Goal: Task Accomplishment & Management: Manage account settings

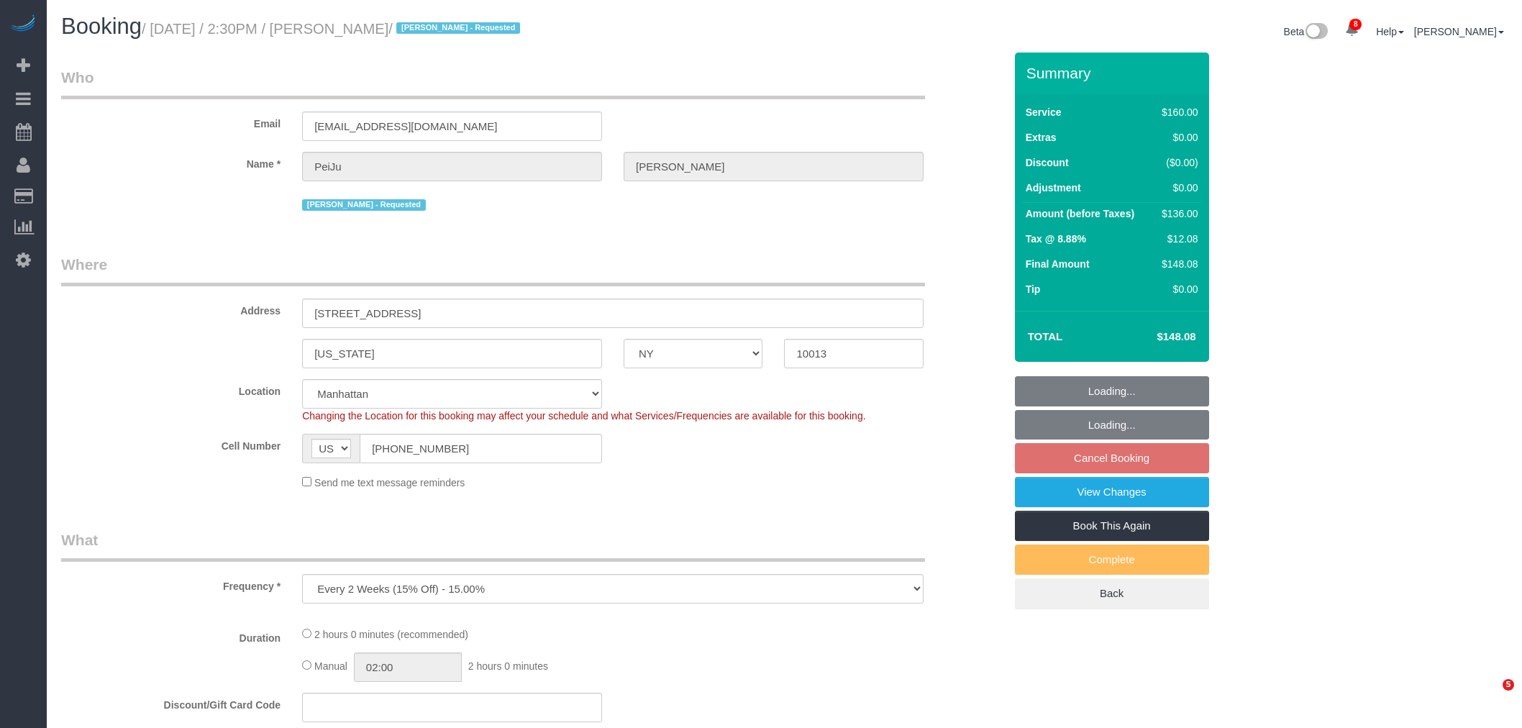
select select "NY"
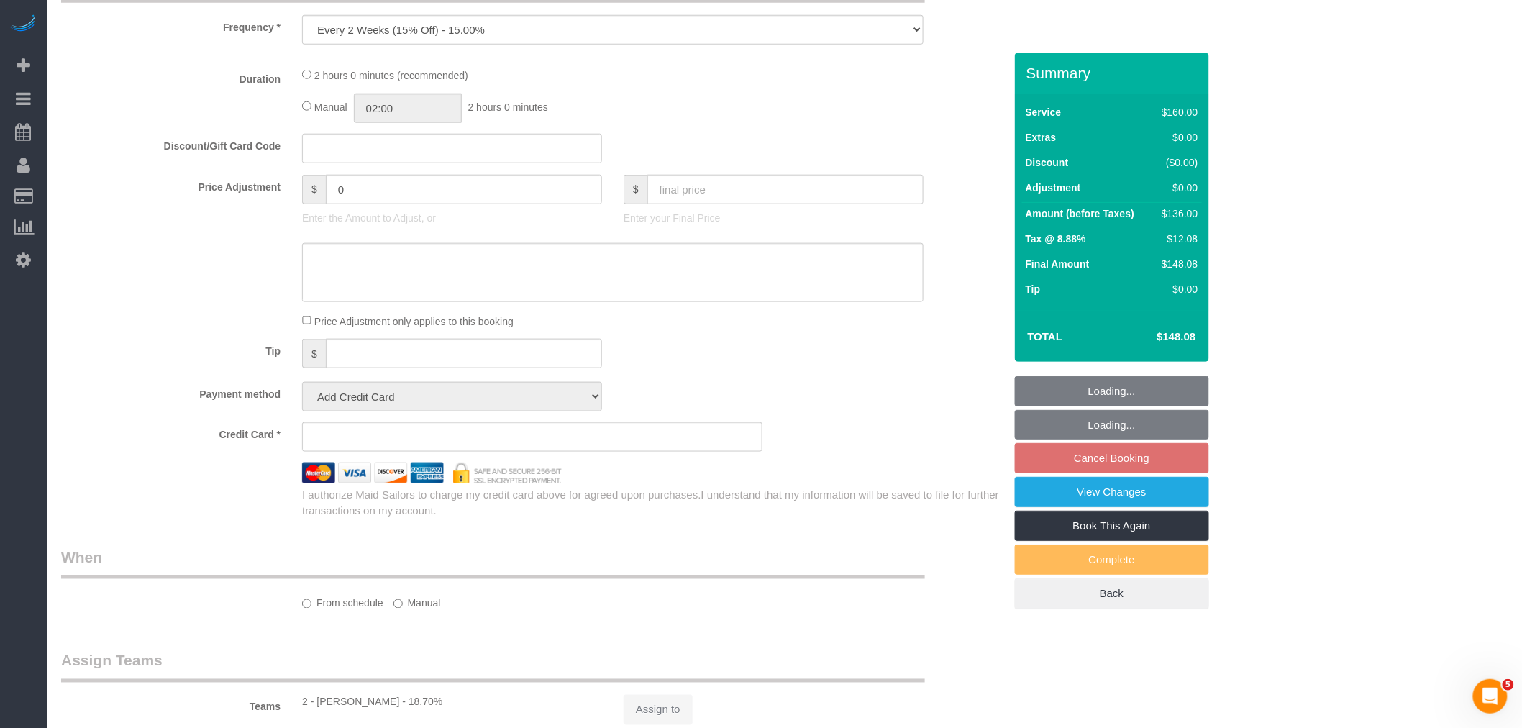
select select "number:89"
select select "number:90"
select select "number:15"
select select "number:6"
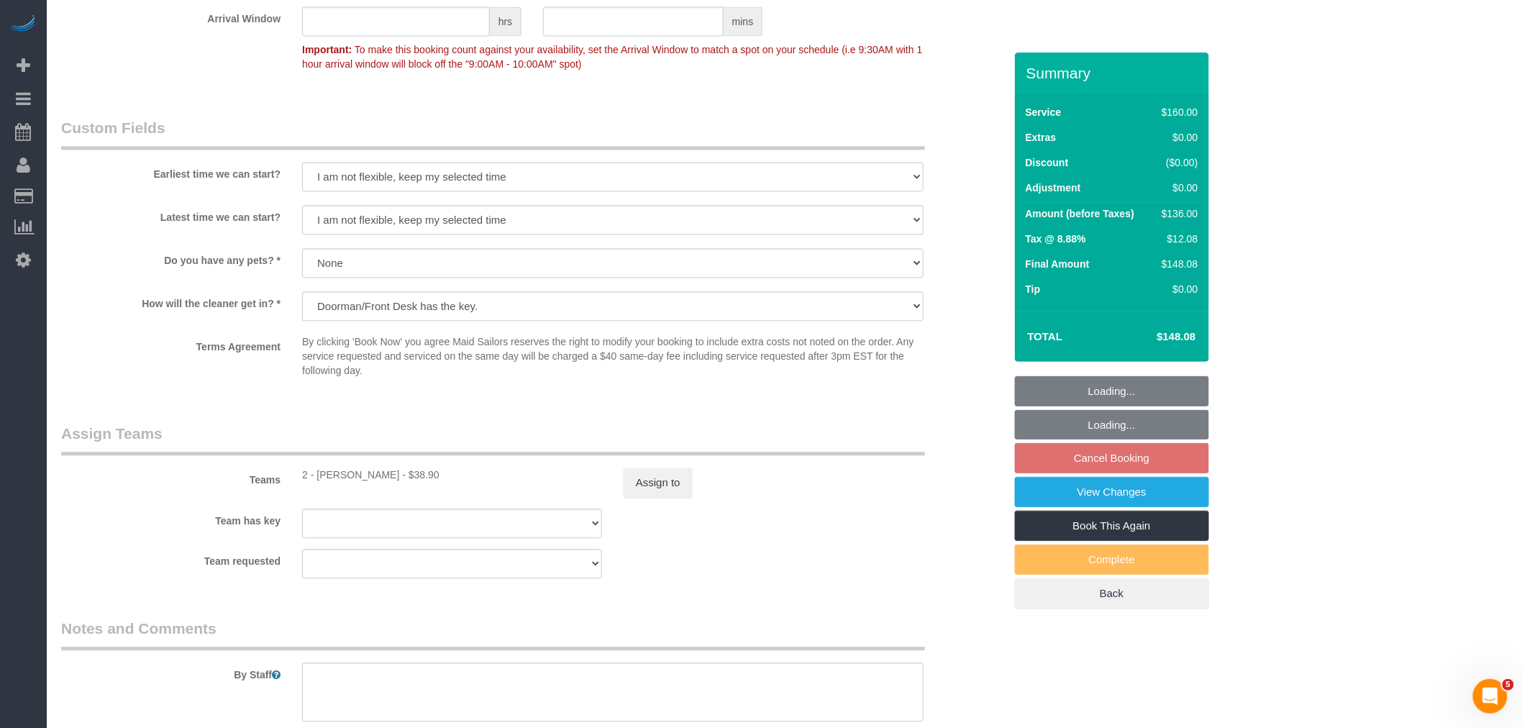
select select "object:1214"
select select "string:stripe-pm_1PrMVO4VGloSiKo7kgJ7yNhI"
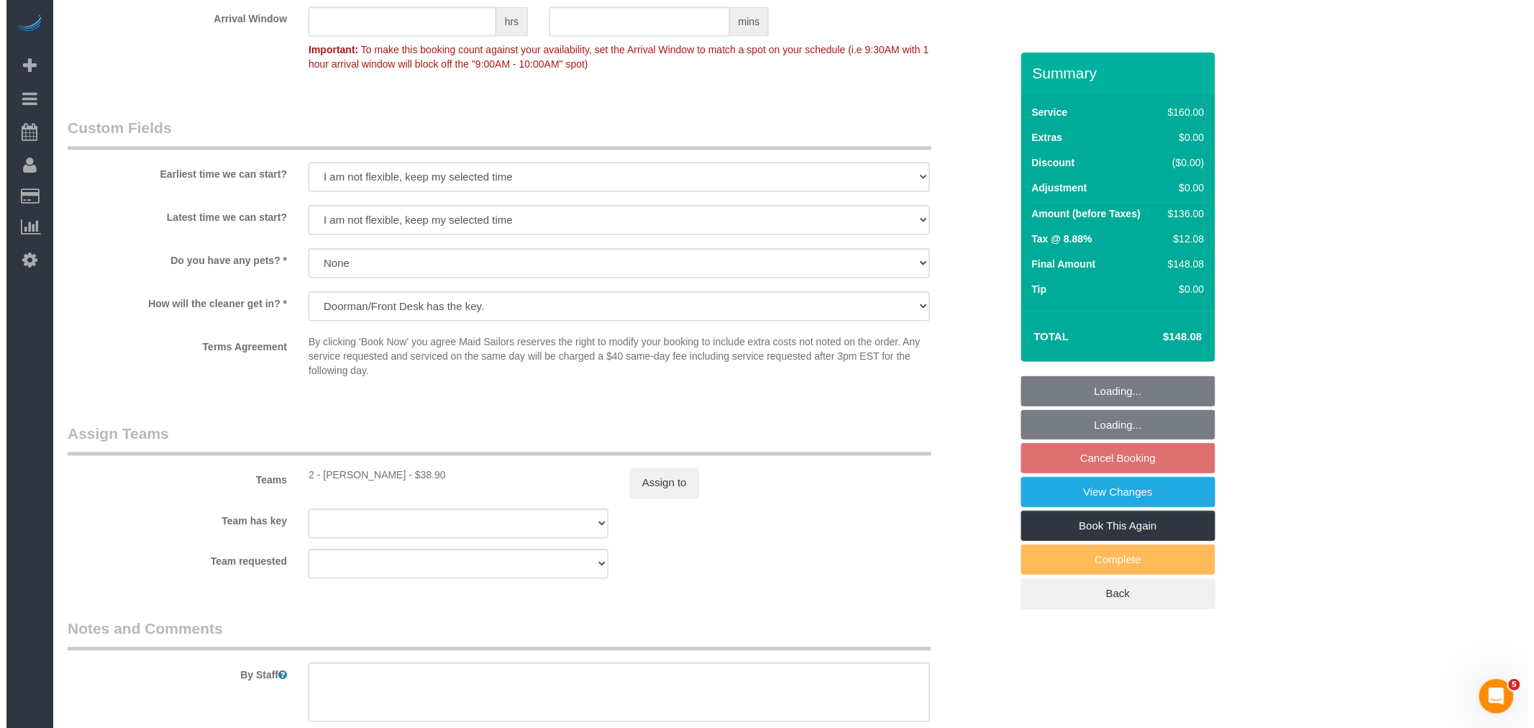
scroll to position [1364, 0]
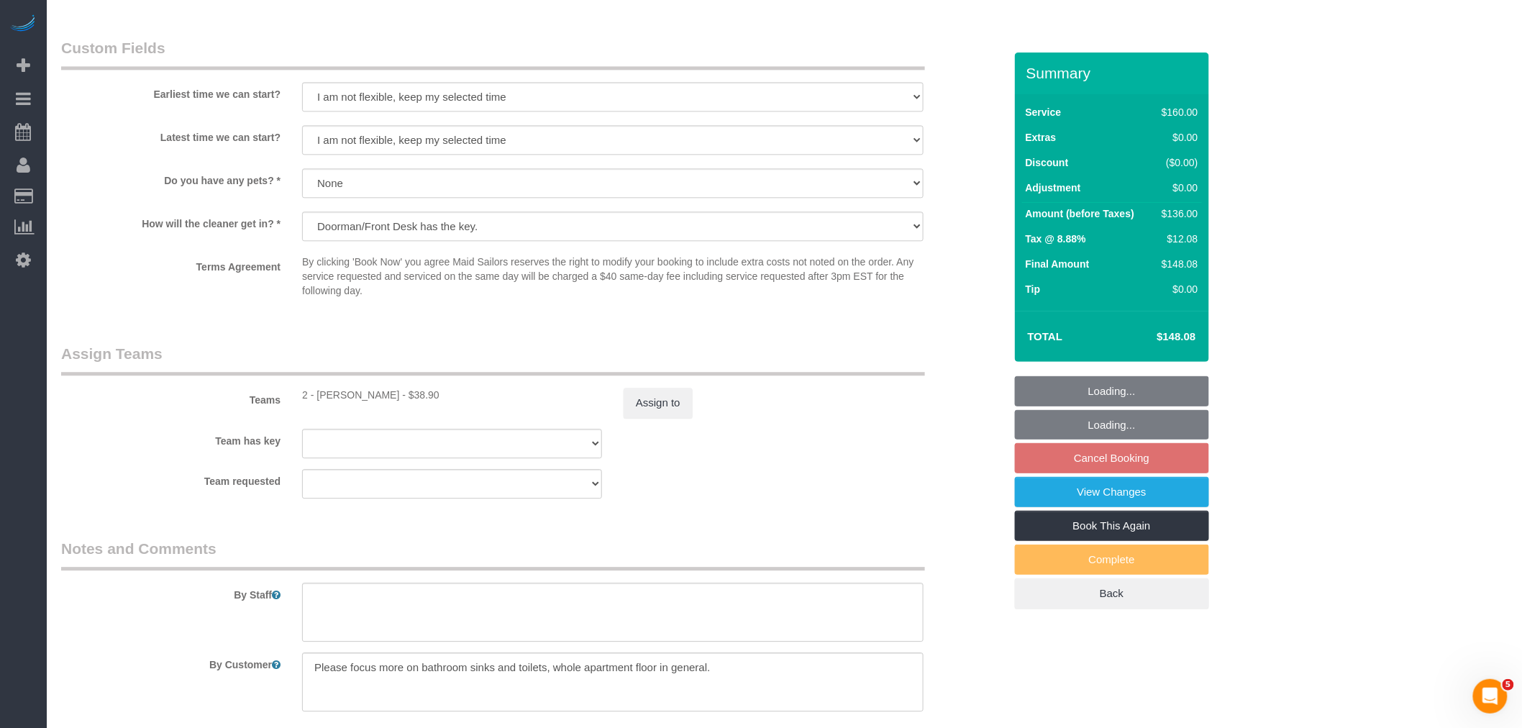
click at [644, 391] on div "Teams 2 - Alketa Tomaj - $38.90 Assign to" at bounding box center [532, 380] width 964 height 75
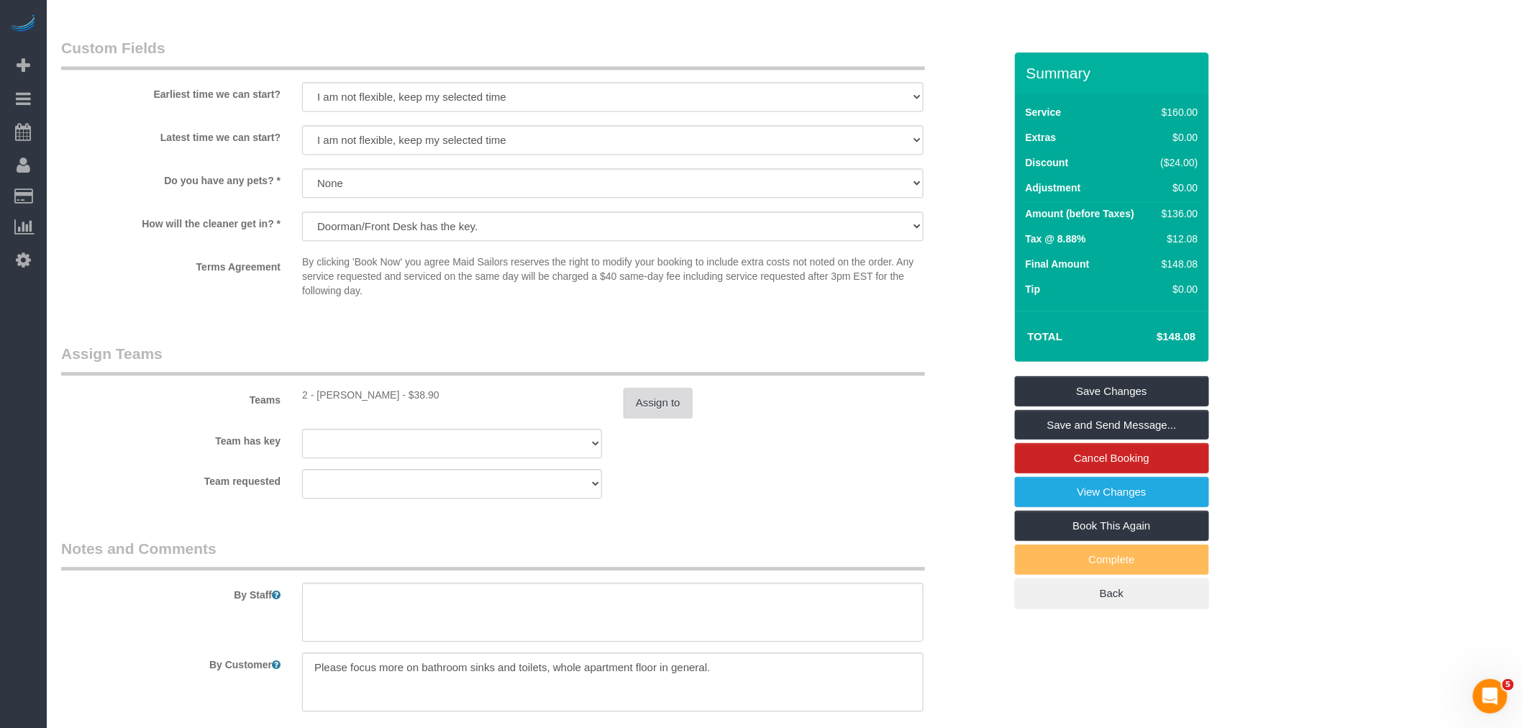
click at [645, 413] on button "Assign to" at bounding box center [658, 403] width 69 height 30
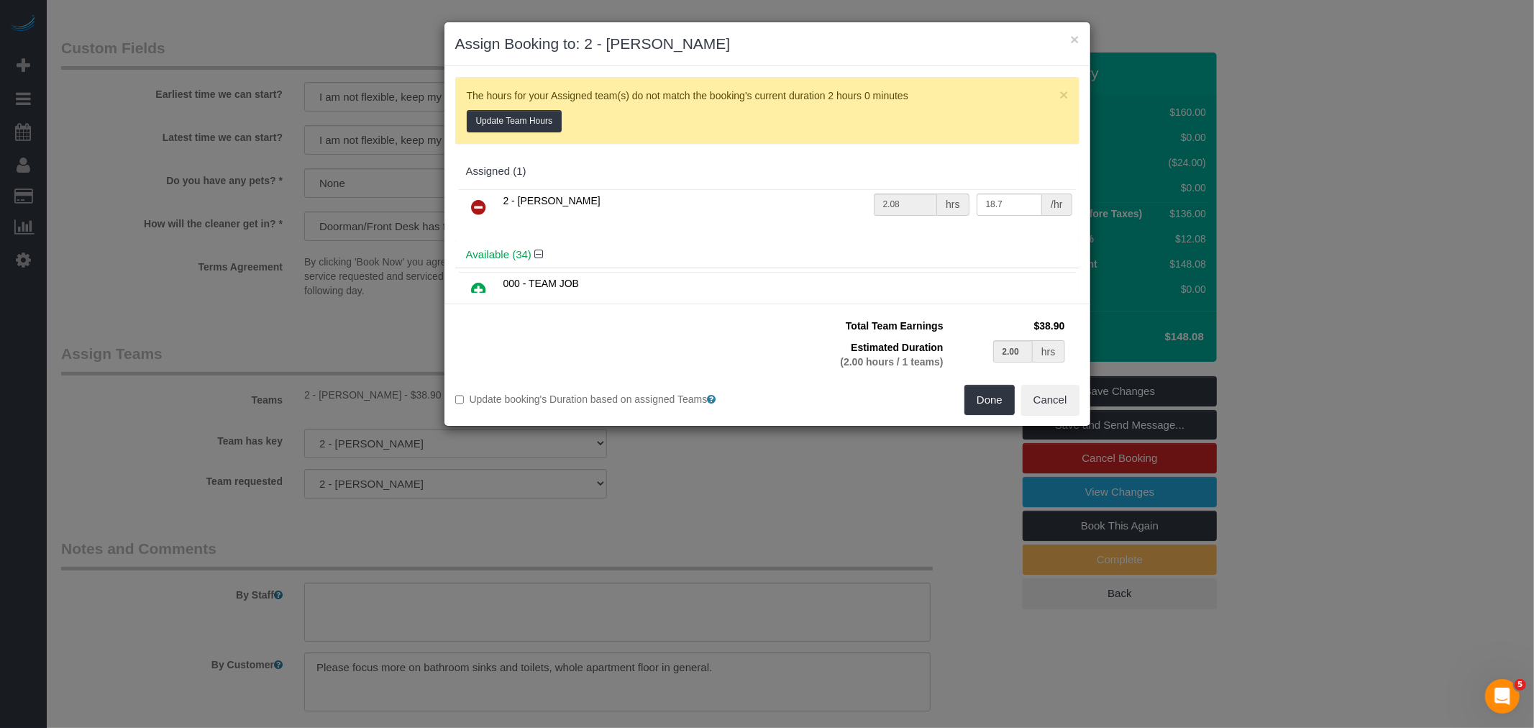
click at [468, 196] on link at bounding box center [479, 207] width 34 height 29
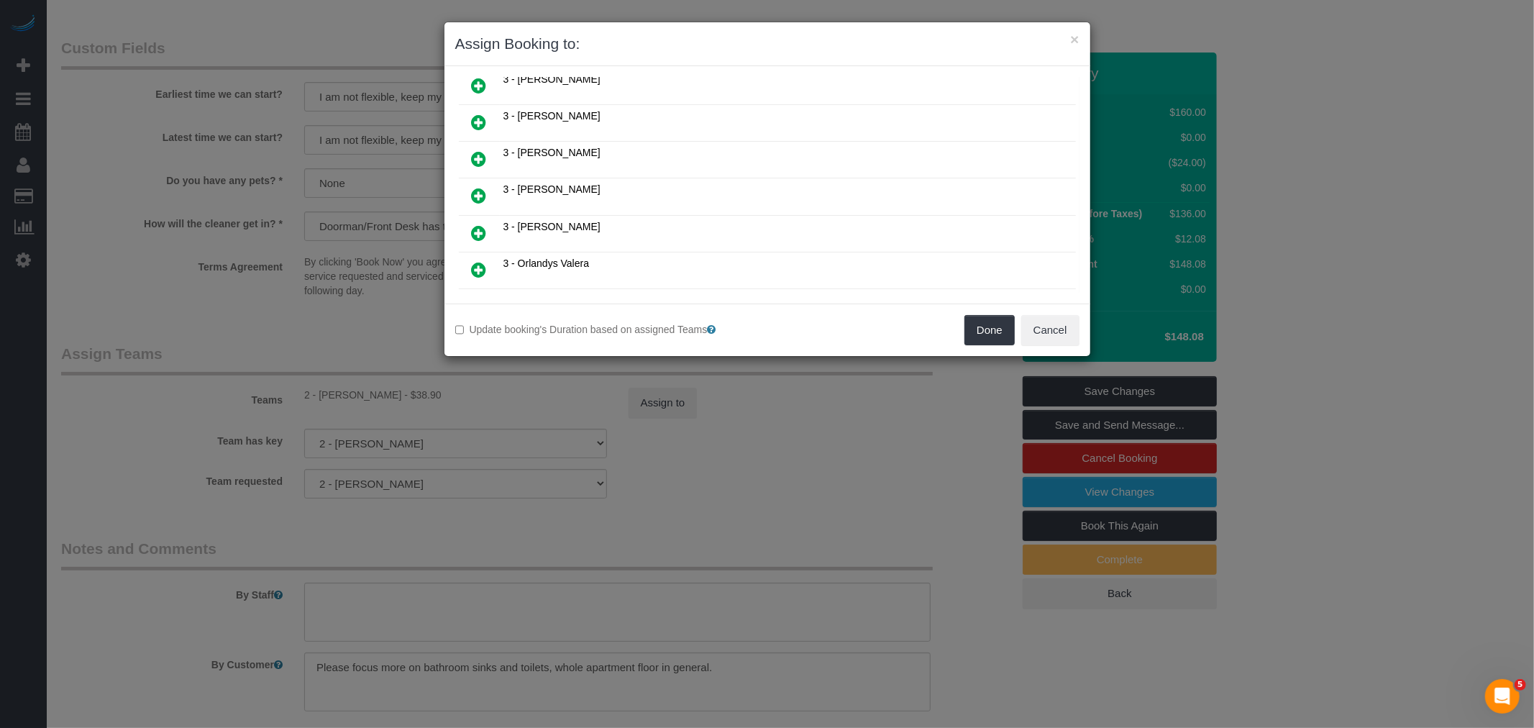
scroll to position [1358, 0]
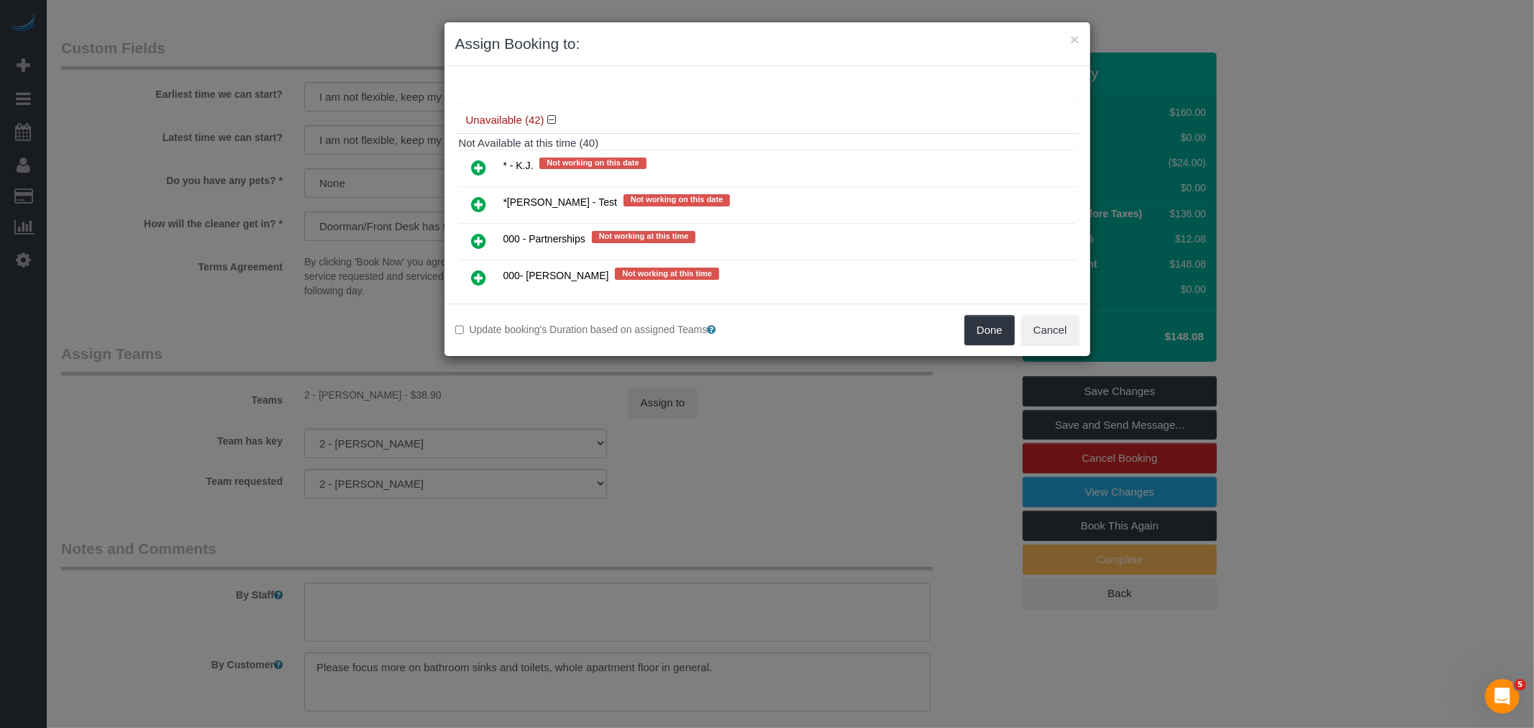
click at [476, 269] on icon at bounding box center [479, 277] width 15 height 17
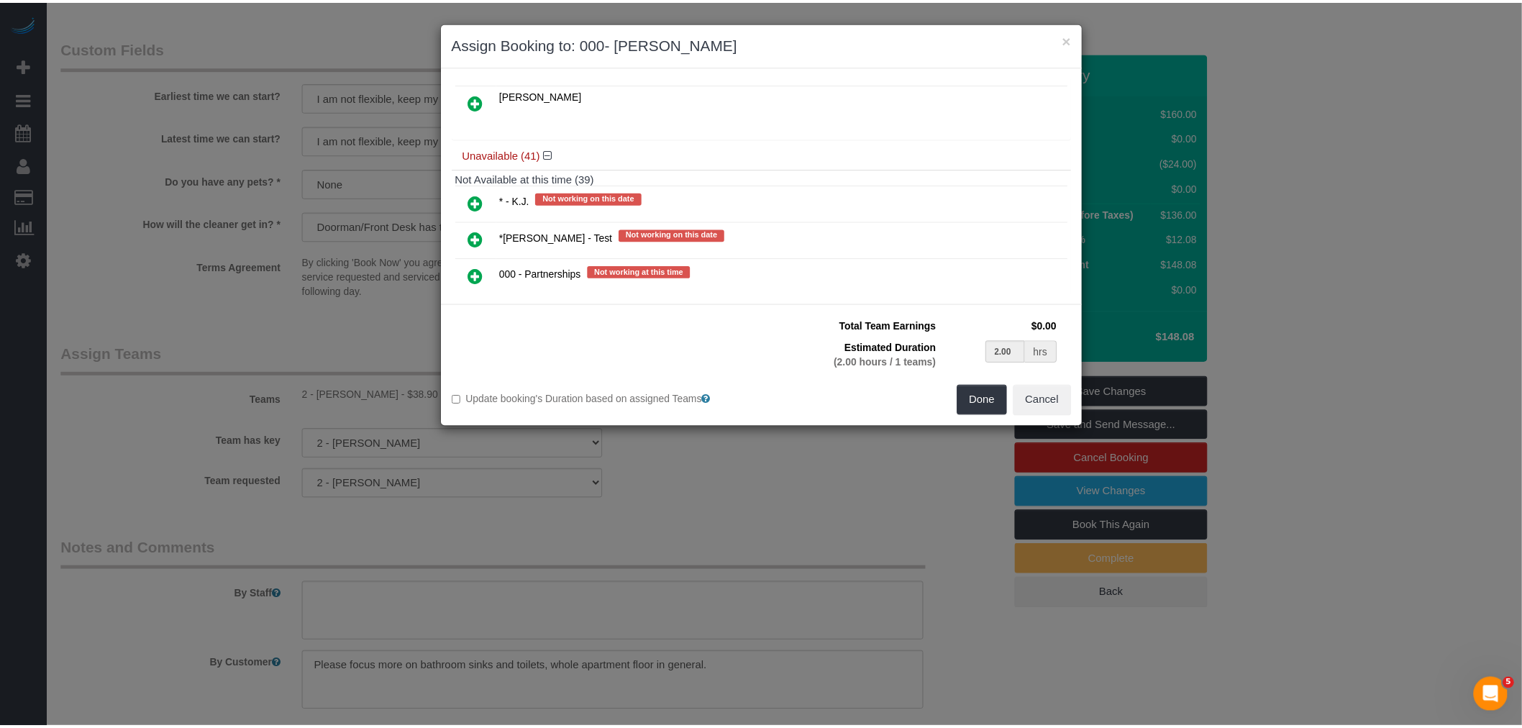
scroll to position [1392, 0]
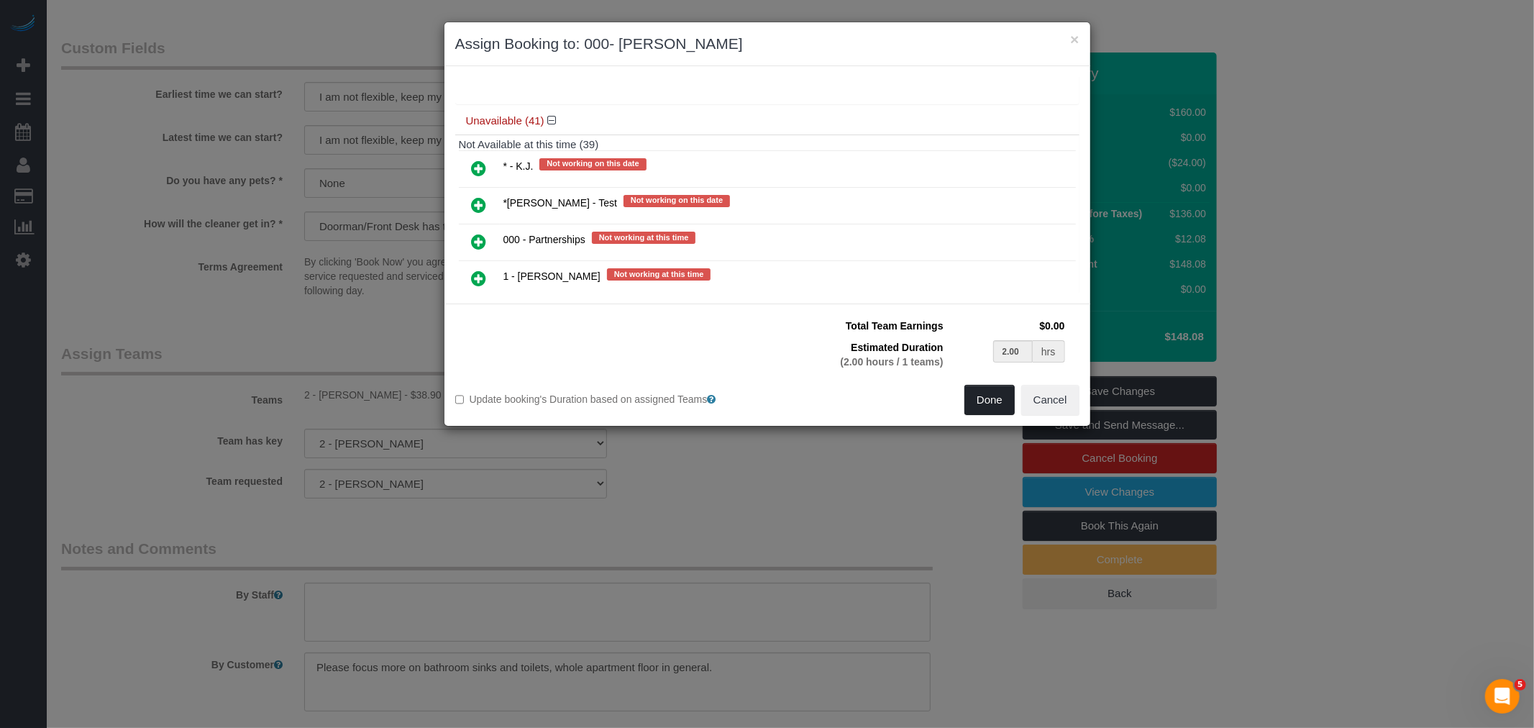
drag, startPoint x: 985, startPoint y: 405, endPoint x: 995, endPoint y: 410, distance: 11.3
click at [985, 404] on button "Done" at bounding box center [989, 400] width 50 height 30
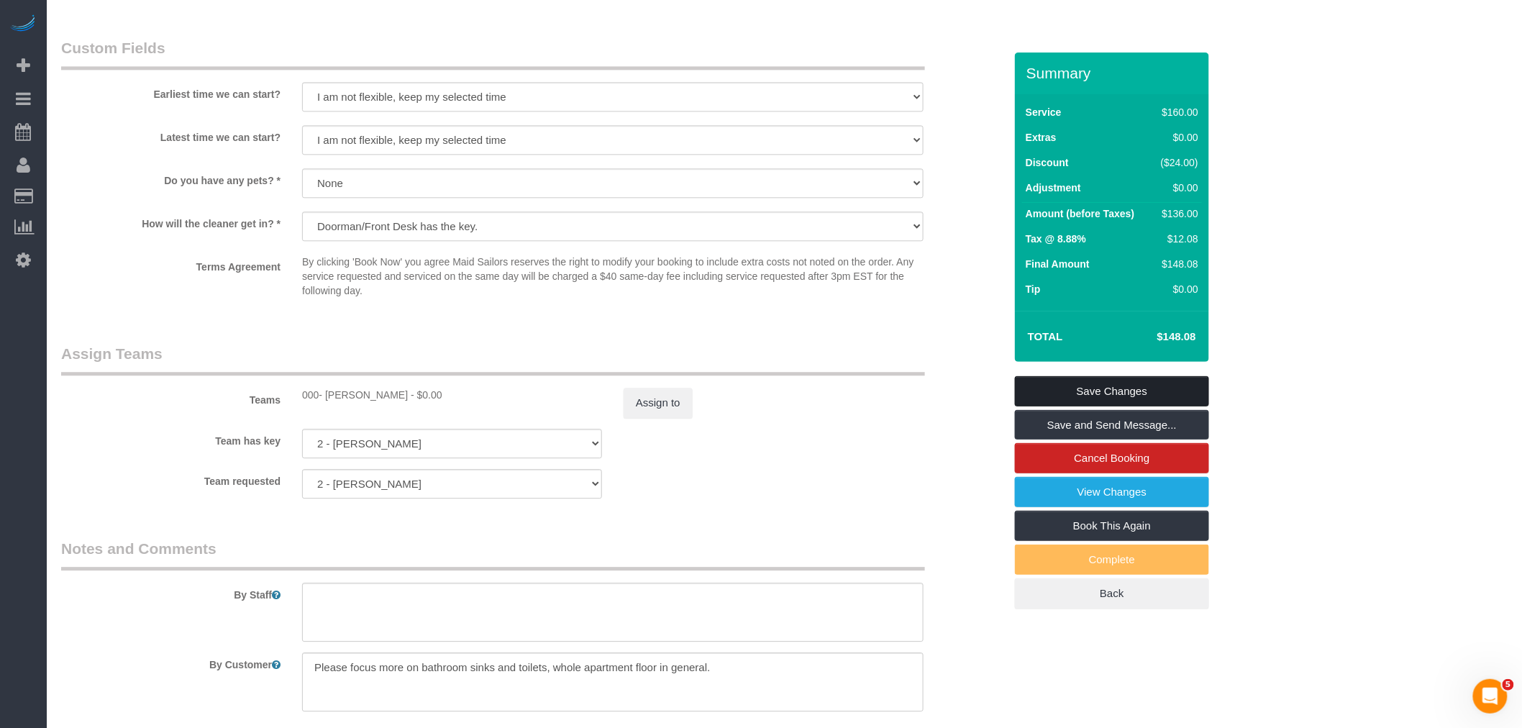
click at [1160, 396] on link "Save Changes" at bounding box center [1112, 391] width 194 height 30
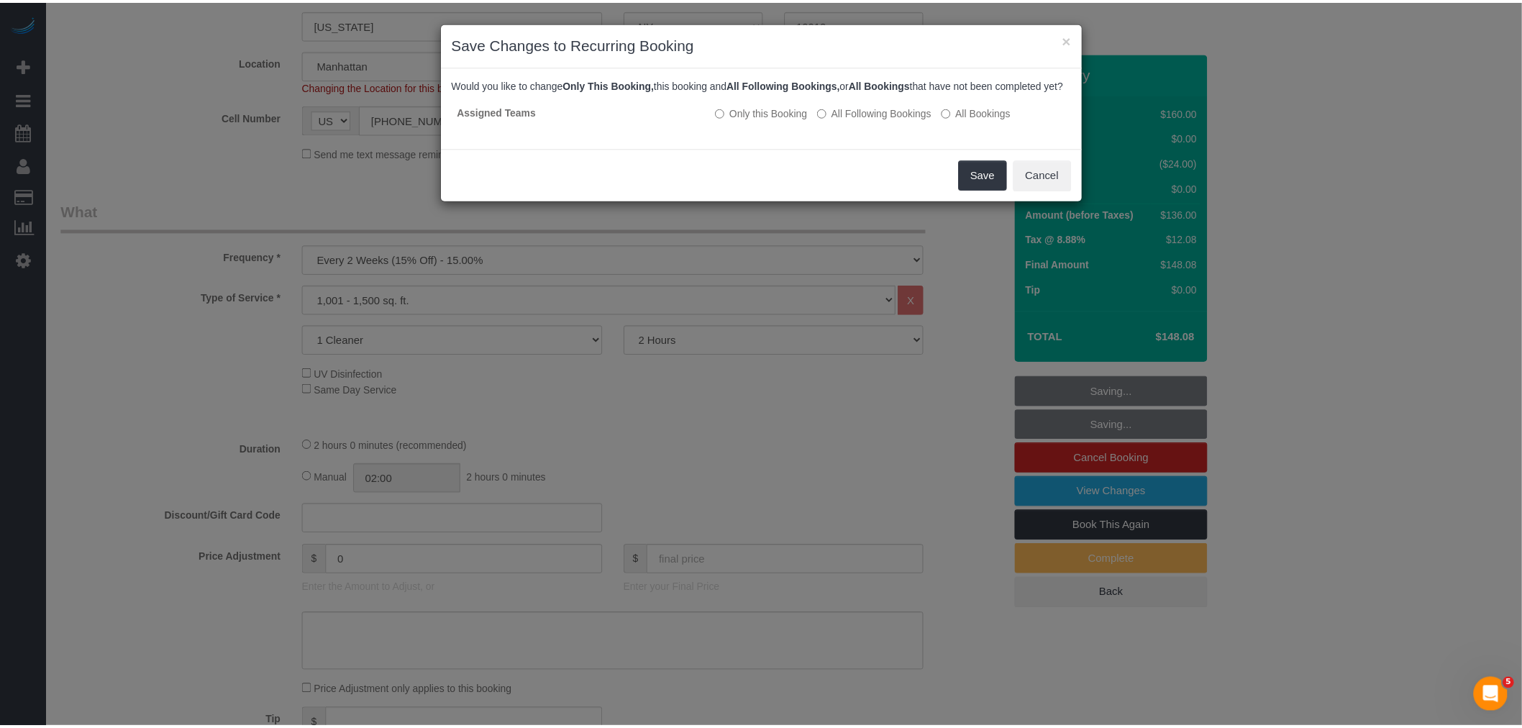
scroll to position [326, 0]
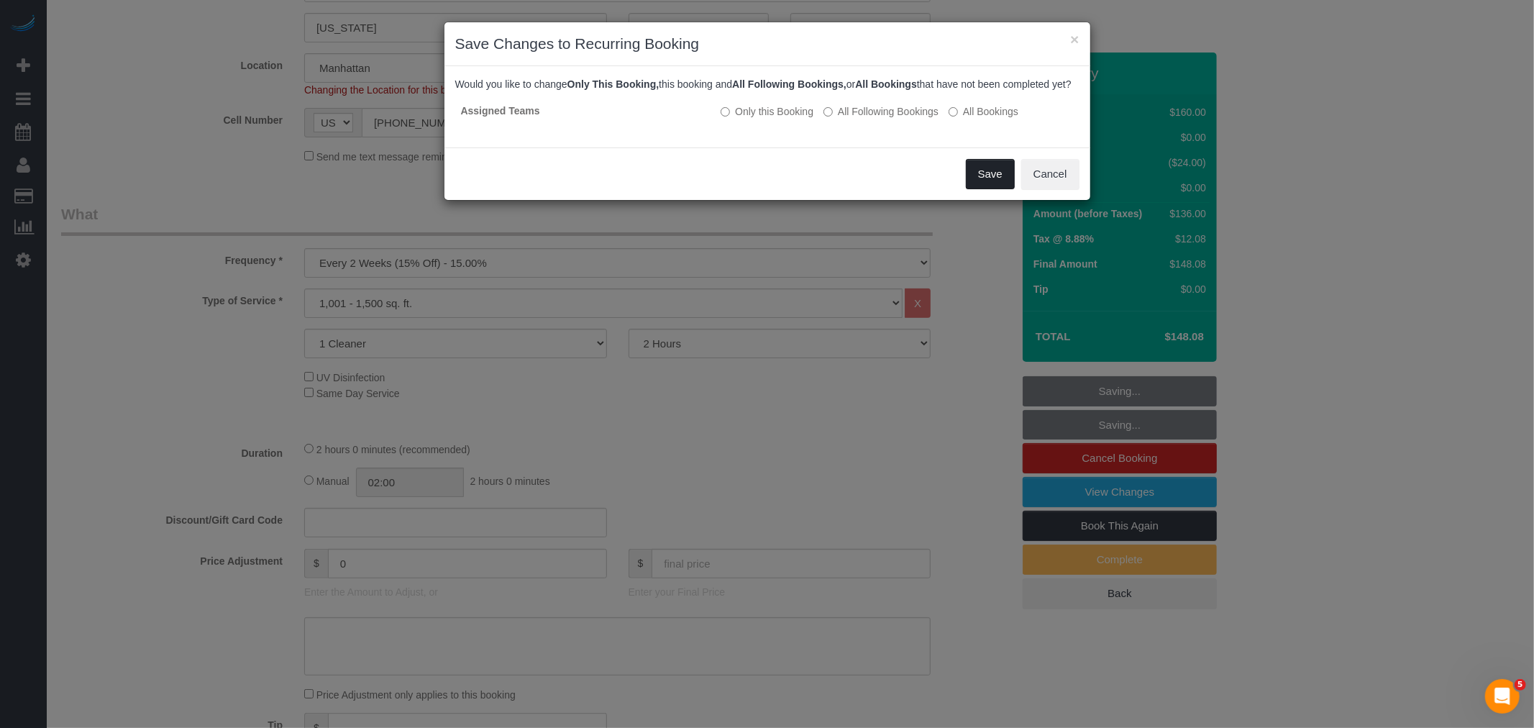
click at [989, 183] on button "Save" at bounding box center [990, 174] width 49 height 30
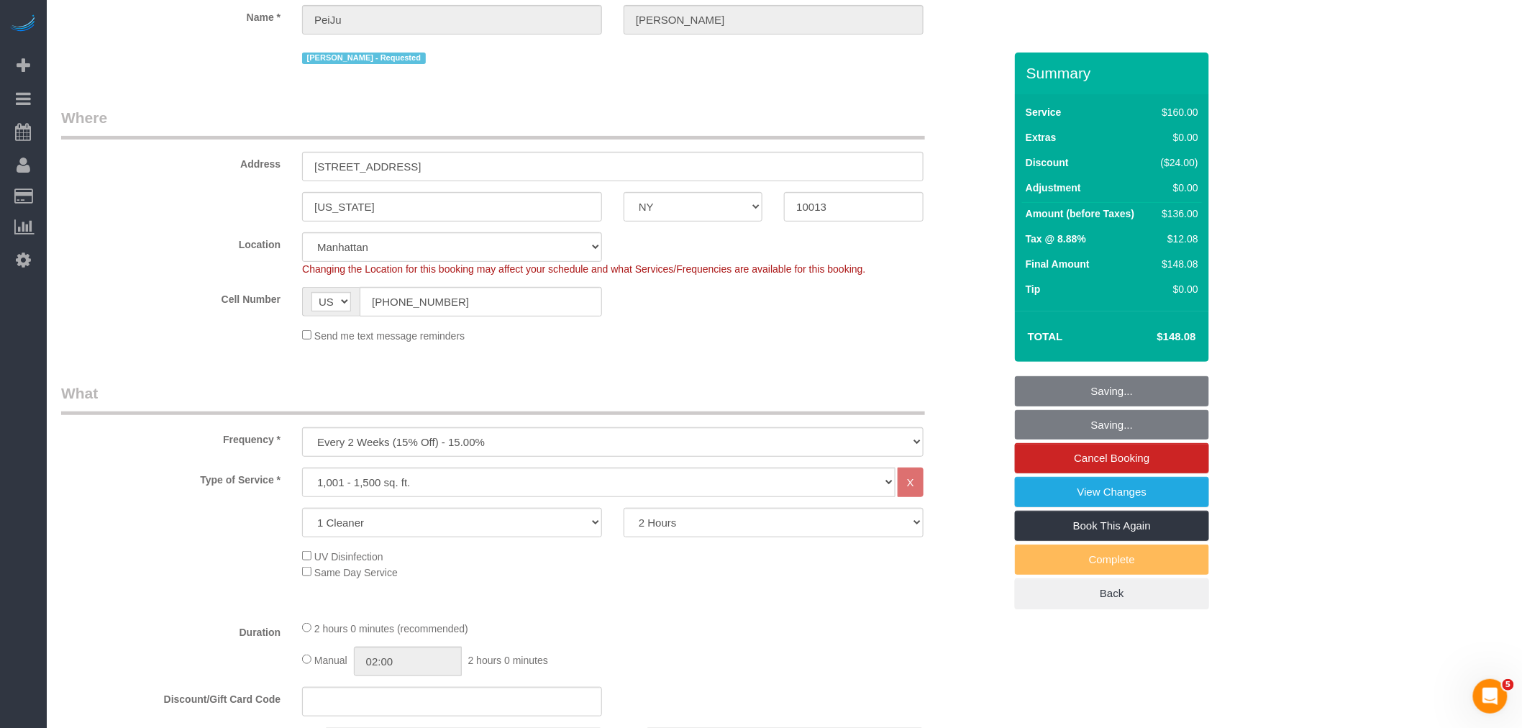
scroll to position [0, 0]
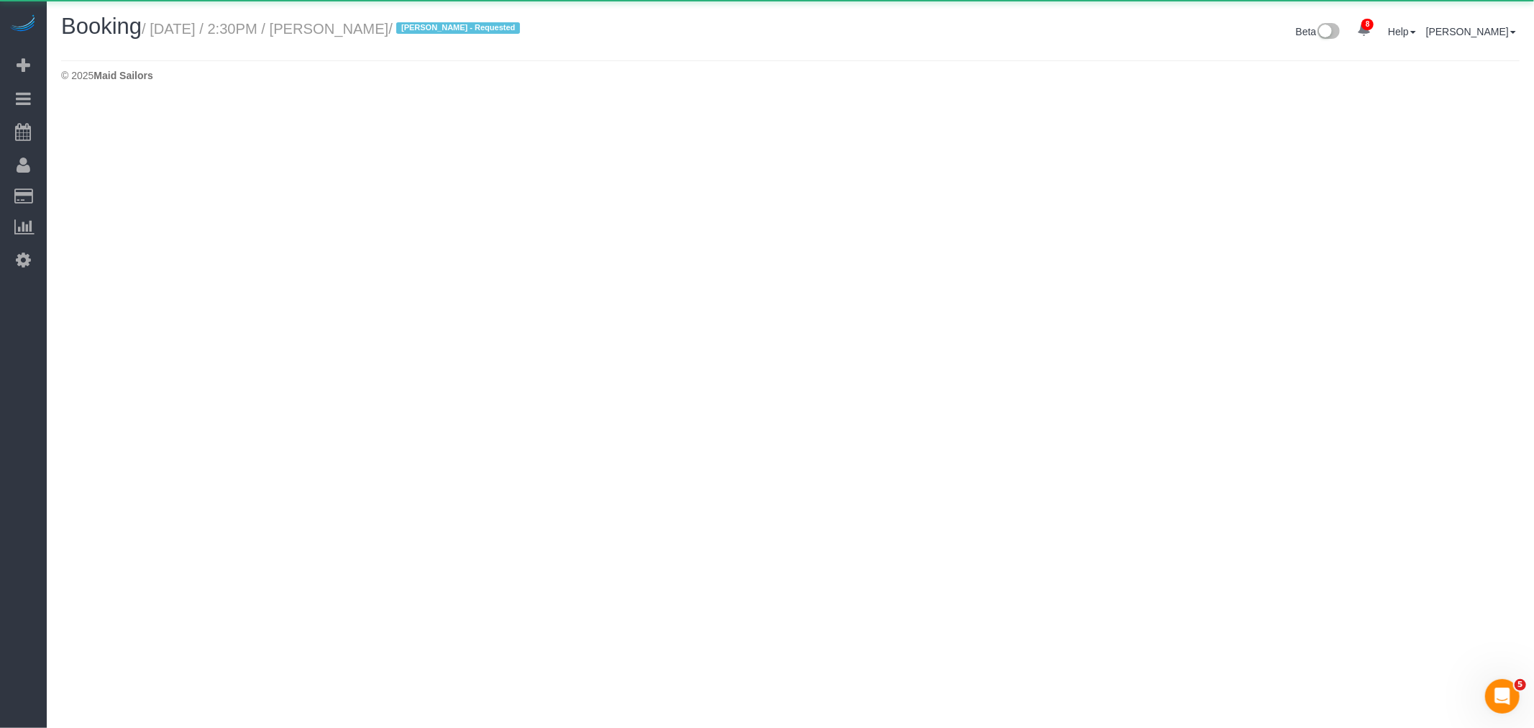
select select "NY"
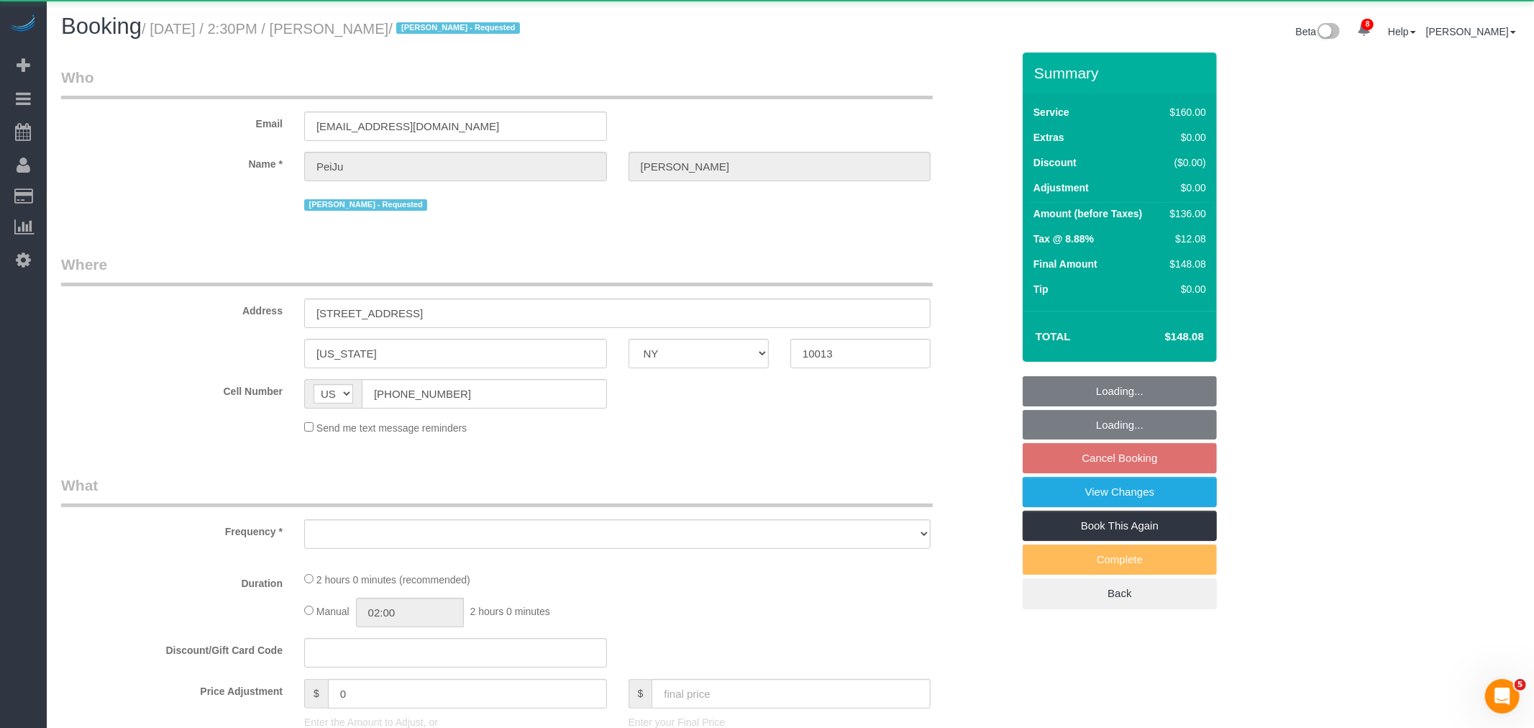
select select "object:4549"
select select "string:stripe-pm_1PrMVO4VGloSiKo7kgJ7yNhI"
select select "number:89"
select select "number:90"
select select "number:15"
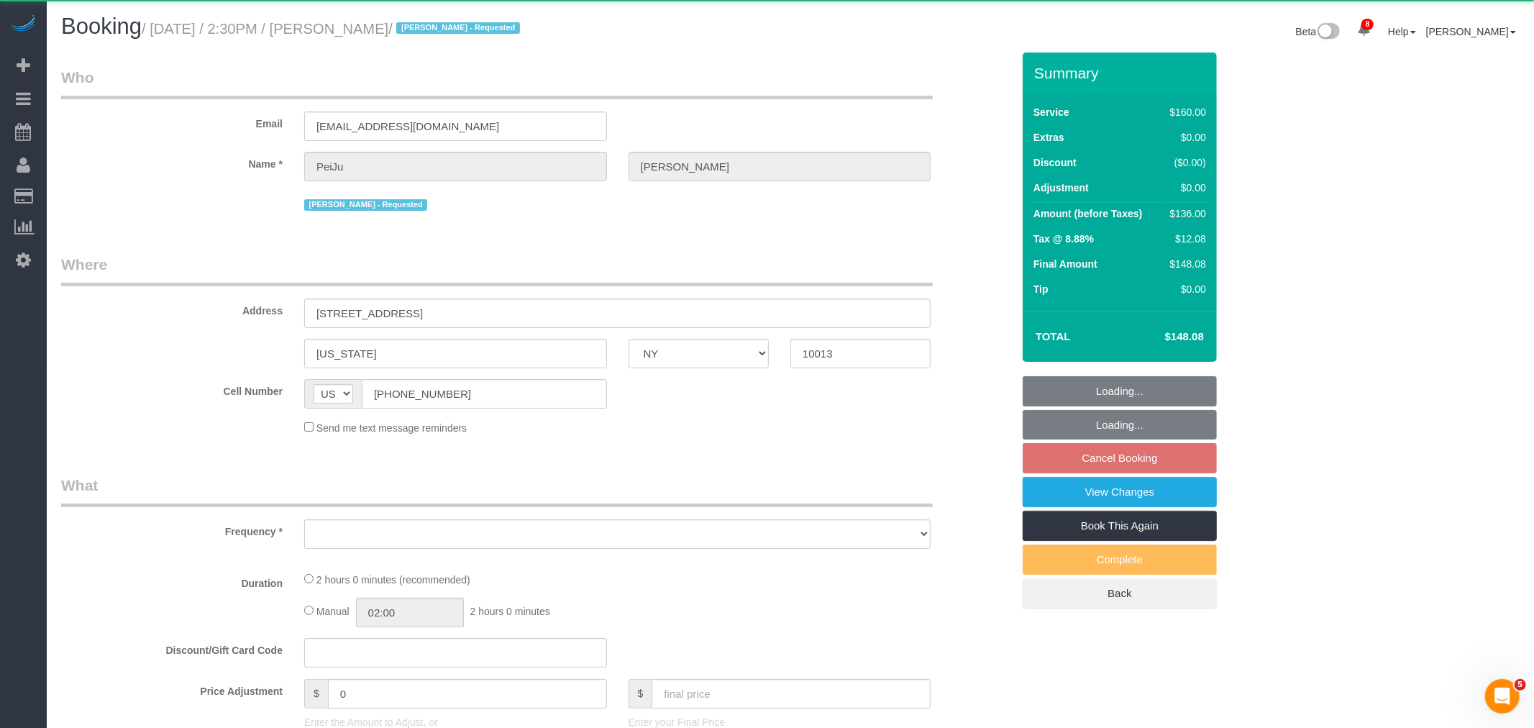
select select "number:6"
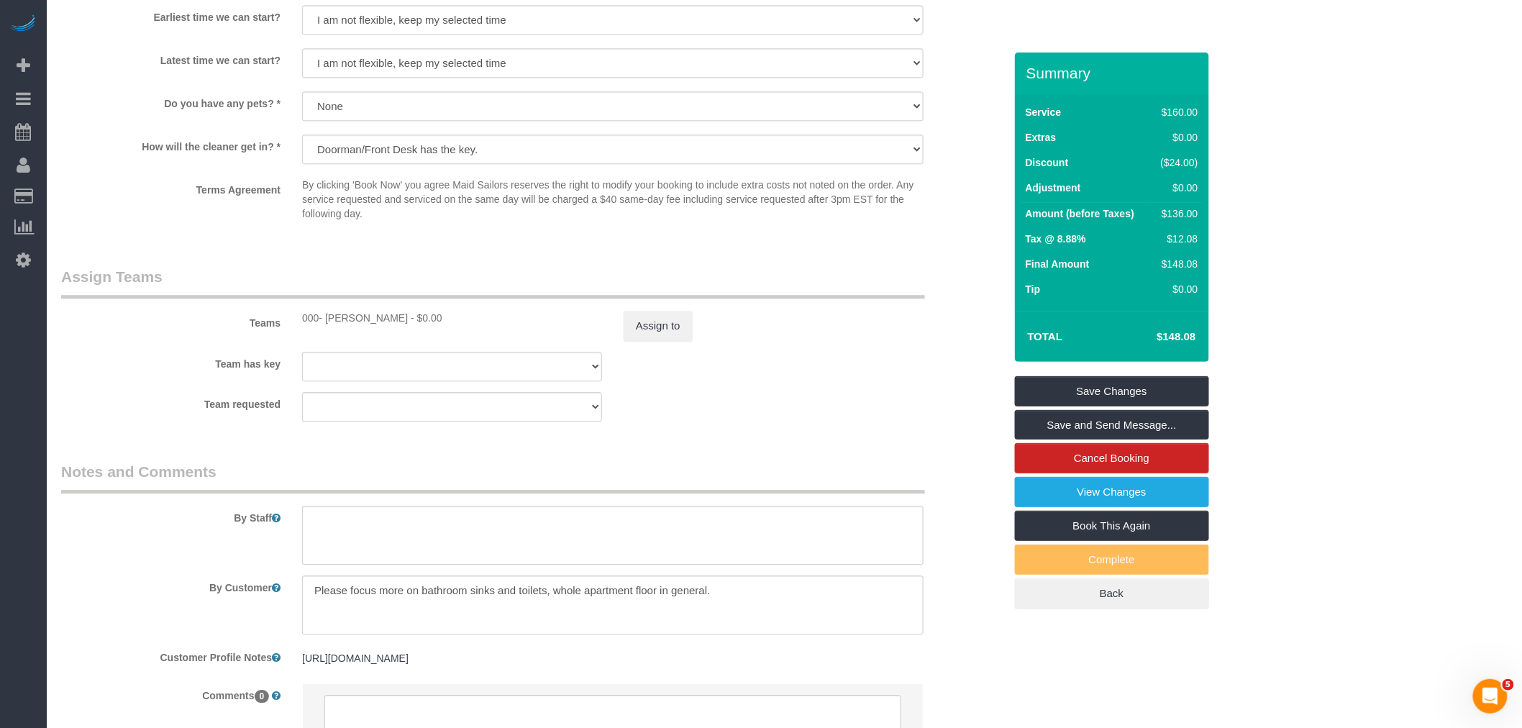
scroll to position [1575, 0]
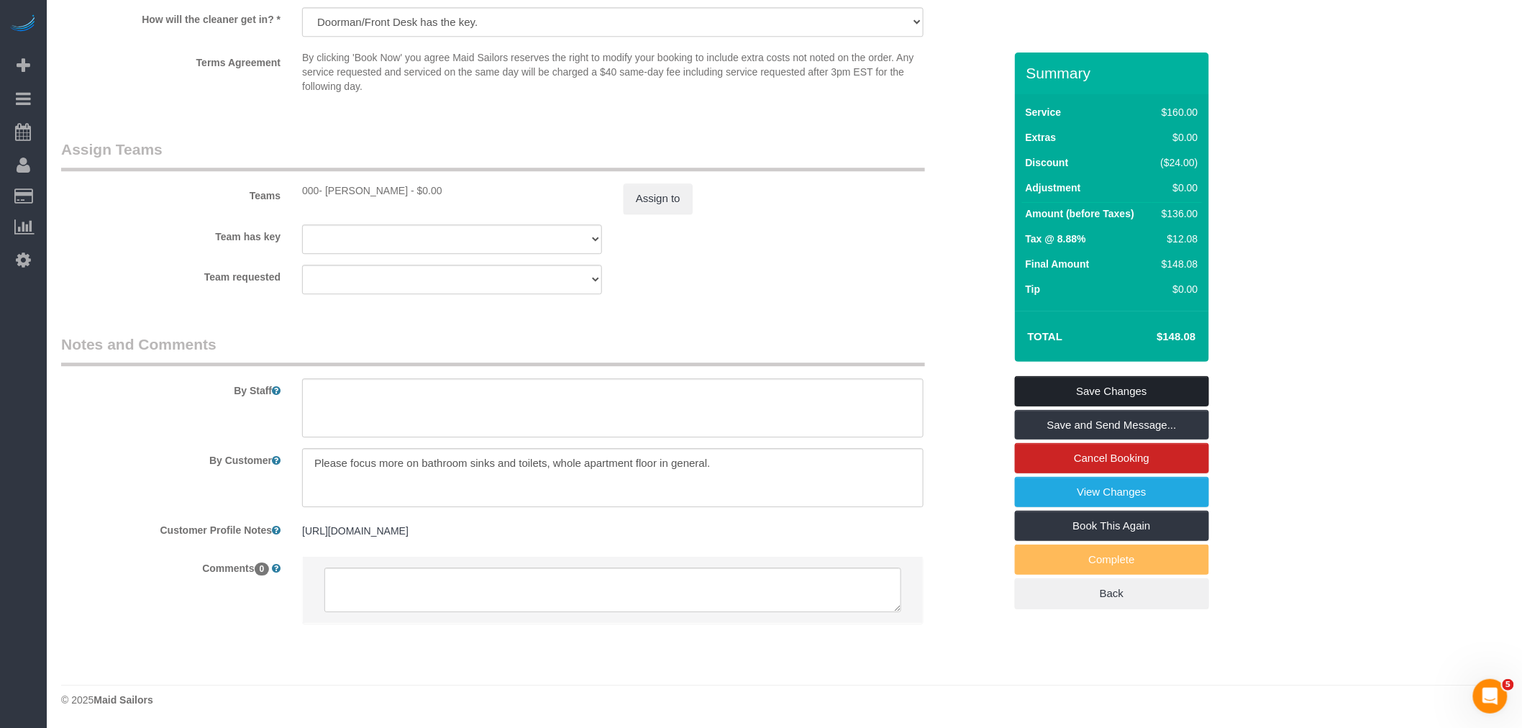
click at [1137, 380] on link "Save Changes" at bounding box center [1112, 391] width 194 height 30
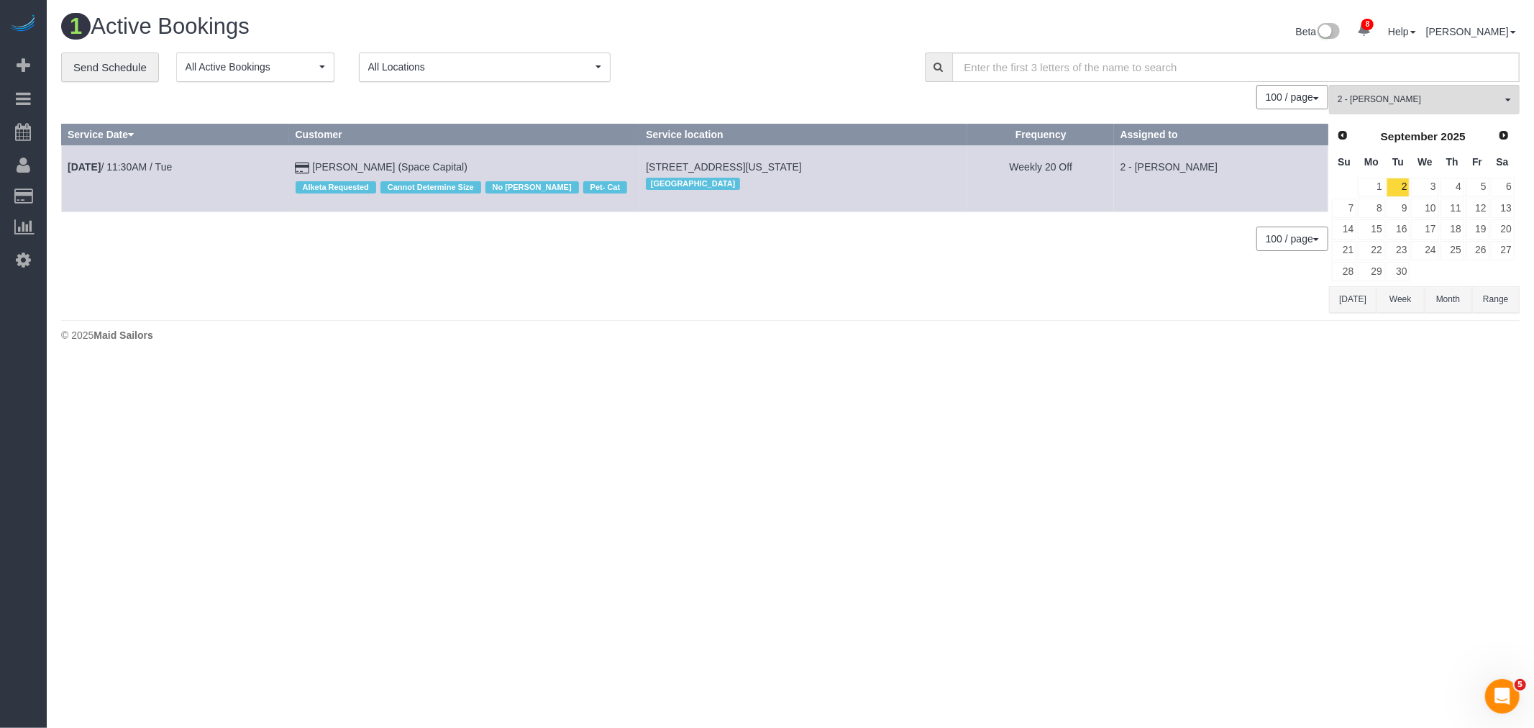
click at [881, 367] on body "8 Beta Your Notifications You have 0 alerts × You have 1 to charge for 08/30/20…" at bounding box center [767, 364] width 1534 height 728
click at [1432, 184] on link "3" at bounding box center [1424, 187] width 27 height 19
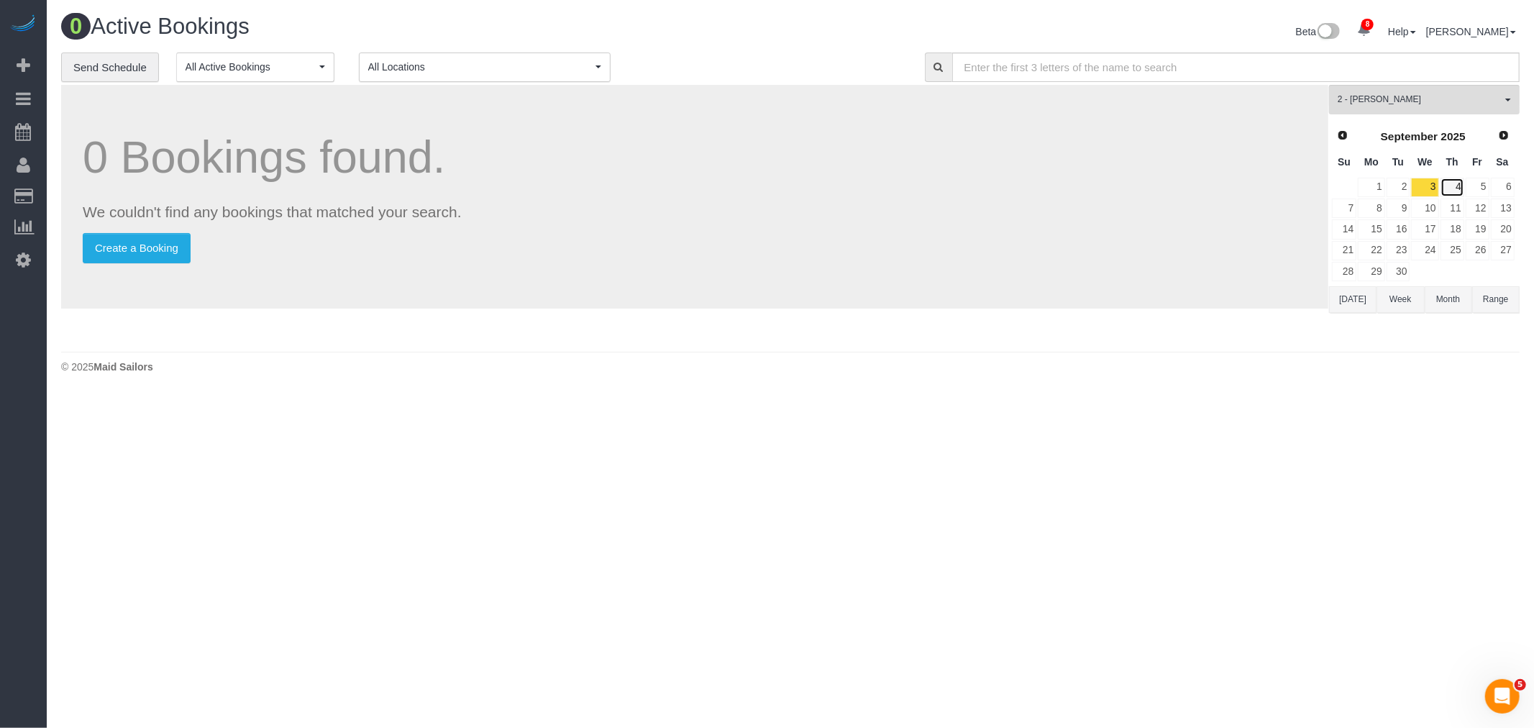
click at [1446, 188] on link "4" at bounding box center [1453, 187] width 24 height 19
click at [996, 279] on div "0 Bookings found. We couldn't find any bookings that matched your search. Creat…" at bounding box center [694, 197] width 1267 height 224
click at [1008, 249] on p "Create a Booking" at bounding box center [695, 248] width 1224 height 30
click at [1008, 250] on p "Create a Booking" at bounding box center [695, 248] width 1224 height 30
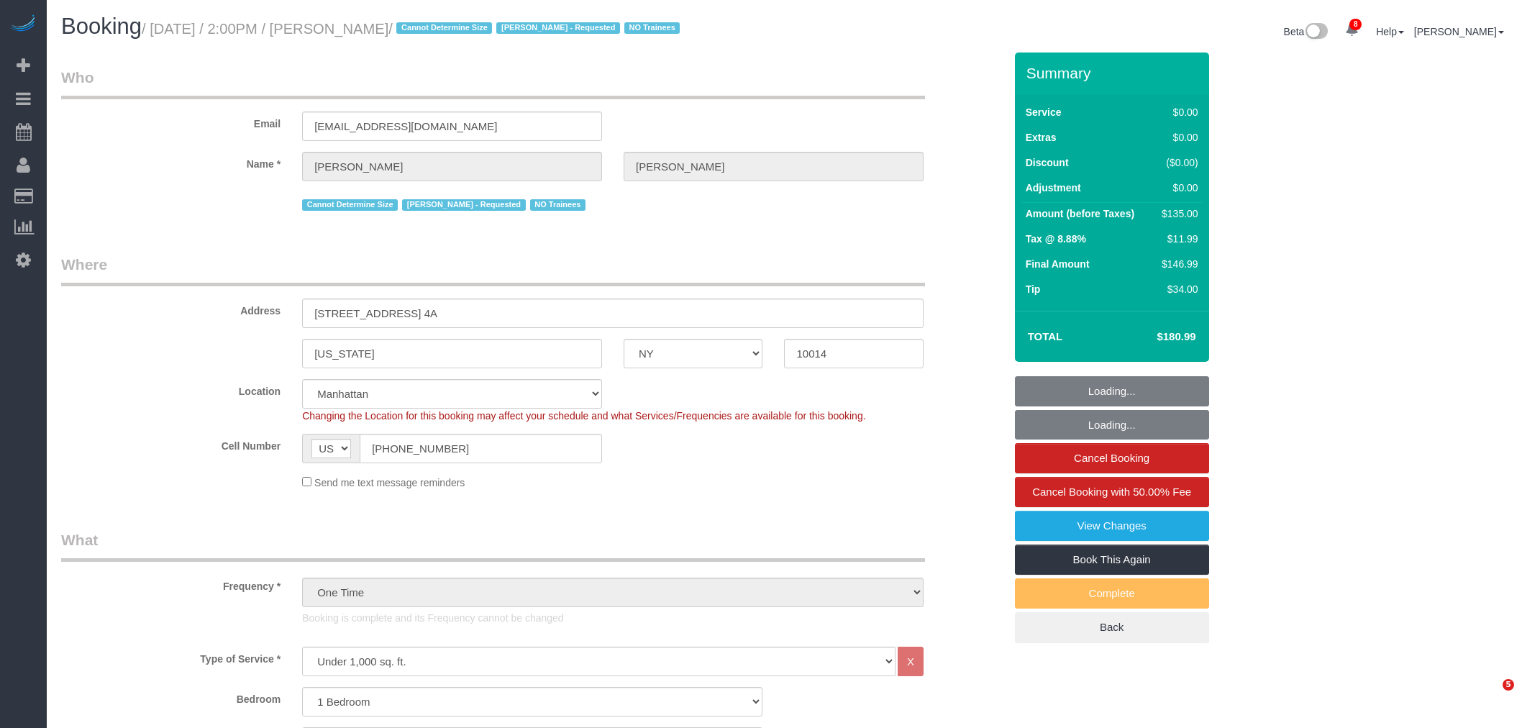
select select "NY"
select select "1"
select select "string:stripe-pm_1S0MpW4VGloSiKo7ykkyT5lm"
select select "spot1"
select select "number:89"
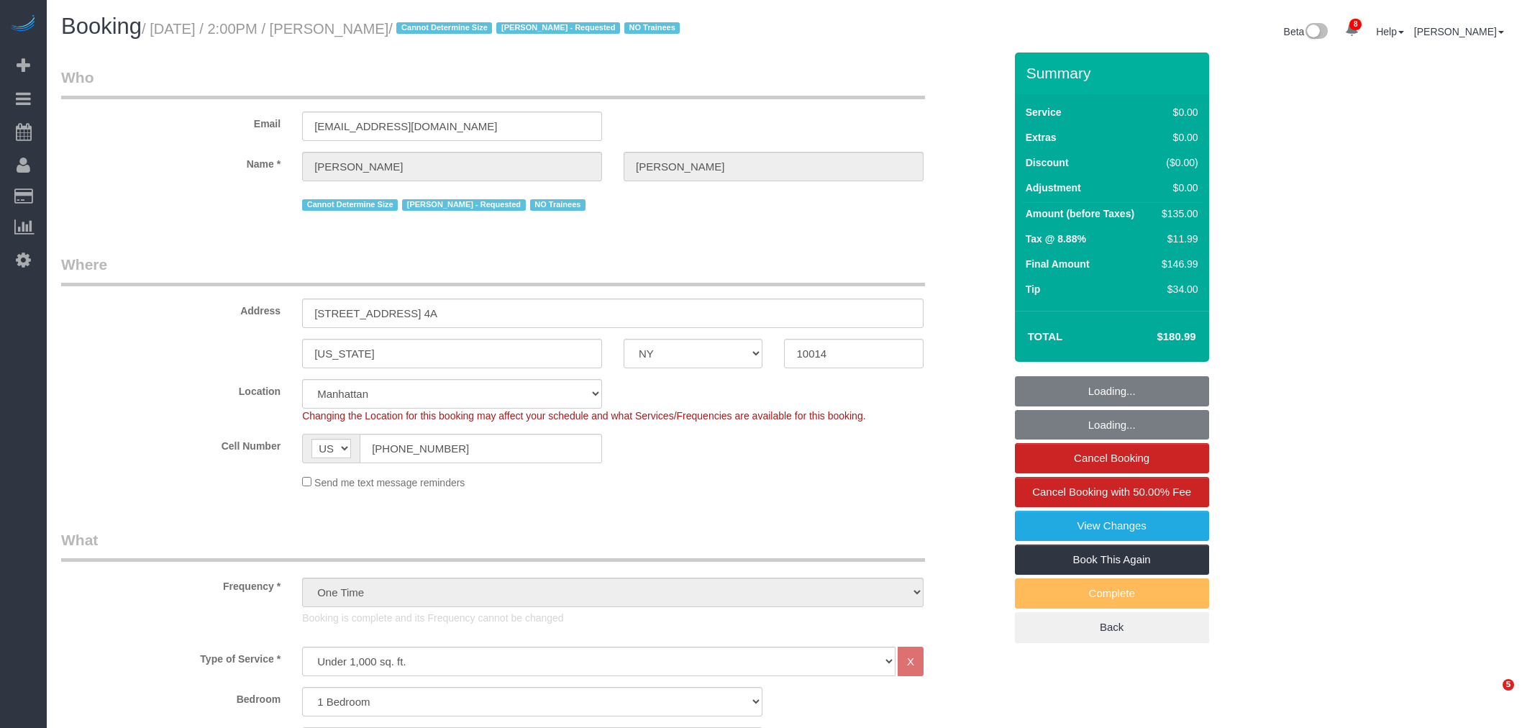
select select "number:90"
select select "number:15"
select select "number:5"
select select "1"
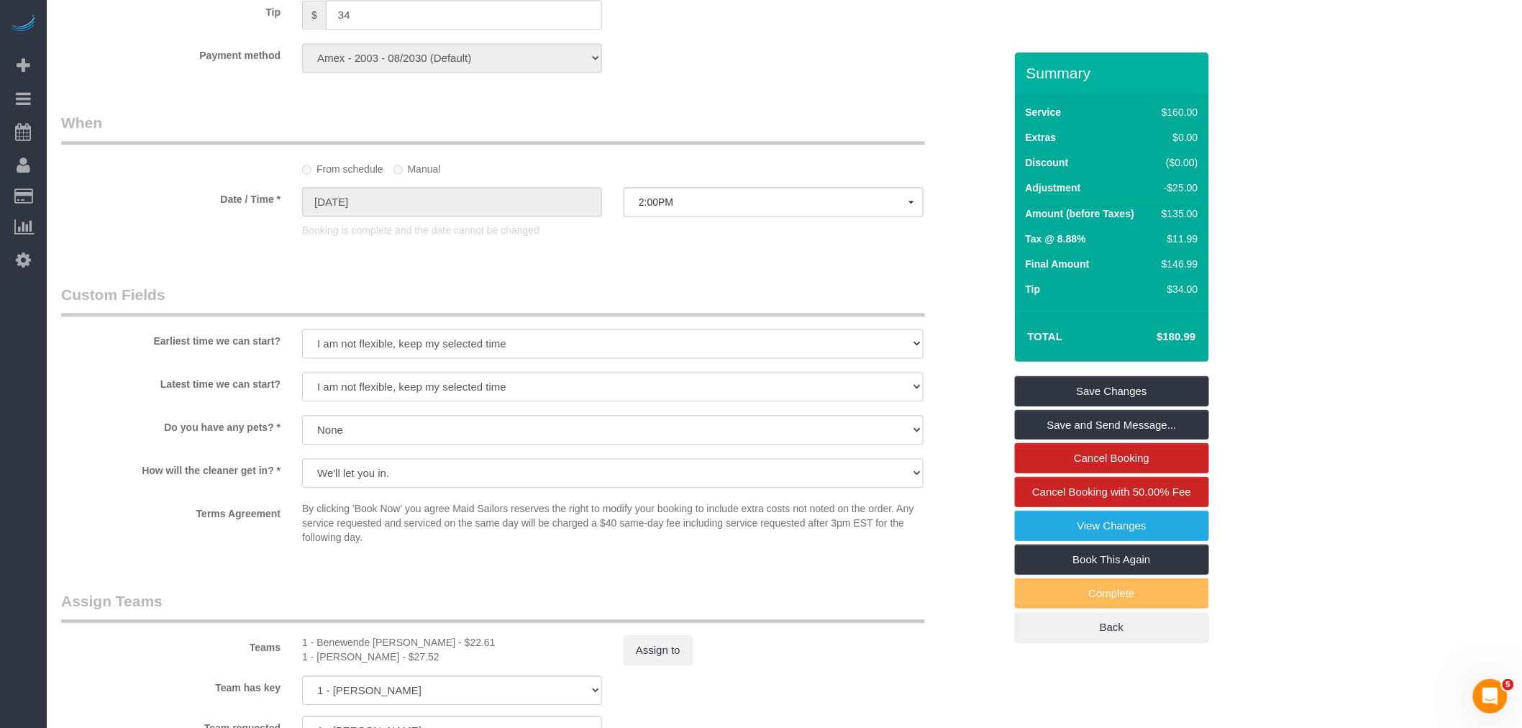
scroll to position [1837, 0]
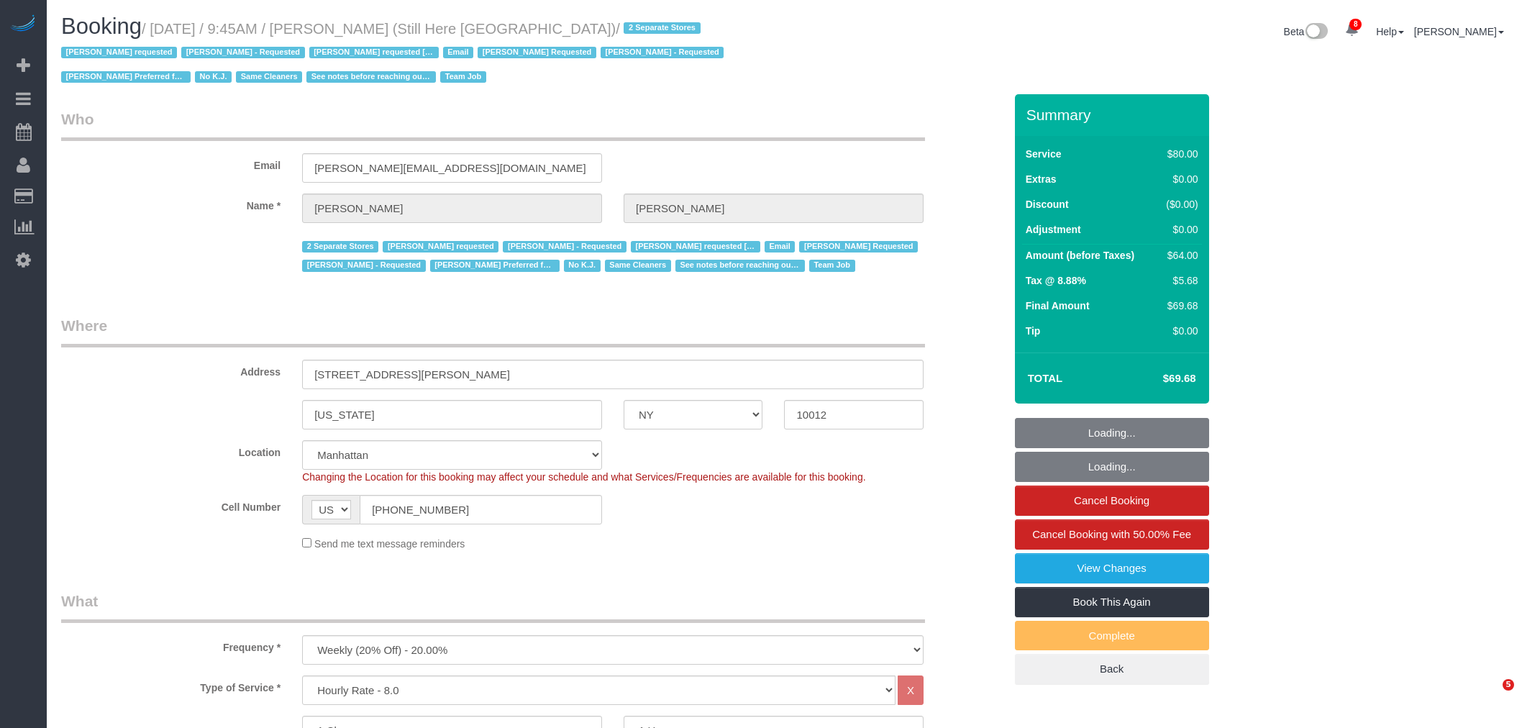
select select "NY"
select select "string:stripe-pm_1Oyz8t4VGloSiKo71skqOF54"
select select "number:89"
select select "number:90"
select select "number:15"
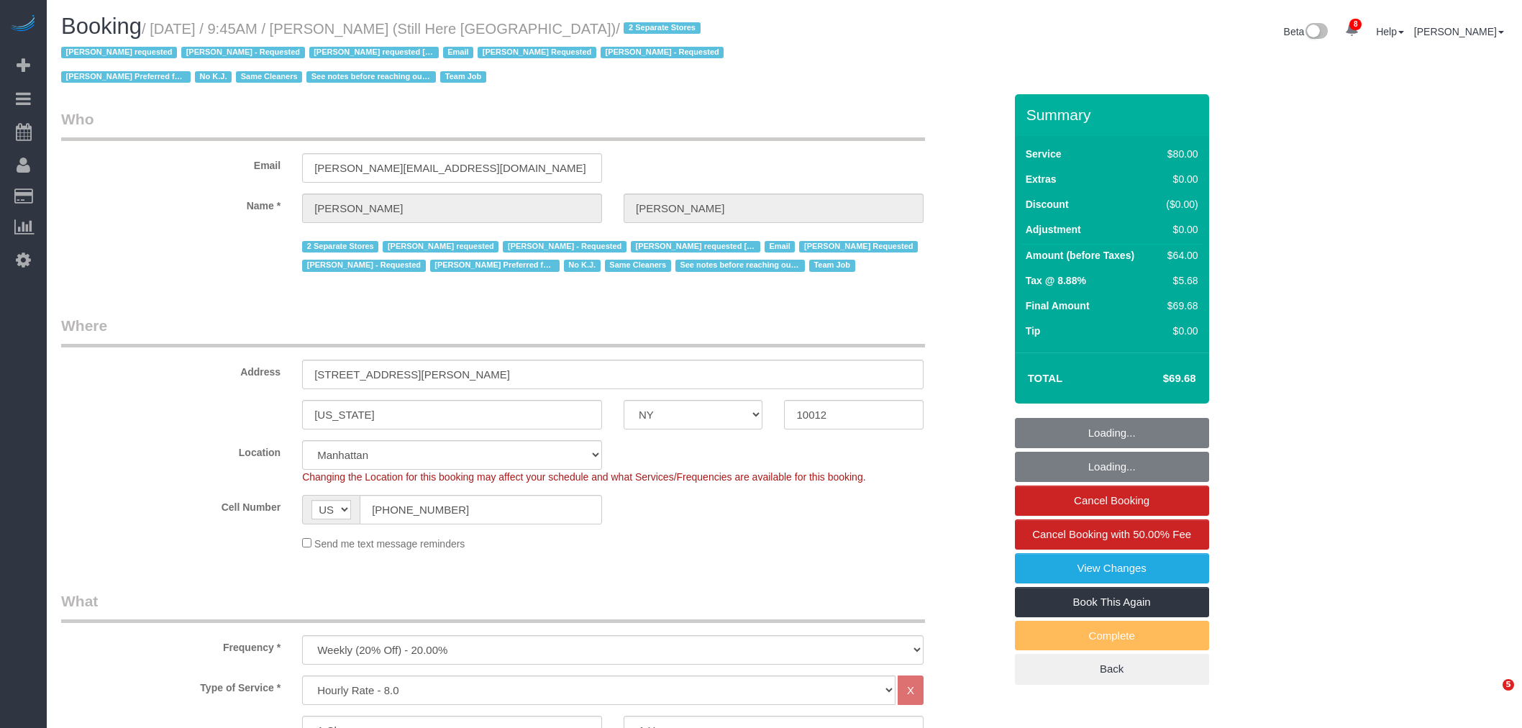
select select "number:5"
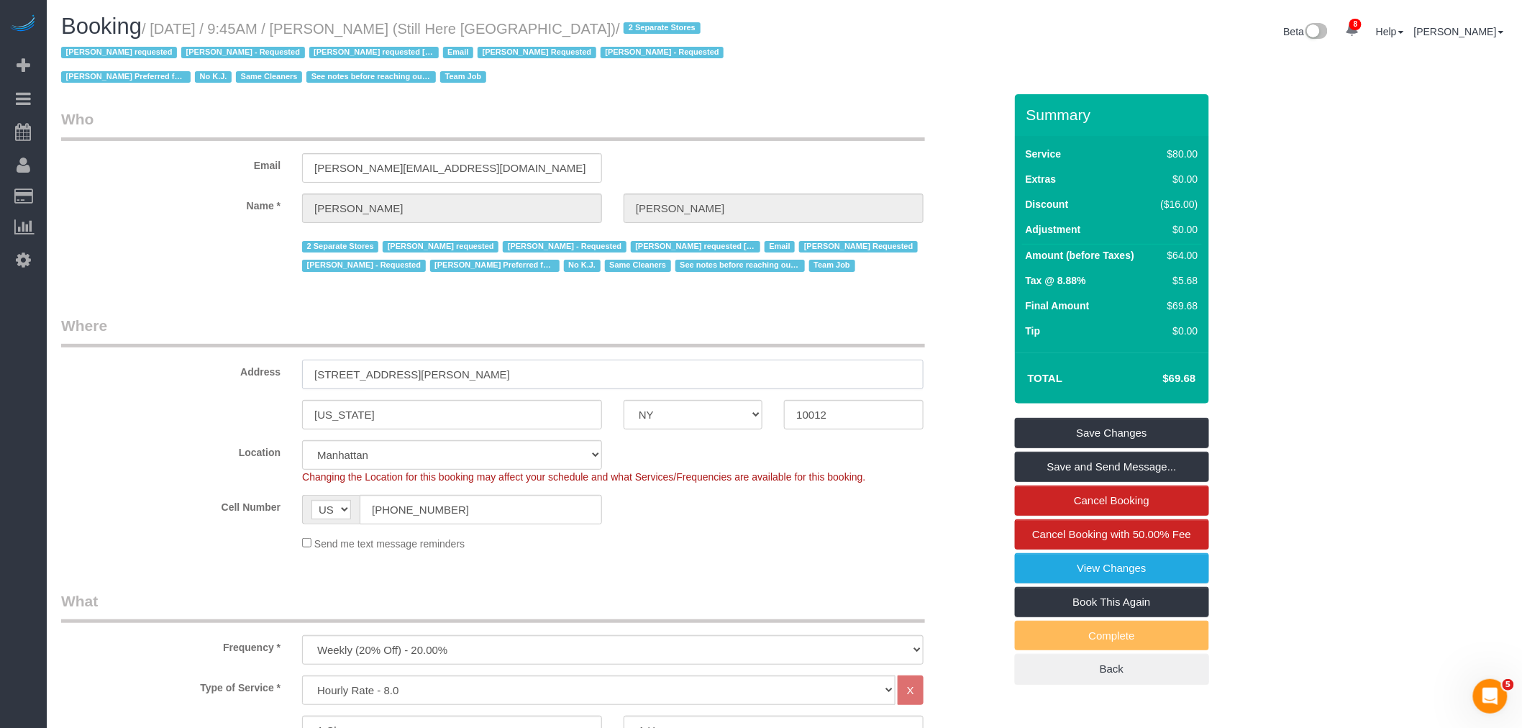
drag, startPoint x: 541, startPoint y: 381, endPoint x: 471, endPoint y: 375, distance: 70.0
click at [96, 377] on div "Address 268 Elizabeth Street" at bounding box center [532, 352] width 964 height 74
click at [732, 426] on div "New York AK AL AR AZ CA CO CT DC DE FL GA HI IA ID IL IN KS KY LA MA MD ME MI M…" at bounding box center [532, 414] width 964 height 29
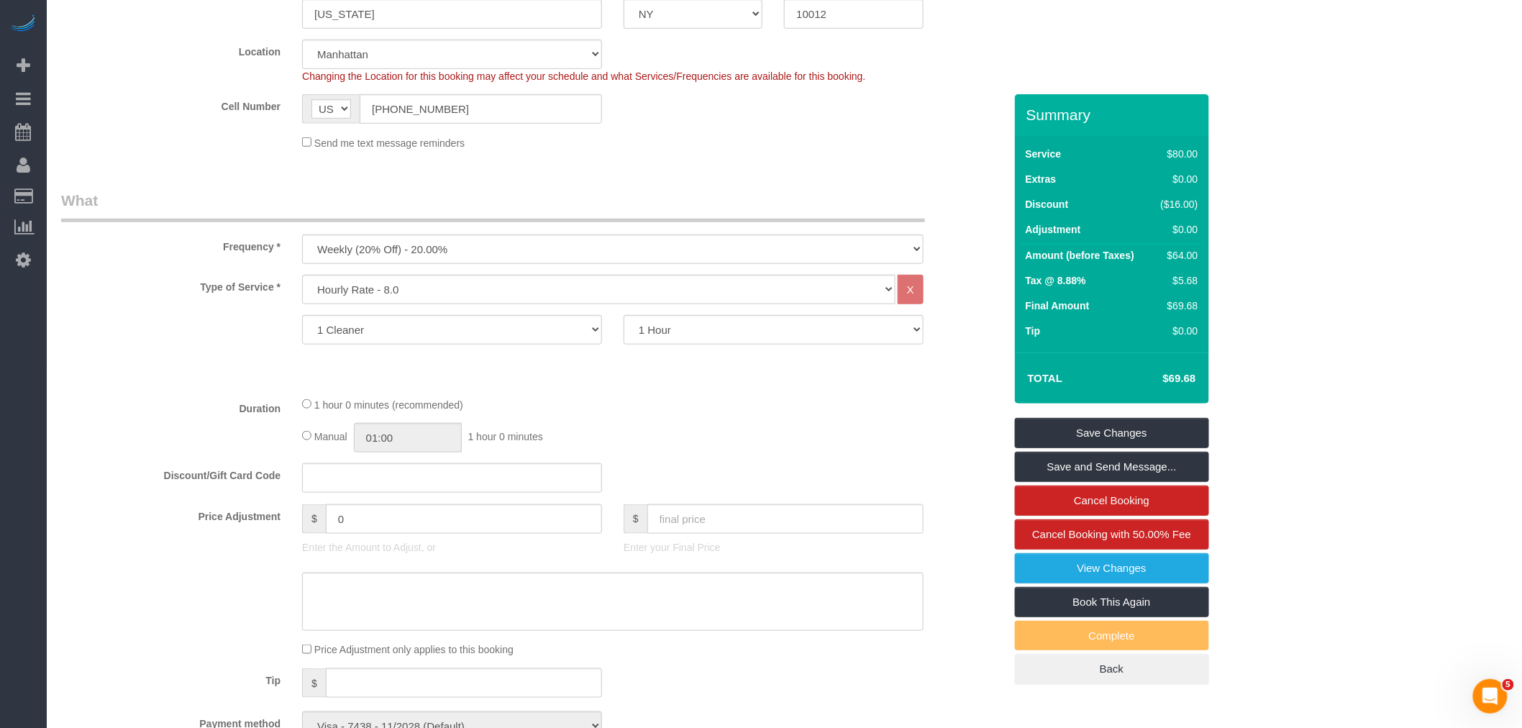
scroll to position [399, 0]
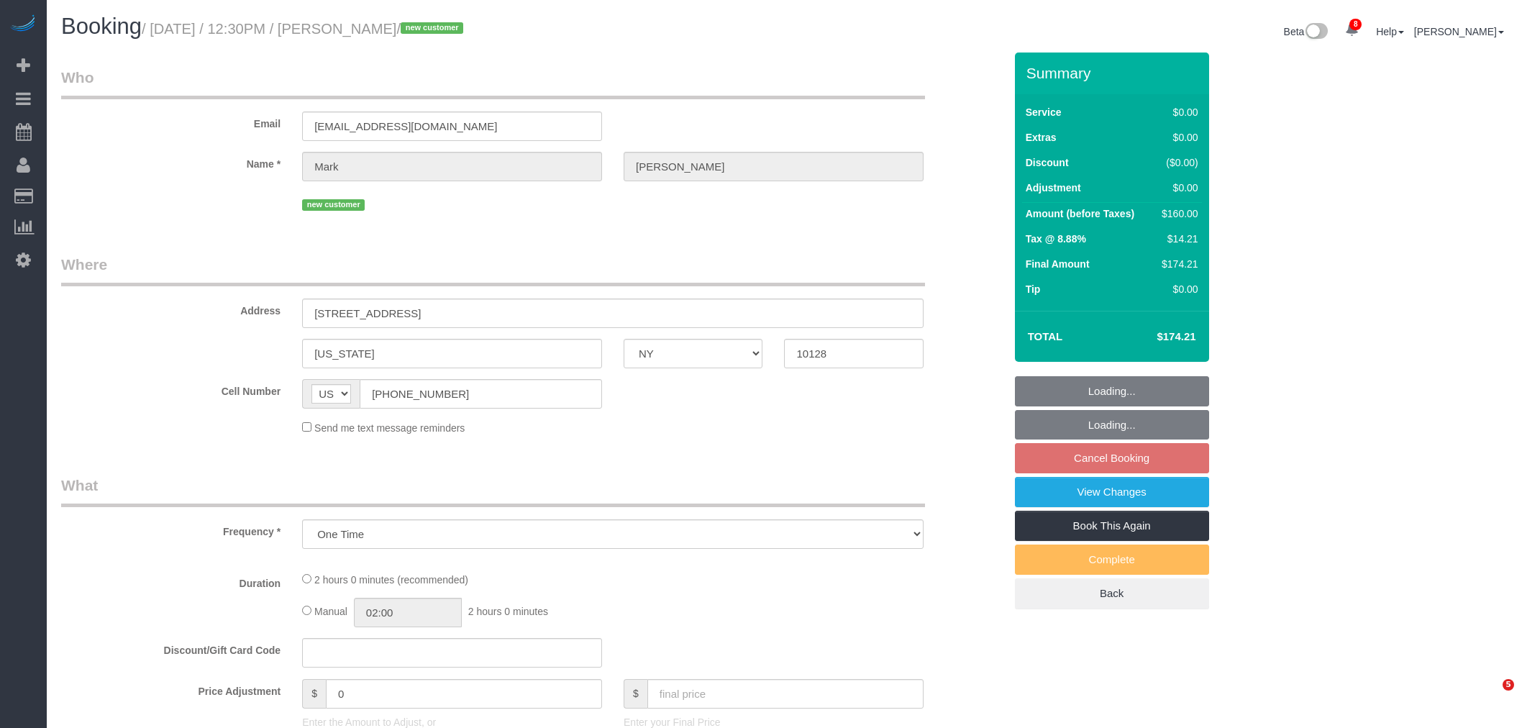
select select "NY"
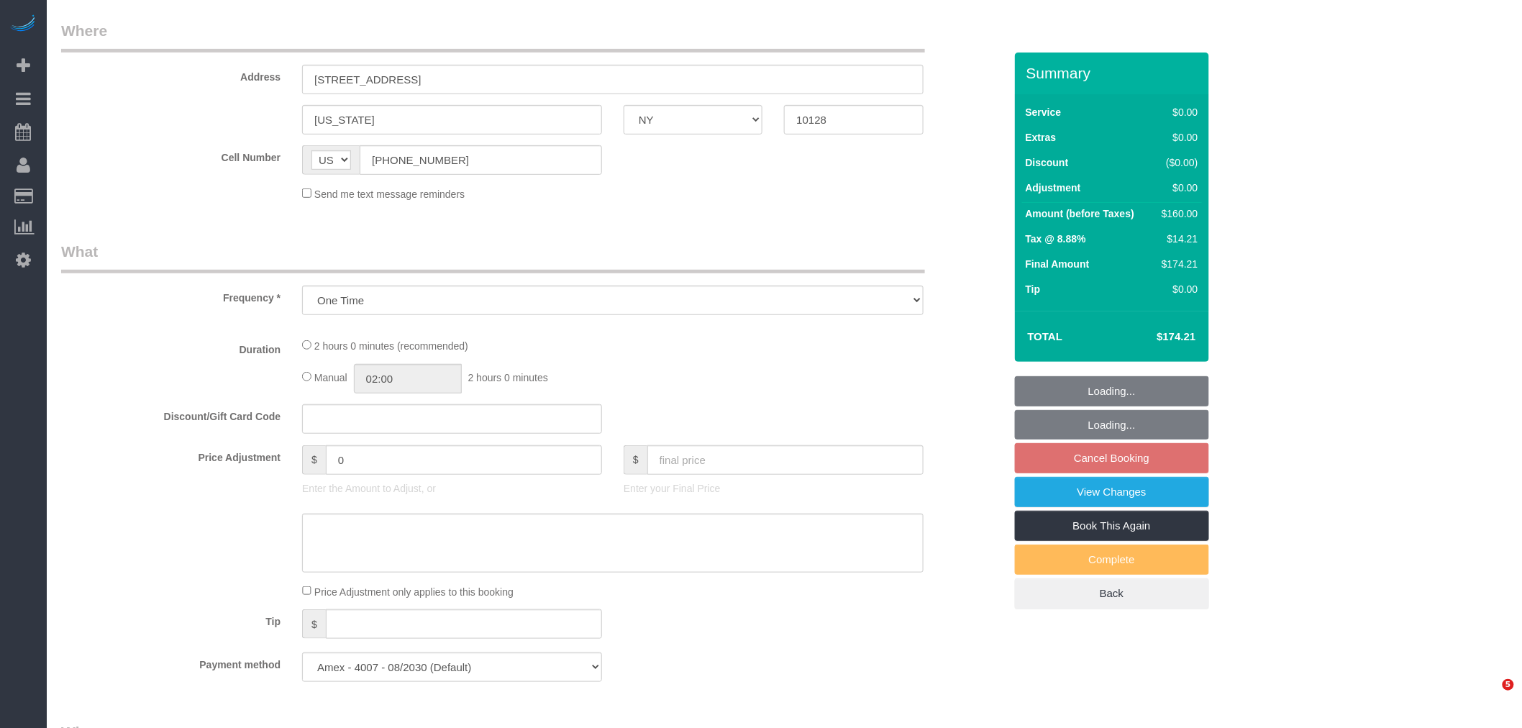
select select "1"
select select "number:60"
select select "number:77"
select select "number:14"
select select "number:6"
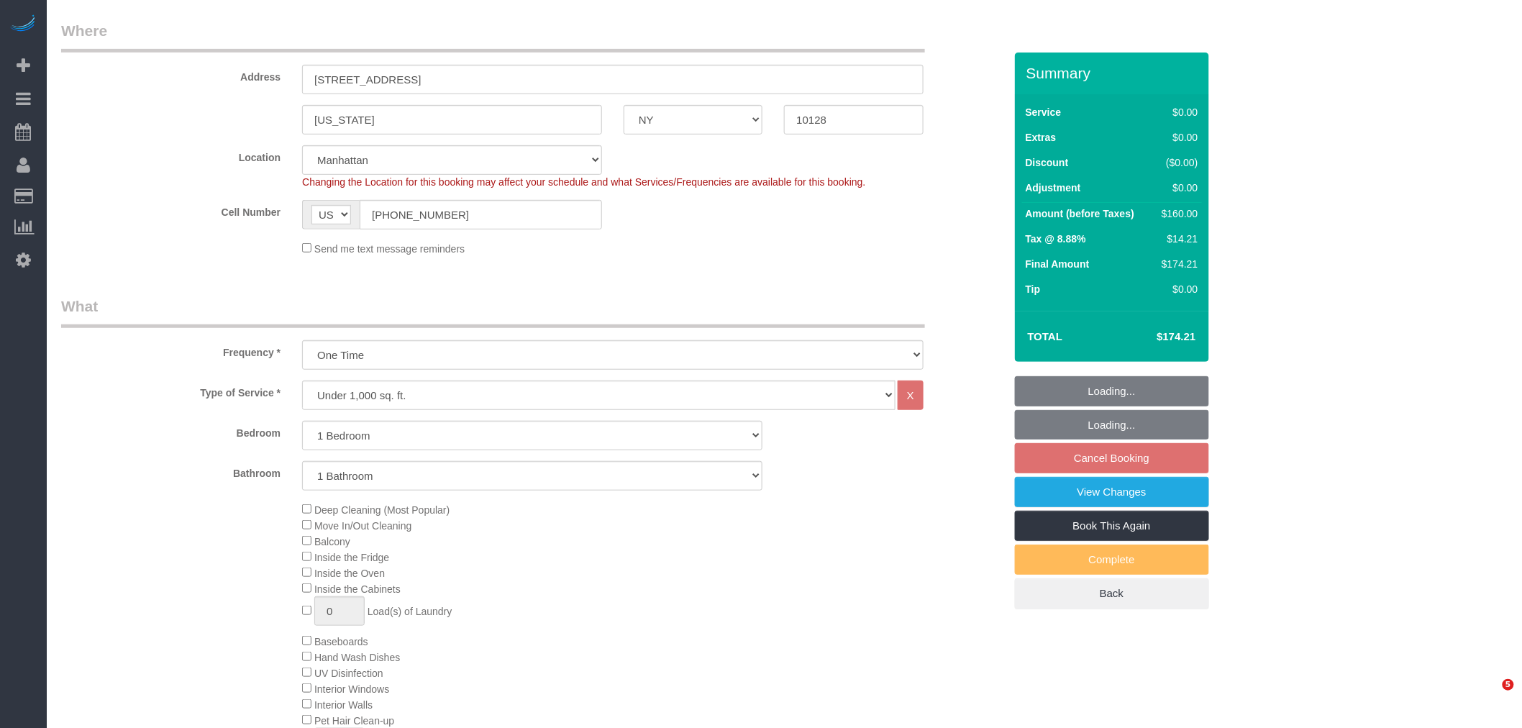
select select "object:1389"
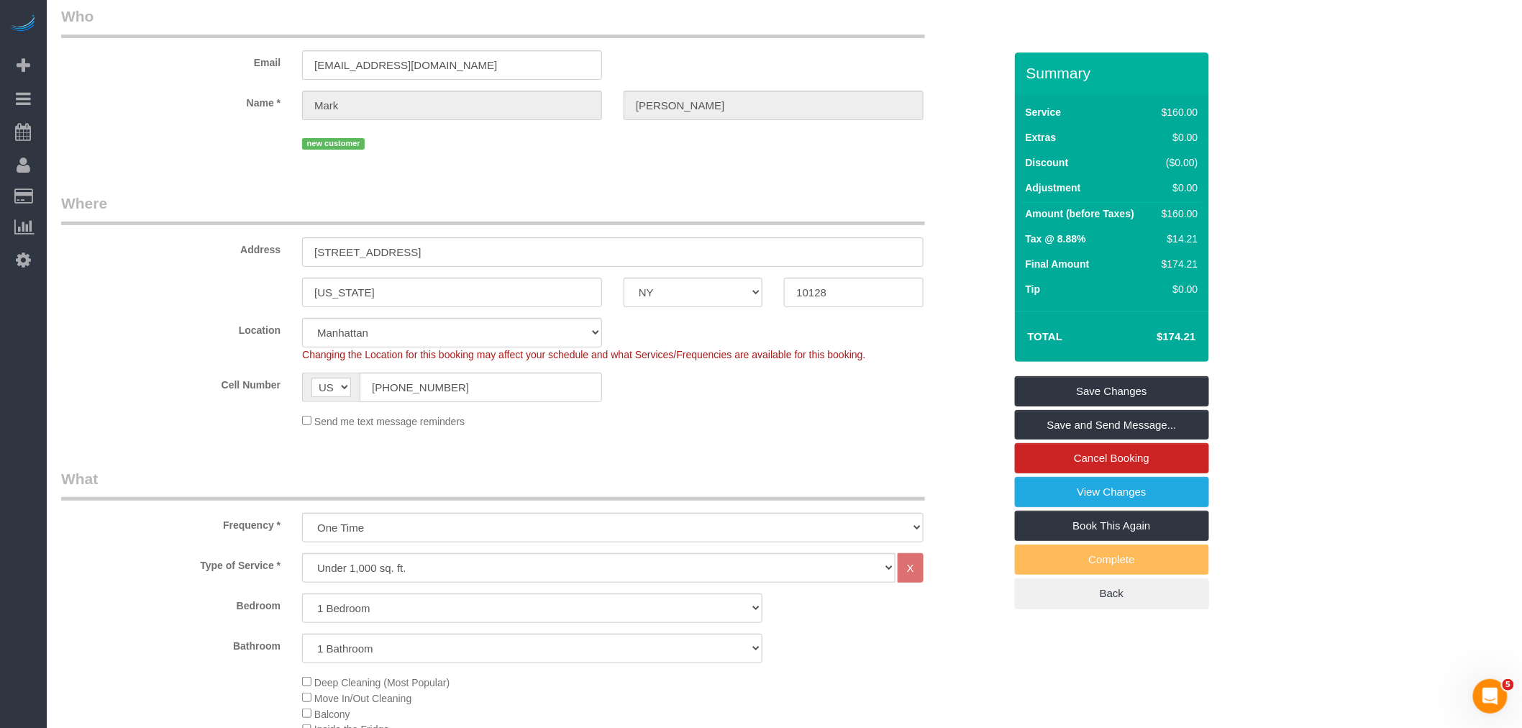
scroll to position [0, 0]
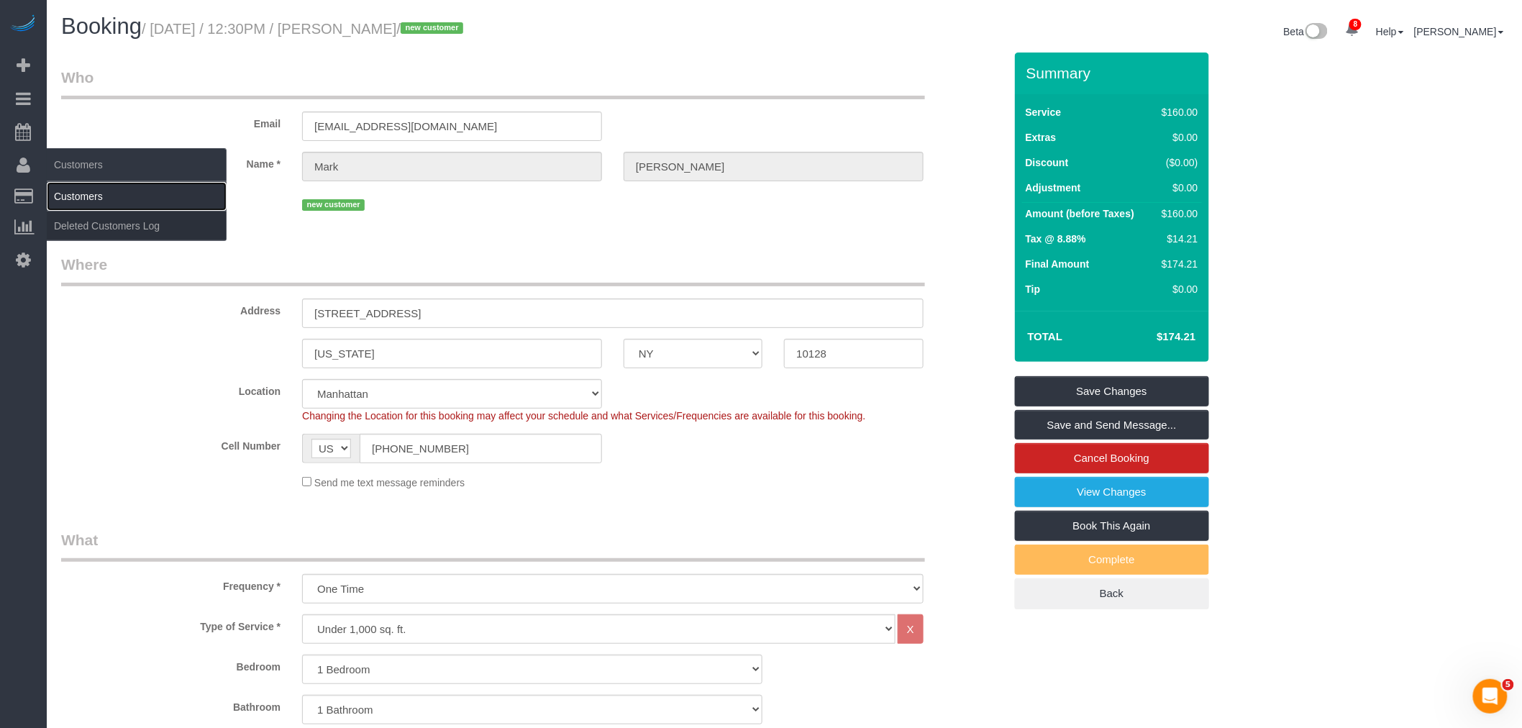
drag, startPoint x: 85, startPoint y: 188, endPoint x: 216, endPoint y: 191, distance: 130.9
click at [86, 188] on link "Customers" at bounding box center [137, 196] width 180 height 29
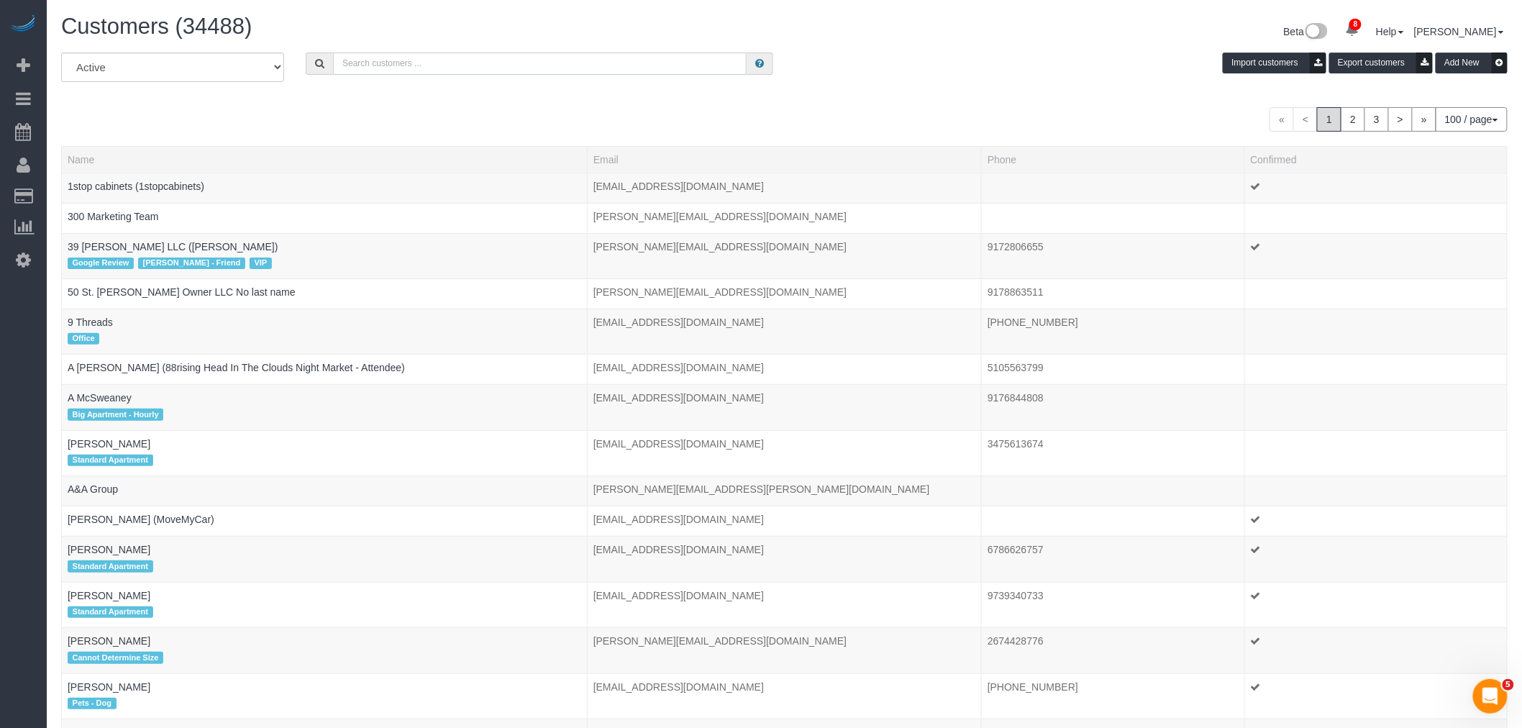
click at [473, 74] on input "text" at bounding box center [540, 63] width 414 height 22
click at [478, 68] on input "text" at bounding box center [540, 63] width 414 height 22
paste input "Goran Tayal"
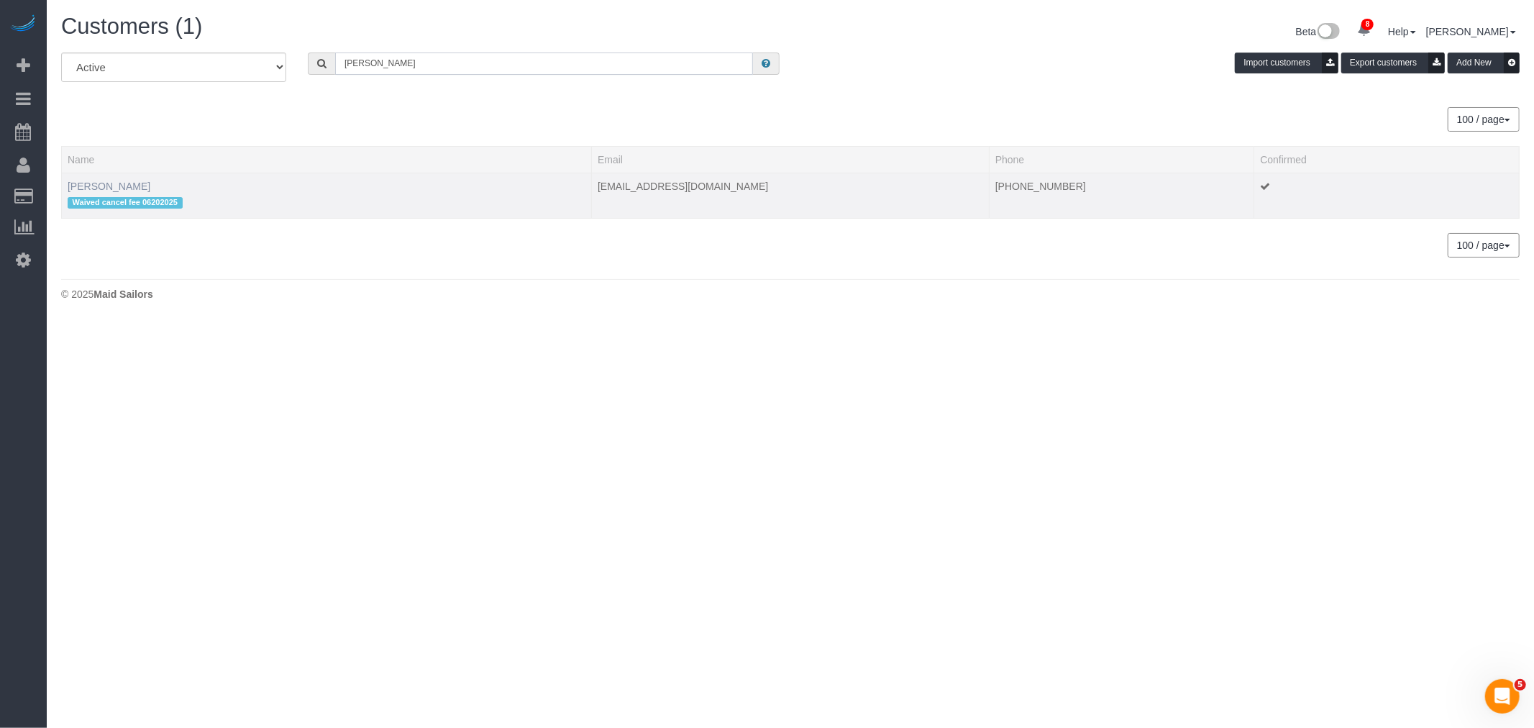
type input "Goran Tayal"
drag, startPoint x: 89, startPoint y: 185, endPoint x: 113, endPoint y: 186, distance: 23.7
click at [90, 185] on link "Goran Tayal" at bounding box center [109, 187] width 83 height 12
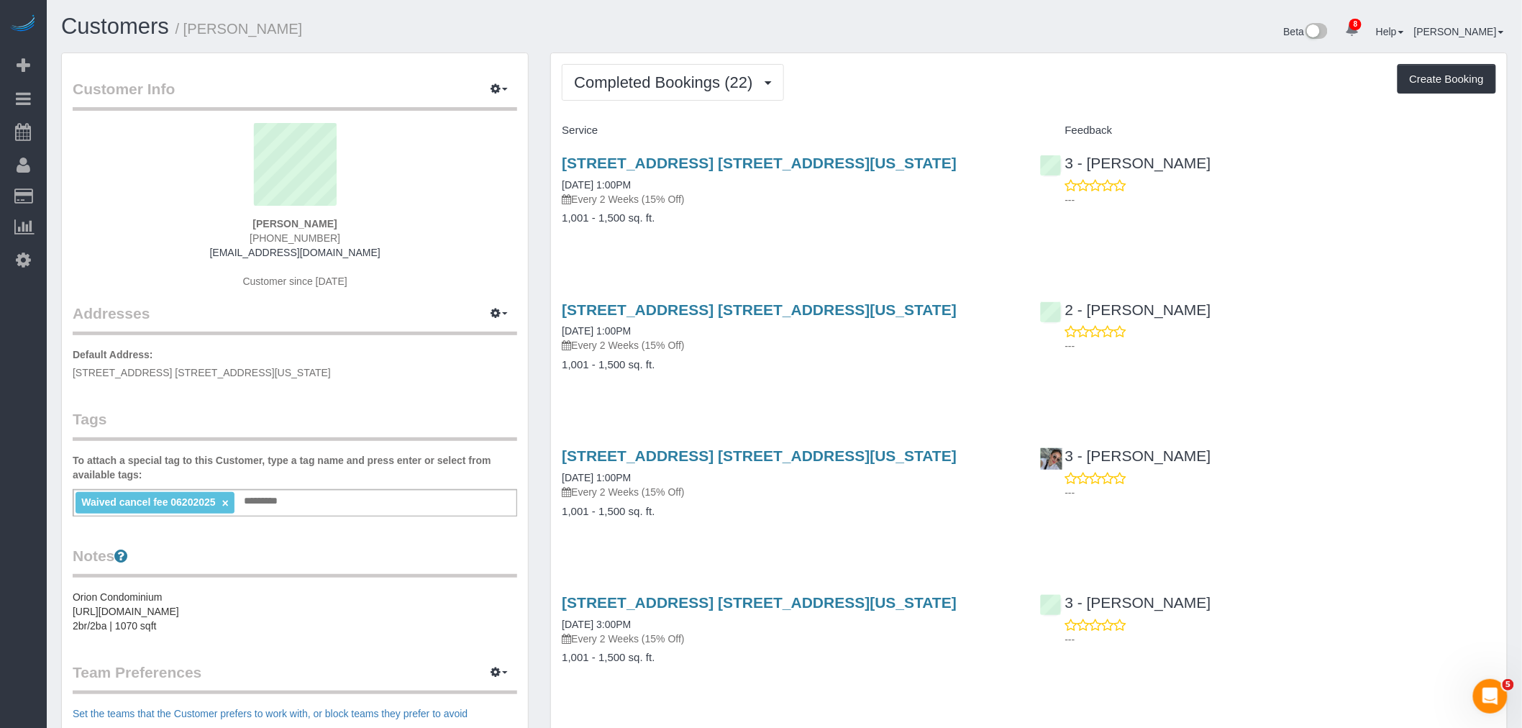
drag, startPoint x: 1022, startPoint y: 106, endPoint x: 1080, endPoint y: 261, distance: 165.2
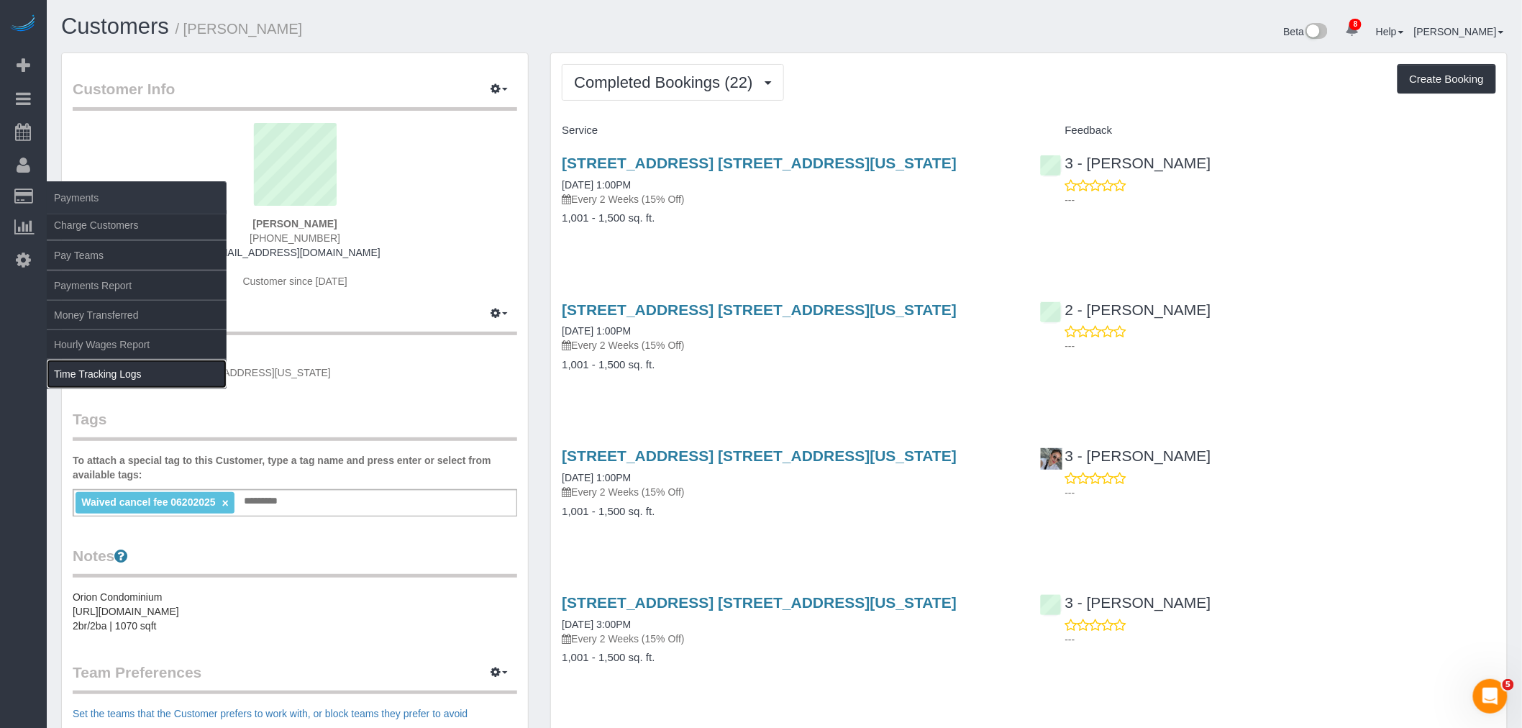
click at [122, 370] on link "Time Tracking Logs" at bounding box center [137, 374] width 180 height 29
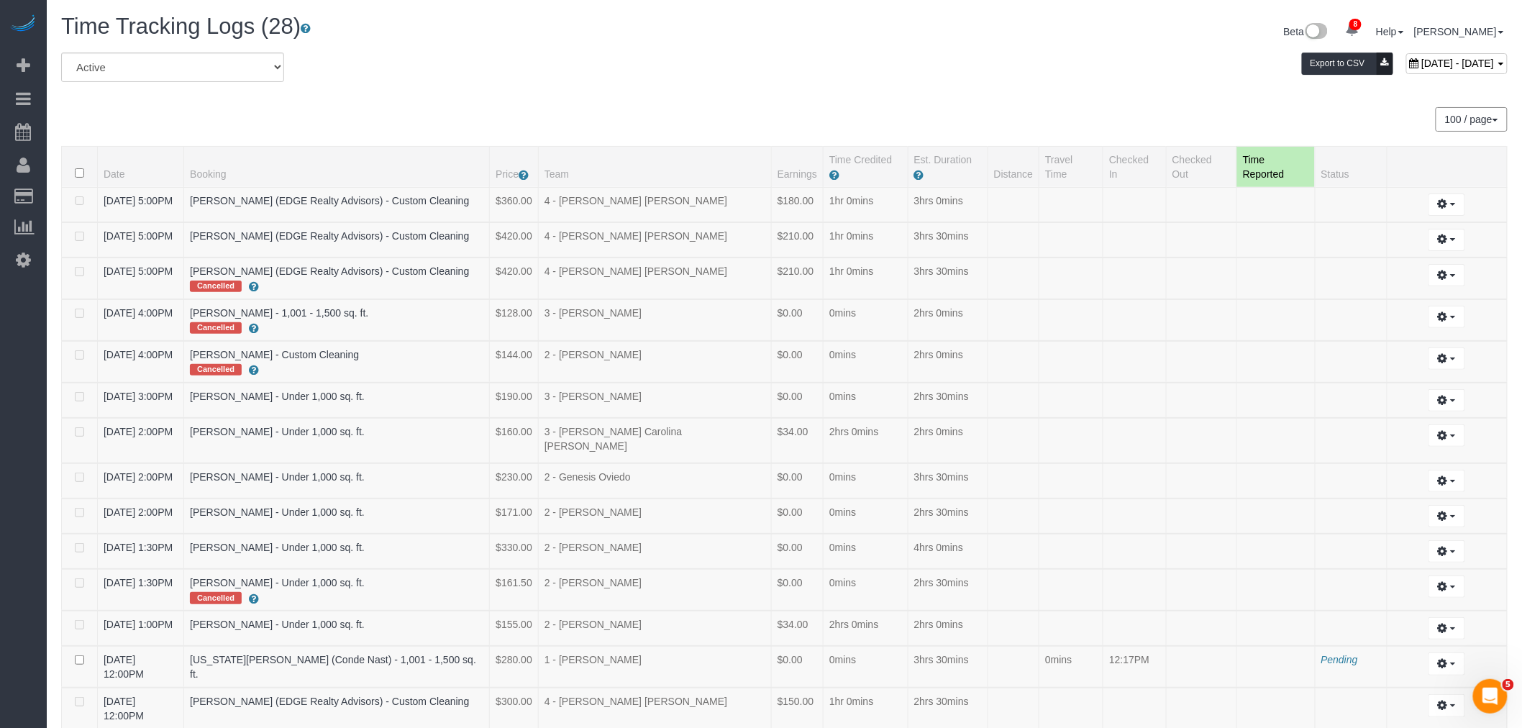
click at [1363, 49] on div "Beta 8 Your Notifications You have 0 alerts × You have 1 to charge for 08/30/20…" at bounding box center [1152, 33] width 734 height 38
click at [1421, 59] on span "August 31, 2025 - August 31, 2025" at bounding box center [1457, 64] width 73 height 12
type input "**********"
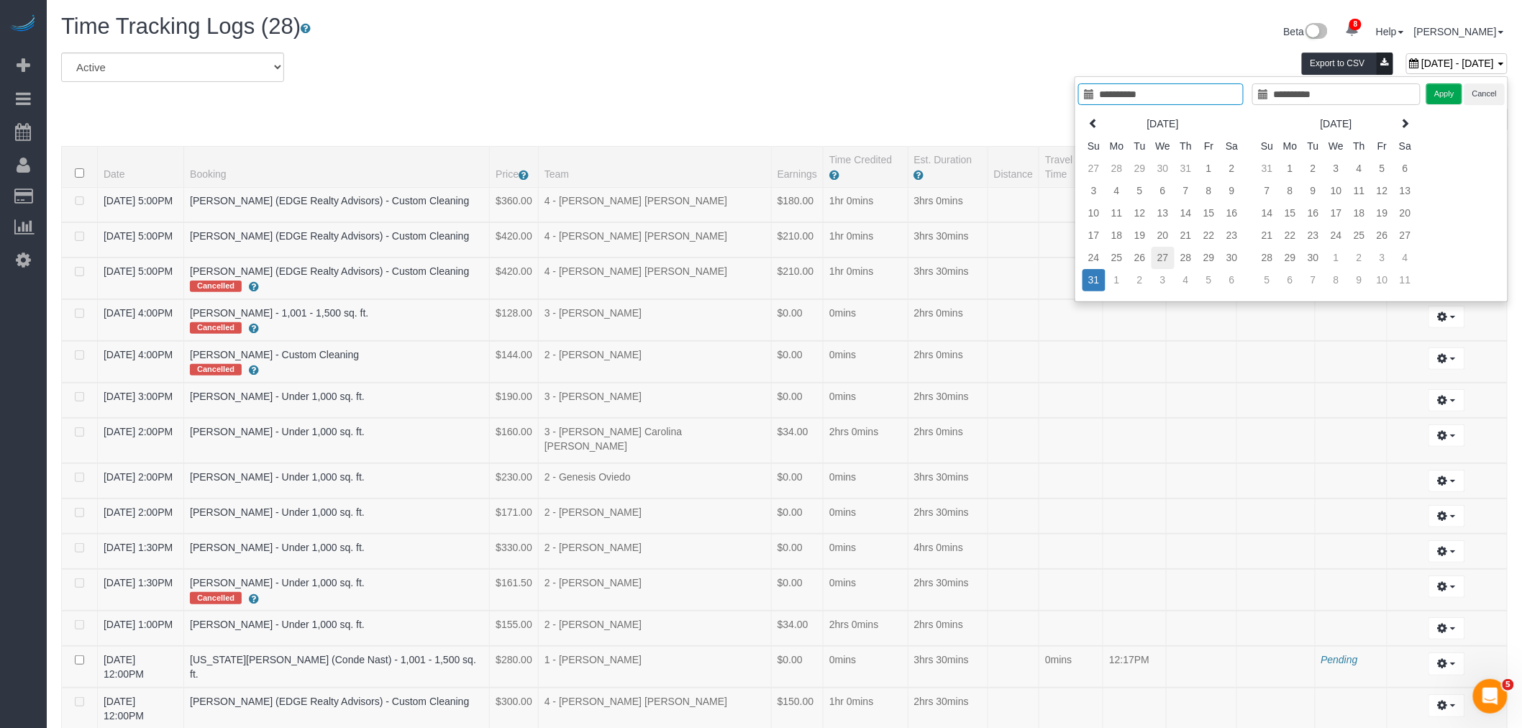
type input "**********"
click at [1160, 257] on td "27" at bounding box center [1162, 258] width 23 height 22
type input "**********"
click at [1160, 257] on td "27" at bounding box center [1162, 258] width 23 height 22
type input "**********"
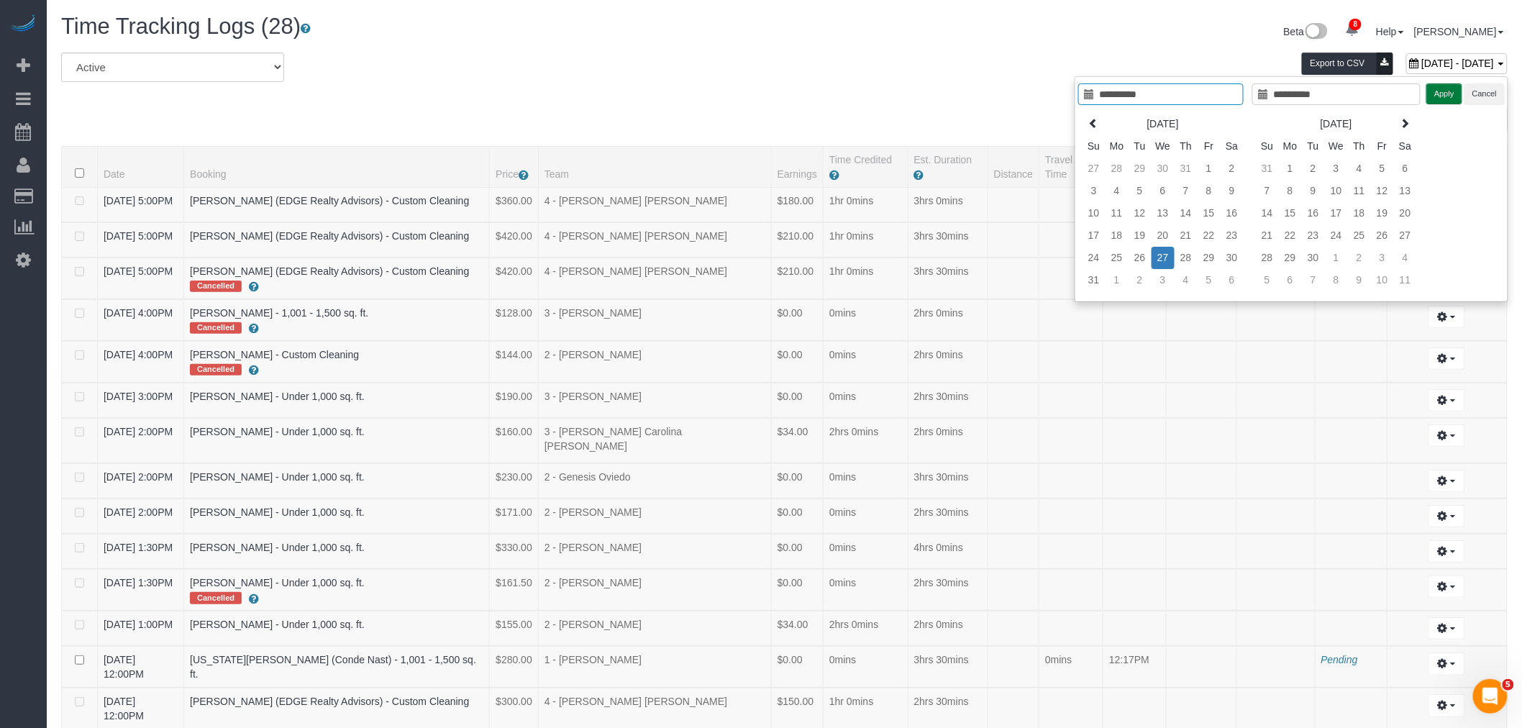
click at [1453, 95] on button "Apply" at bounding box center [1444, 93] width 36 height 21
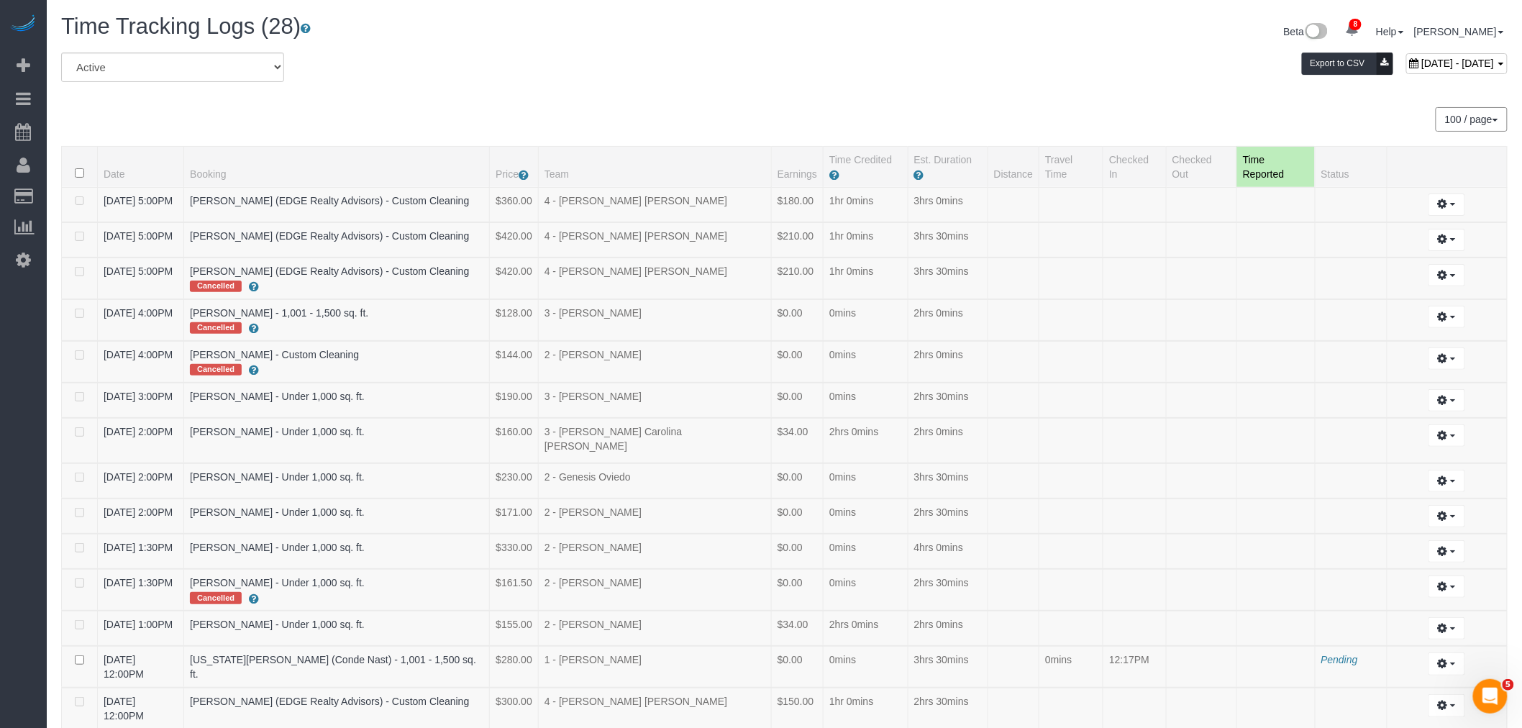
click at [939, 145] on div "All Active Archived August 27, 2025 - August 27, 2025 Export to CSV 100 / page …" at bounding box center [784, 712] width 1446 height 1320
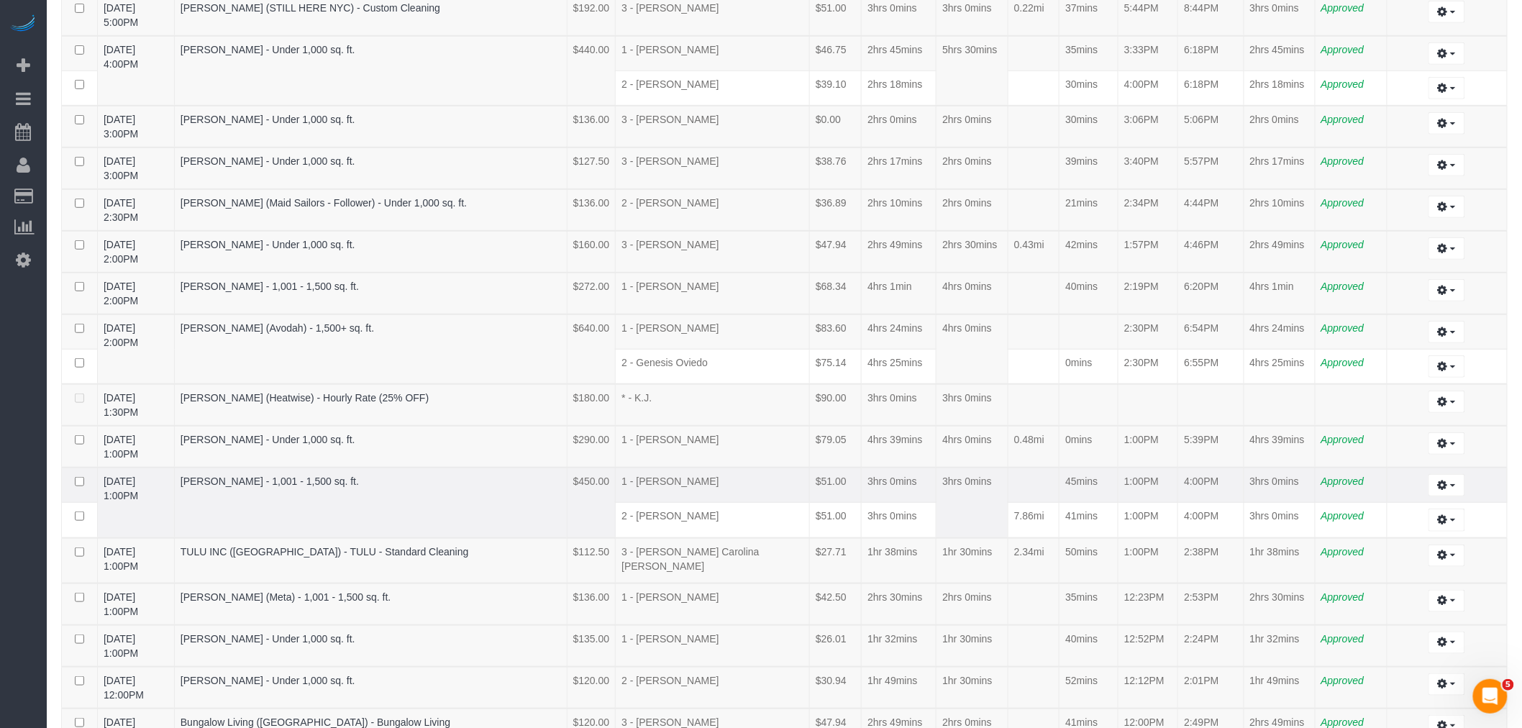
scroll to position [319, 0]
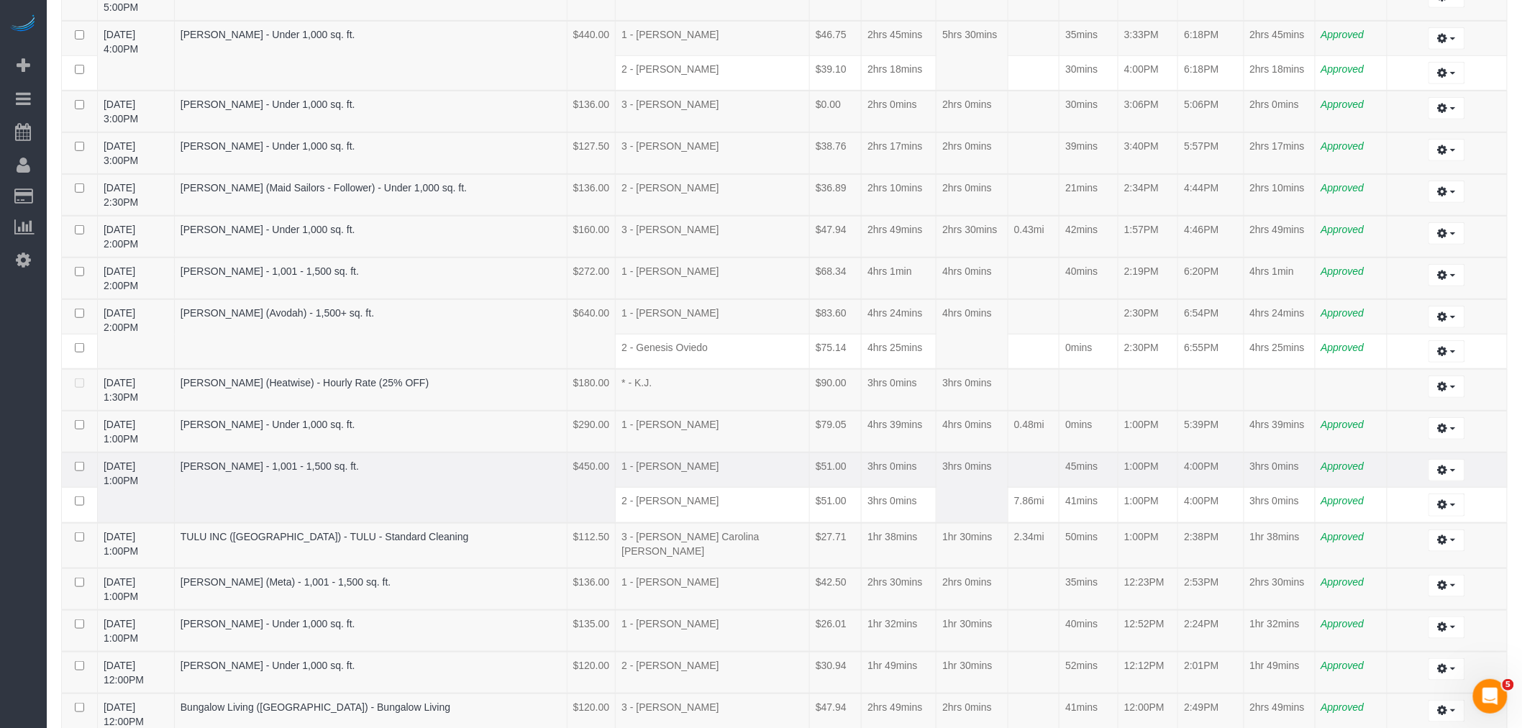
click at [877, 452] on td "3hrs 0mins" at bounding box center [899, 469] width 75 height 35
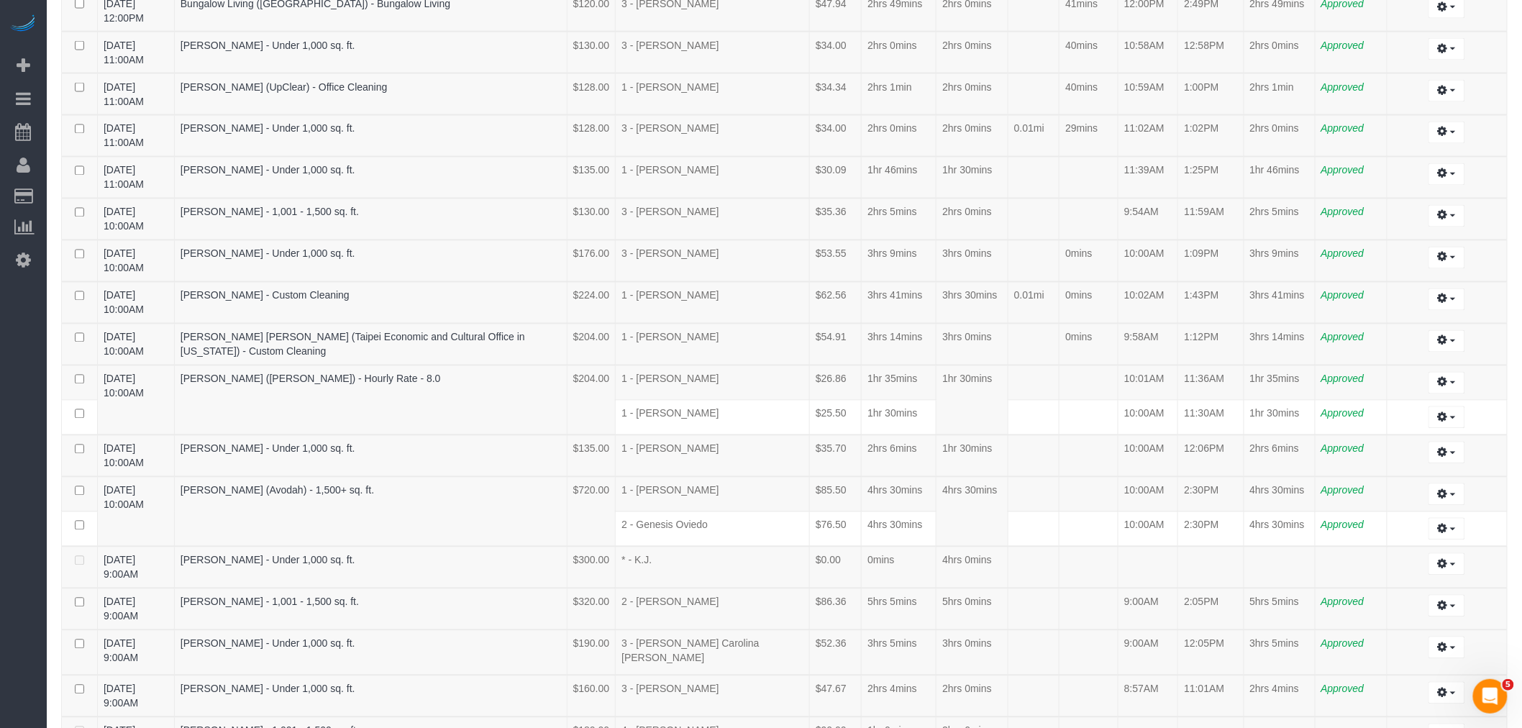
scroll to position [150, 0]
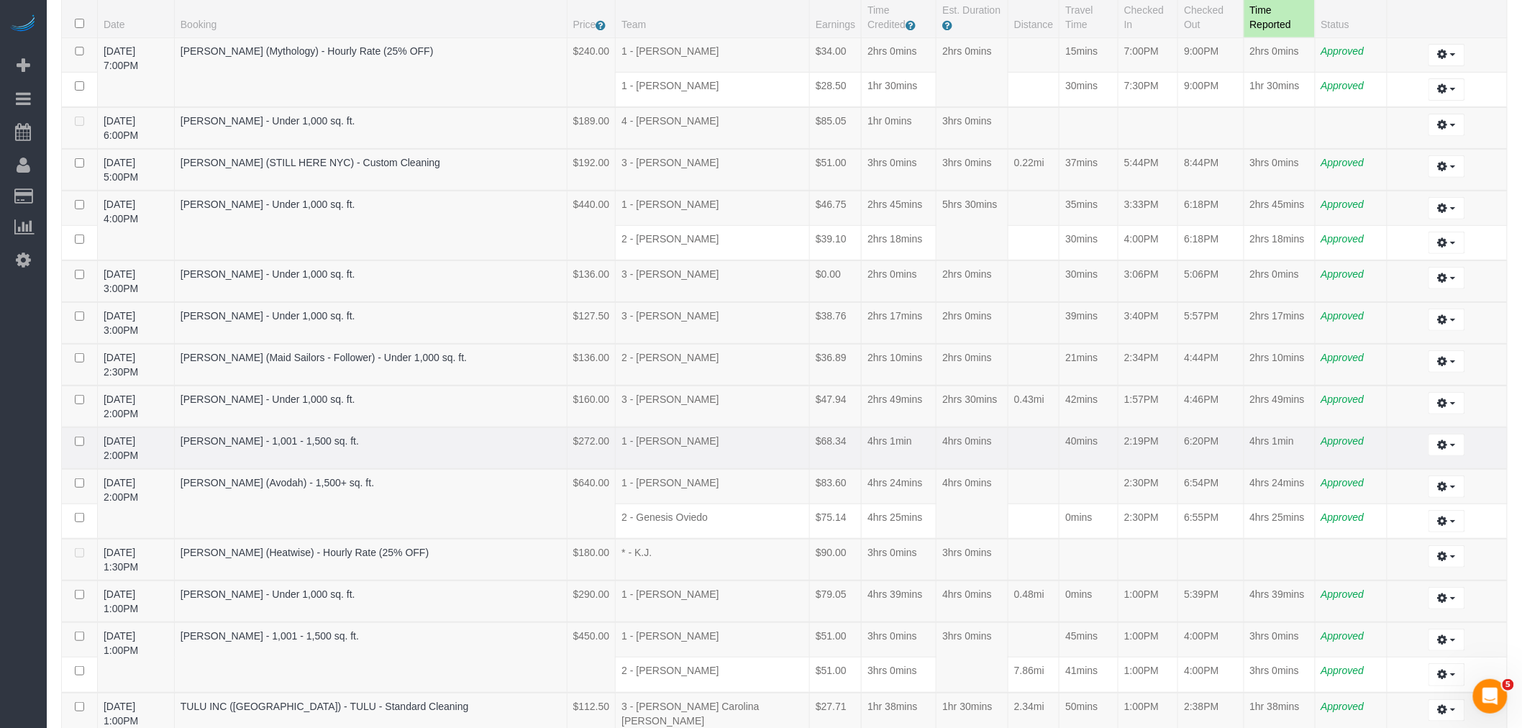
drag, startPoint x: 1110, startPoint y: 394, endPoint x: 1159, endPoint y: 396, distance: 49.0
click at [1159, 427] on td "2:19PM" at bounding box center [1148, 448] width 60 height 42
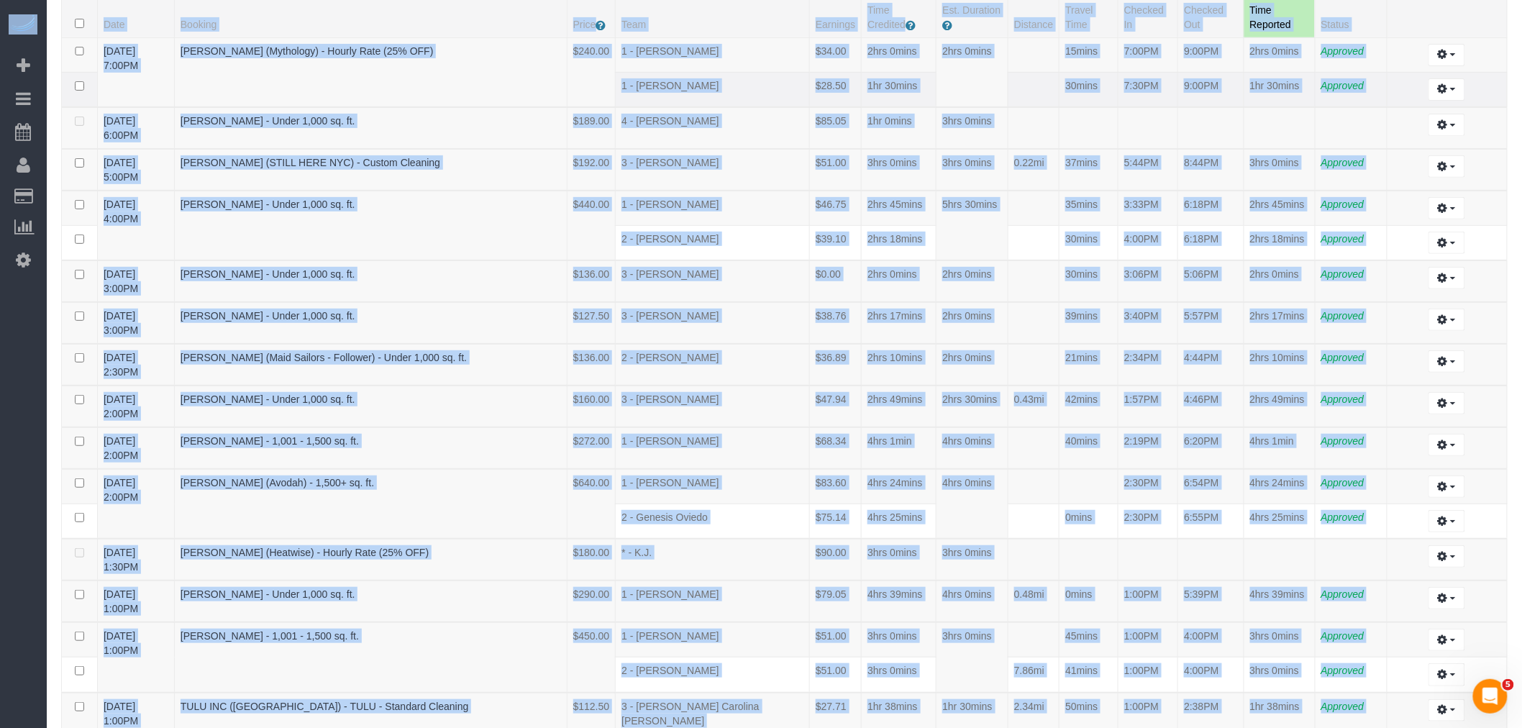
click at [1118, 99] on td "7:30PM" at bounding box center [1148, 89] width 60 height 35
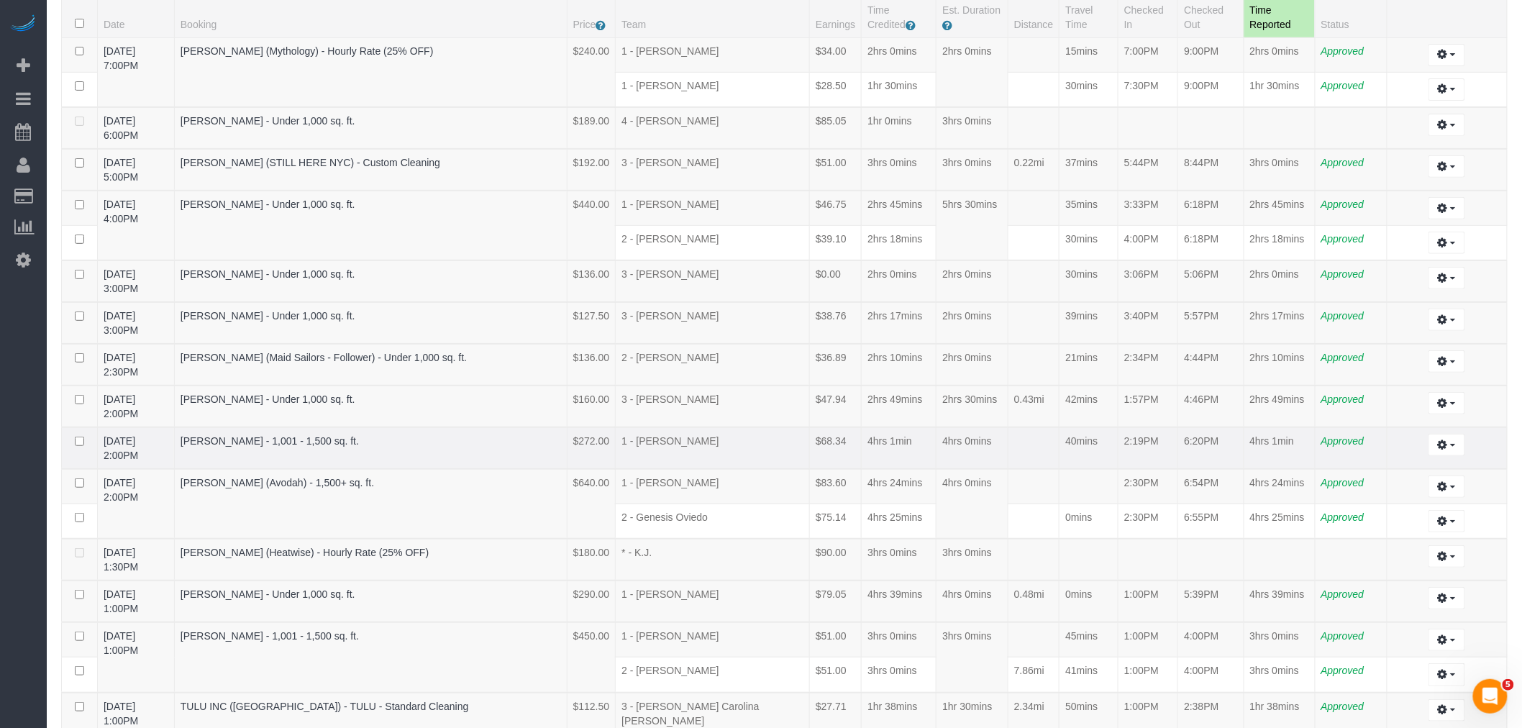
click at [1154, 427] on td "2:19PM" at bounding box center [1148, 448] width 60 height 42
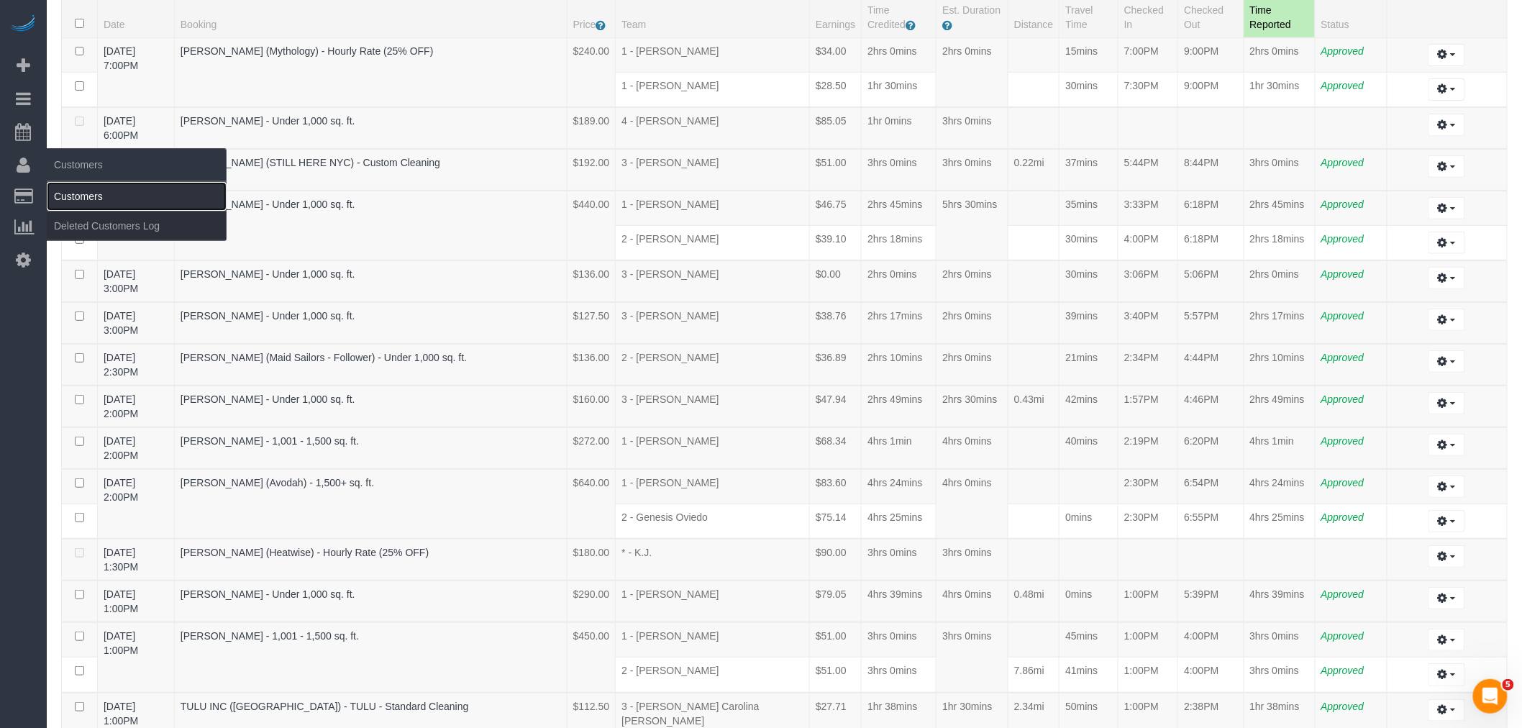
drag, startPoint x: 76, startPoint y: 187, endPoint x: 102, endPoint y: 190, distance: 26.0
click at [76, 187] on link "Customers" at bounding box center [137, 196] width 180 height 29
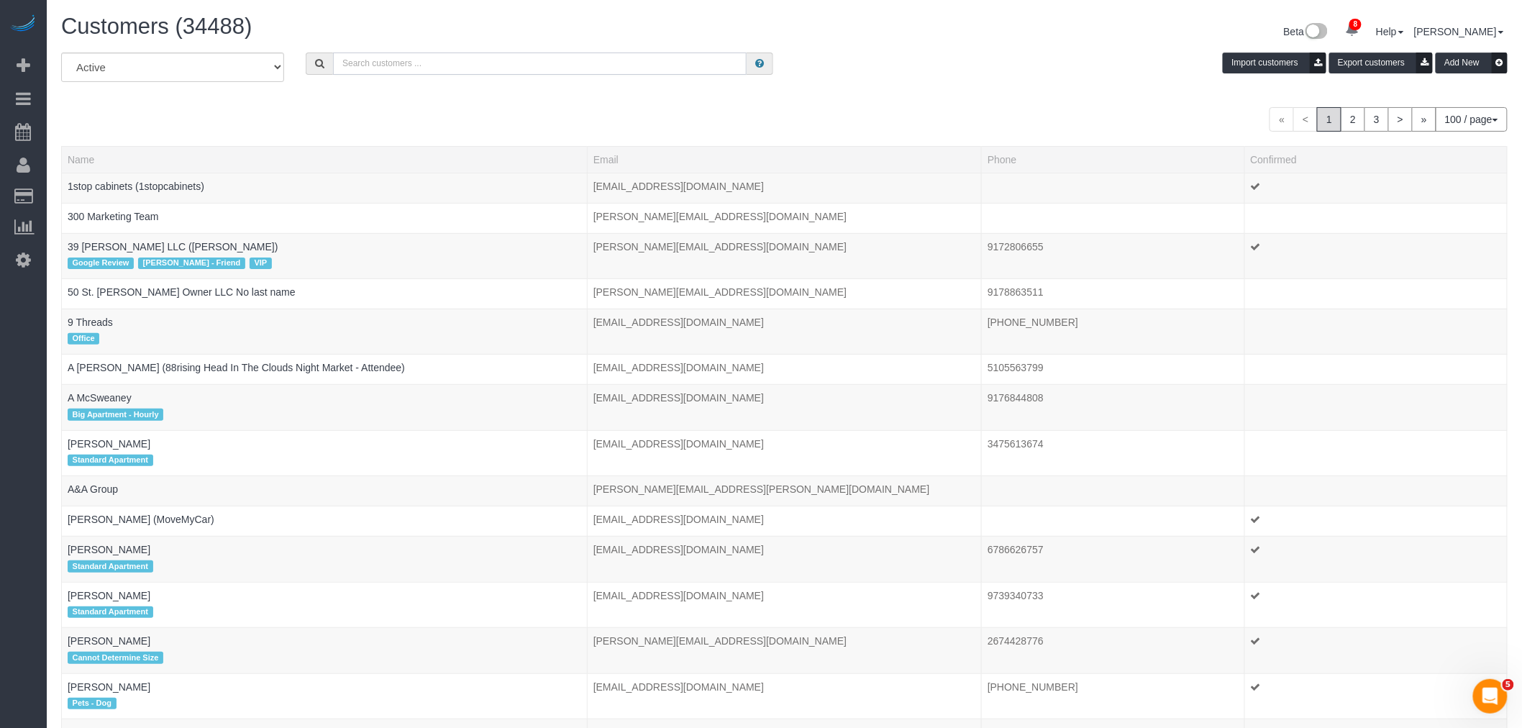
click at [414, 68] on input "text" at bounding box center [540, 63] width 414 height 22
paste input "Meghan Buoncore"
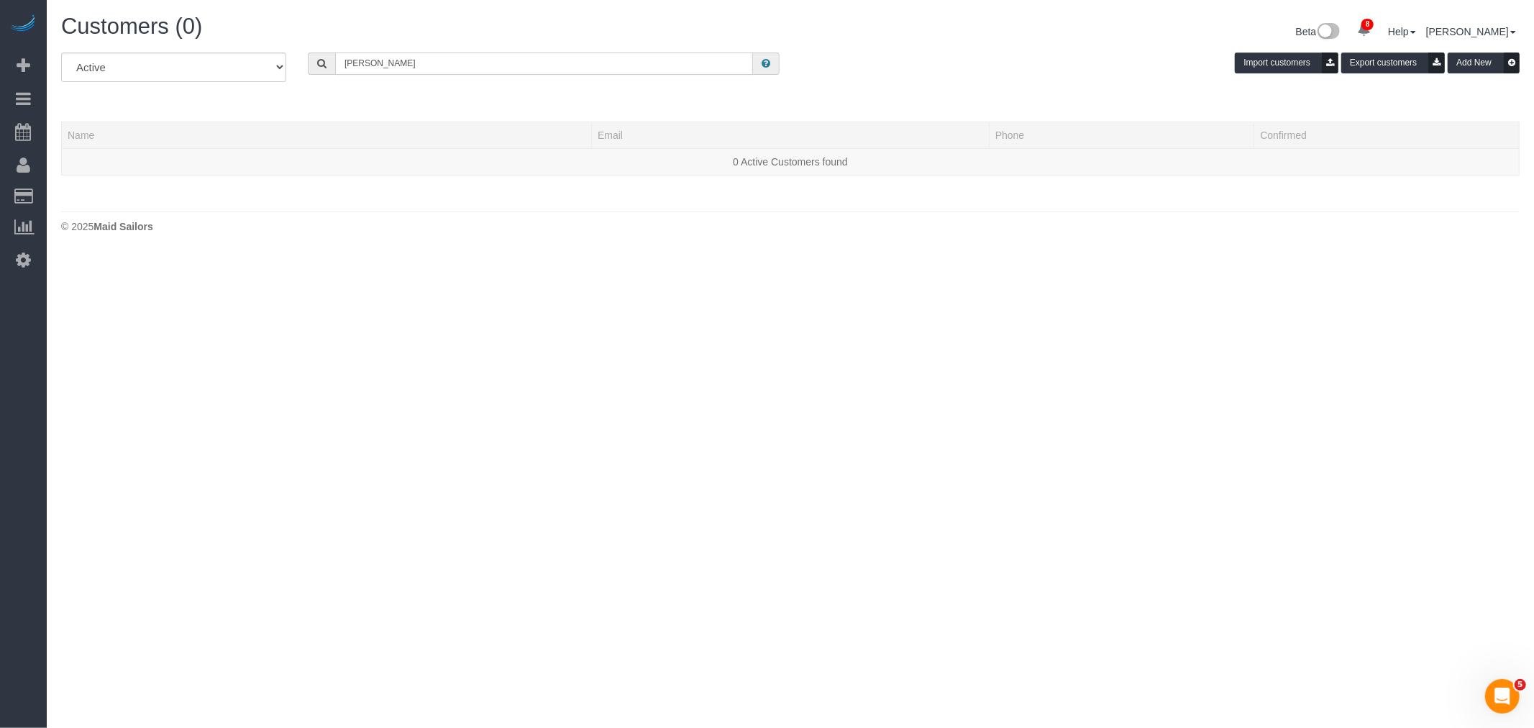
click at [457, 65] on input "Meghan Buoncore" at bounding box center [544, 63] width 418 height 22
type input "Meghan Buoncore"
drag, startPoint x: 439, startPoint y: 62, endPoint x: 529, endPoint y: 58, distance: 90.0
click at [439, 62] on input "Meghan Buoncore" at bounding box center [544, 63] width 418 height 22
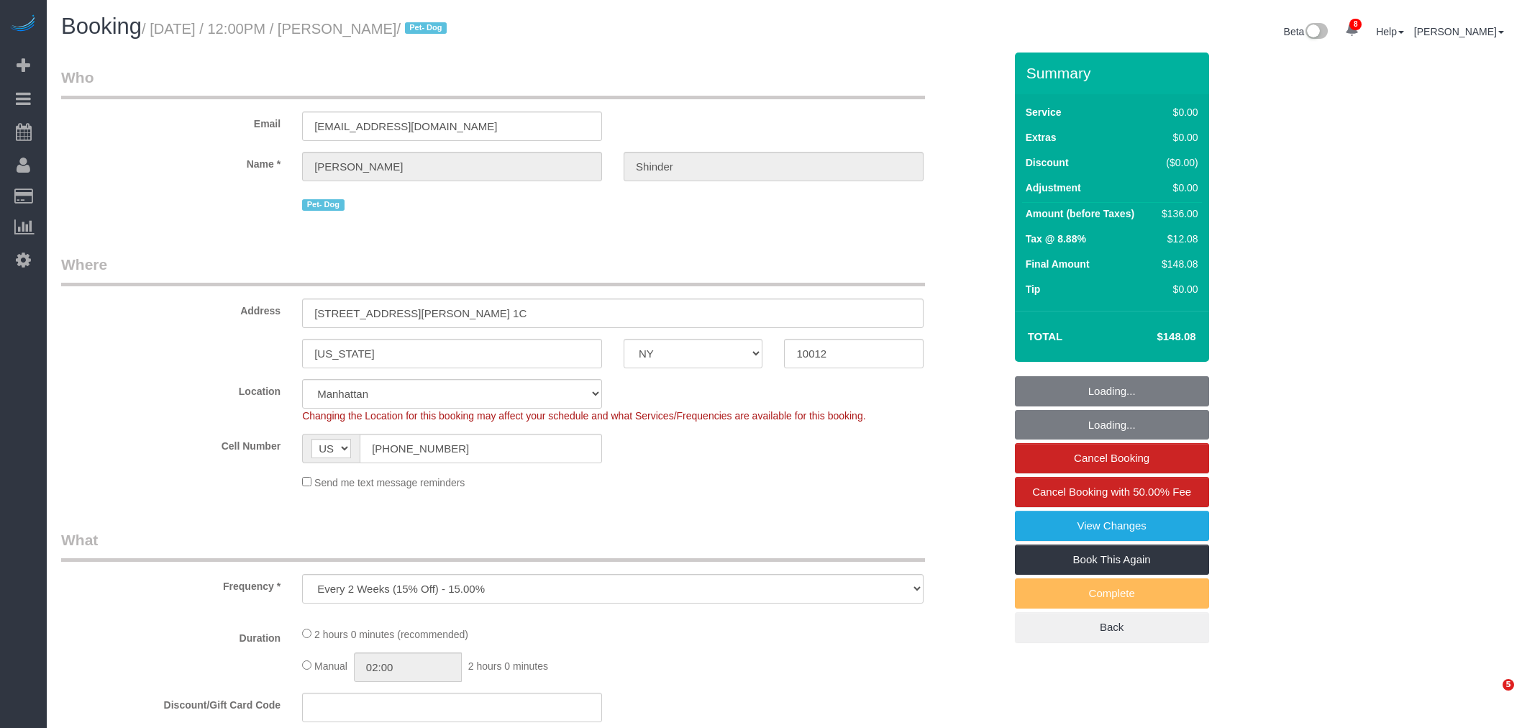
select select "NY"
select select "spot1"
select select "number:89"
select select "number:90"
select select "number:13"
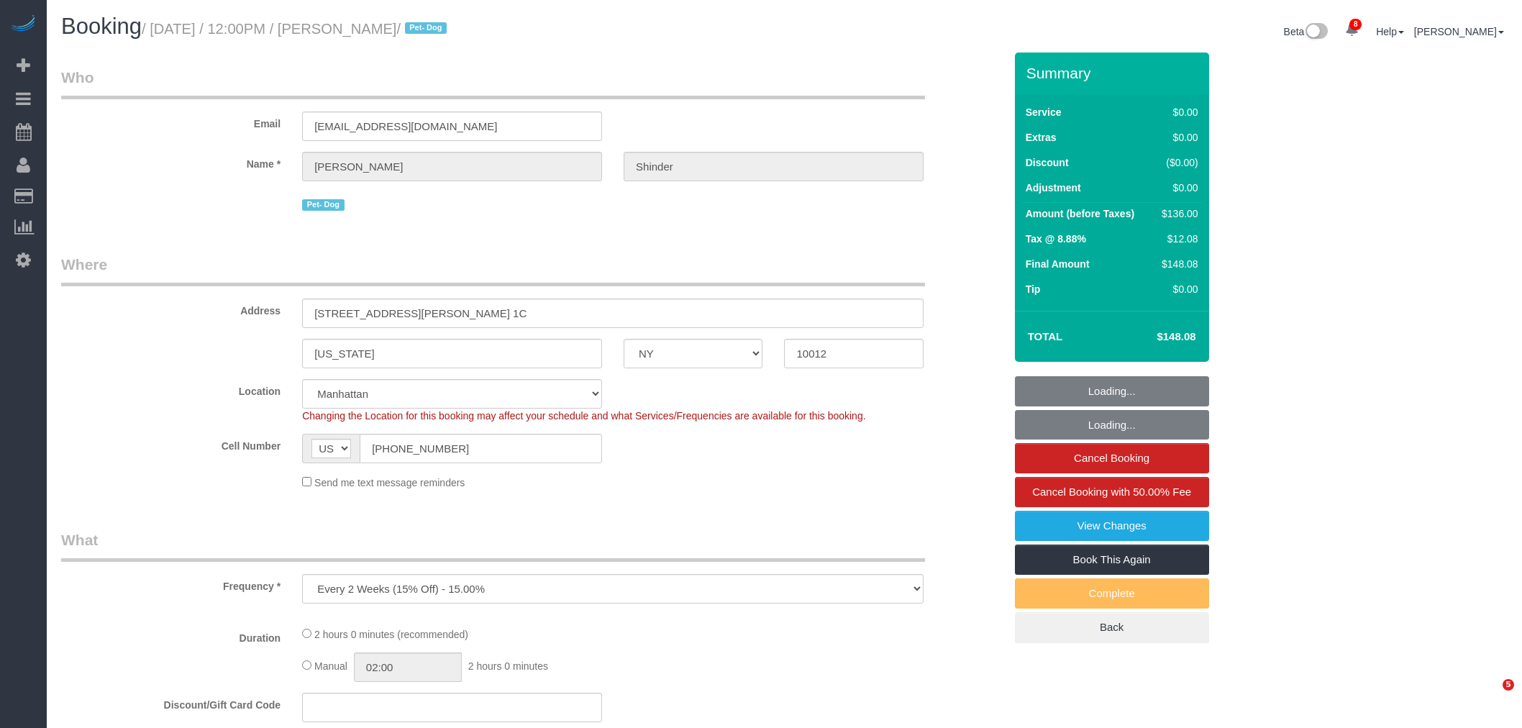
select select "number:5"
select select "object:1351"
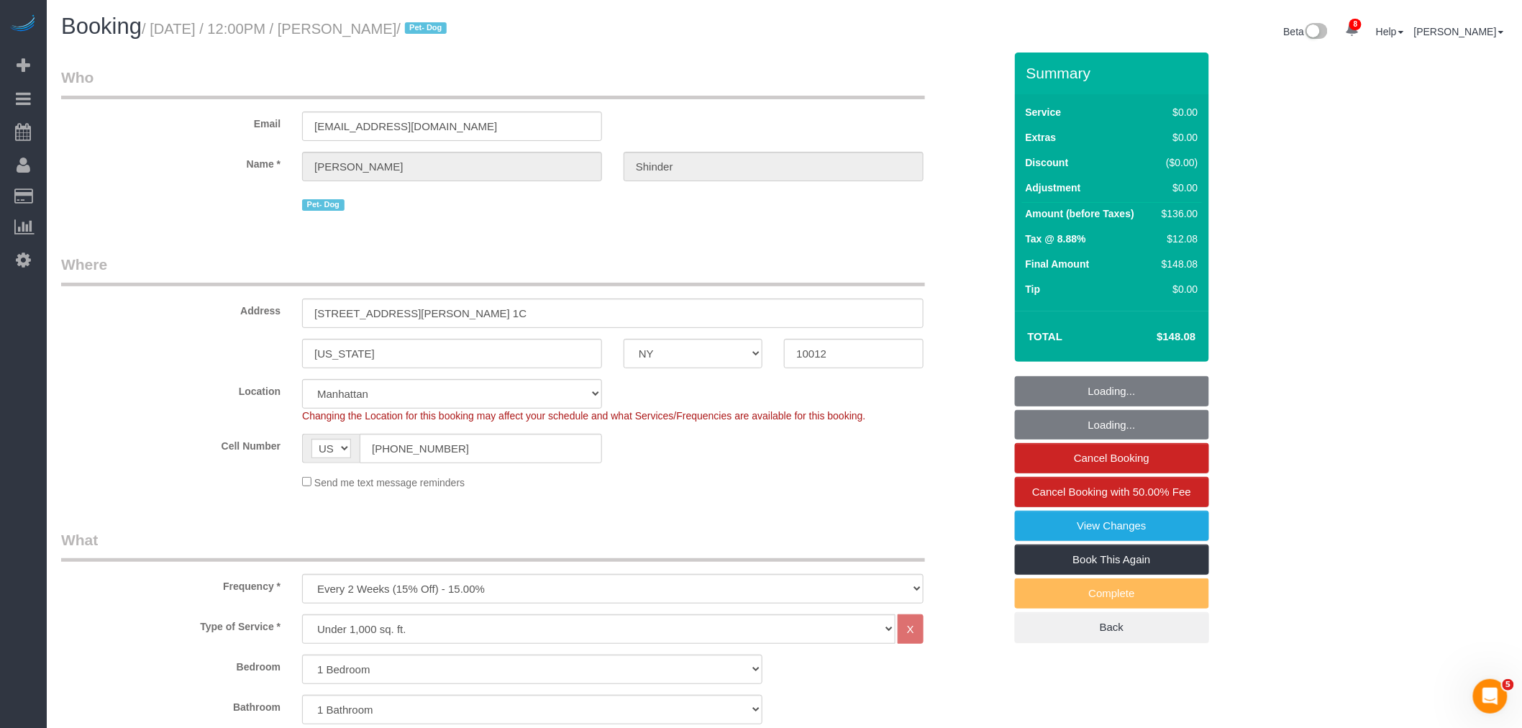
select select "1"
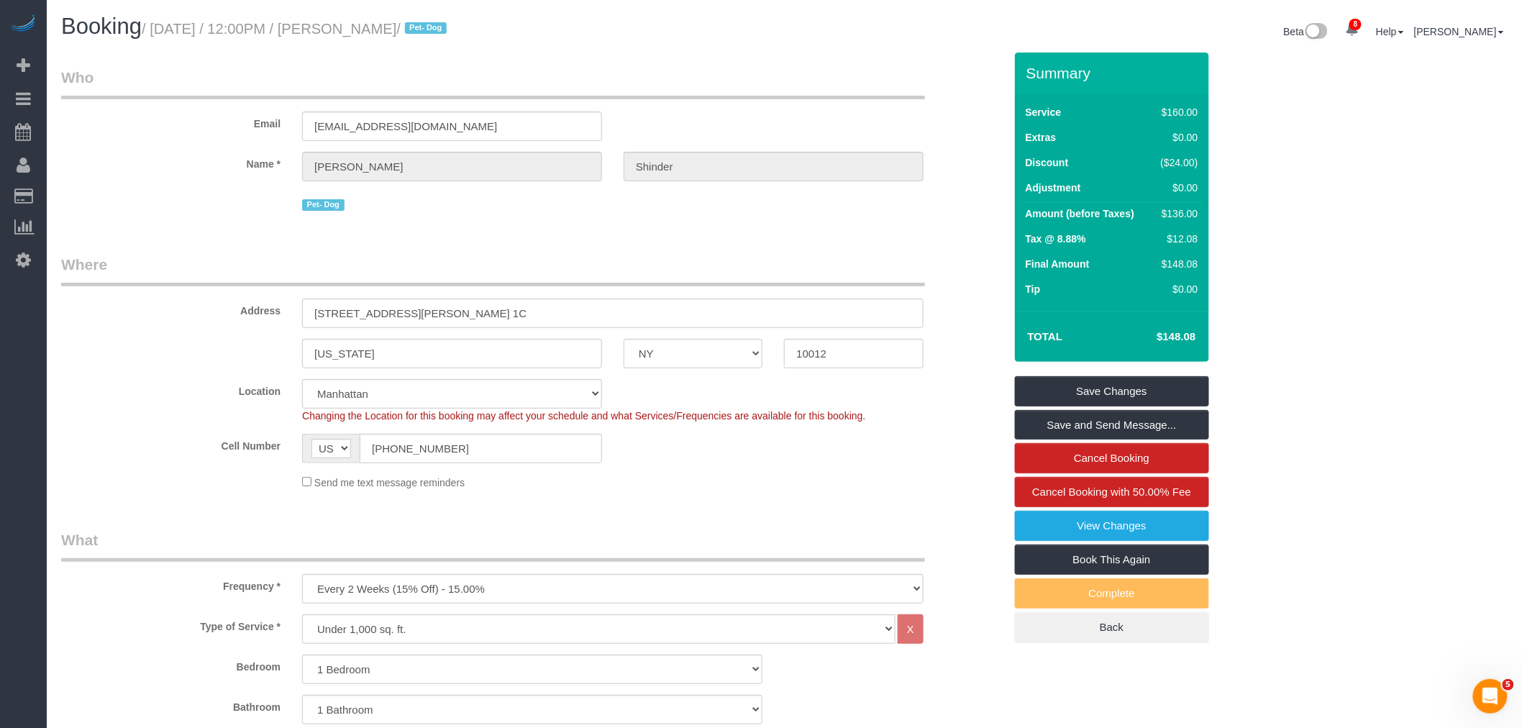
click at [152, 321] on div "Address [STREET_ADDRESS][PERSON_NAME] 1C" at bounding box center [532, 291] width 964 height 74
drag, startPoint x: 291, startPoint y: 339, endPoint x: 144, endPoint y: 346, distance: 147.6
click at [76, 347] on sui-booking-address "Address 173 Sullivan Street, Apt. 1C New York AK AL AR AZ CA CO CT DC DE FL GA …" at bounding box center [532, 311] width 943 height 114
drag, startPoint x: 845, startPoint y: 355, endPoint x: 779, endPoint y: 371, distance: 68.2
click at [725, 370] on fieldset "Where Address 173 Sullivan Street, Apt. 1C New York AK AL AR AZ CA CO CT DC DE …" at bounding box center [532, 377] width 943 height 247
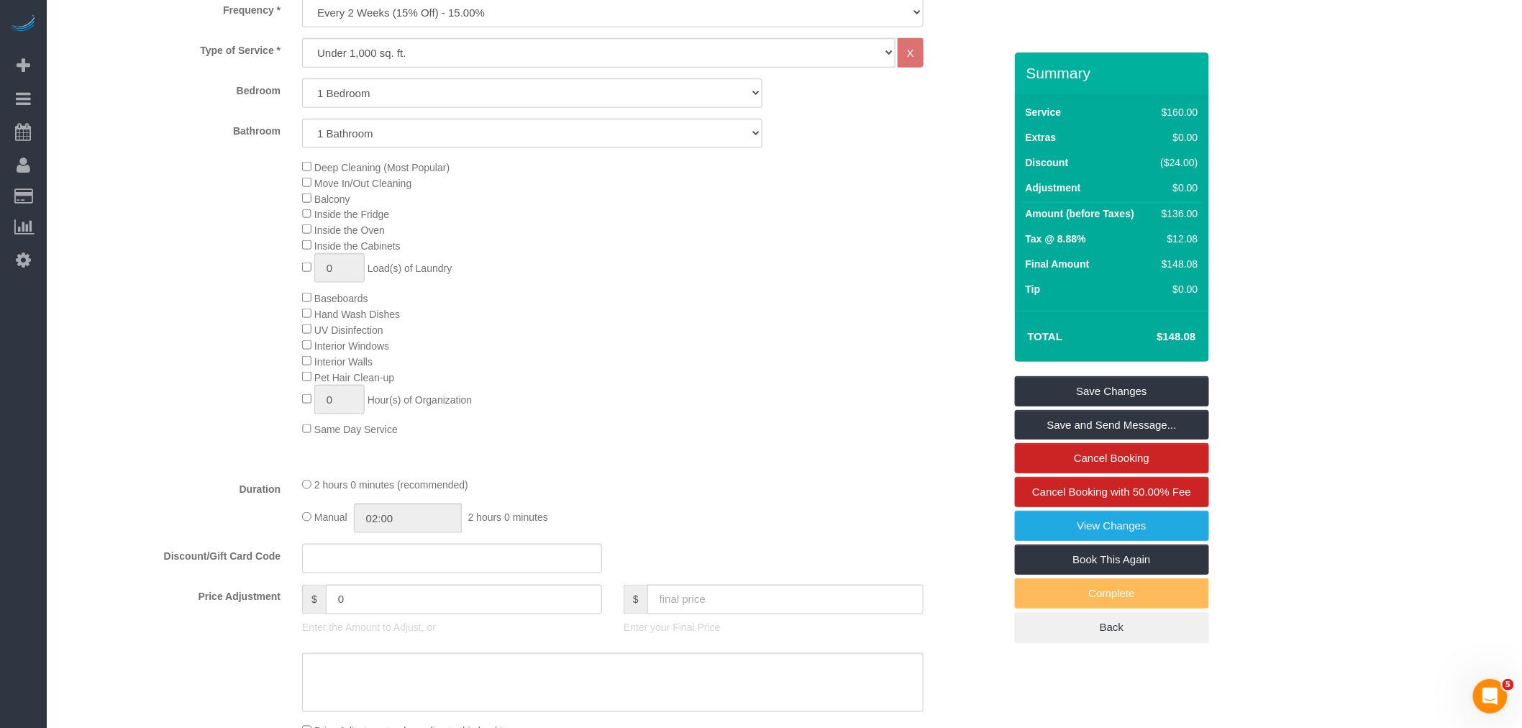
scroll to position [399, 0]
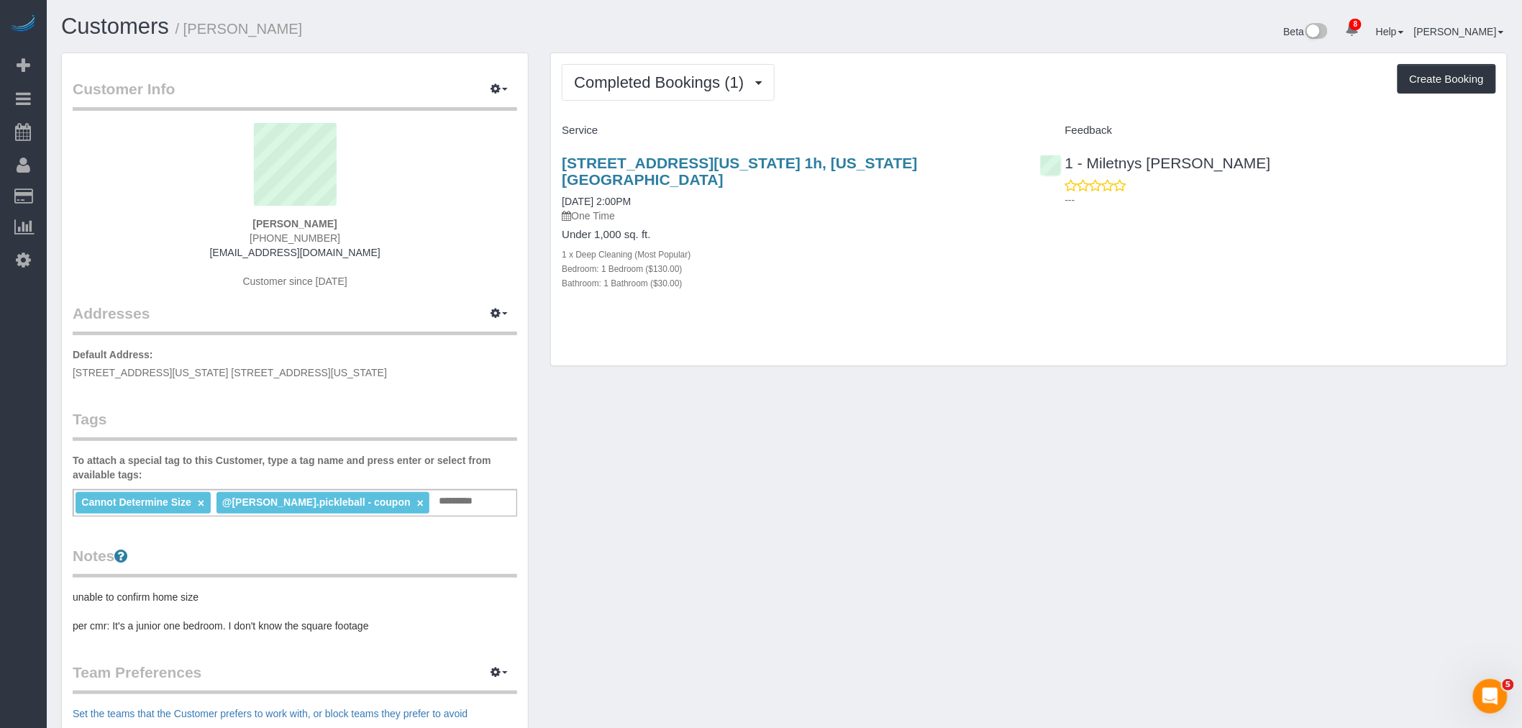
drag, startPoint x: 816, startPoint y: 104, endPoint x: 738, endPoint y: 97, distance: 78.7
click at [816, 103] on div "Completed Bookings (1) Completed Bookings (1) Upcoming Bookings (6) Cancelled B…" at bounding box center [1029, 209] width 956 height 313
click at [681, 82] on span "Completed Bookings (1)" at bounding box center [662, 82] width 177 height 18
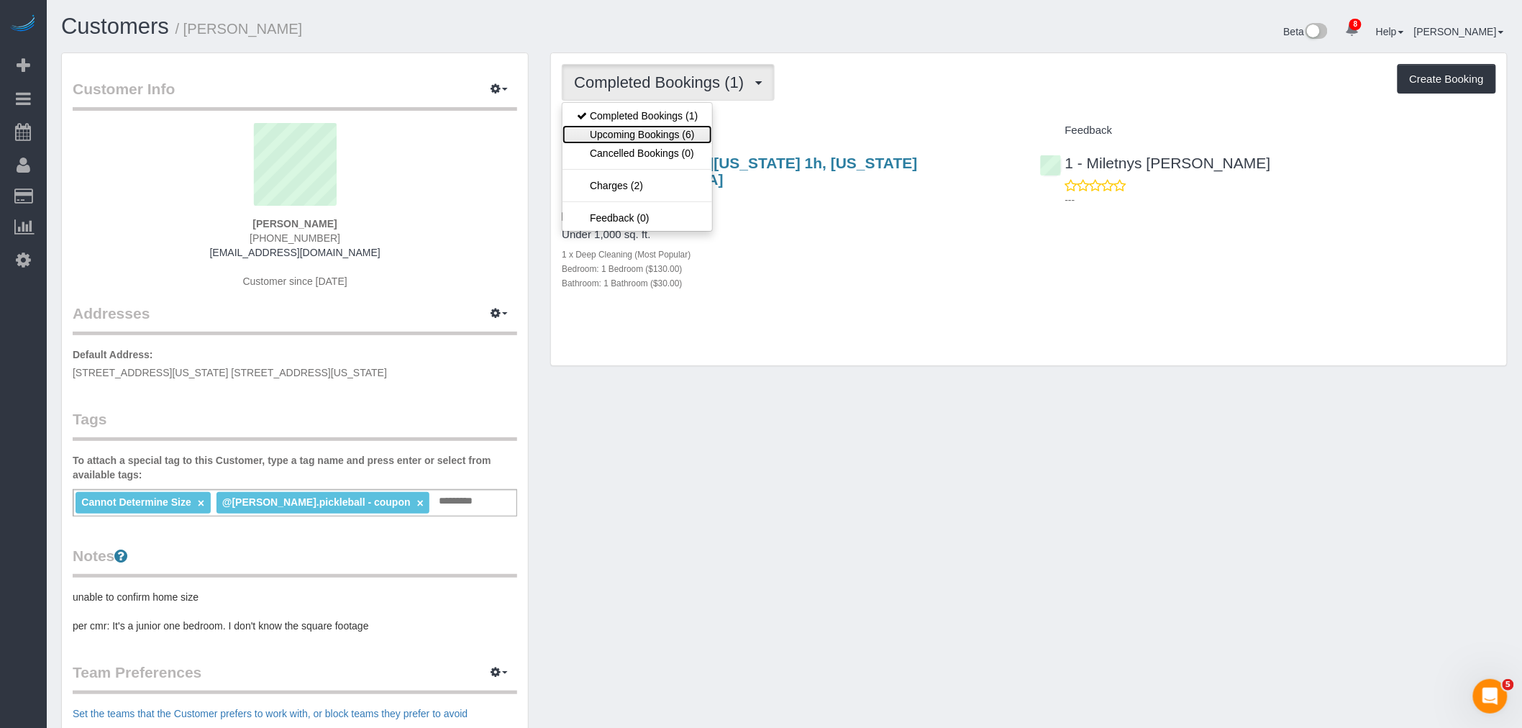
click at [670, 139] on link "Upcoming Bookings (6)" at bounding box center [637, 134] width 150 height 19
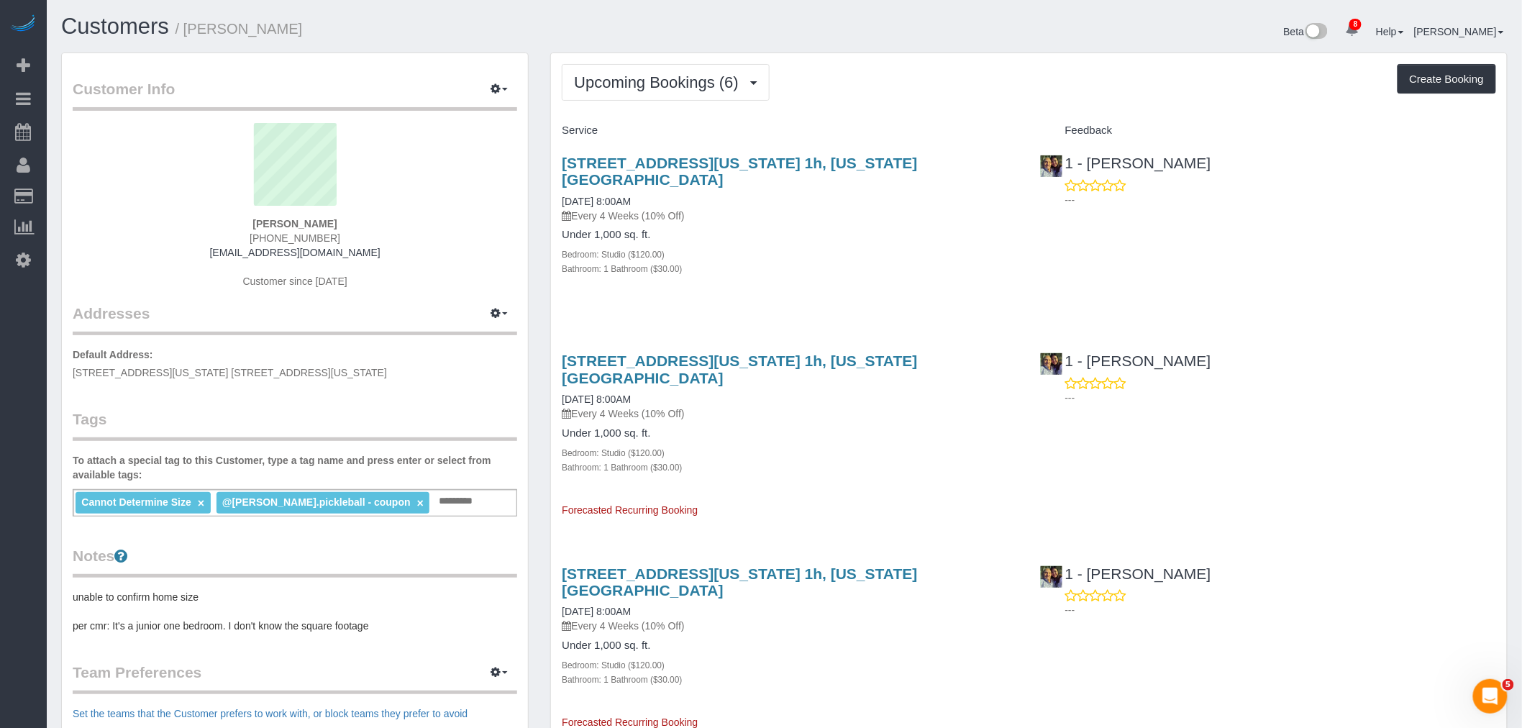
click at [942, 98] on div "Upcoming Bookings (6) Completed Bookings (1) Upcoming Bookings (6) Cancelled Bo…" at bounding box center [1029, 82] width 934 height 37
click at [797, 159] on link "[STREET_ADDRESS][US_STATE] 1h, [US_STATE][GEOGRAPHIC_DATA]" at bounding box center [739, 171] width 355 height 33
drag, startPoint x: 152, startPoint y: 375, endPoint x: 838, endPoint y: 4, distance: 779.7
click at [152, 375] on link "Time Tracking Logs" at bounding box center [137, 374] width 180 height 29
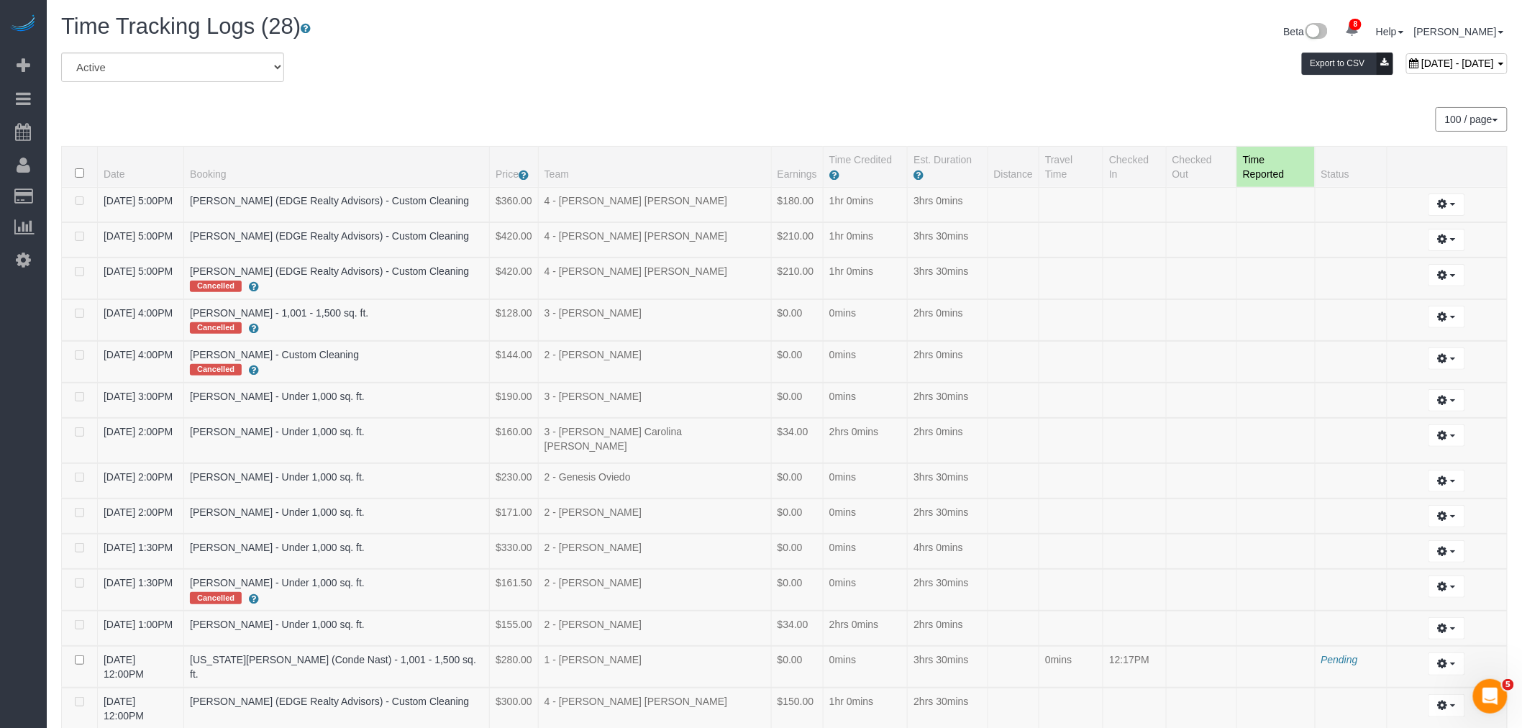
drag, startPoint x: 1410, startPoint y: 66, endPoint x: 1400, endPoint y: 99, distance: 34.6
click at [1421, 66] on span "August 31, 2025 - August 31, 2025" at bounding box center [1457, 64] width 73 height 12
type input "**********"
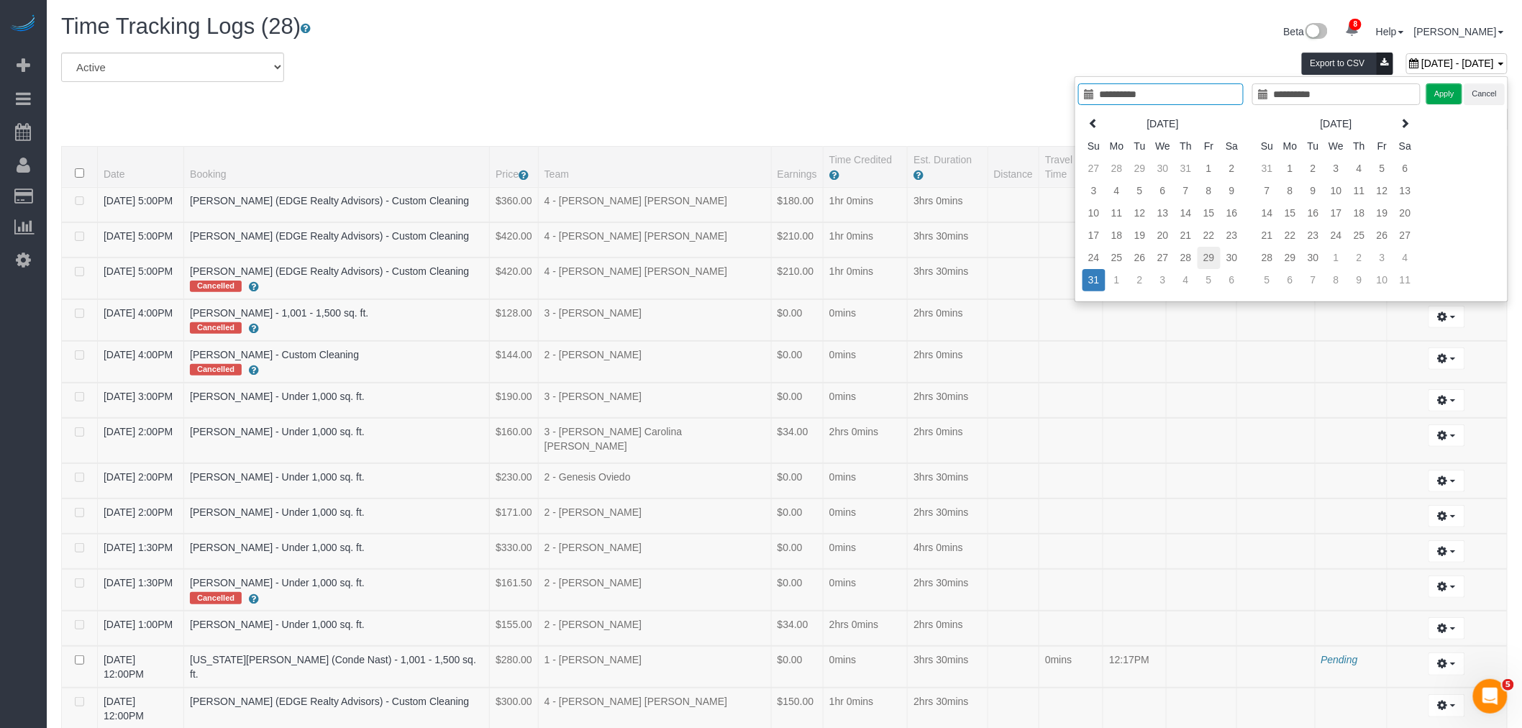
type input "**********"
click at [1204, 253] on td "29" at bounding box center [1208, 258] width 23 height 22
type input "**********"
click at [1204, 253] on td "29" at bounding box center [1208, 258] width 23 height 22
type input "**********"
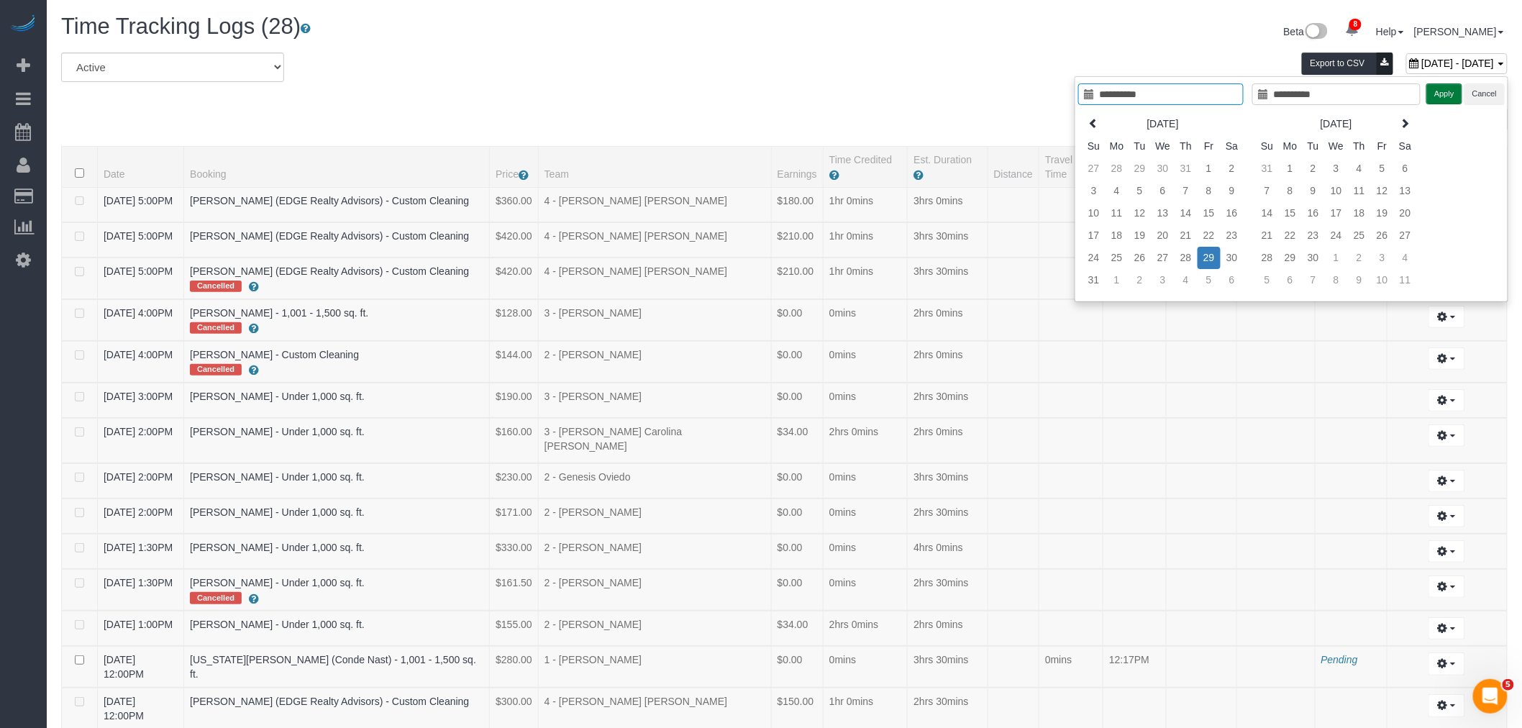
click at [1442, 92] on button "Apply" at bounding box center [1444, 93] width 36 height 21
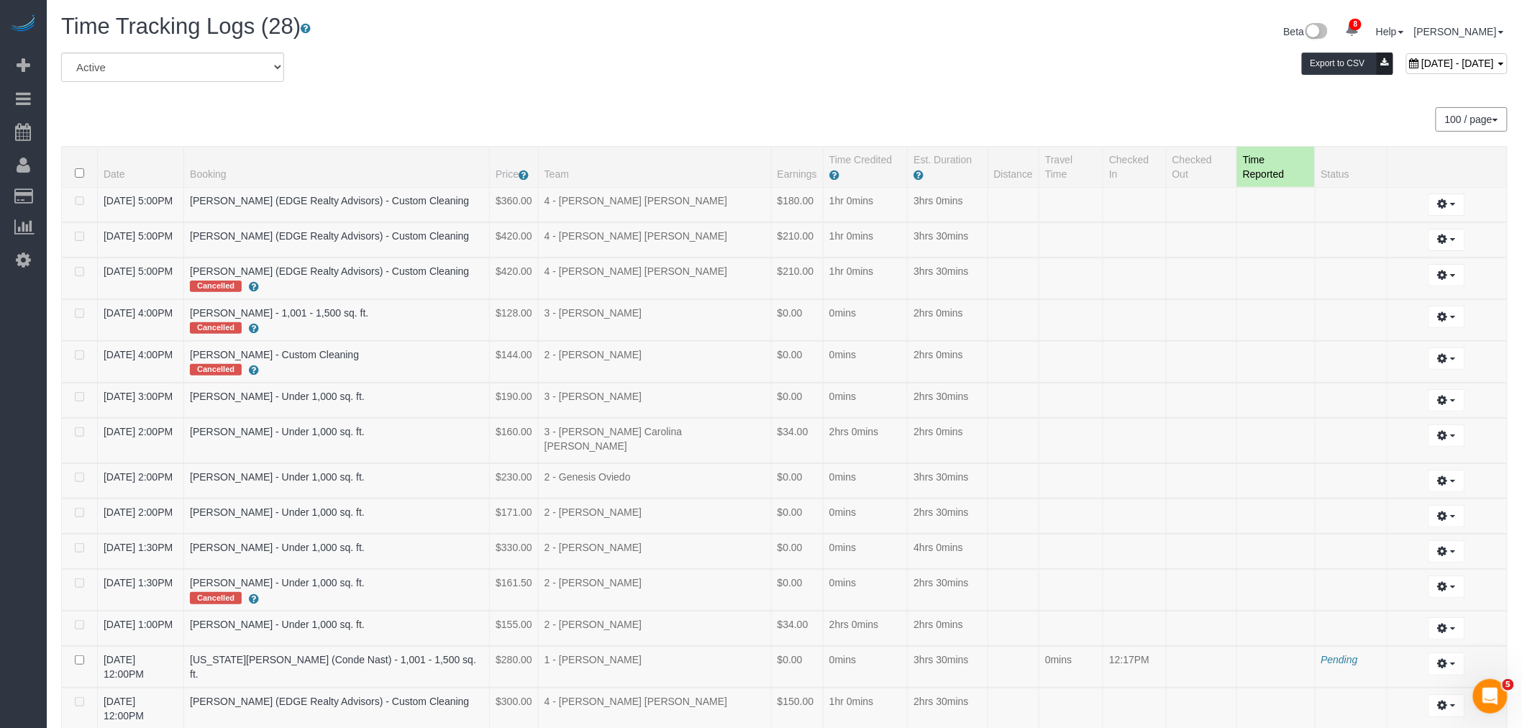
click at [904, 113] on div "100 / page 10 / page 20 / page 30 / page 40 / page 50 / page 100 / page" at bounding box center [784, 119] width 1446 height 24
click at [841, 99] on div "All Active Archived August 29, 2025 - August 29, 2025 Export to CSV 100 / page …" at bounding box center [784, 721] width 1446 height 1338
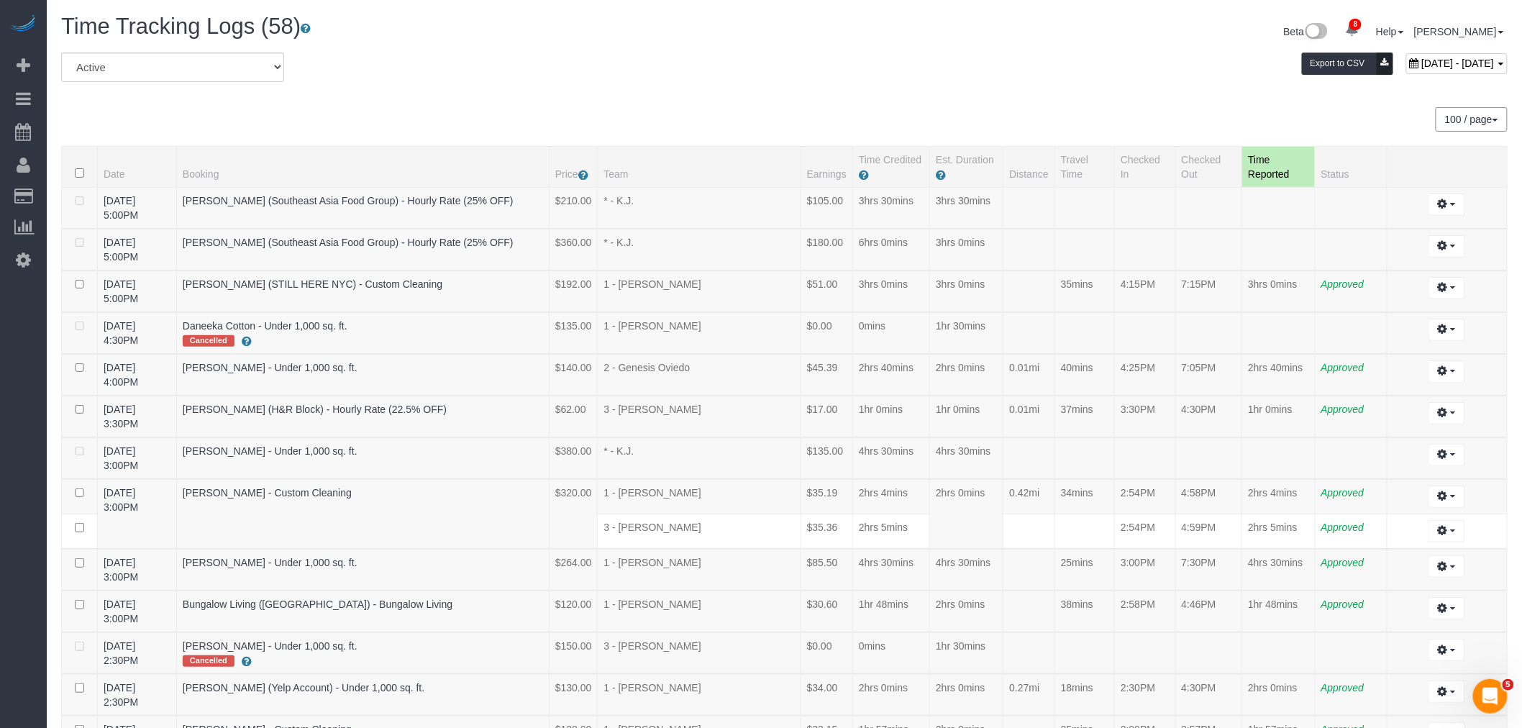
click at [729, 119] on div "100 / page 10 / page 20 / page 30 / page 40 / page 50 / page 100 / page" at bounding box center [784, 119] width 1446 height 24
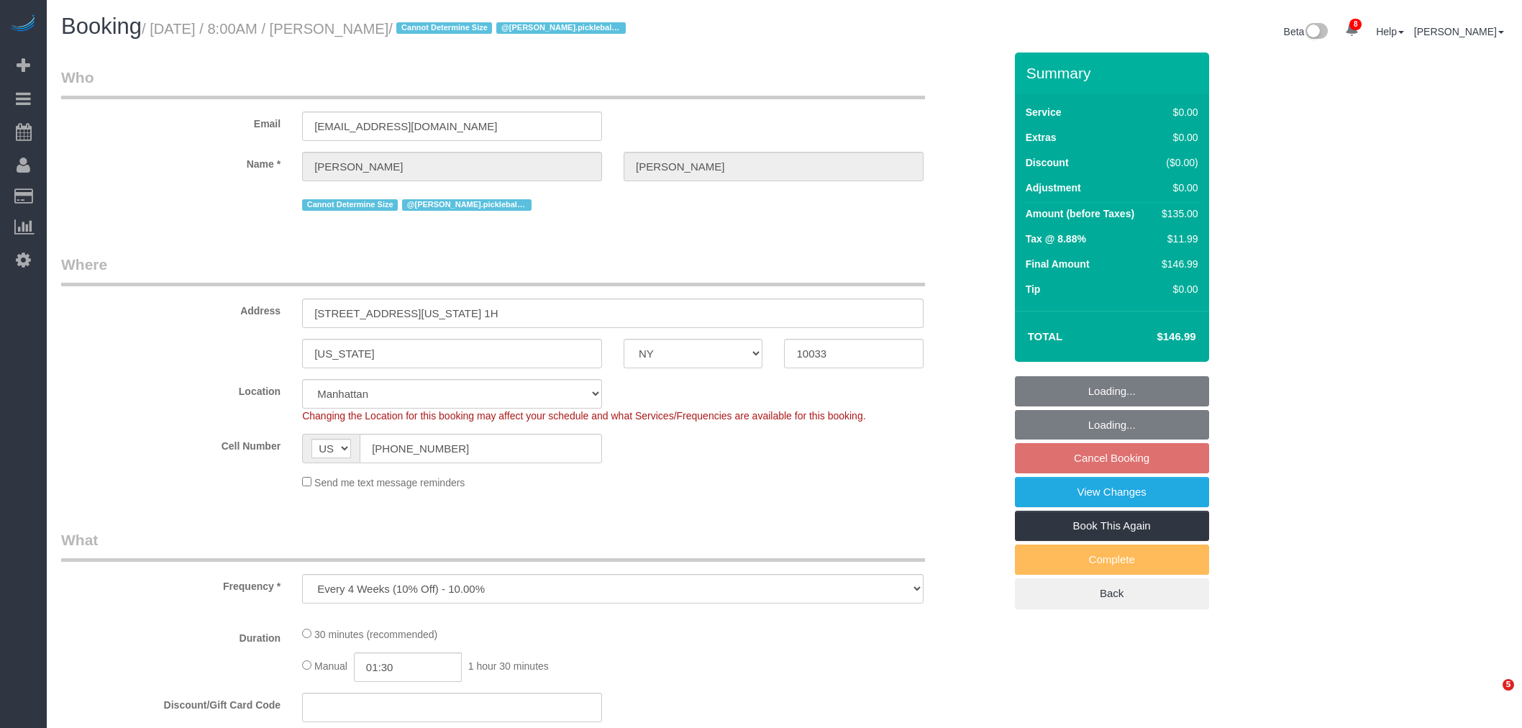
select select "NY"
click at [706, 99] on div "Email [EMAIL_ADDRESS][DOMAIN_NAME]" at bounding box center [532, 104] width 964 height 74
select select "number:56"
select select "number:90"
select select "number:15"
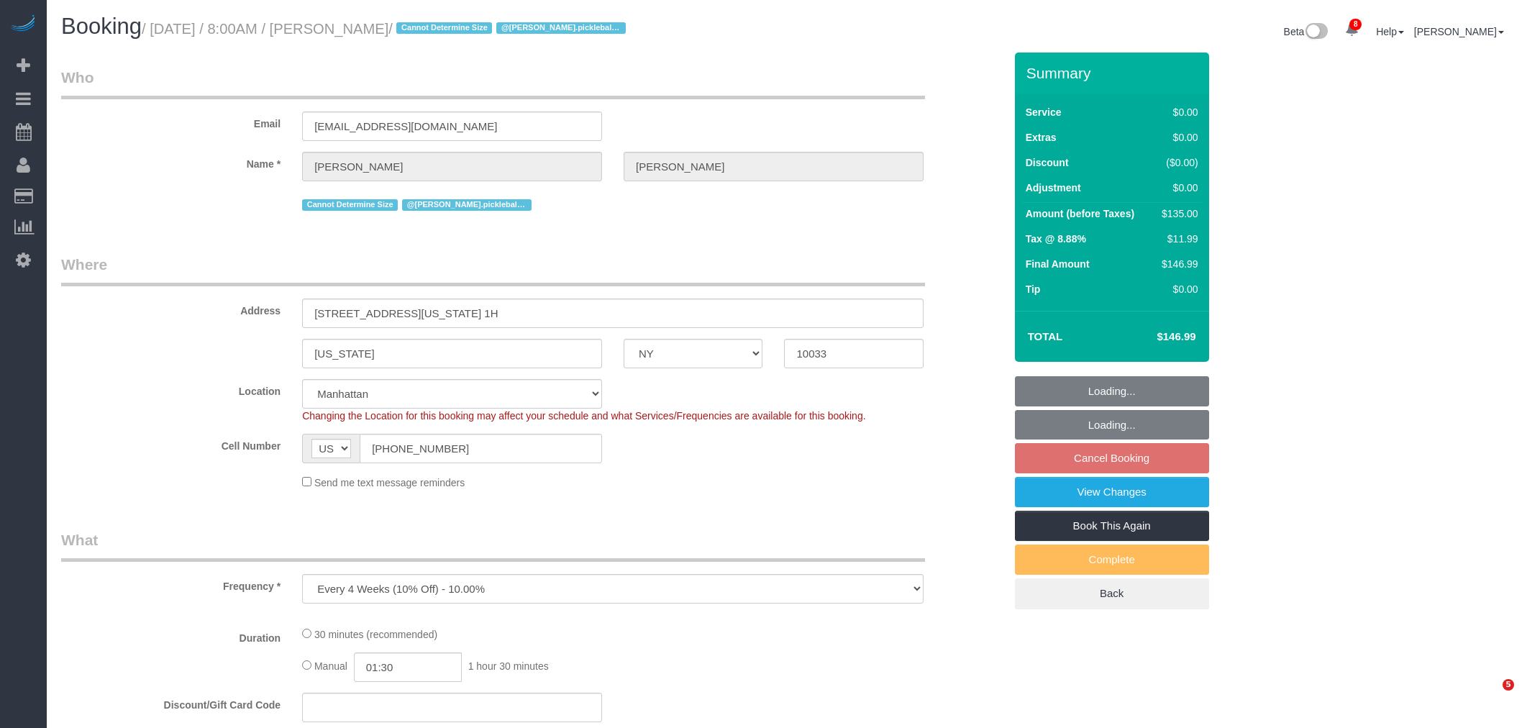
select select "number:5"
select select "object:1384"
select select "spot1"
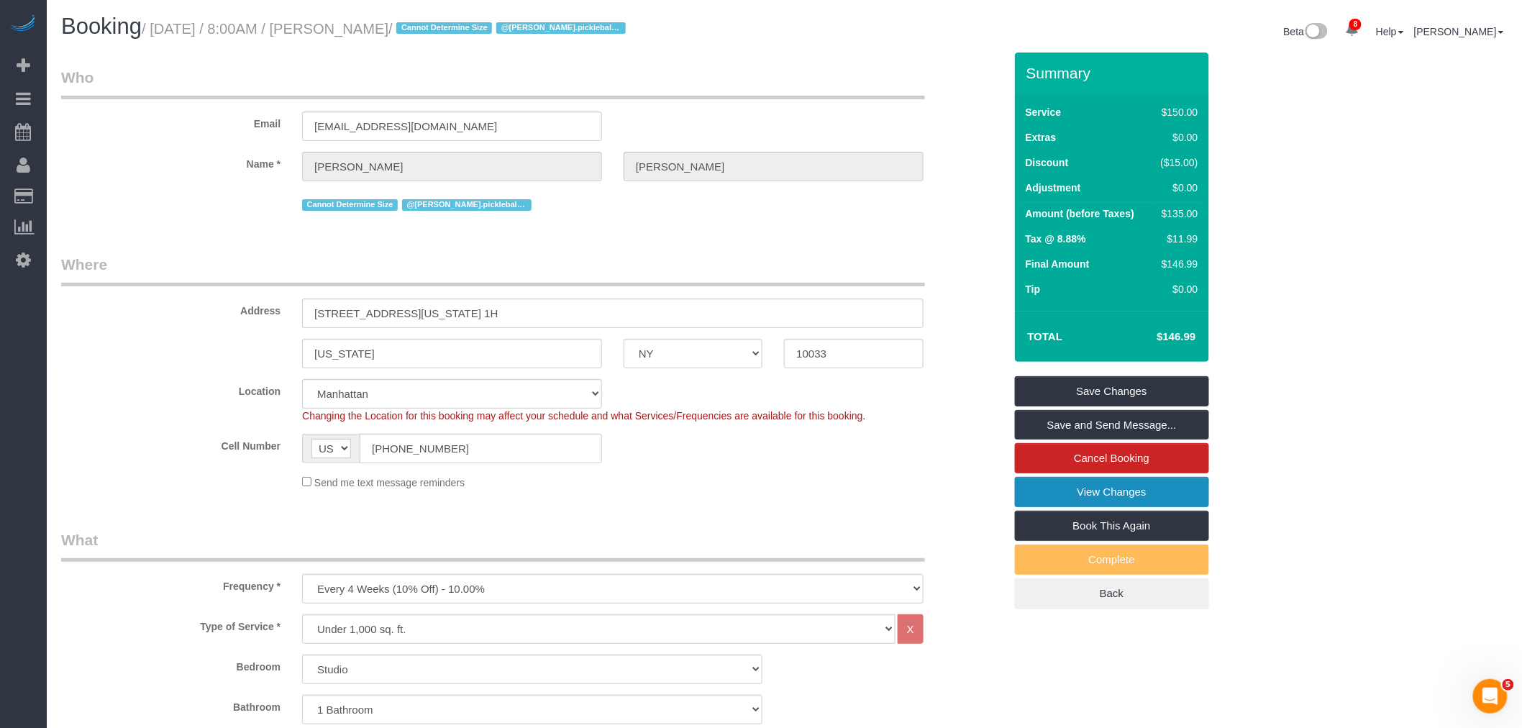
click at [1139, 502] on link "View Changes" at bounding box center [1112, 492] width 194 height 30
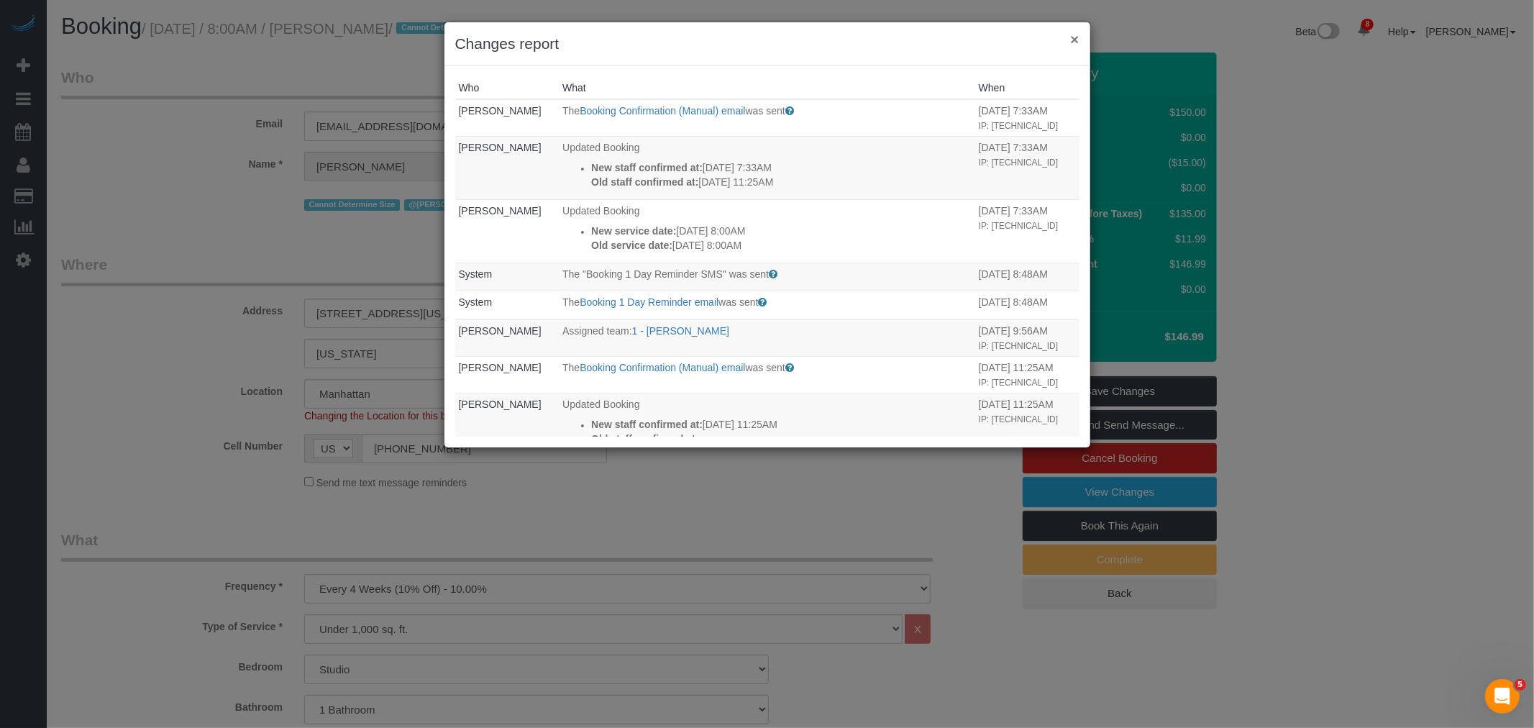
click at [1077, 39] on button "×" at bounding box center [1074, 39] width 9 height 15
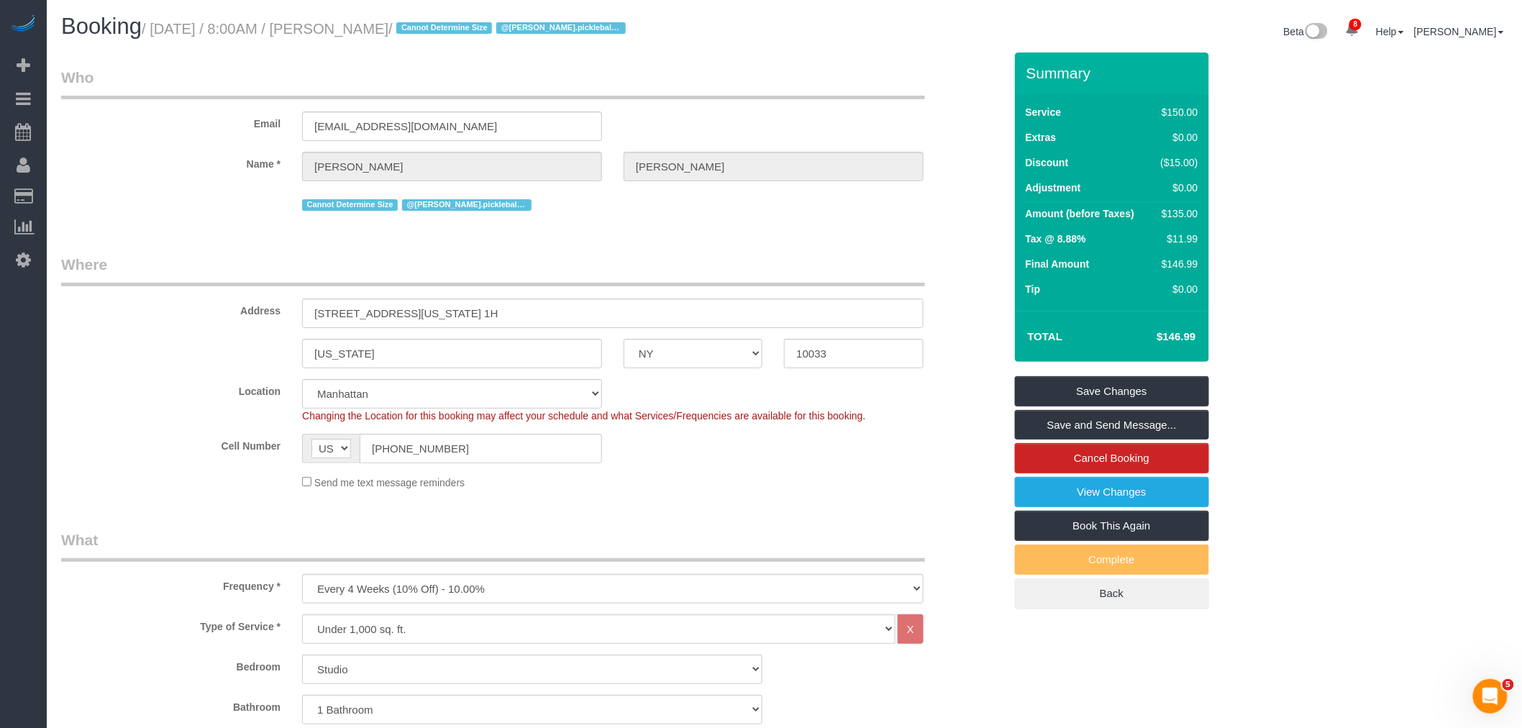
click at [169, 29] on small "/ [DATE] / 8:00AM / [PERSON_NAME] / Cannot Determine Size @[PERSON_NAME].pickle…" at bounding box center [386, 29] width 488 height 16
click at [460, 23] on small "/ [DATE] / 8:00AM / [PERSON_NAME] / Cannot Determine Size @[PERSON_NAME].pickle…" at bounding box center [386, 29] width 488 height 16
copy small "[DATE] / 8:00AM / [PERSON_NAME]"
drag, startPoint x: 1123, startPoint y: 490, endPoint x: 1140, endPoint y: 491, distance: 16.6
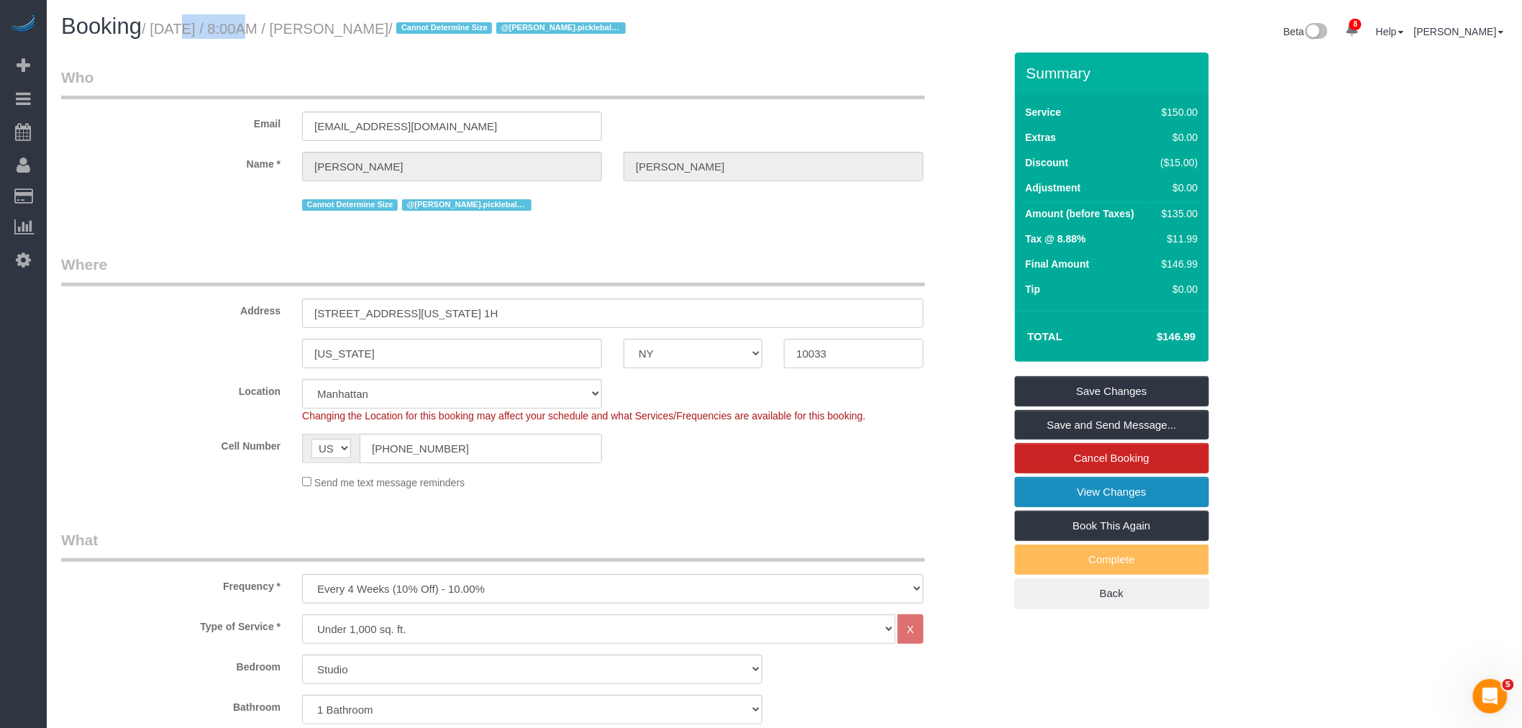
click at [1123, 490] on link "View Changes" at bounding box center [1112, 492] width 194 height 30
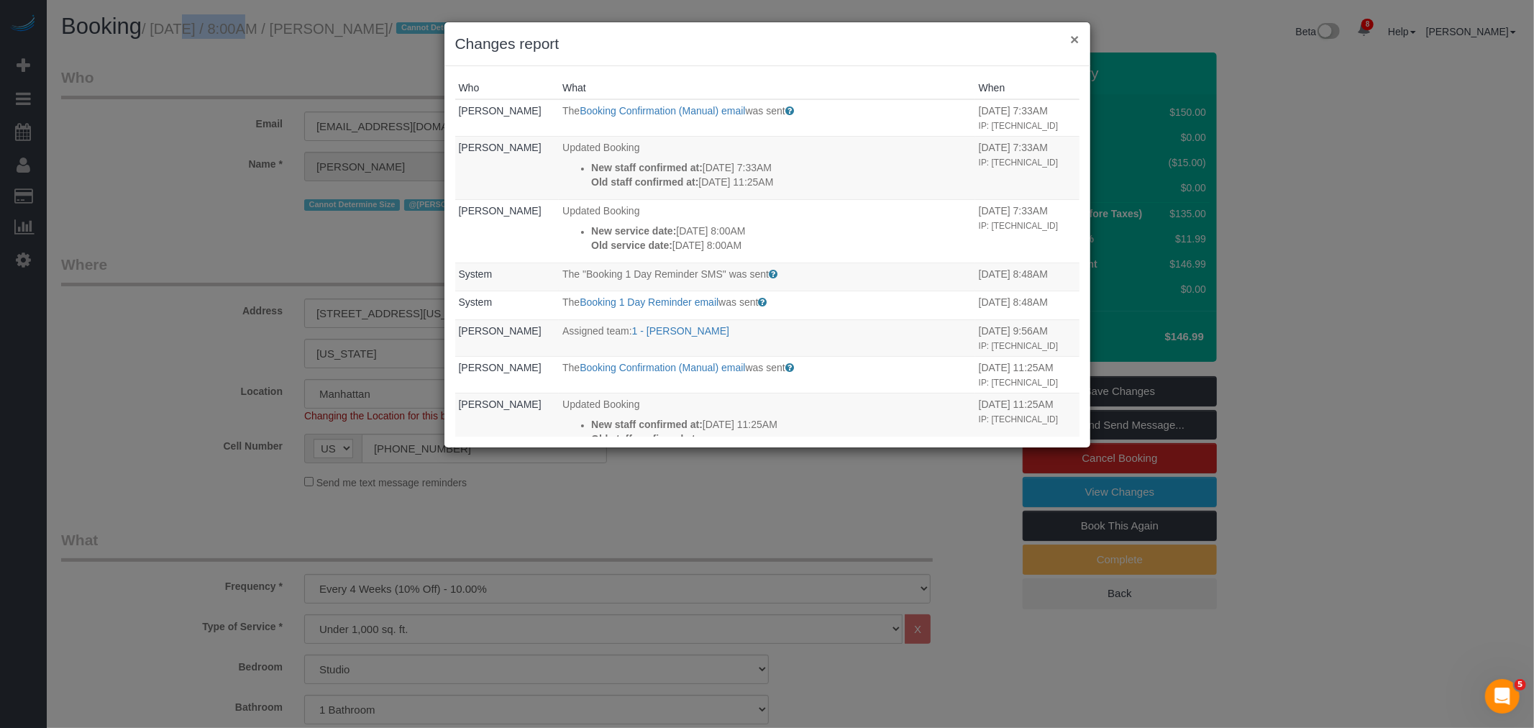
click at [1070, 39] on button "×" at bounding box center [1074, 39] width 9 height 15
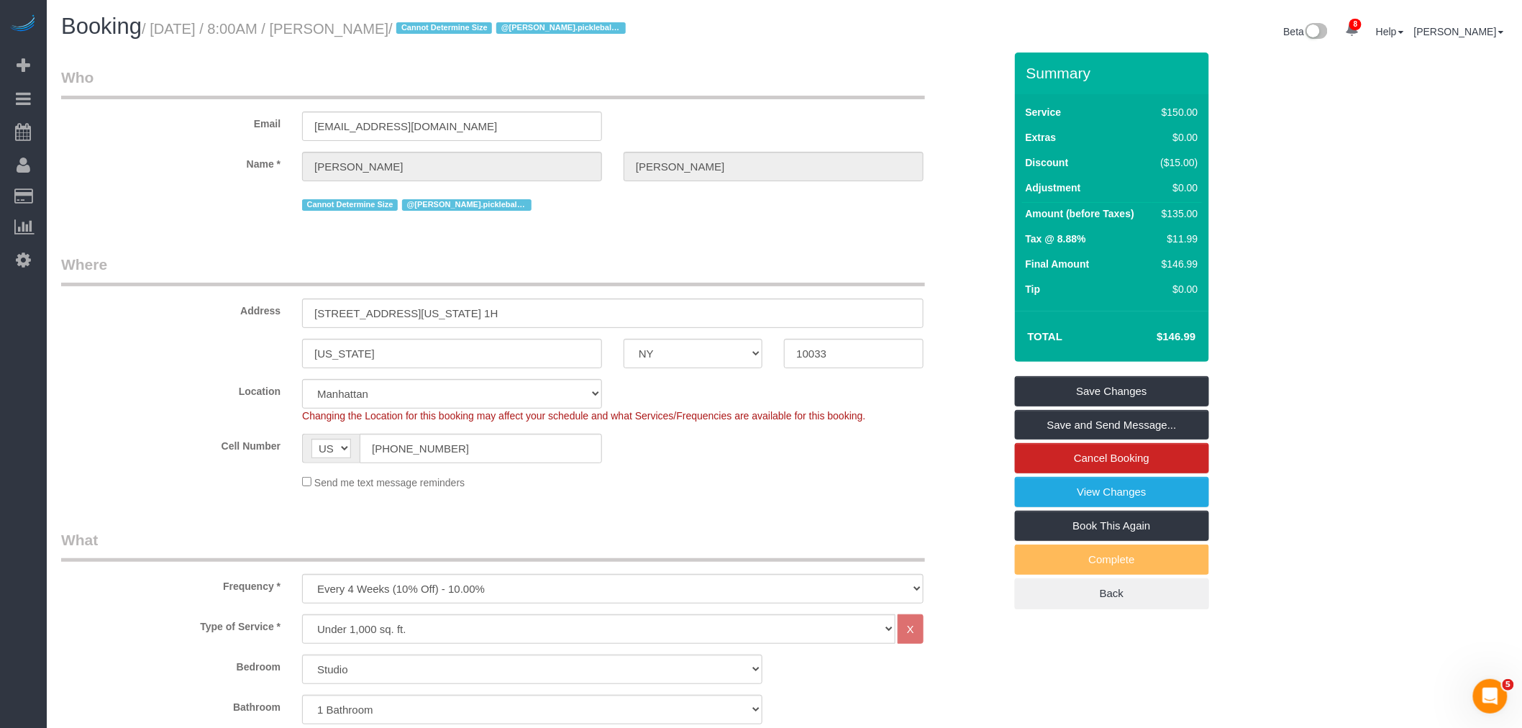
drag, startPoint x: 807, startPoint y: 76, endPoint x: 1081, endPoint y: 104, distance: 275.4
click at [807, 76] on legend "Who" at bounding box center [493, 83] width 864 height 32
drag, startPoint x: 1427, startPoint y: 175, endPoint x: 1442, endPoint y: 169, distance: 16.2
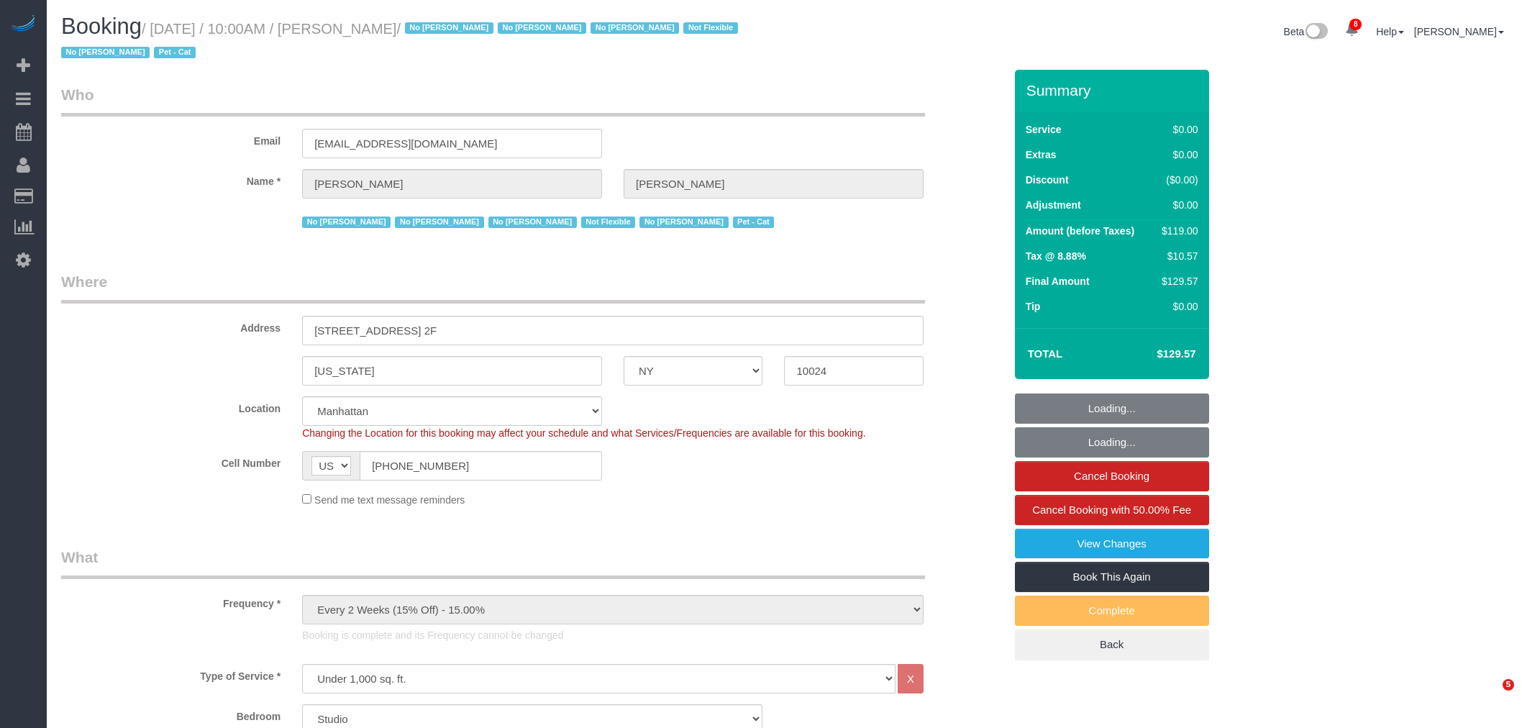
select select "NY"
select select "spot1"
select select "number:89"
select select "number:90"
select select "number:14"
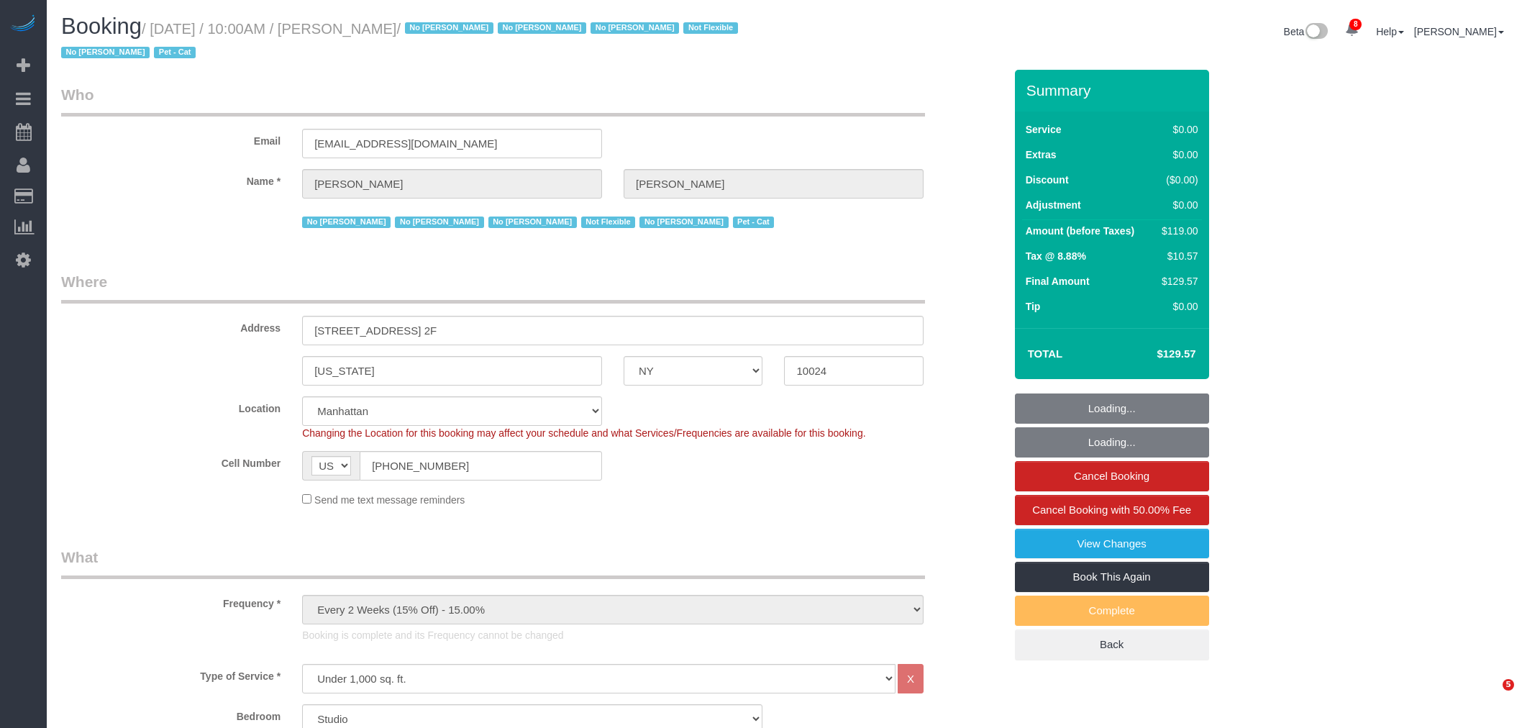
select select "number:5"
select select "number:21"
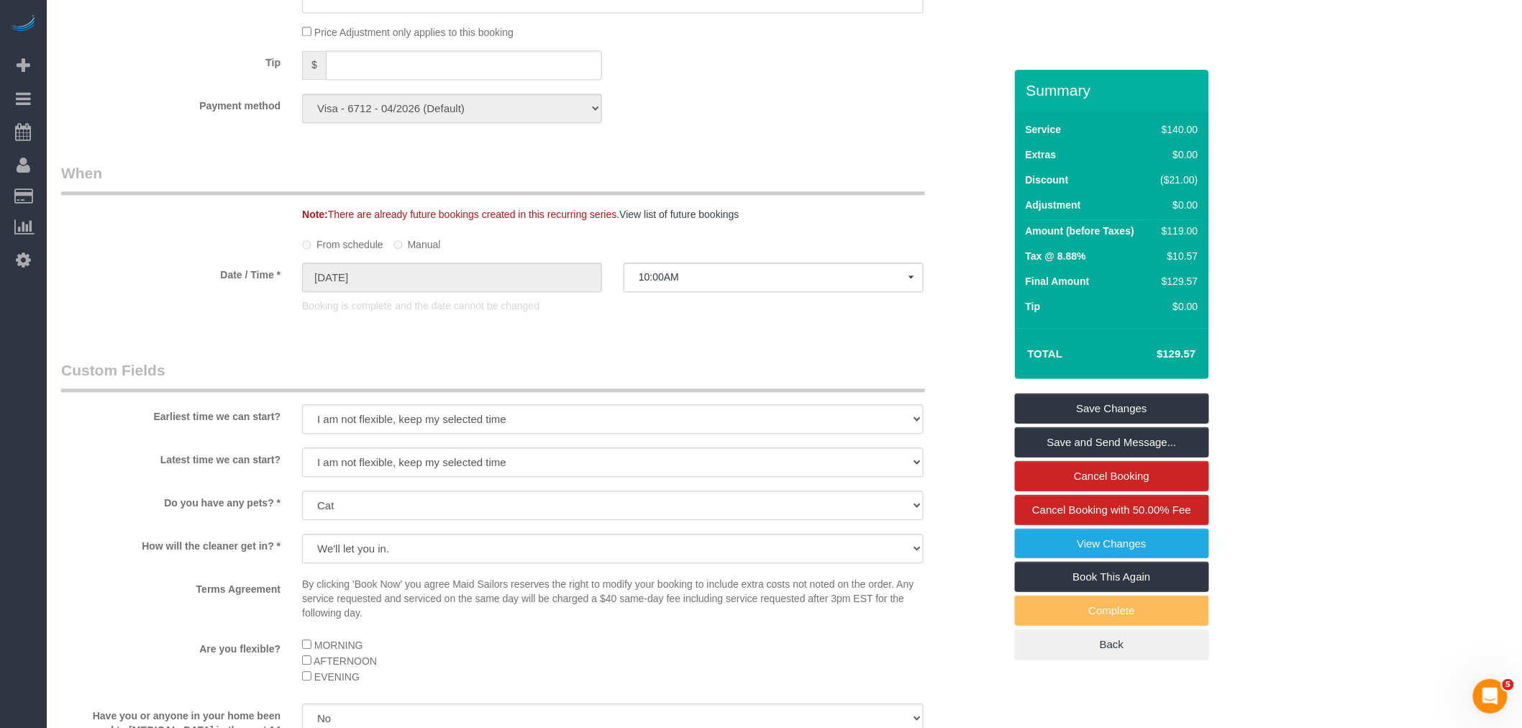
scroll to position [1678, 0]
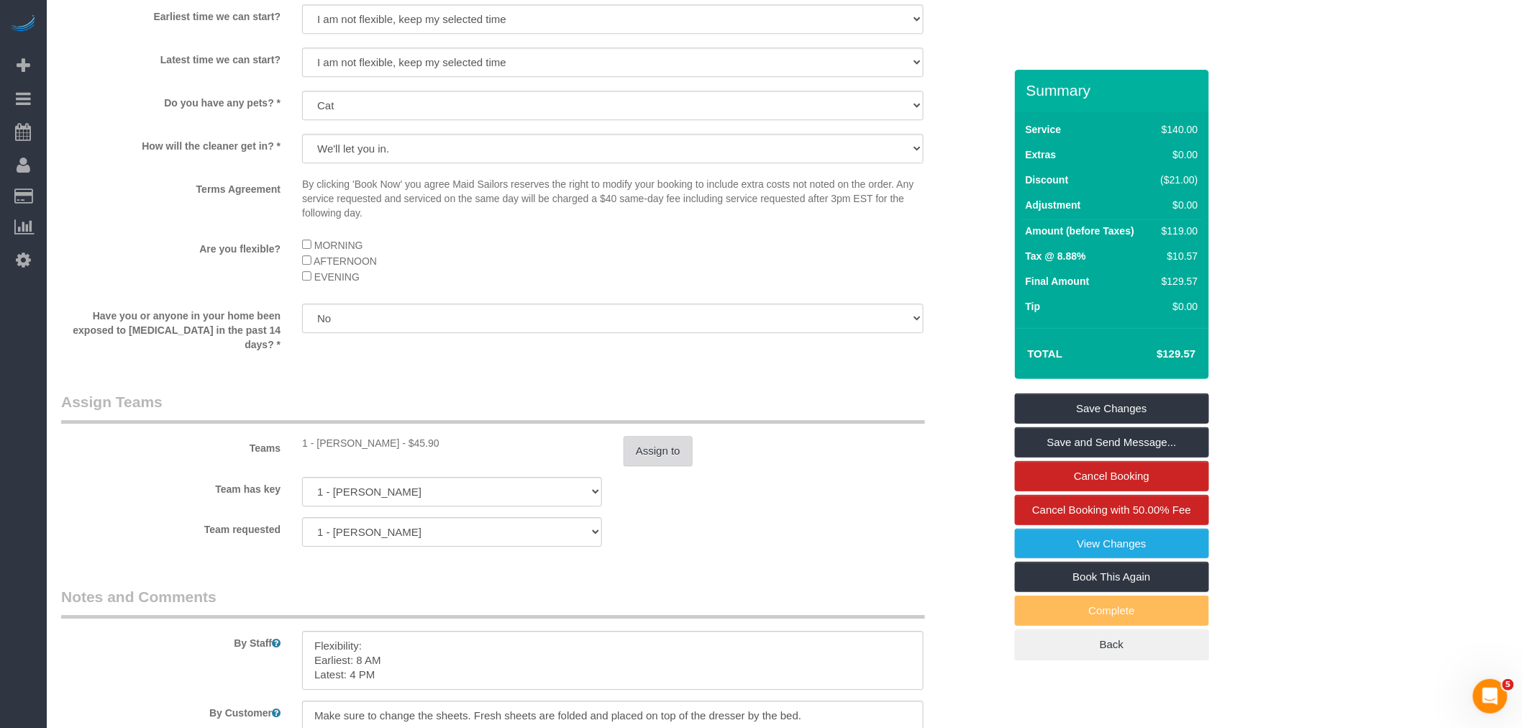
click at [647, 457] on button "Assign to" at bounding box center [658, 451] width 69 height 30
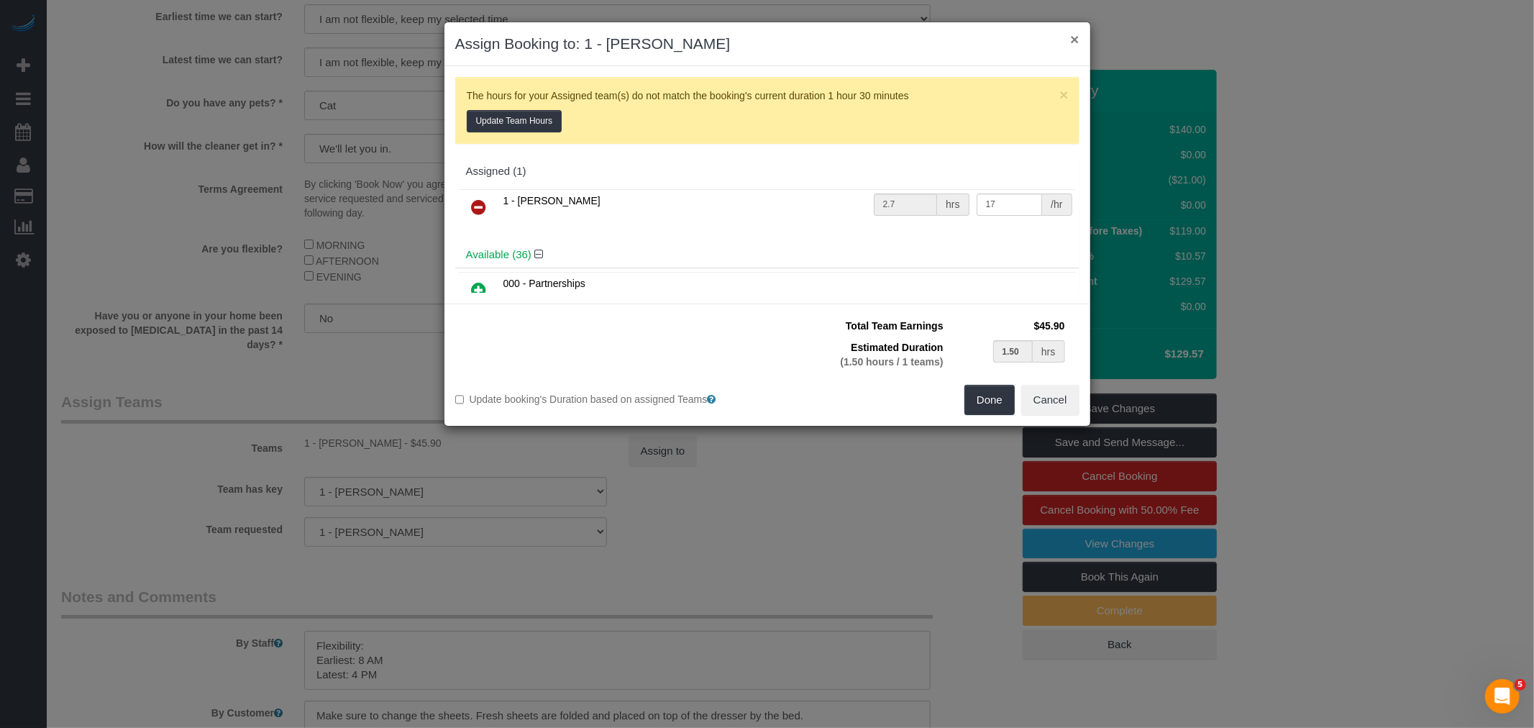
click at [1077, 40] on button "×" at bounding box center [1074, 39] width 9 height 15
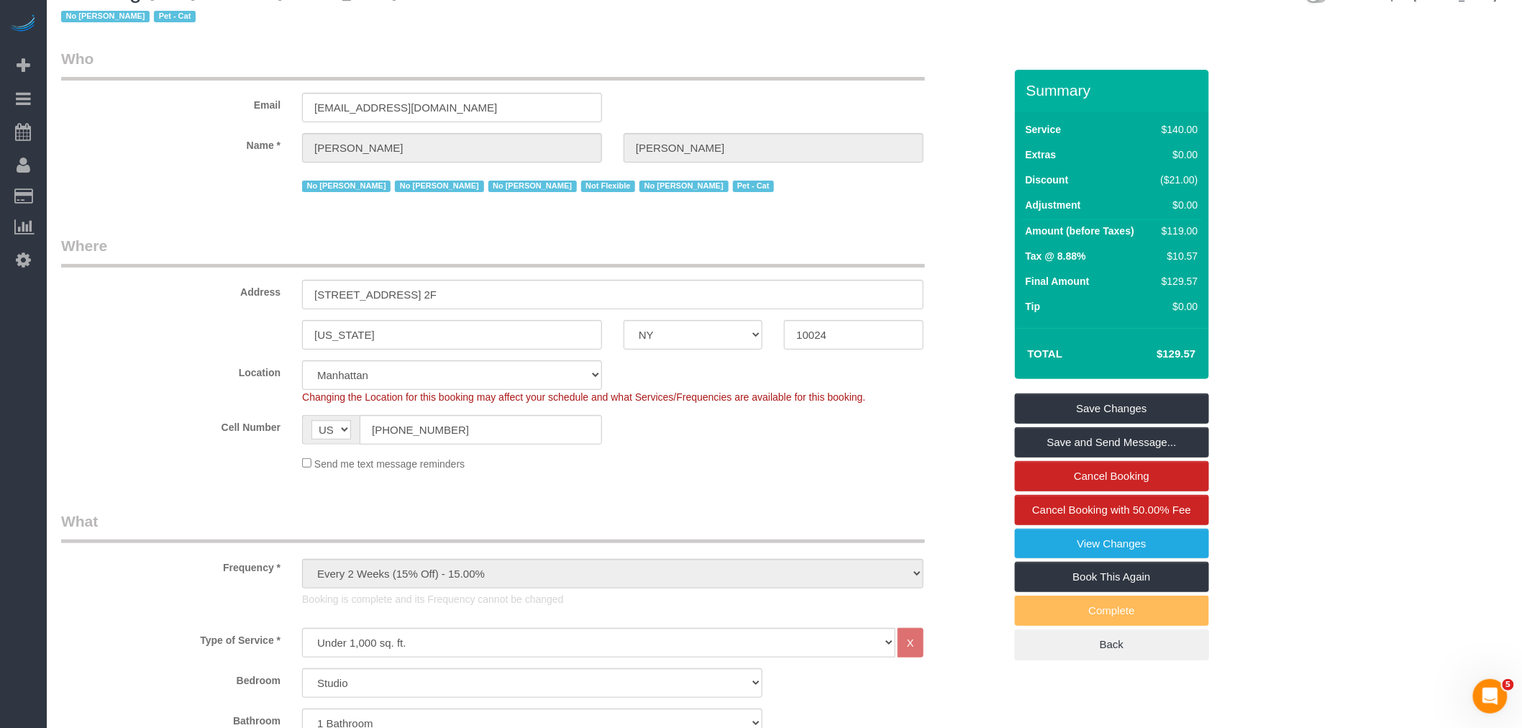
scroll to position [0, 0]
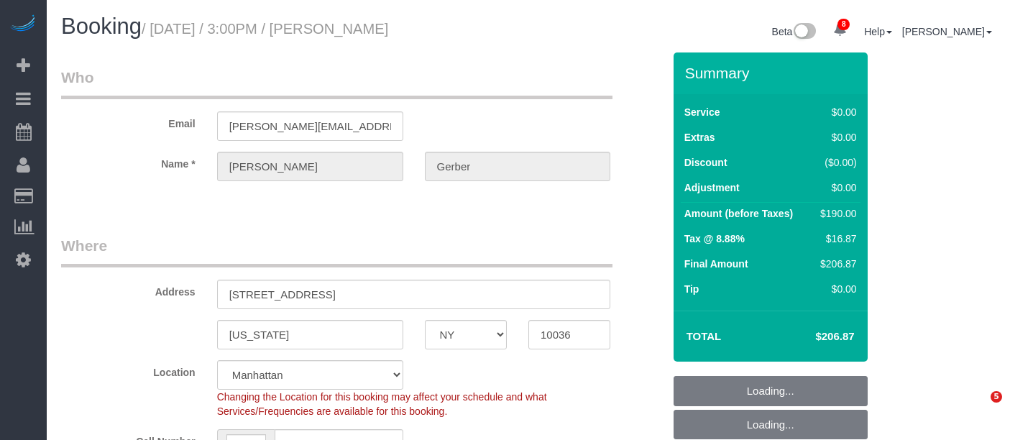
select select "NY"
select select "1"
select select "2"
select select "string:stripe-pm_1S1vJM4VGloSiKo76Xl81MPA"
select select "spot1"
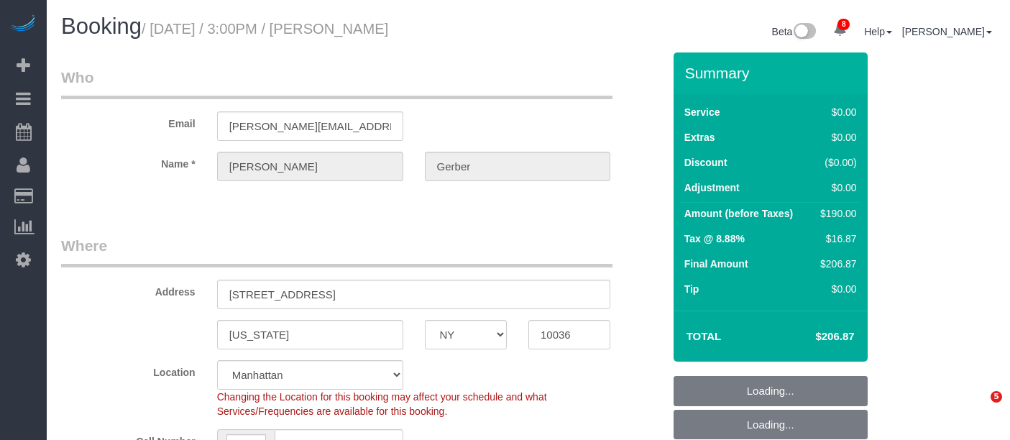
select select "number:89"
select select "number:90"
select select "number:15"
select select "number:5"
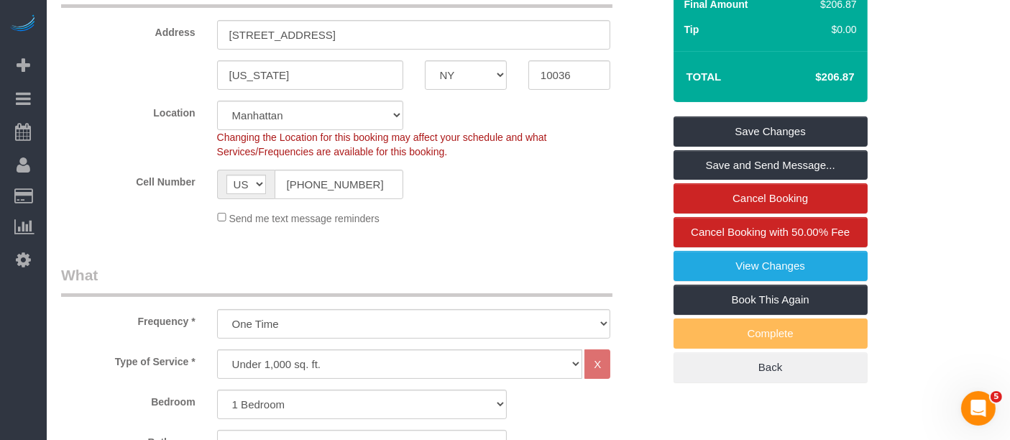
scroll to position [239, 0]
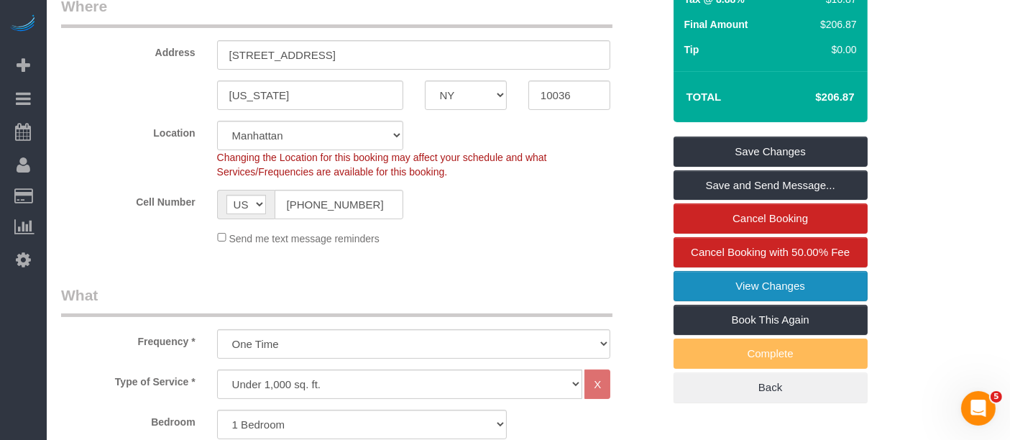
click at [805, 279] on link "View Changes" at bounding box center [771, 286] width 194 height 30
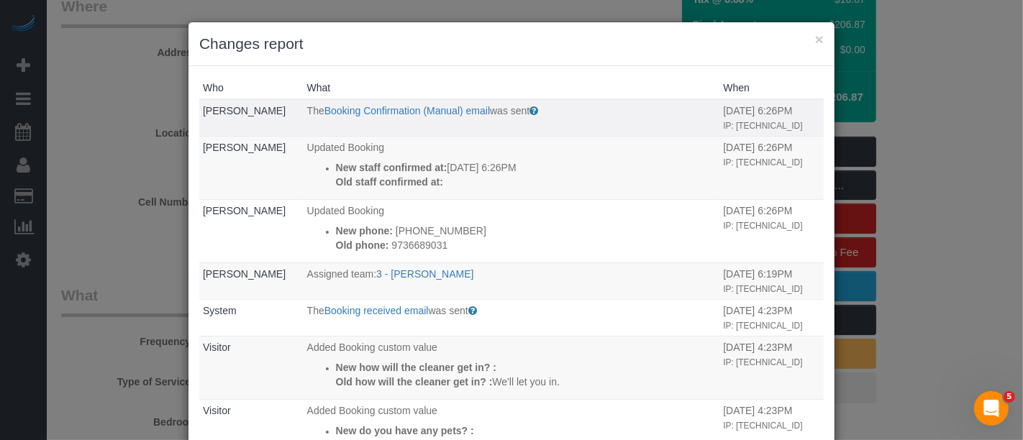
click at [624, 114] on p "The Booking Confirmation (Manual) email was sent" at bounding box center [511, 111] width 409 height 14
drag, startPoint x: 674, startPoint y: 116, endPoint x: 736, endPoint y: 127, distance: 63.5
click at [736, 127] on tr "Donna Mercado The Booking Confirmation (Manual) email was sent An email sent ma…" at bounding box center [511, 117] width 624 height 37
click at [611, 126] on td "The Booking Confirmation (Manual) email was sent An email sent manually by staf…" at bounding box center [511, 117] width 416 height 37
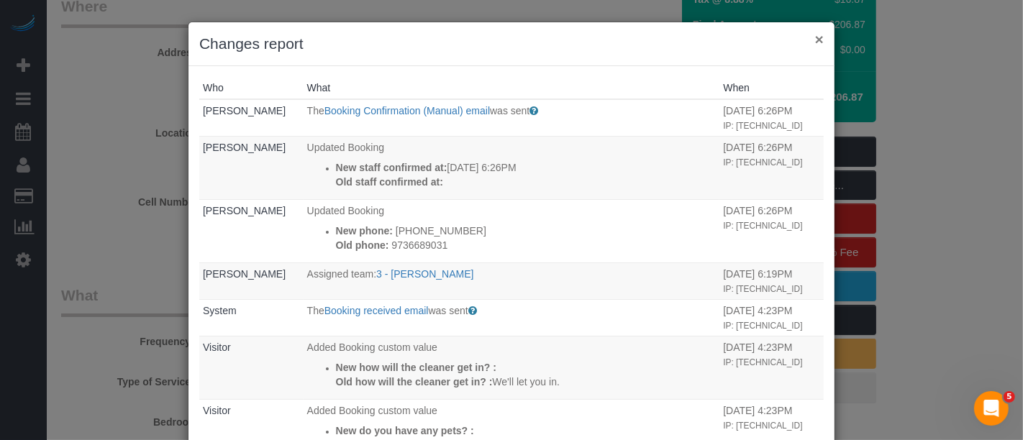
click at [815, 36] on button "×" at bounding box center [819, 39] width 9 height 15
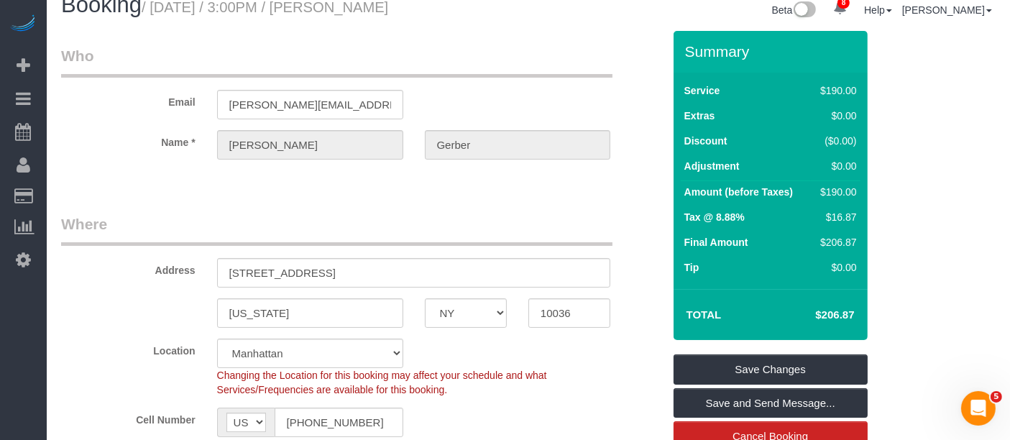
scroll to position [0, 0]
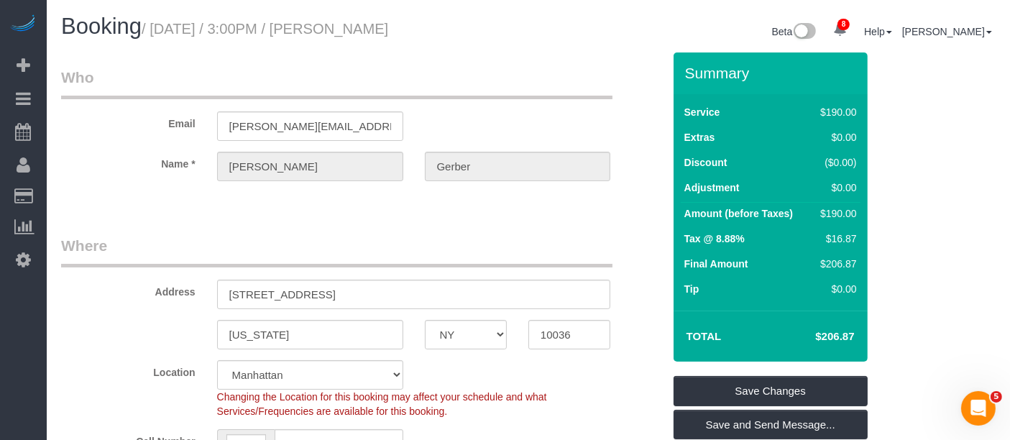
click at [509, 73] on legend "Who" at bounding box center [337, 83] width 552 height 32
click at [522, 73] on legend "Who" at bounding box center [337, 83] width 552 height 32
click at [524, 89] on legend "Who" at bounding box center [337, 83] width 552 height 32
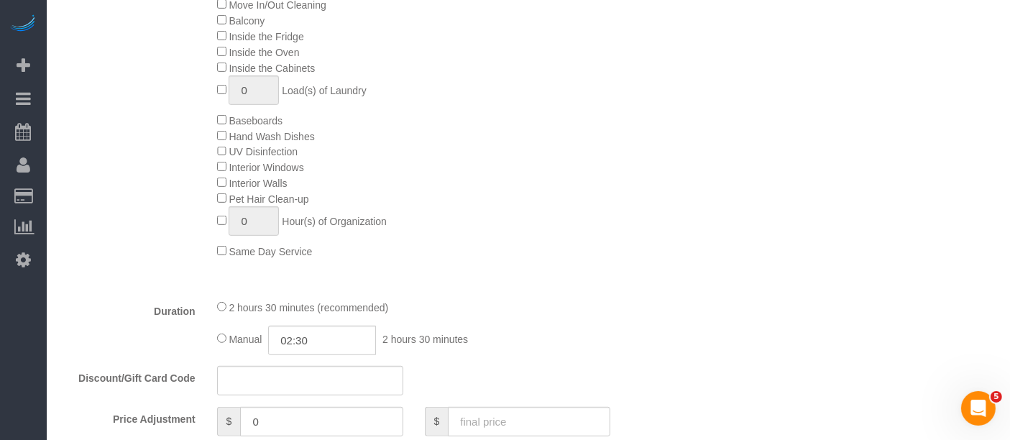
scroll to position [680, 0]
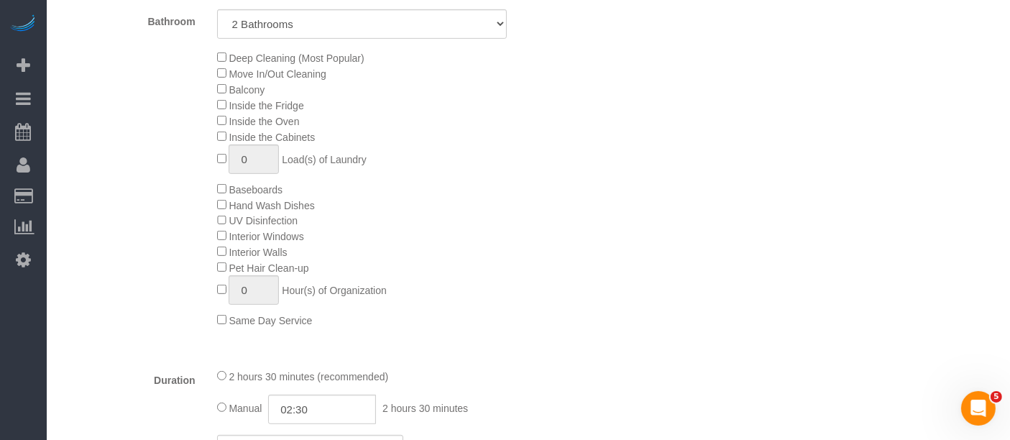
click at [610, 171] on div "Deep Cleaning (Most Popular) Move In/Out Cleaning Balcony Inside the Fridge Ins…" at bounding box center [439, 189] width 467 height 278
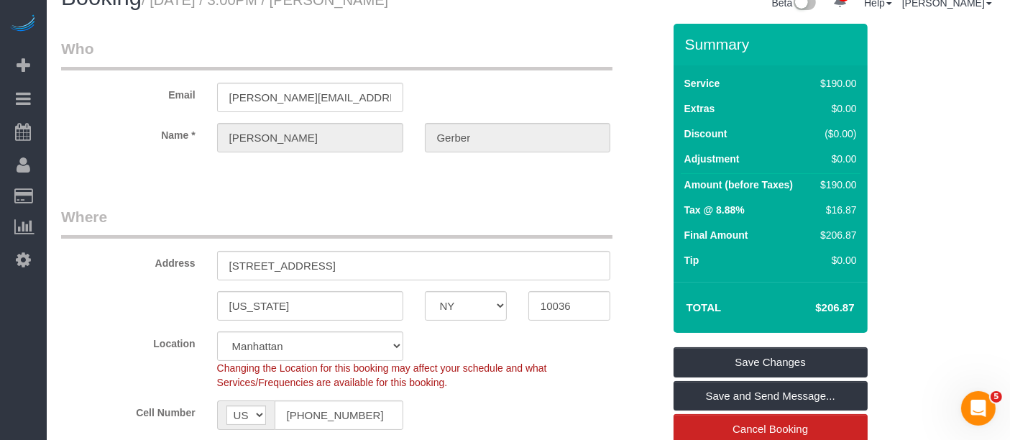
scroll to position [0, 0]
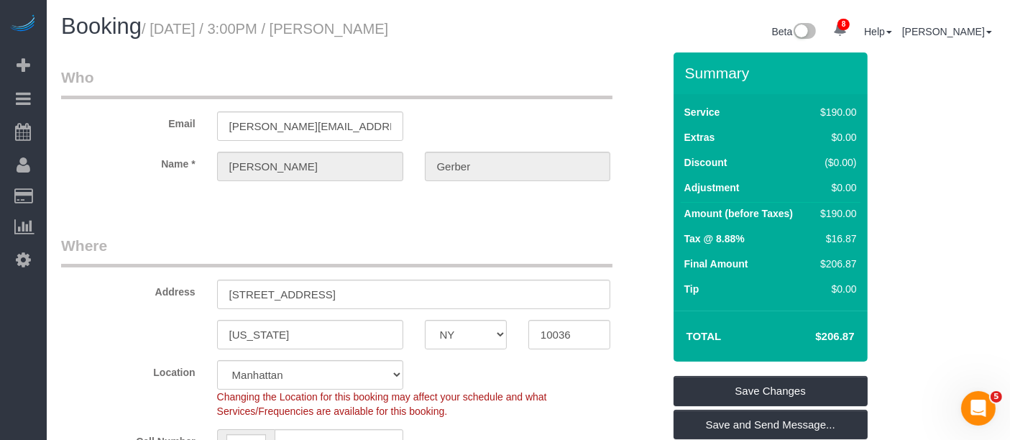
click at [519, 96] on legend "Who" at bounding box center [337, 83] width 552 height 32
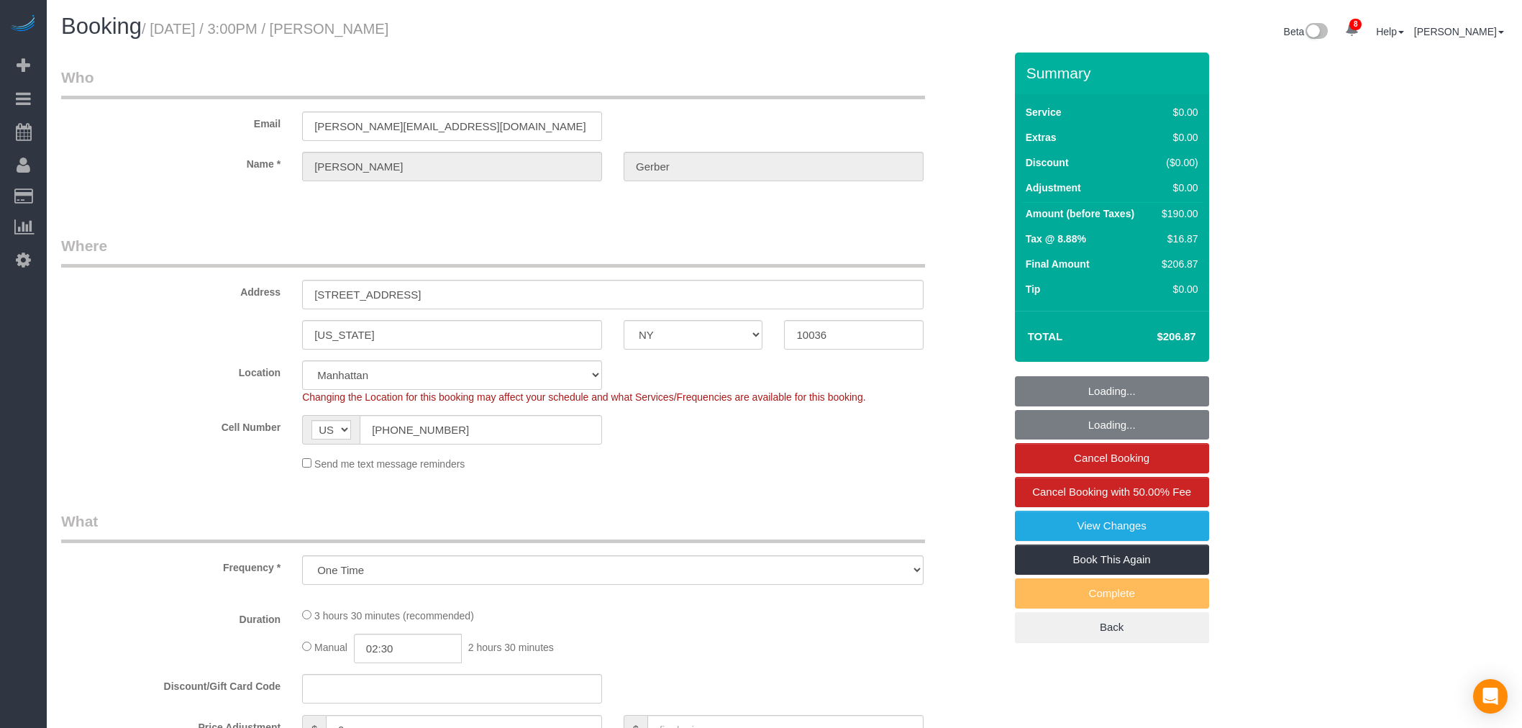
select select "NY"
select select "number:89"
select select "number:90"
select select "number:15"
select select "number:5"
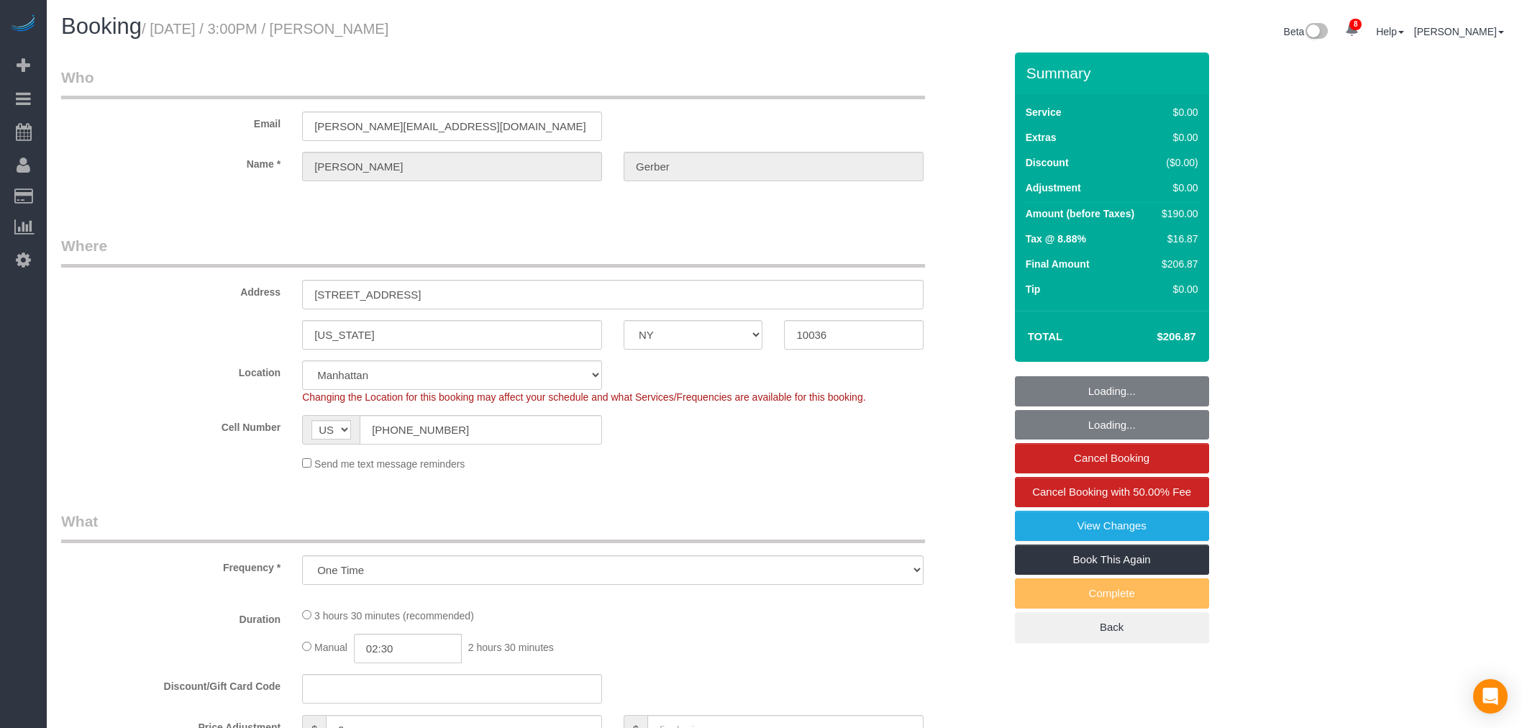
select select "object:838"
select select "spot1"
select select "string:stripe-pm_1S1vJM4VGloSiKo76Xl81MPA"
select select "1"
select select "2"
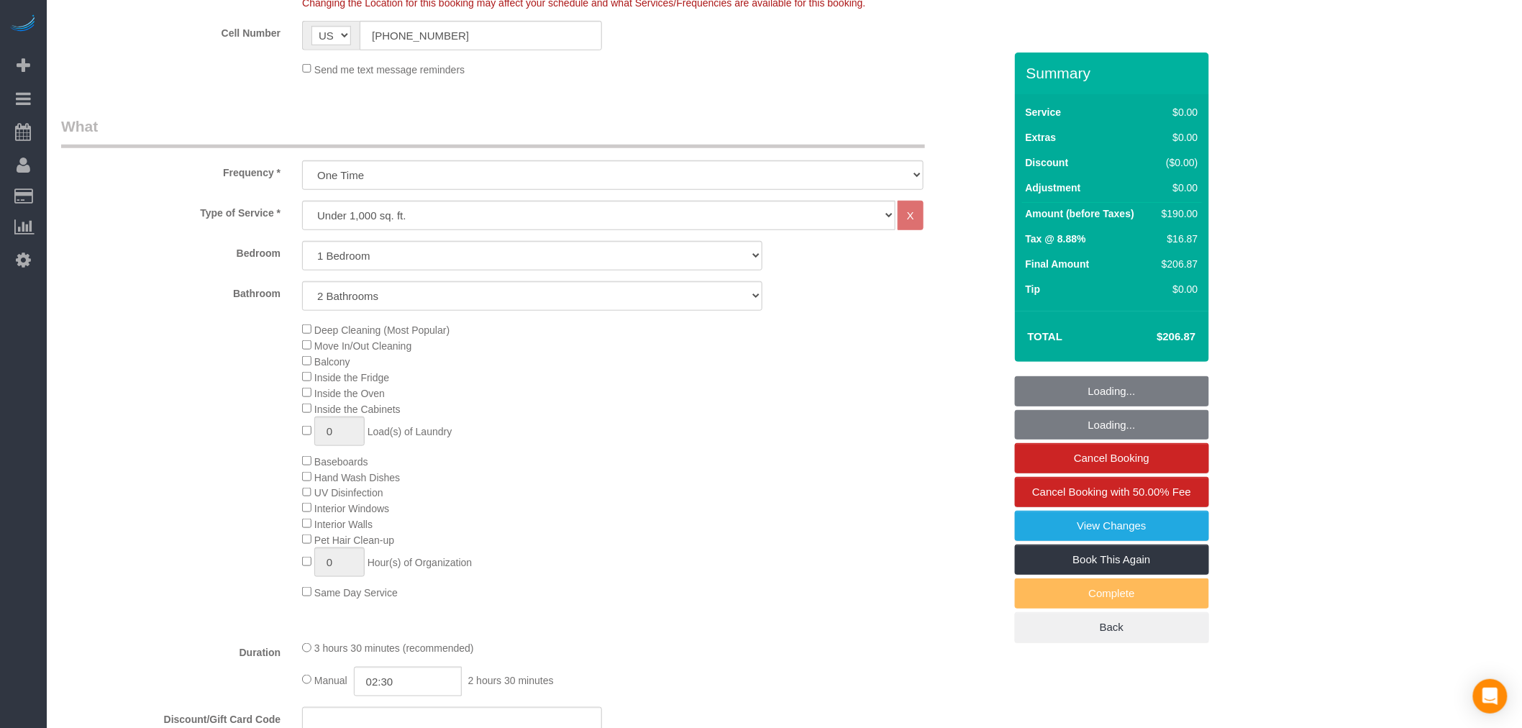
select select "1"
select select "2"
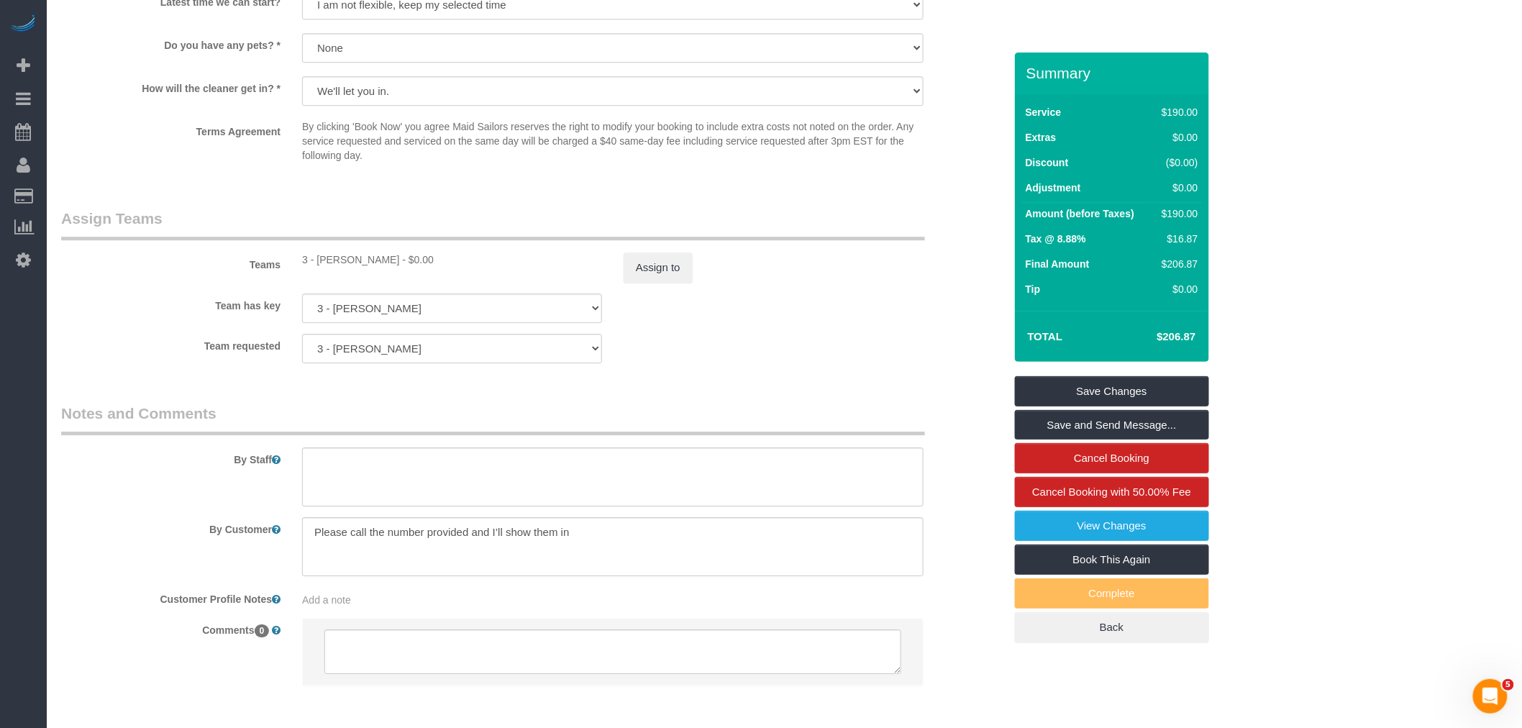
scroll to position [1744, 0]
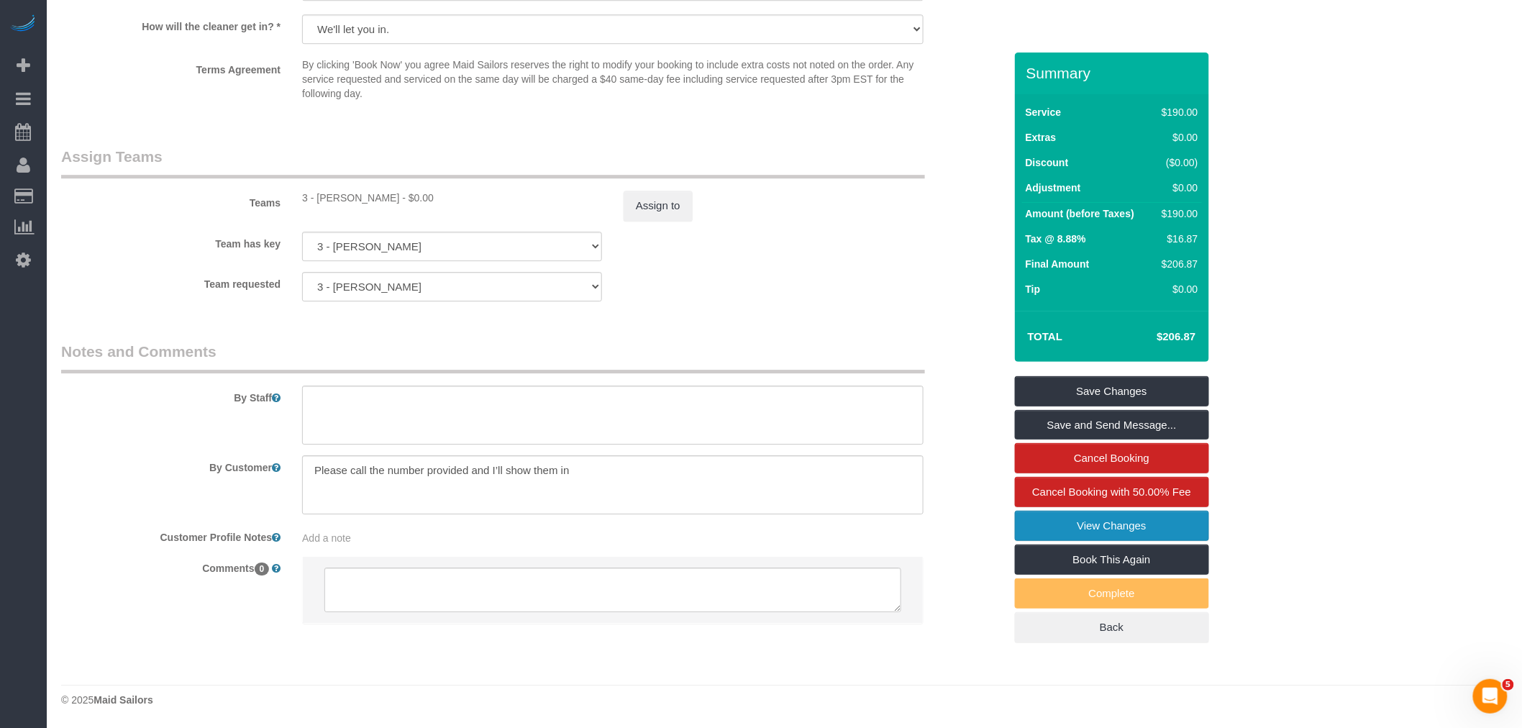
click at [1104, 528] on link "View Changes" at bounding box center [1112, 526] width 194 height 30
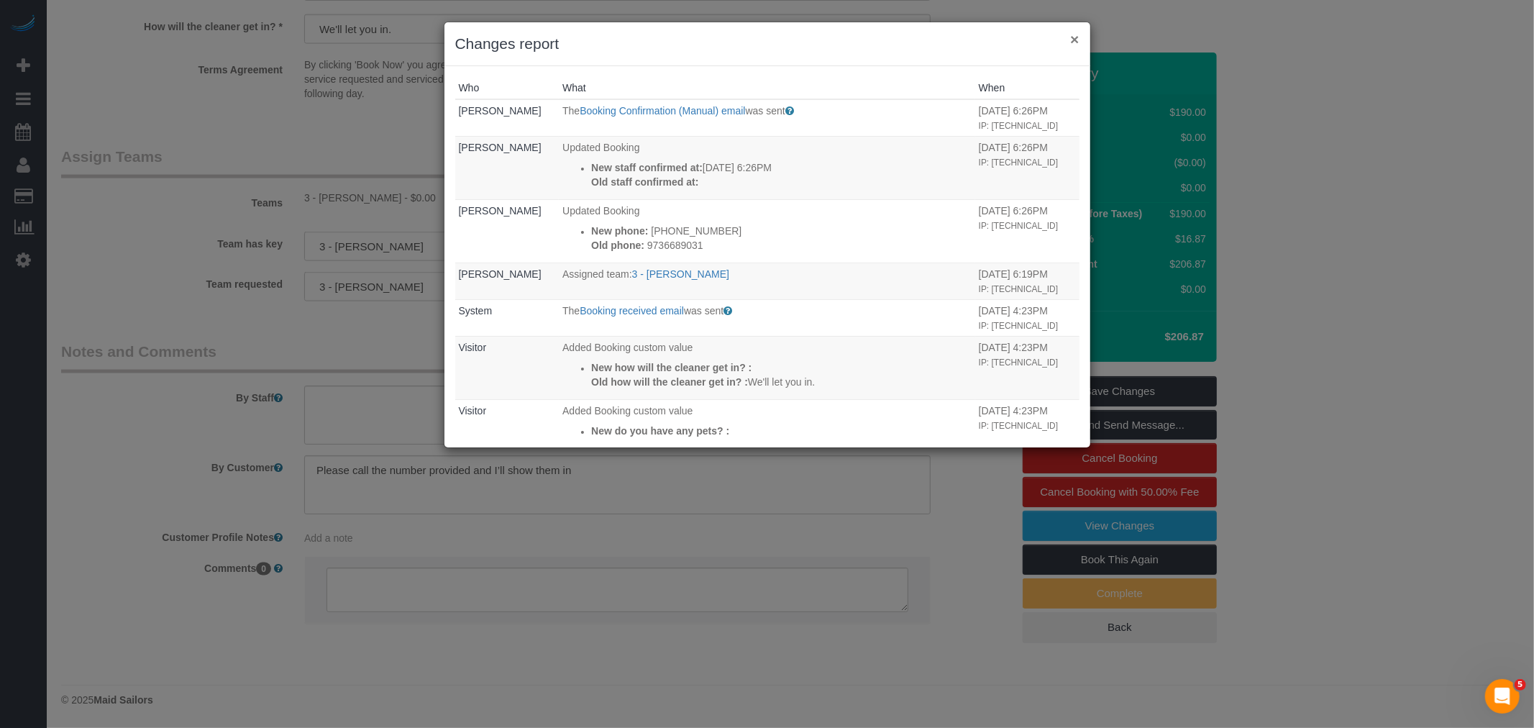
click at [1074, 40] on button "×" at bounding box center [1074, 39] width 9 height 15
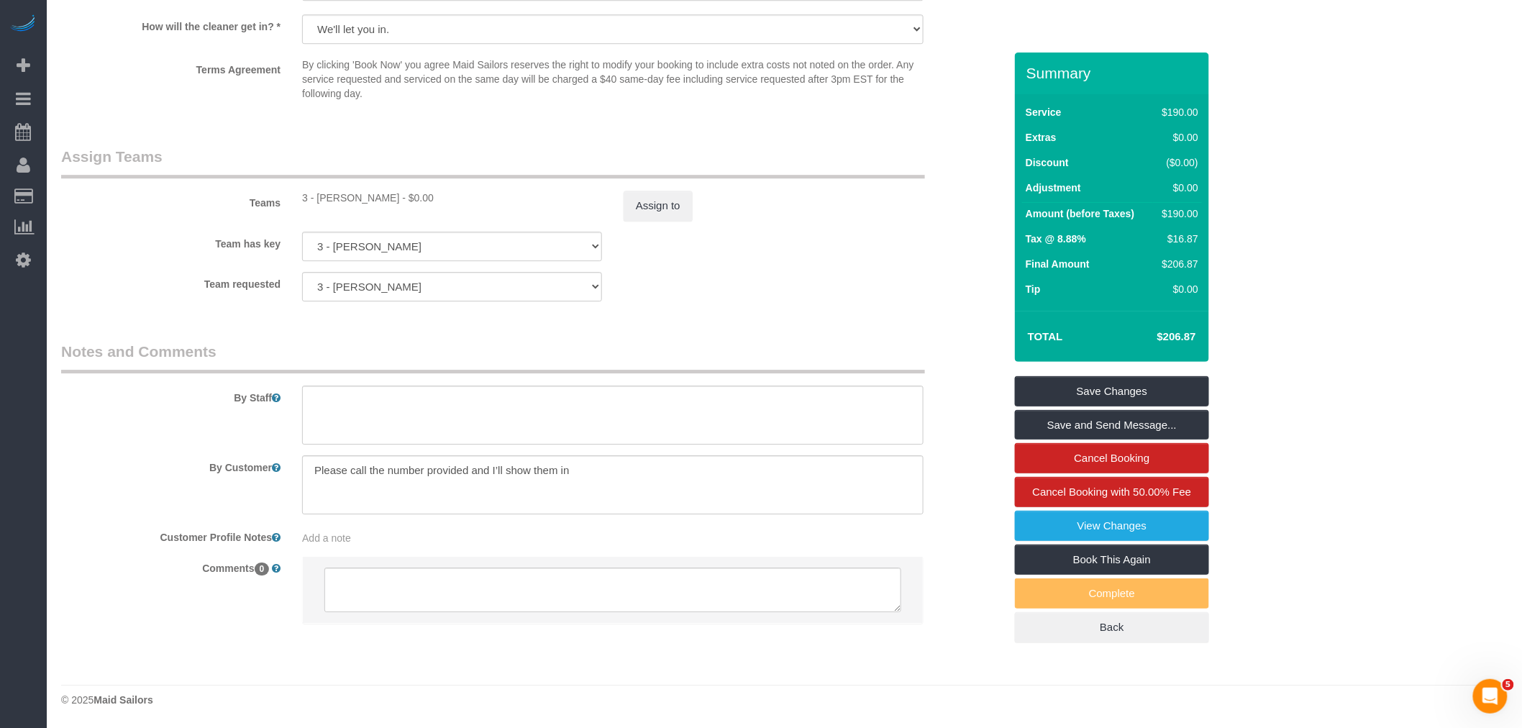
click at [856, 272] on div "Team requested 3 - Isabella Simplicio 000- Donna Mercado 000 - Partnerships 000…" at bounding box center [532, 286] width 964 height 29
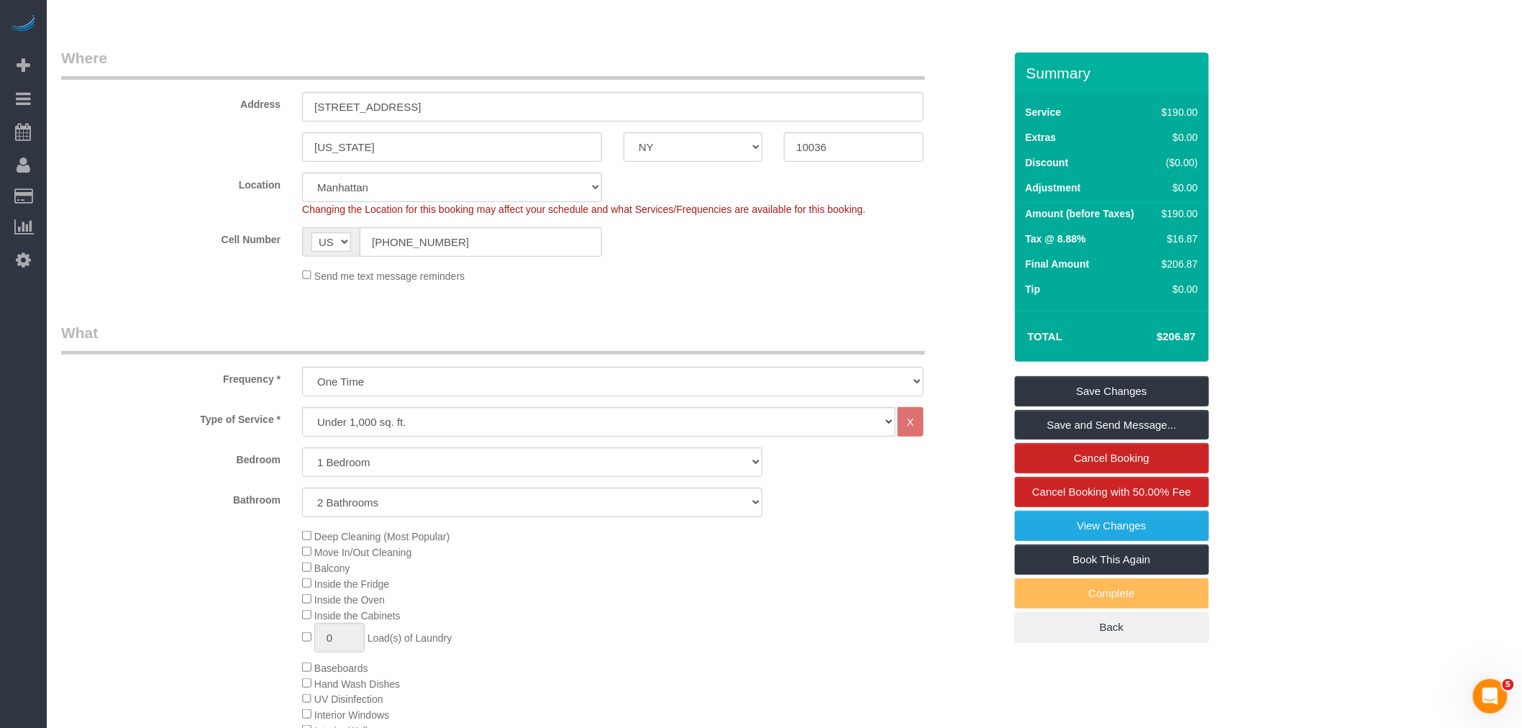
scroll to position [146, 0]
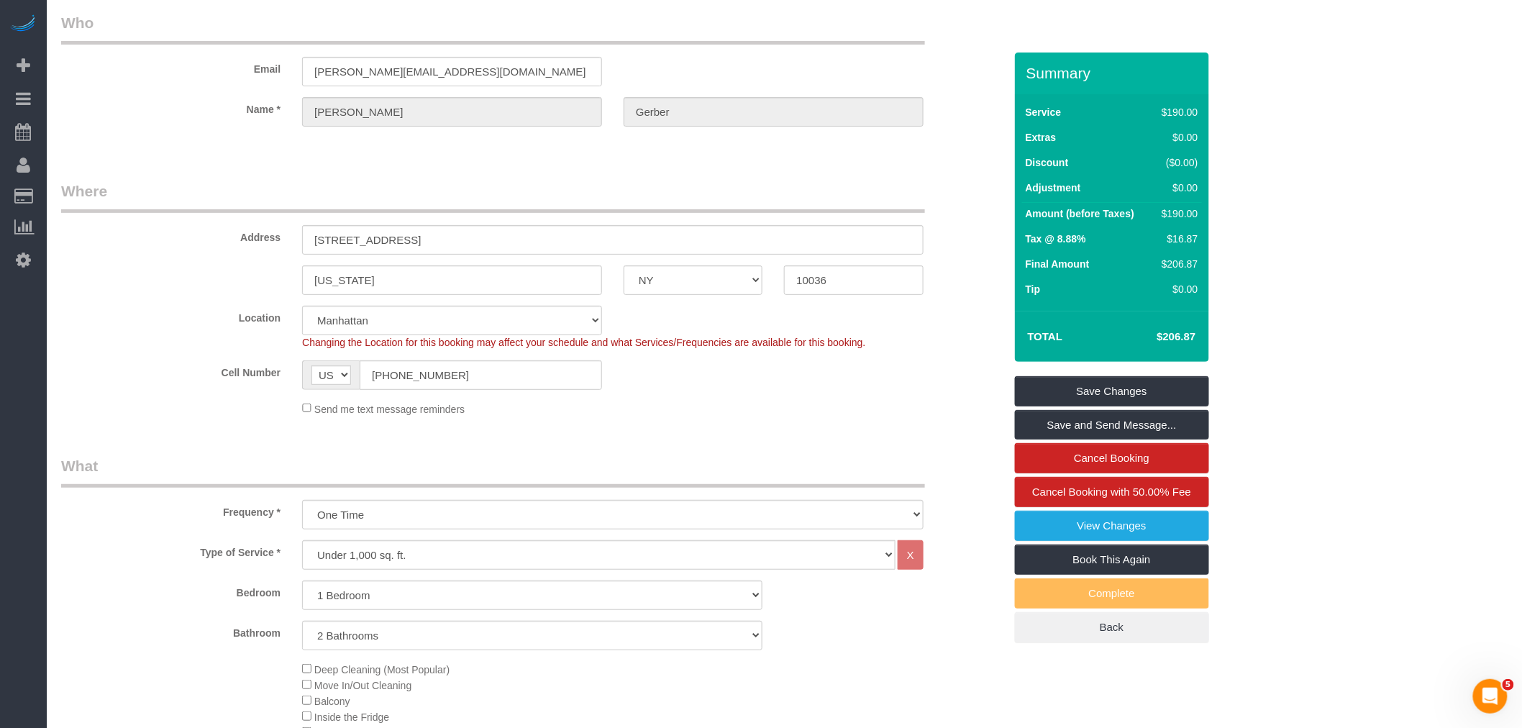
scroll to position [0, 0]
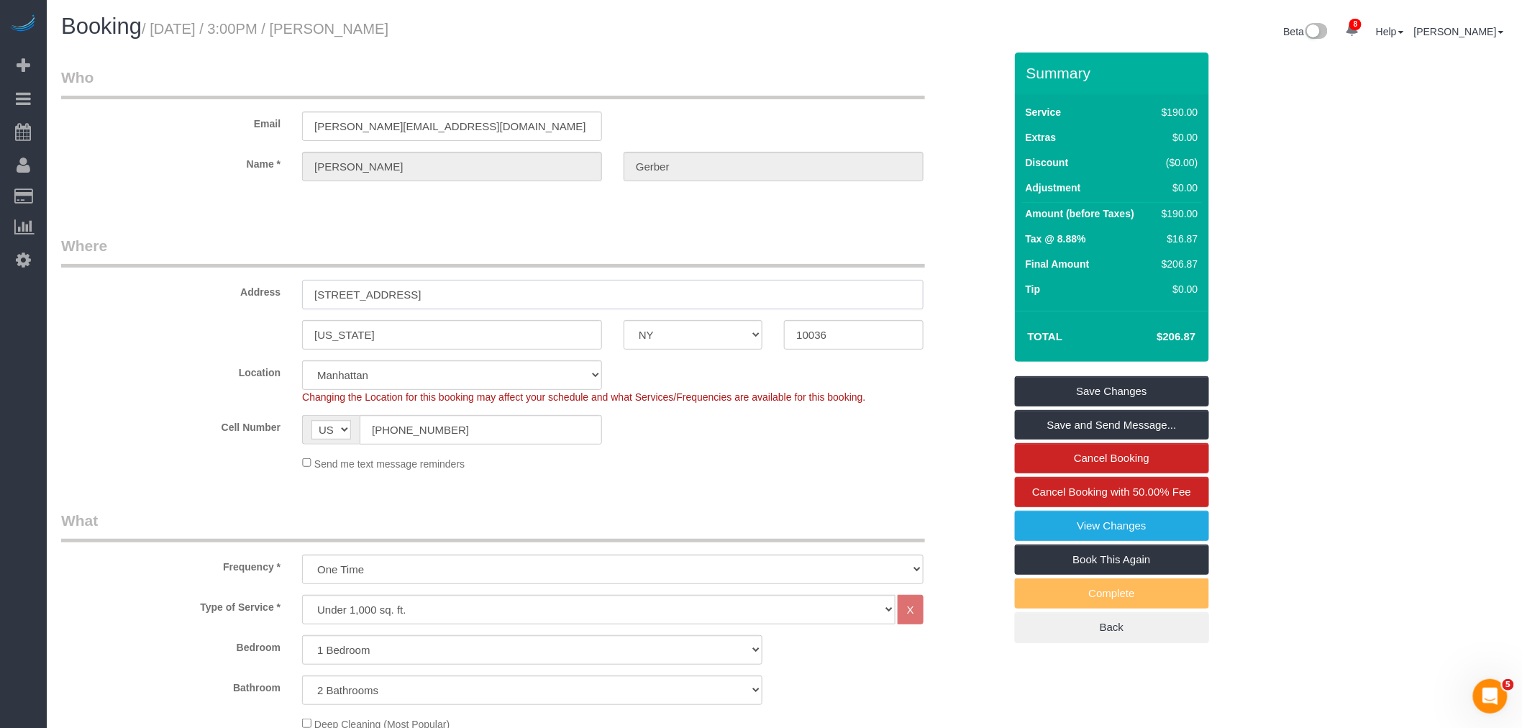
drag, startPoint x: 576, startPoint y: 291, endPoint x: 191, endPoint y: 295, distance: 384.8
click at [191, 295] on div "Address 232 West 48th Street, Apt. 5" at bounding box center [532, 272] width 964 height 74
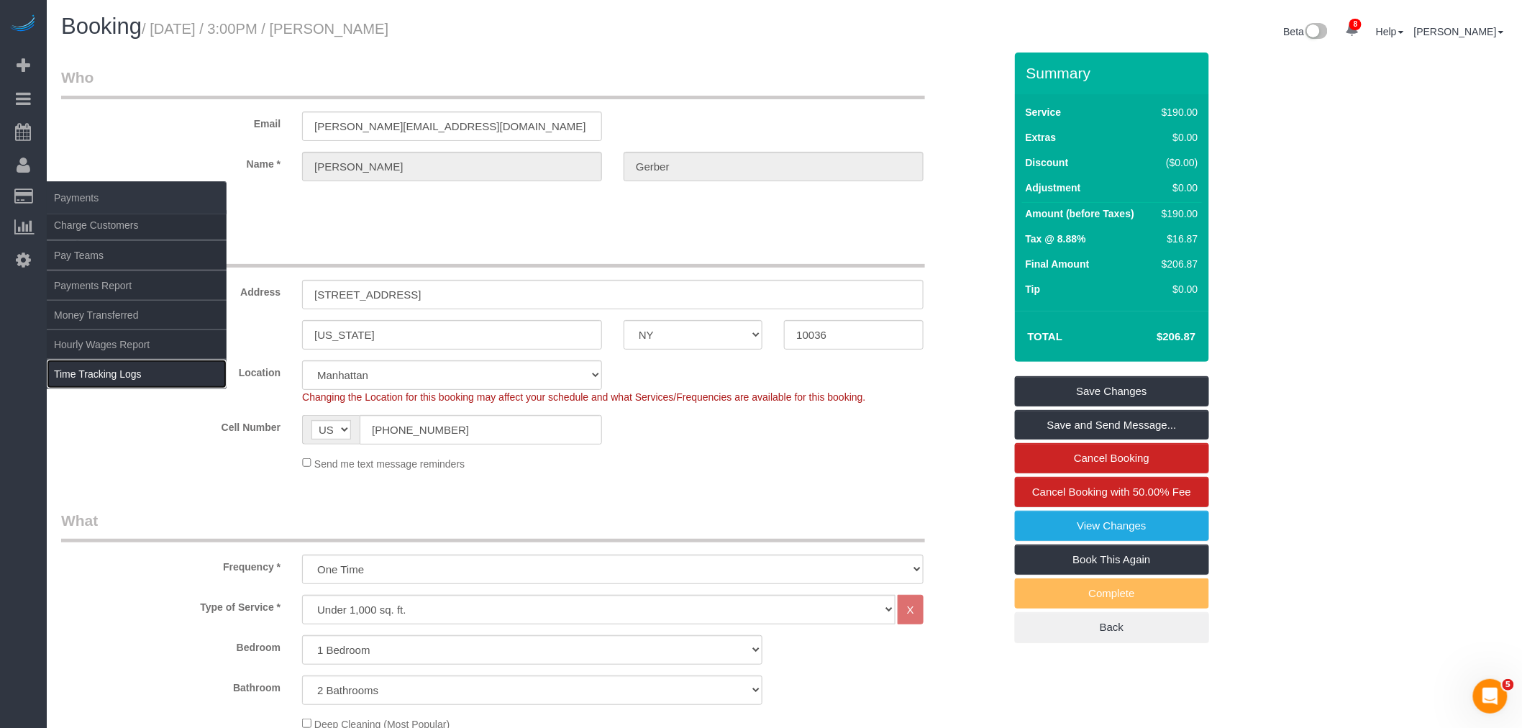
click at [130, 381] on link "Time Tracking Logs" at bounding box center [137, 374] width 180 height 29
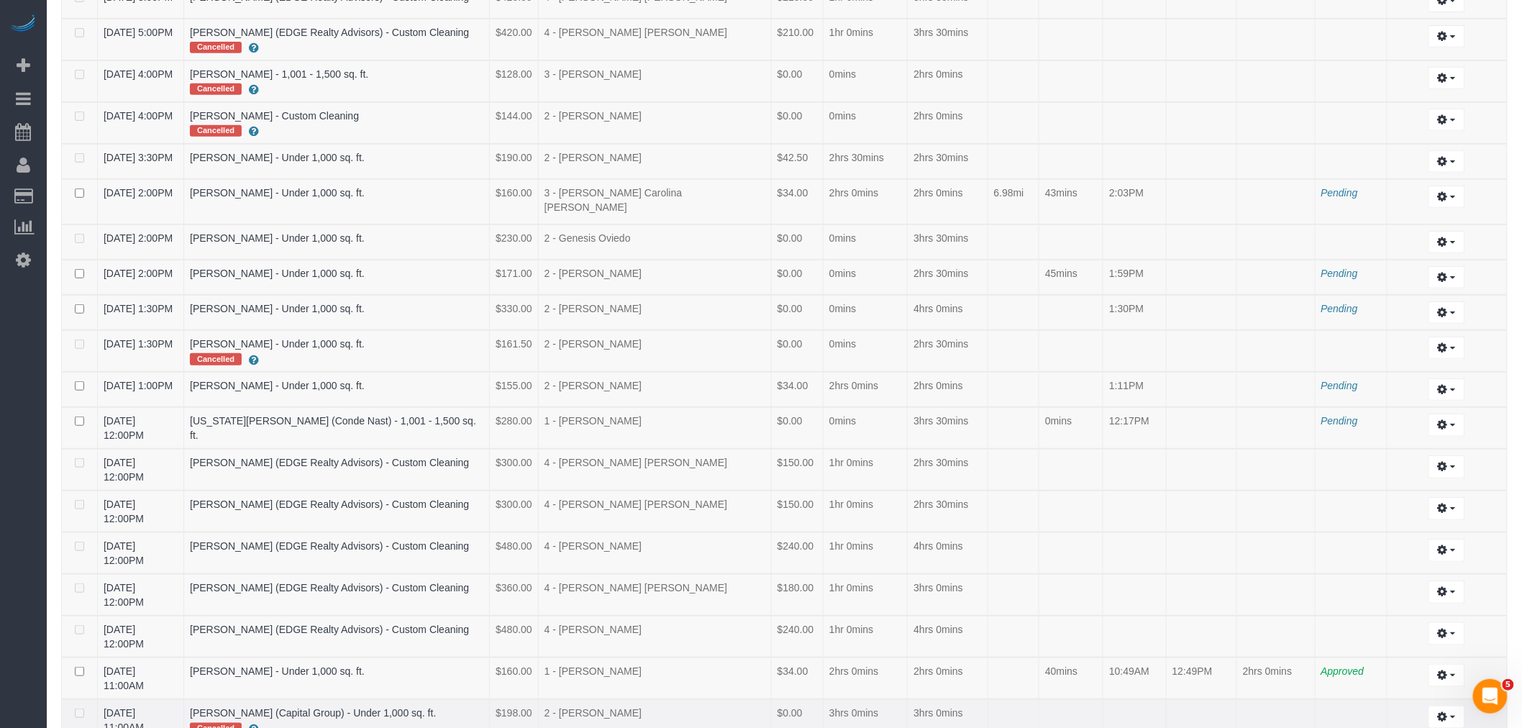
scroll to position [399, 0]
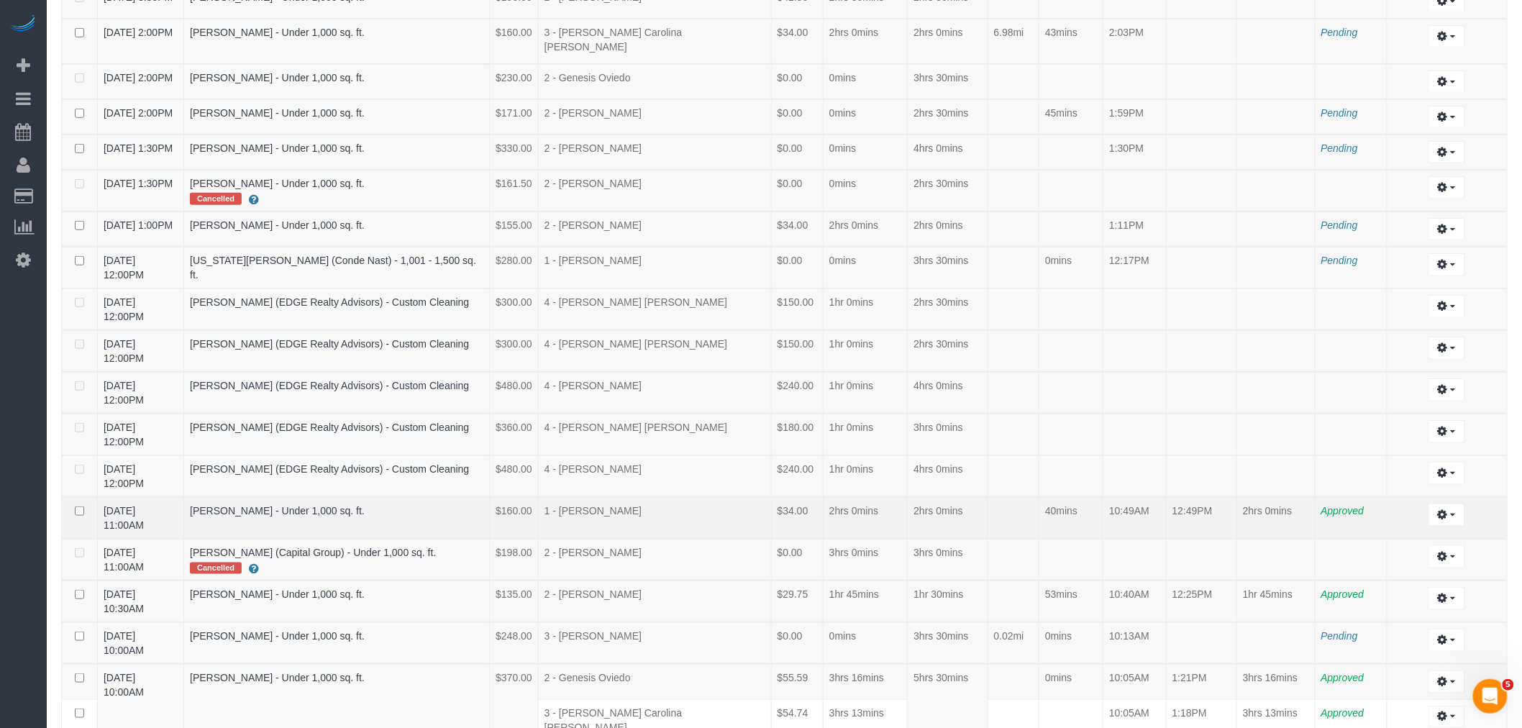
click at [736, 497] on td "1 - [PERSON_NAME]" at bounding box center [654, 518] width 233 height 42
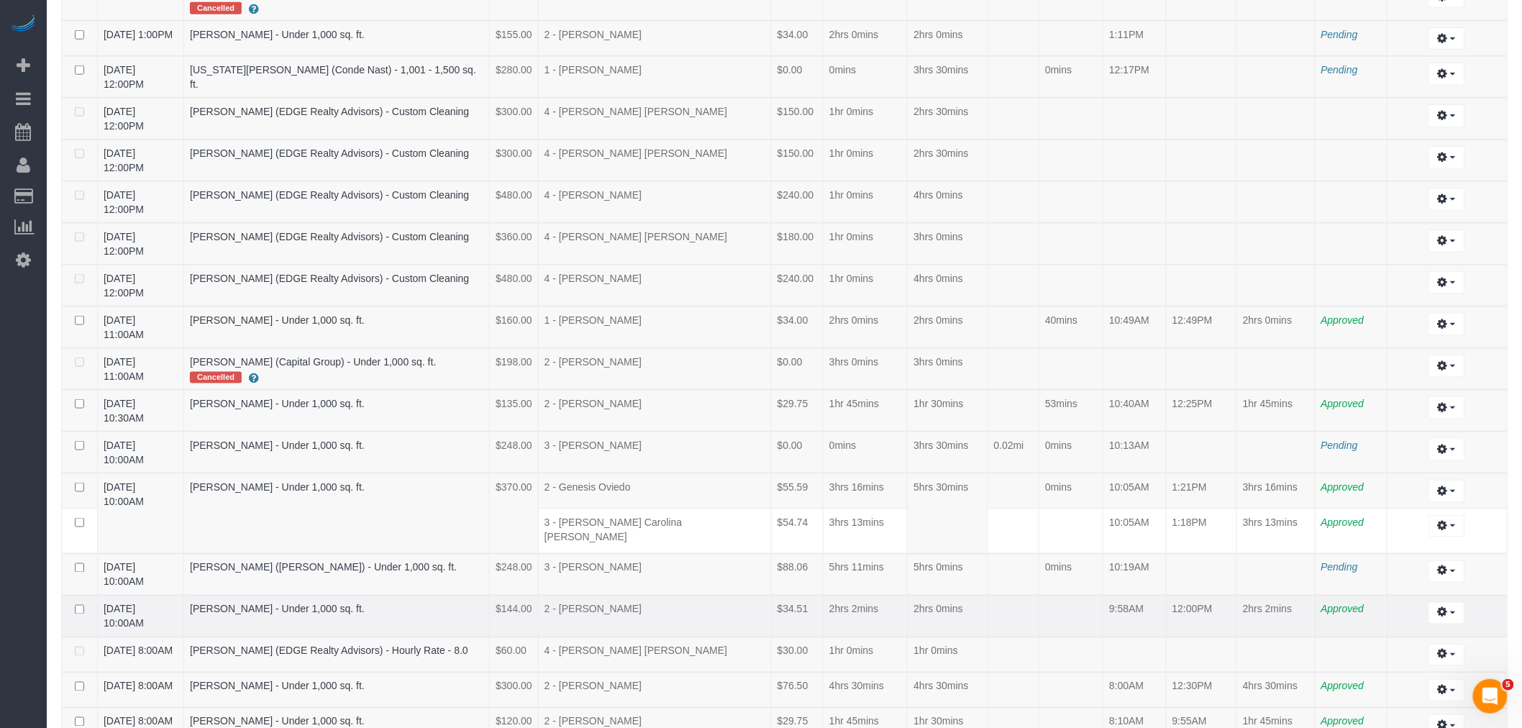
scroll to position [593, 0]
click at [987, 429] on td "0.02mi" at bounding box center [1012, 450] width 51 height 42
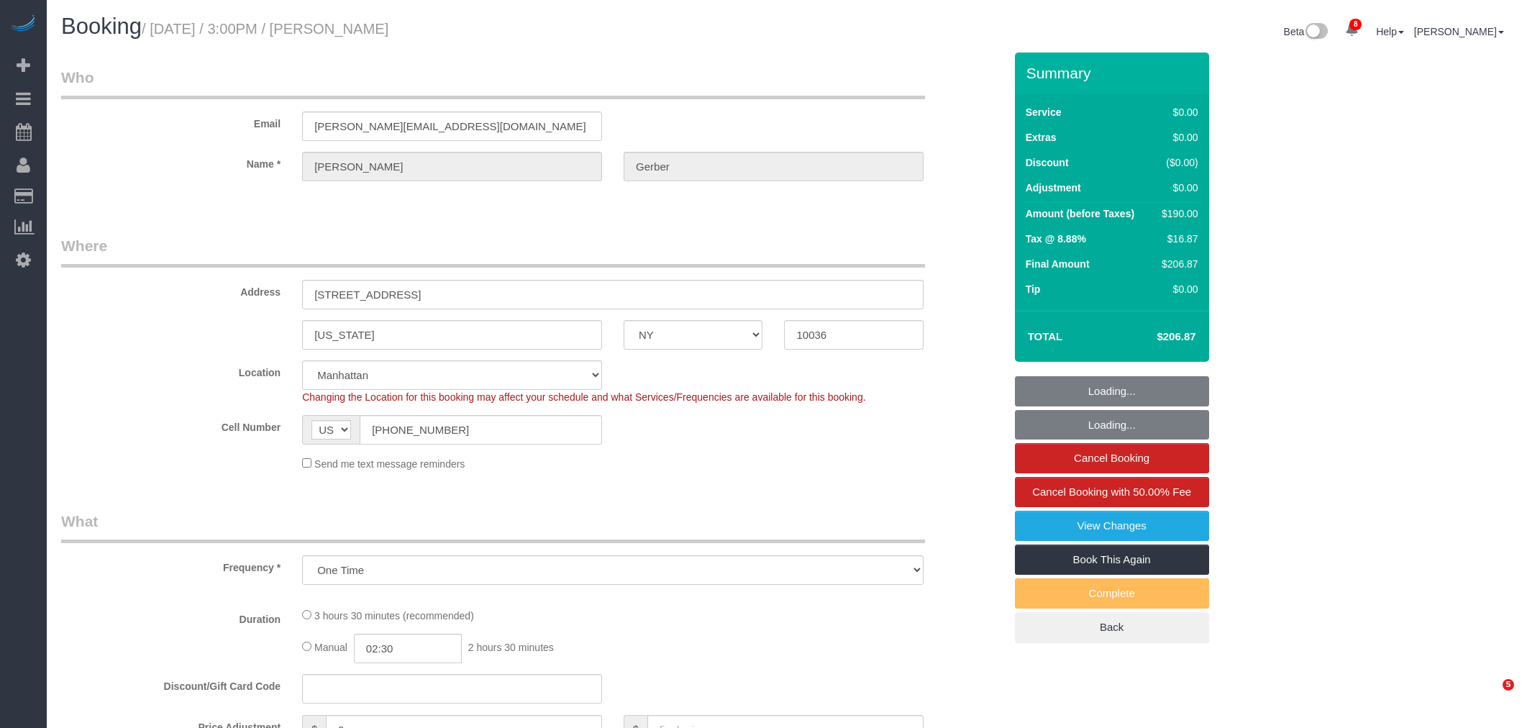
select select "NY"
select select "string:stripe-pm_1S1vJM4VGloSiKo76Xl81MPA"
select select "number:89"
select select "number:90"
select select "number:15"
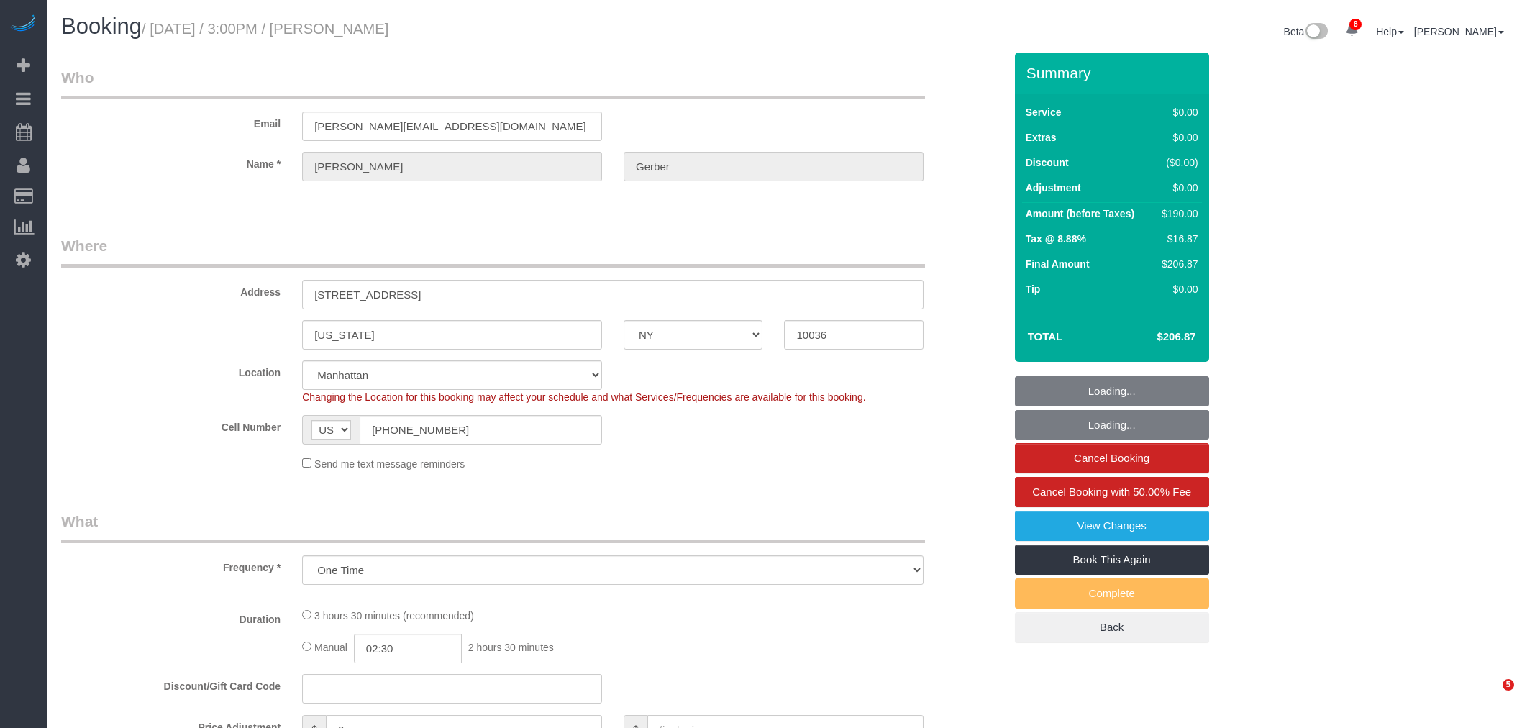
select select "number:5"
select select "object:946"
select select "1"
select select "2"
select select "spot1"
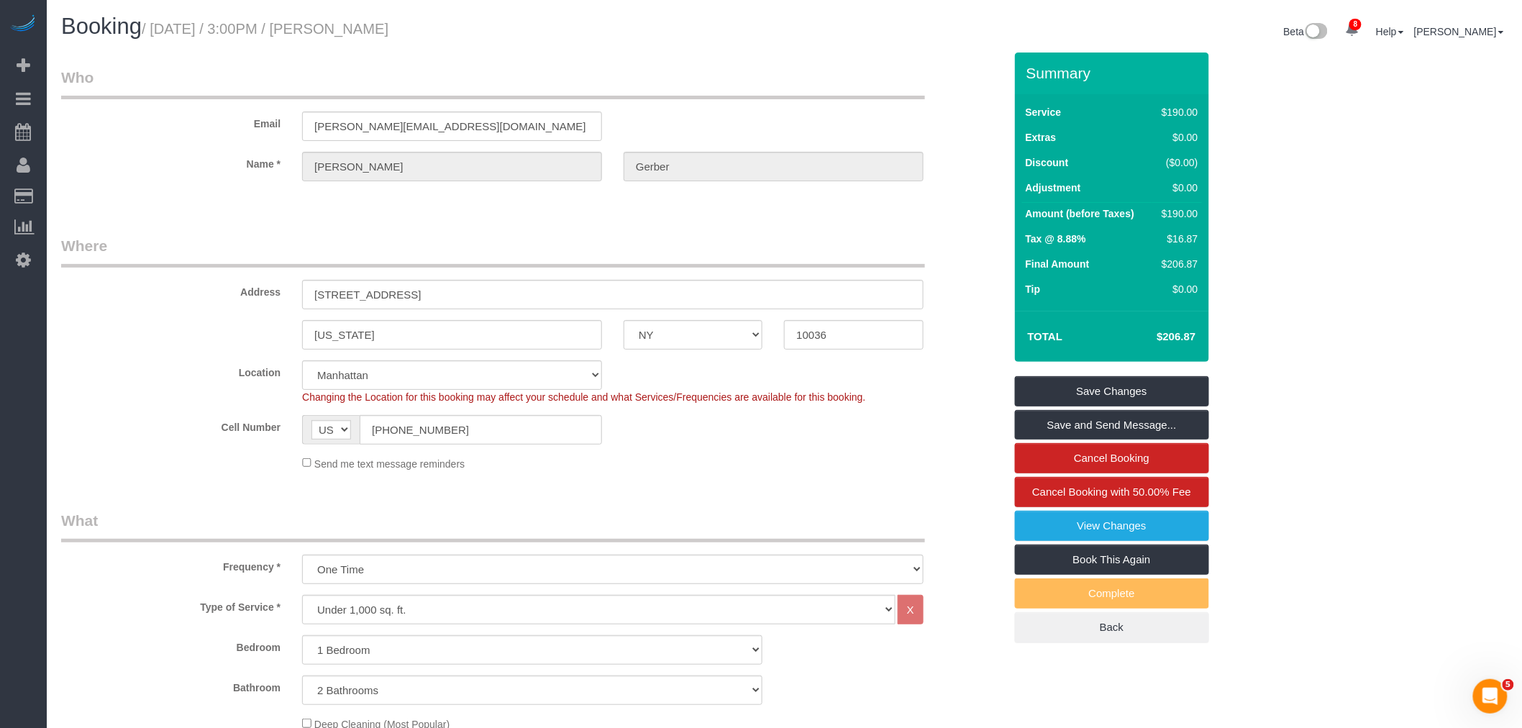
click at [646, 96] on legend "Who" at bounding box center [493, 83] width 864 height 32
drag, startPoint x: 183, startPoint y: 319, endPoint x: 392, endPoint y: 293, distance: 210.2
click at [177, 320] on sui-booking-address "Address 232 West 48th Street, Apt. 5 New York AK AL AR AZ CA CO CT DC DE FL GA …" at bounding box center [532, 292] width 943 height 114
drag, startPoint x: 628, startPoint y: 60, endPoint x: 829, endPoint y: 96, distance: 204.4
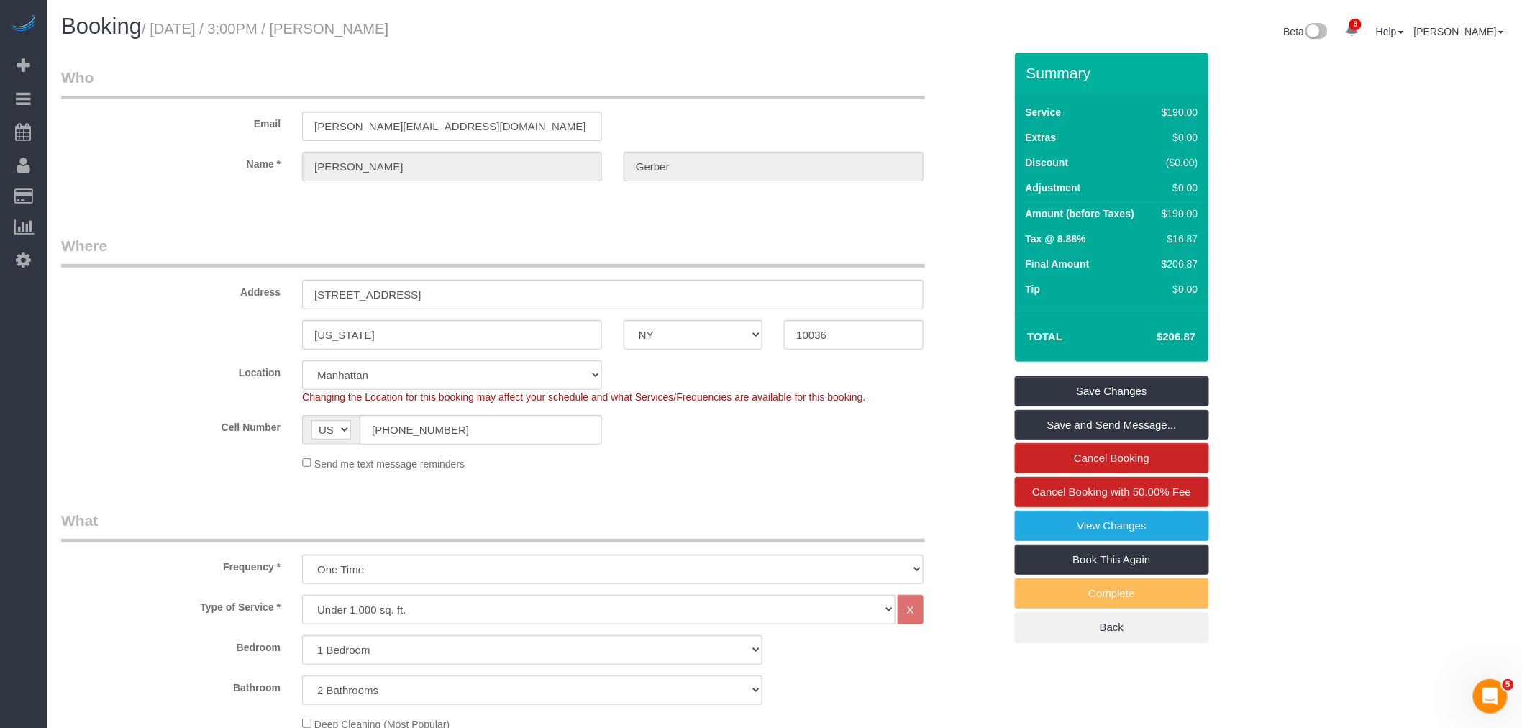
click at [1038, 37] on div "Beta 8 Your Notifications You have 0 alerts × You have 1 to charge for 08/30/20…" at bounding box center [1152, 33] width 734 height 38
click at [692, 76] on legend "Who" at bounding box center [493, 83] width 864 height 32
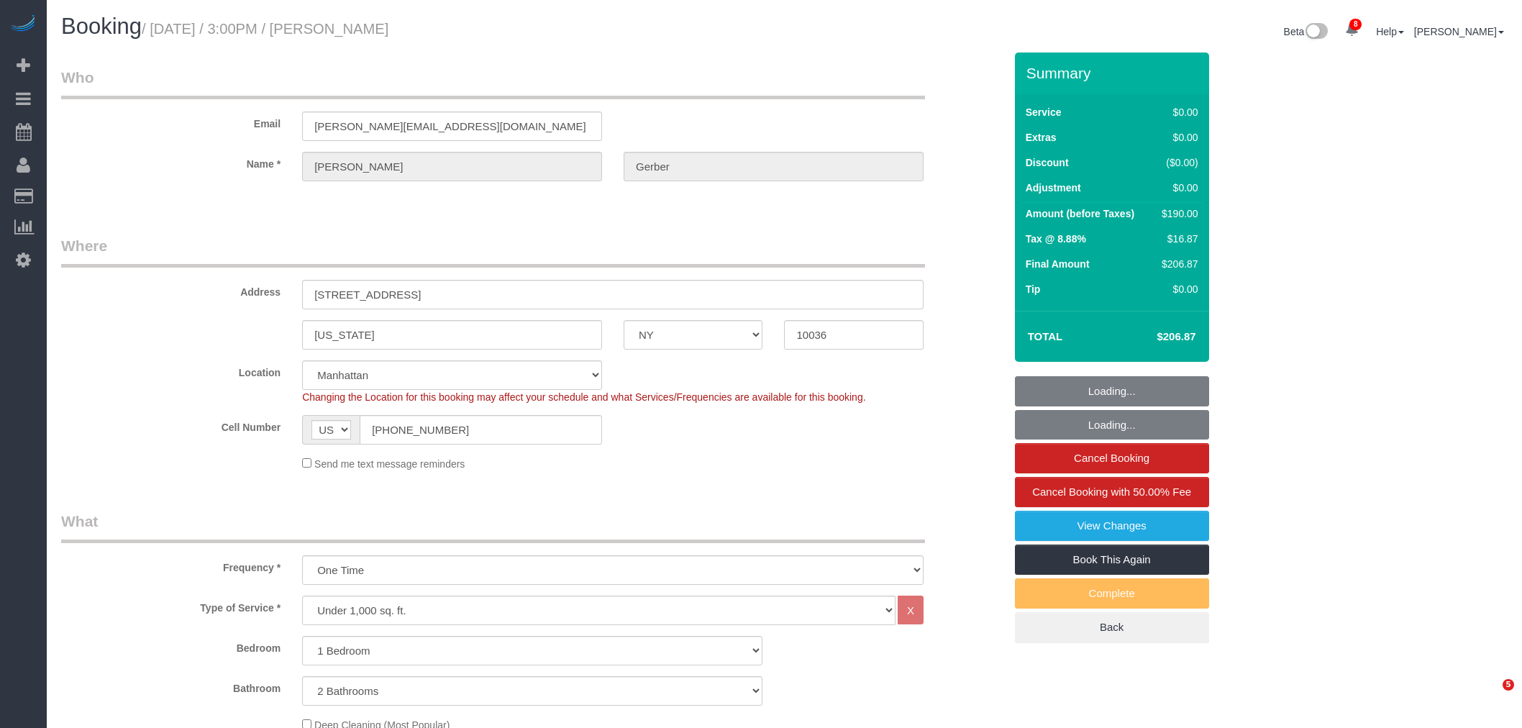
select select "NY"
select select "1"
select select "2"
select select "string:stripe-pm_1S1vJM4VGloSiKo76Xl81MPA"
select select "spot1"
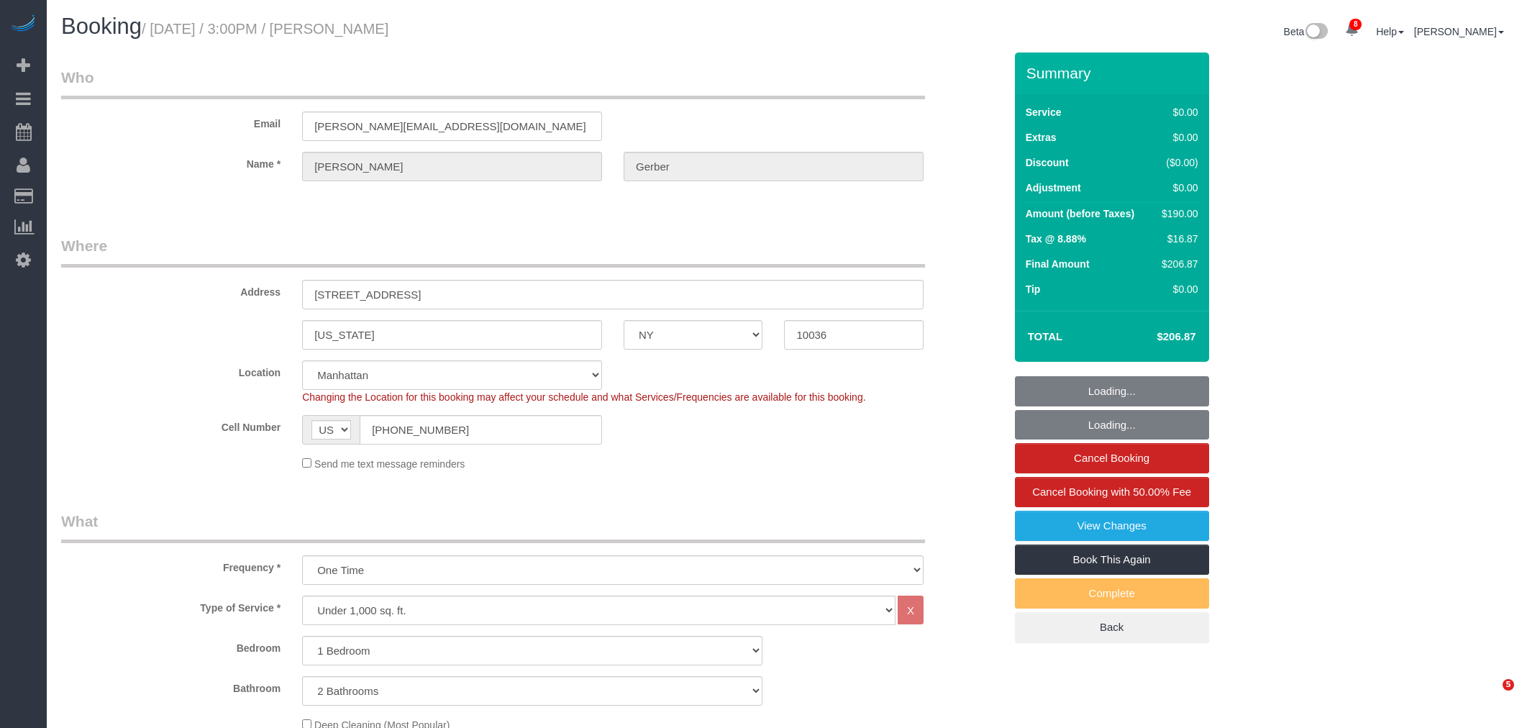
select select "number:89"
select select "number:90"
select select "number:15"
select select "number:5"
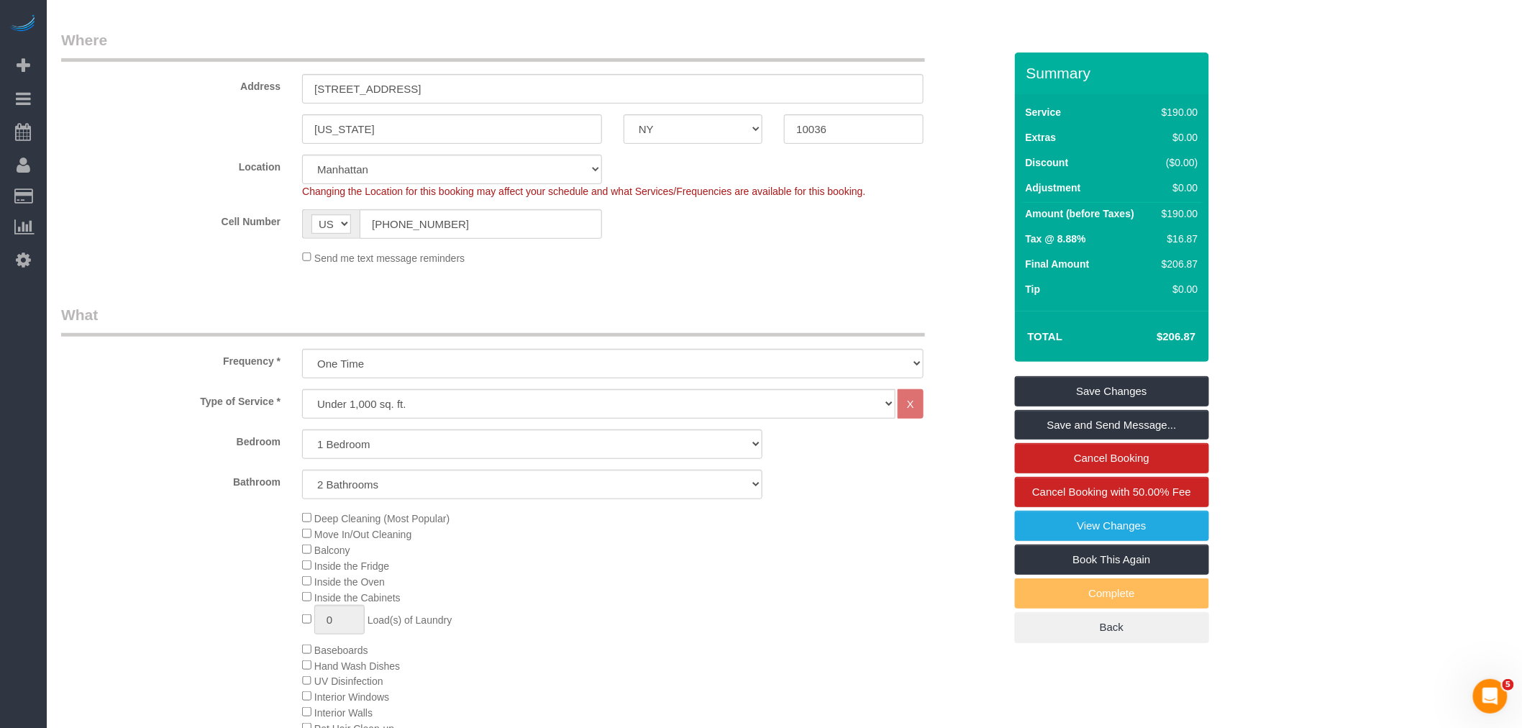
scroll to position [168, 0]
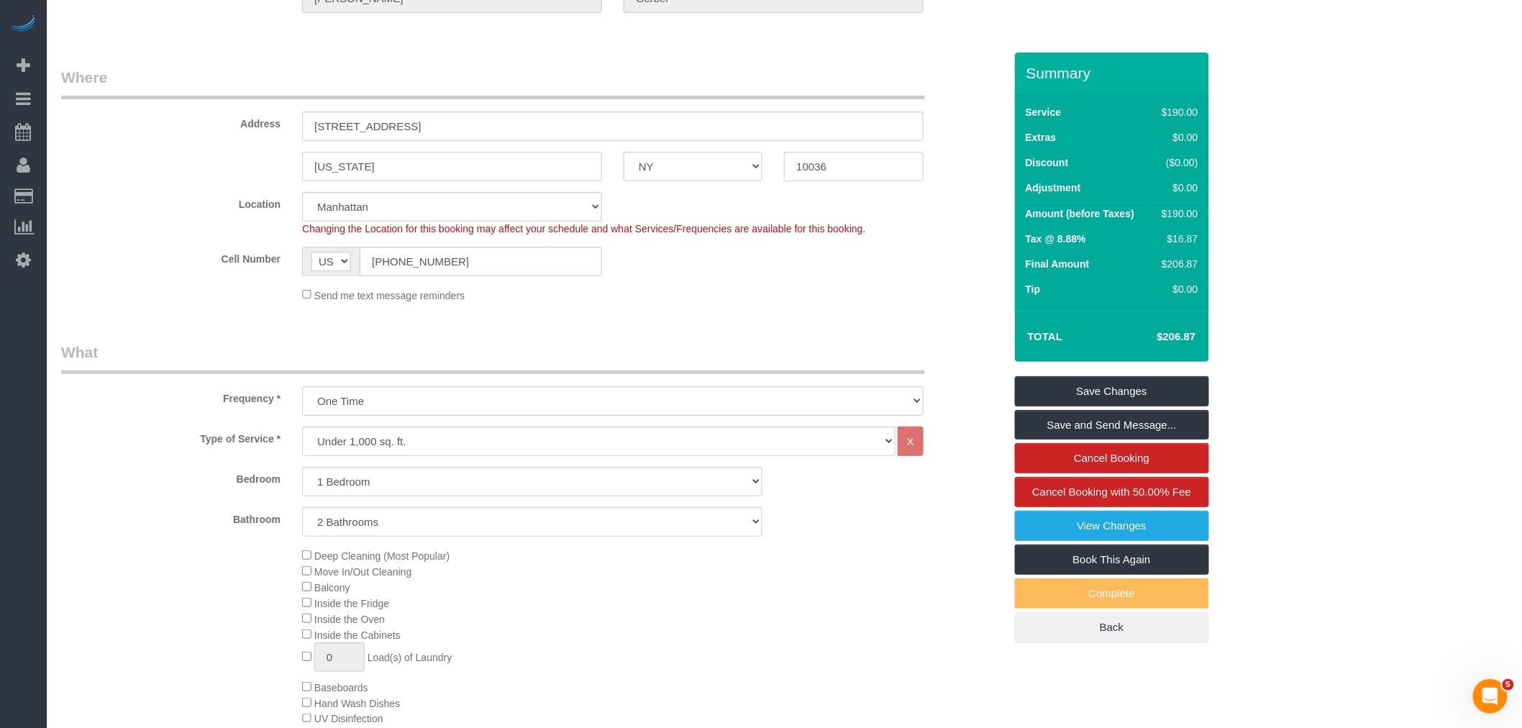
click at [816, 298] on div "Send me text message reminders" at bounding box center [612, 295] width 643 height 16
click at [730, 310] on fieldset "Where Address [STREET_ADDRESS] [US_STATE] AK AL AR AZ CA CO CT DC DE [GEOGRAPHI…" at bounding box center [532, 190] width 943 height 247
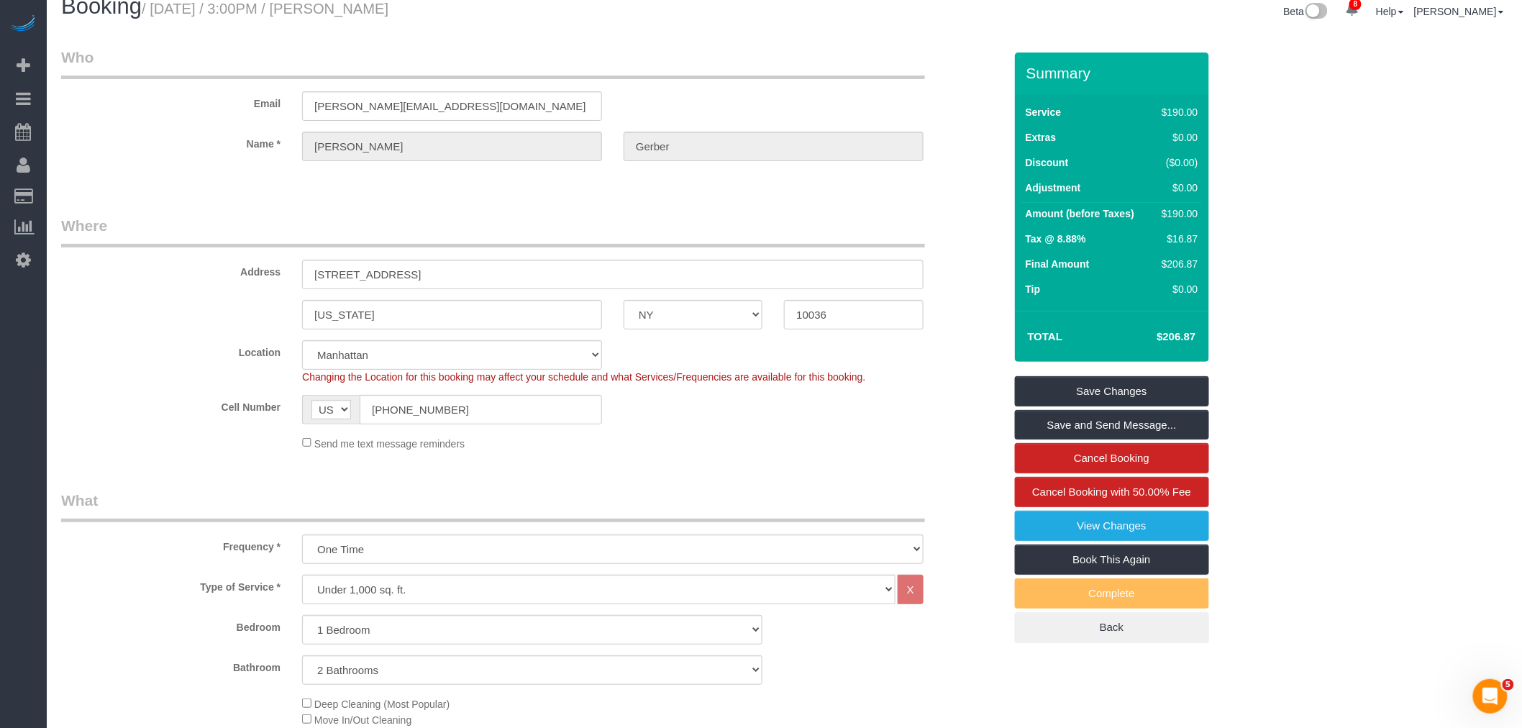
scroll to position [0, 0]
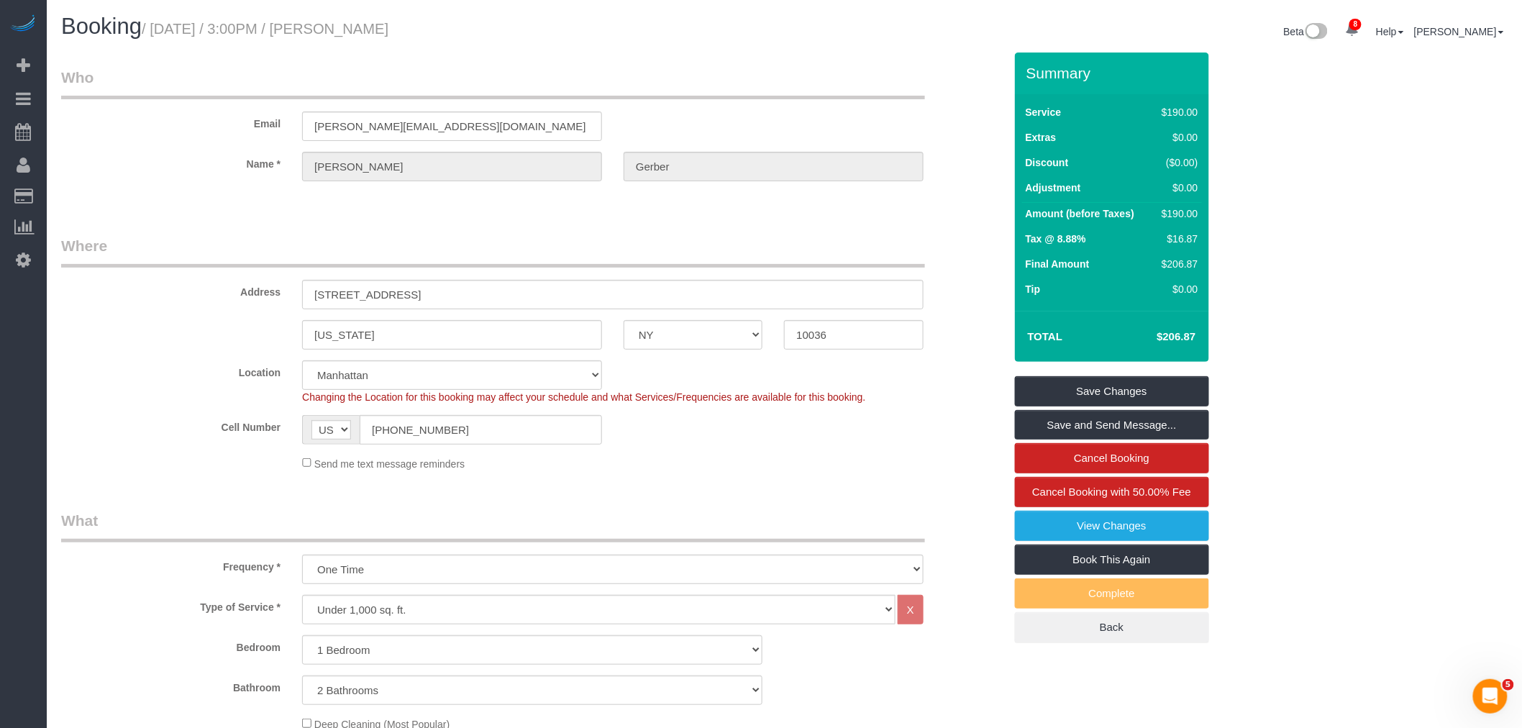
click at [569, 243] on legend "Where" at bounding box center [493, 251] width 864 height 32
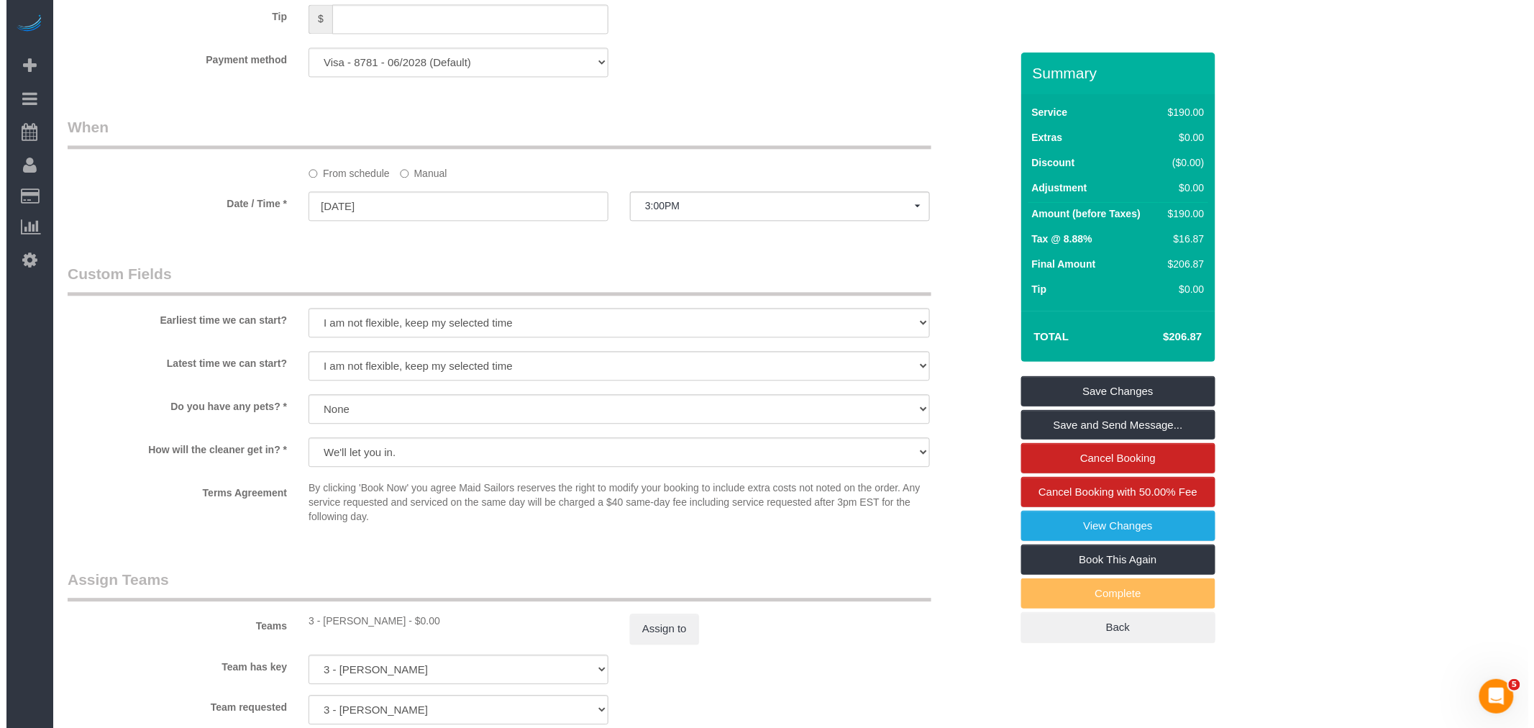
scroll to position [1438, 0]
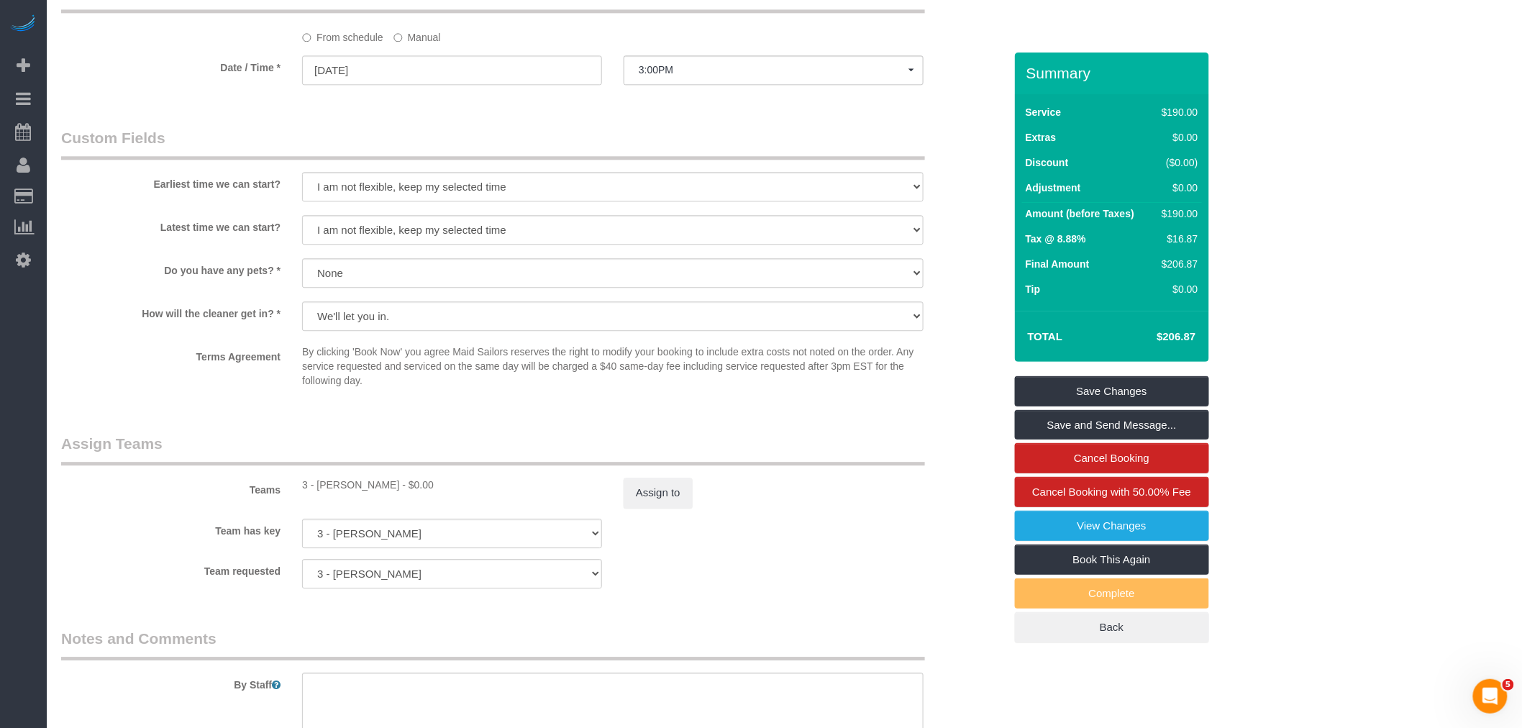
click at [407, 45] on label "Manual" at bounding box center [416, 34] width 47 height 19
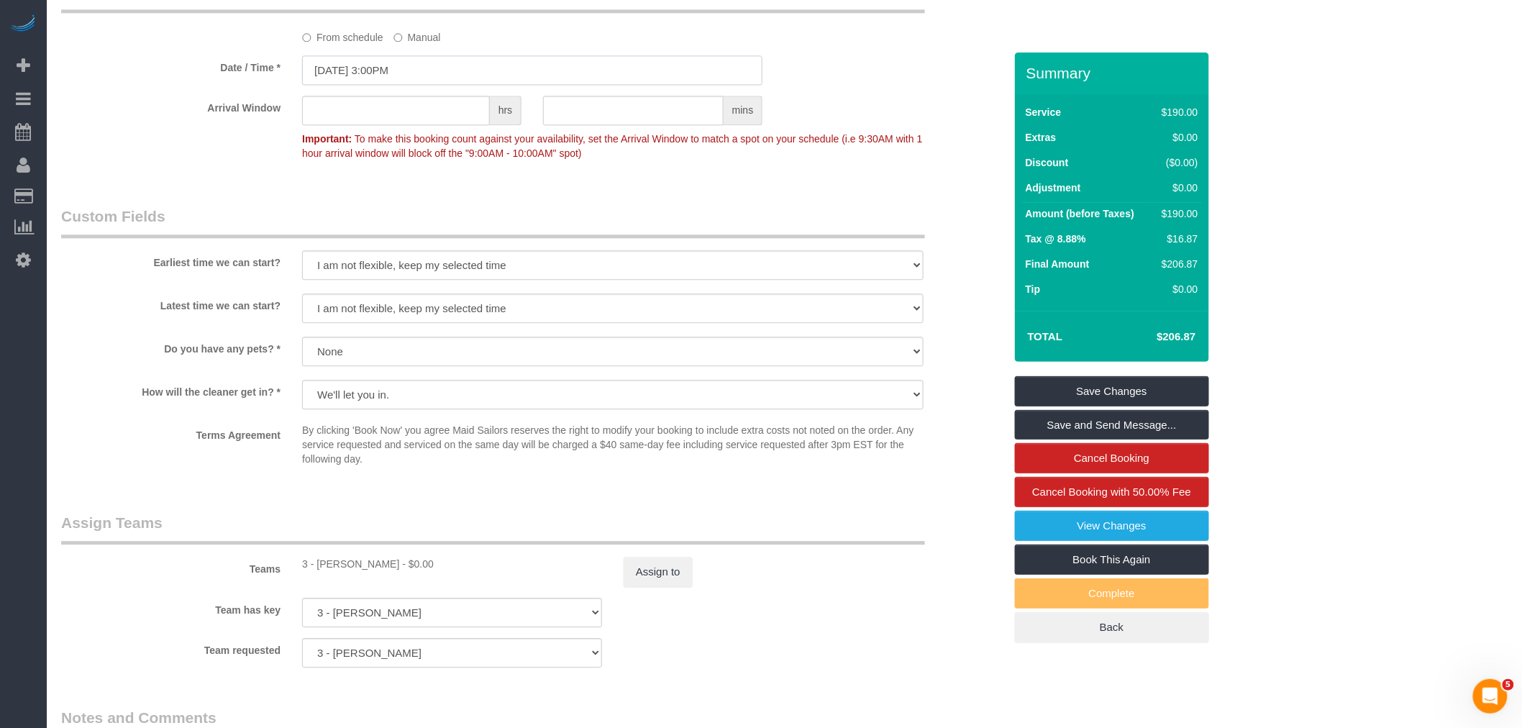
click at [430, 85] on input "[DATE] 3:00PM" at bounding box center [532, 69] width 460 height 29
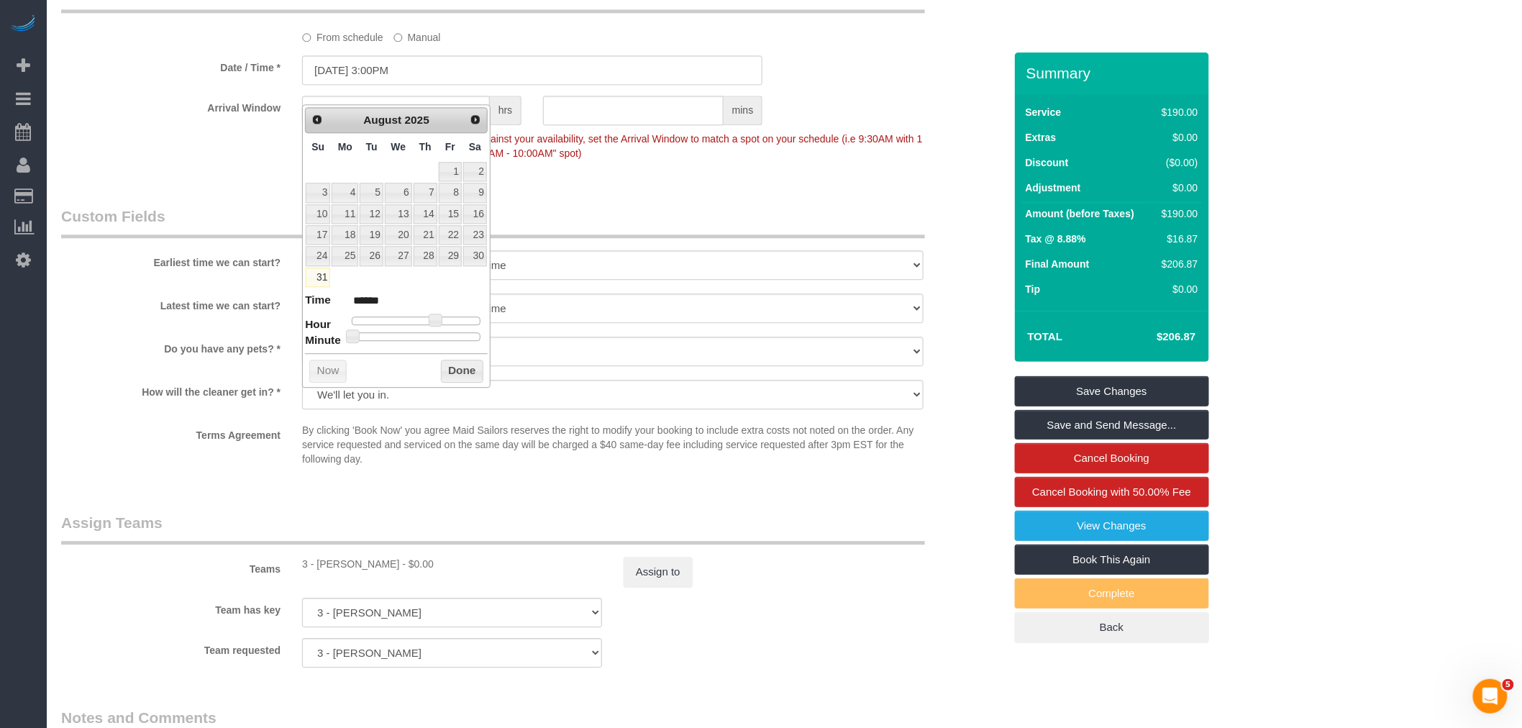
click at [421, 333] on div at bounding box center [416, 336] width 129 height 9
type input "[DATE] 3:30PM"
type input "******"
click at [425, 339] on span at bounding box center [421, 335] width 13 height 13
click at [447, 365] on button "Done" at bounding box center [462, 371] width 42 height 23
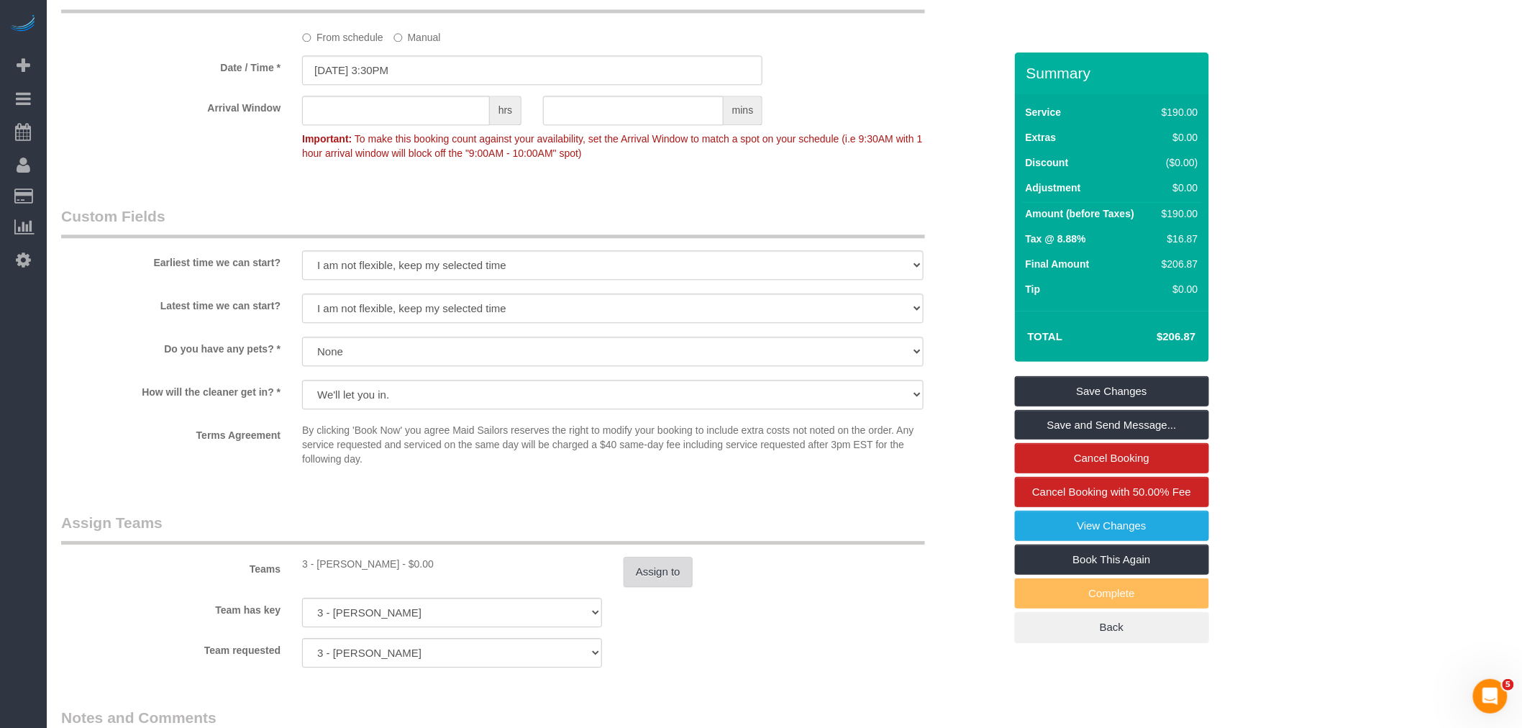
click at [671, 587] on button "Assign to" at bounding box center [658, 572] width 69 height 30
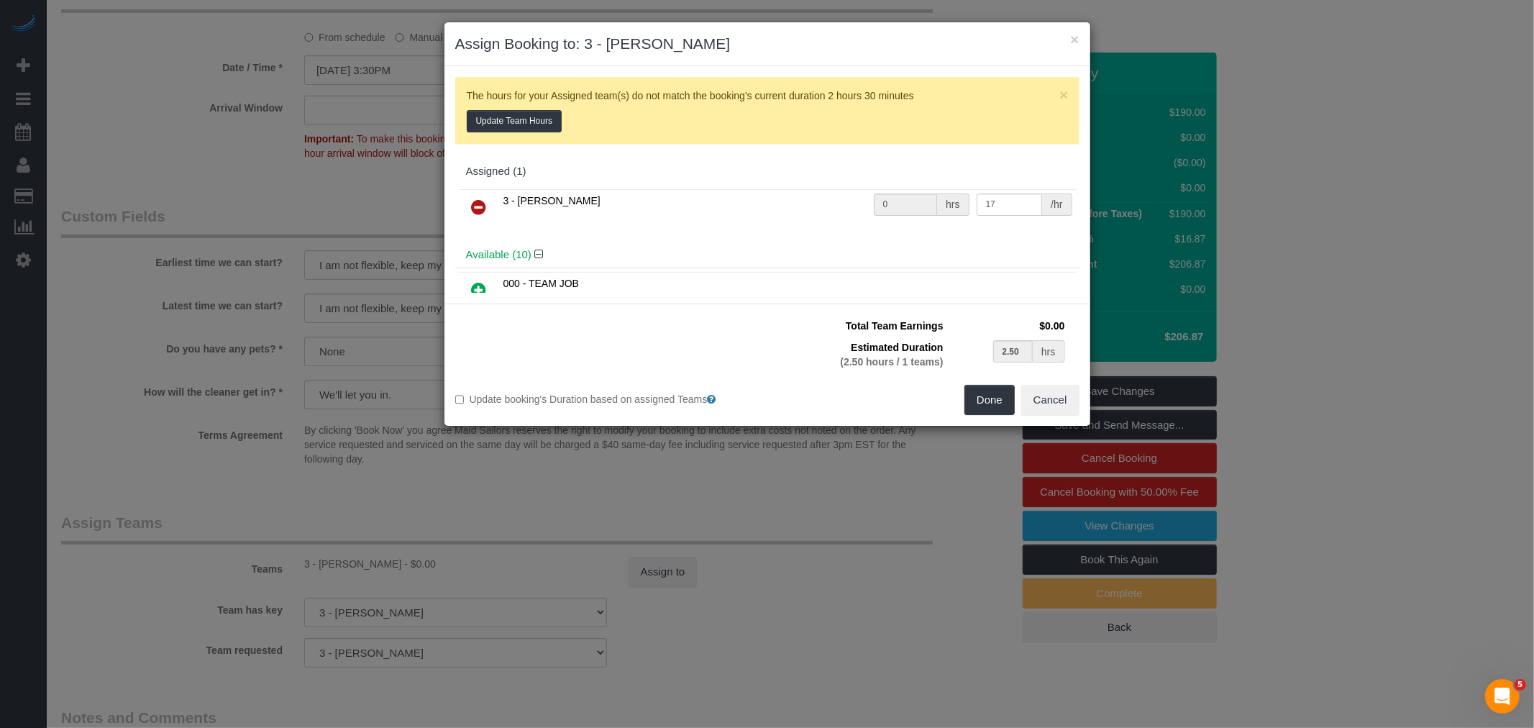
click at [479, 198] on icon at bounding box center [479, 206] width 15 height 17
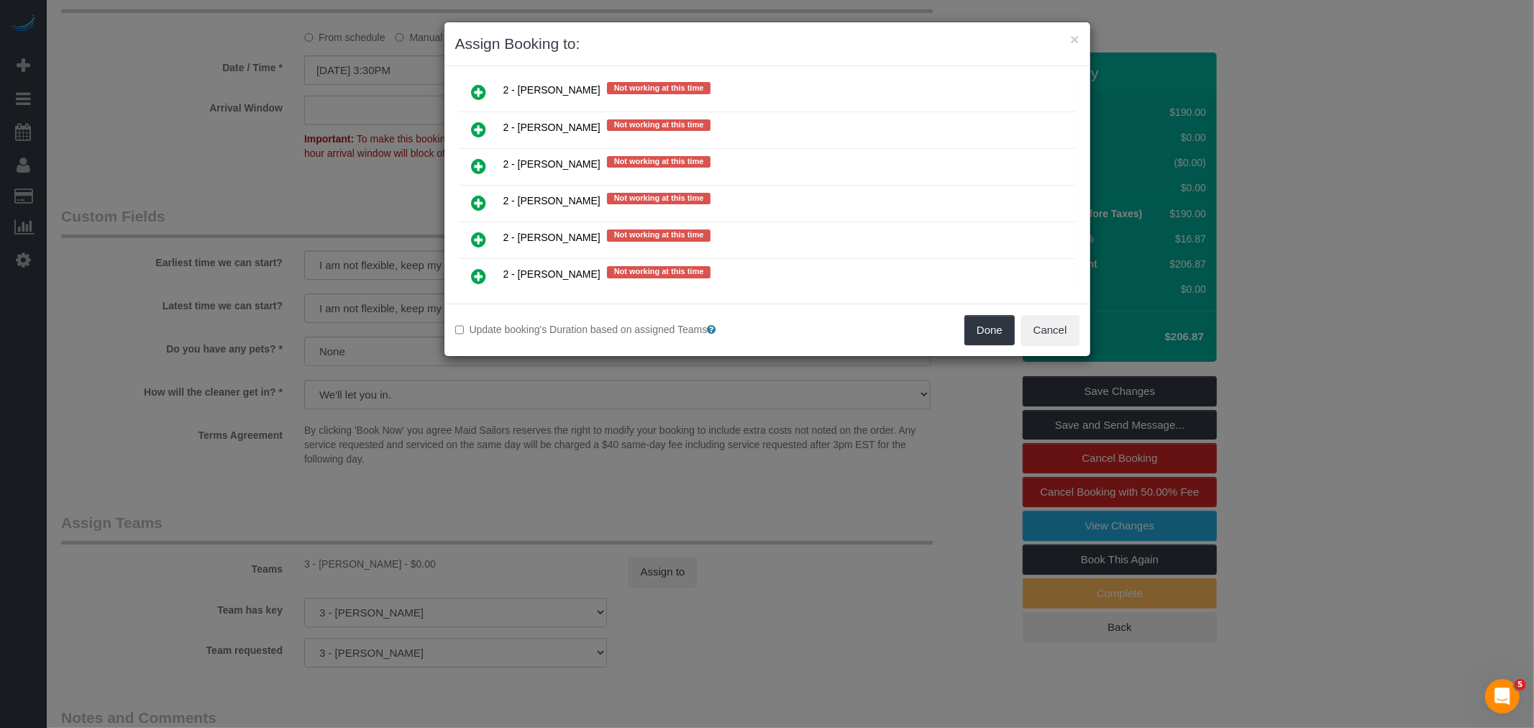
scroll to position [1917, 0]
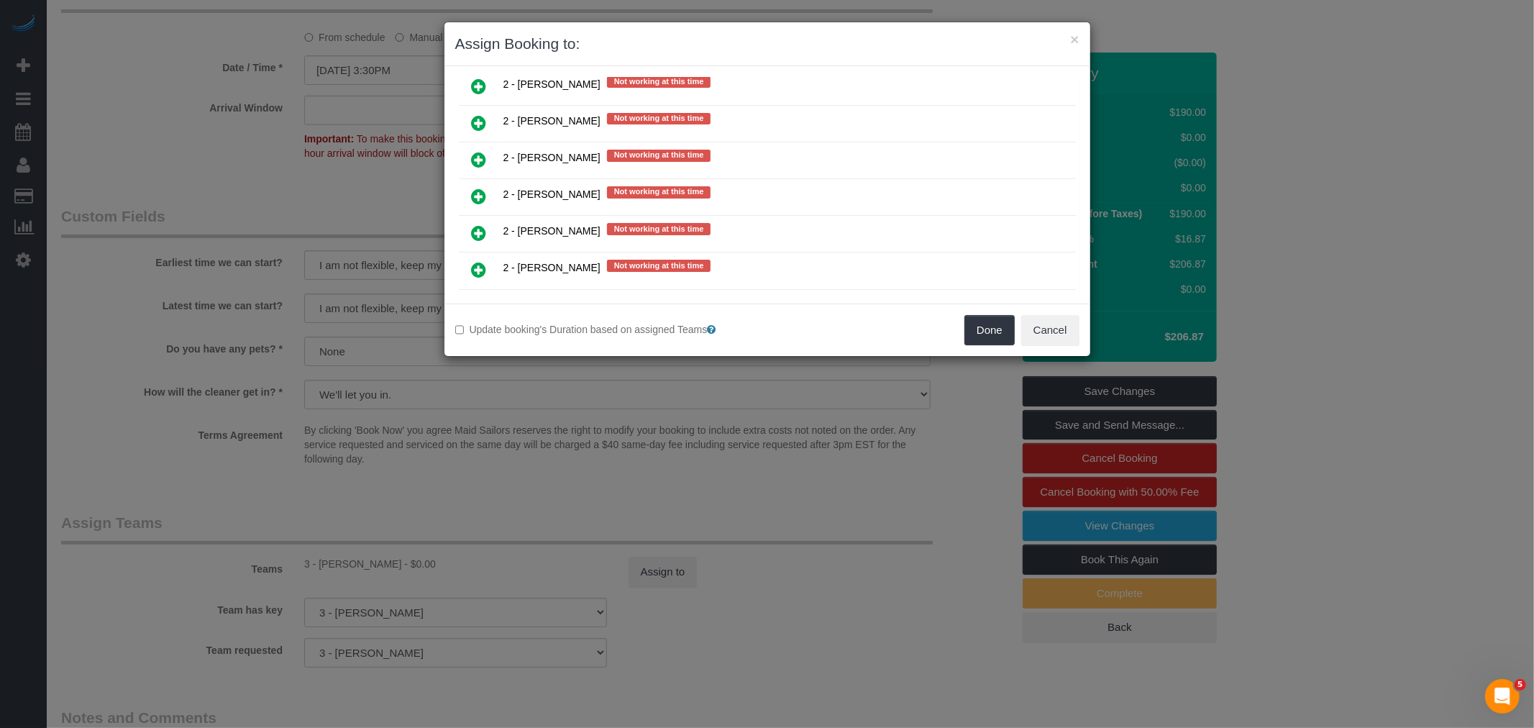
click at [479, 261] on icon at bounding box center [479, 269] width 15 height 17
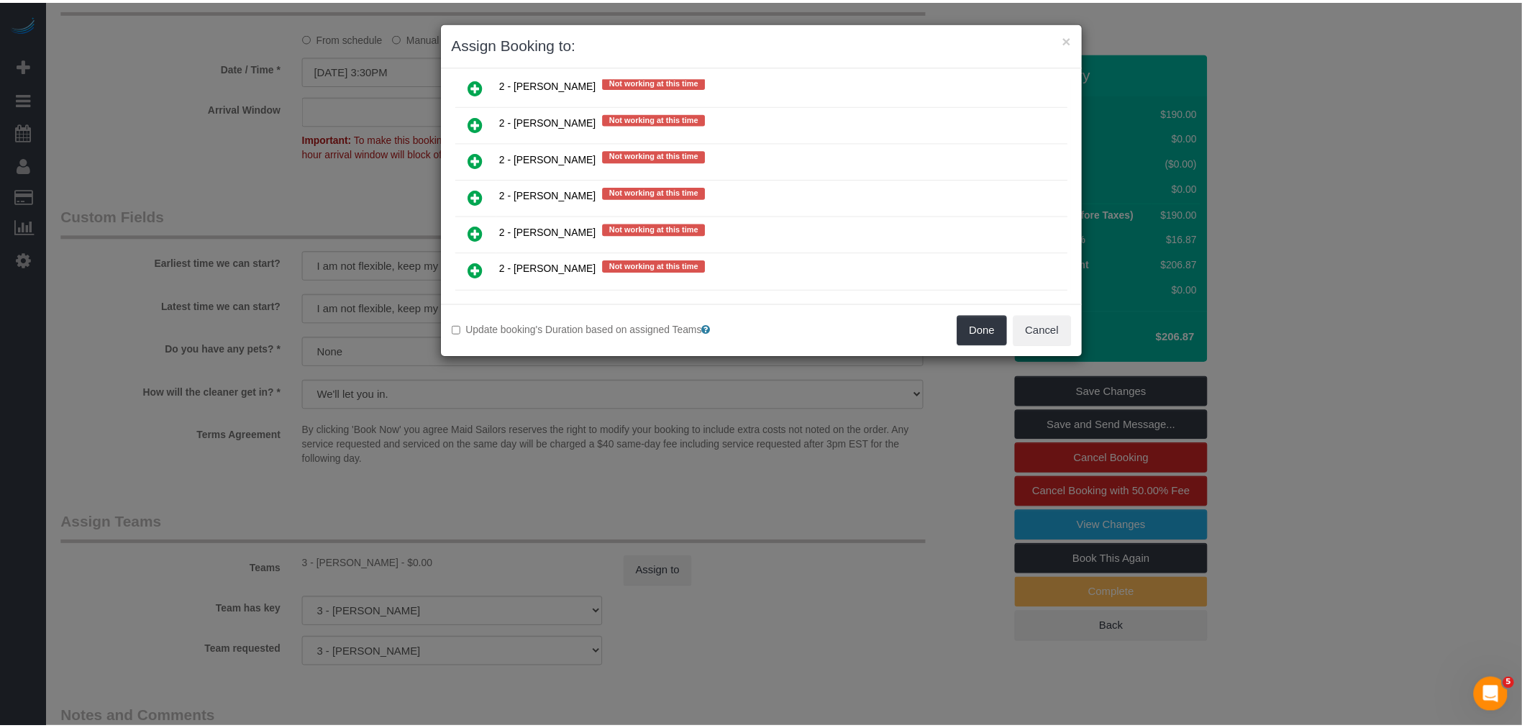
scroll to position [1952, 0]
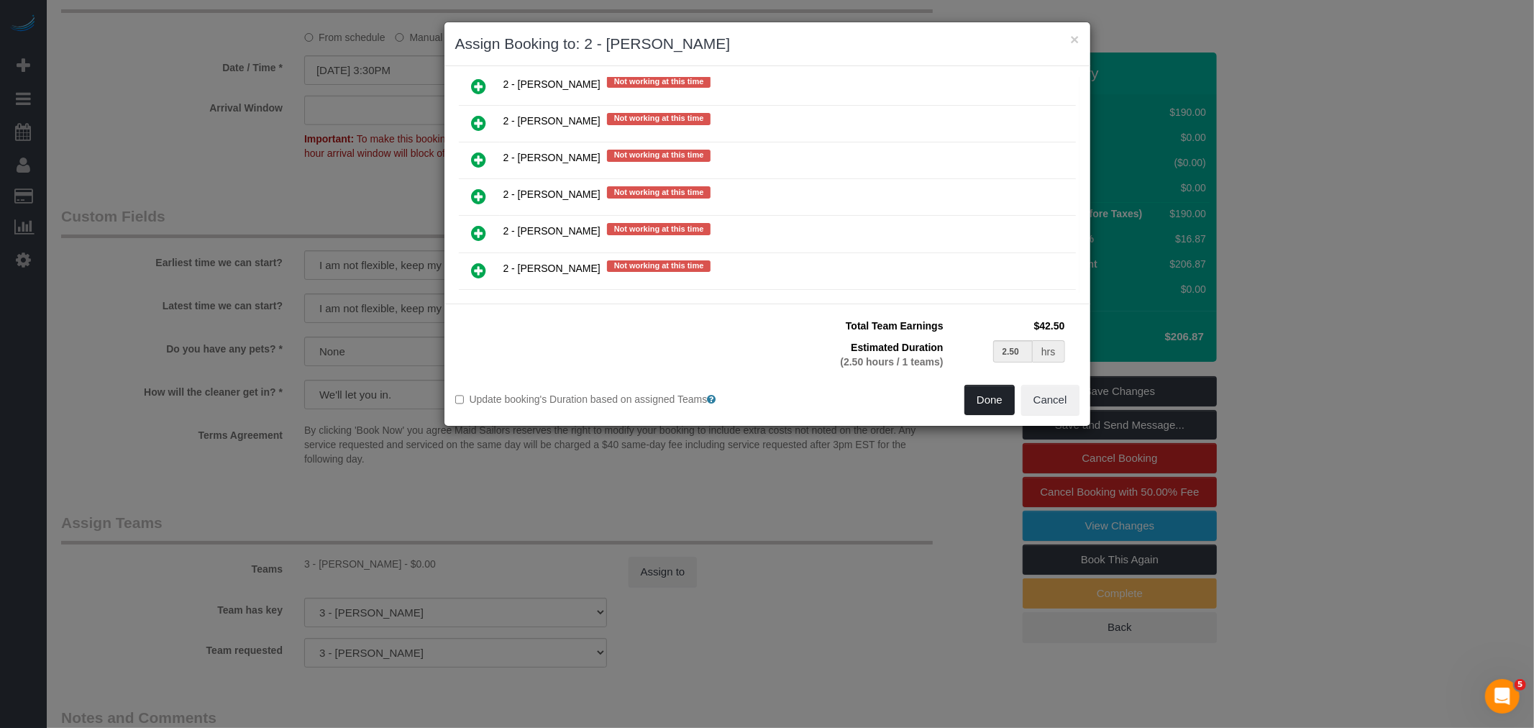
click at [979, 407] on button "Done" at bounding box center [989, 400] width 50 height 30
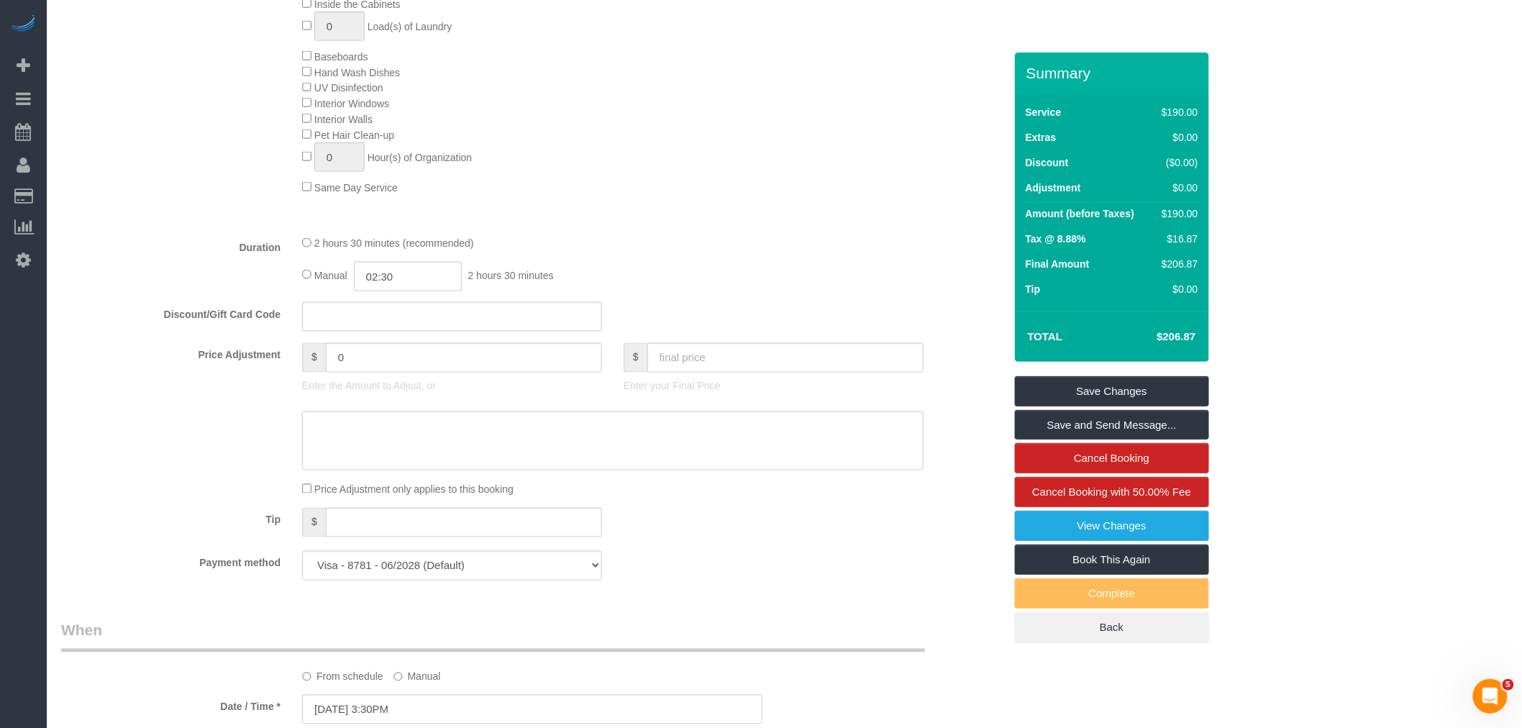
scroll to position [719, 0]
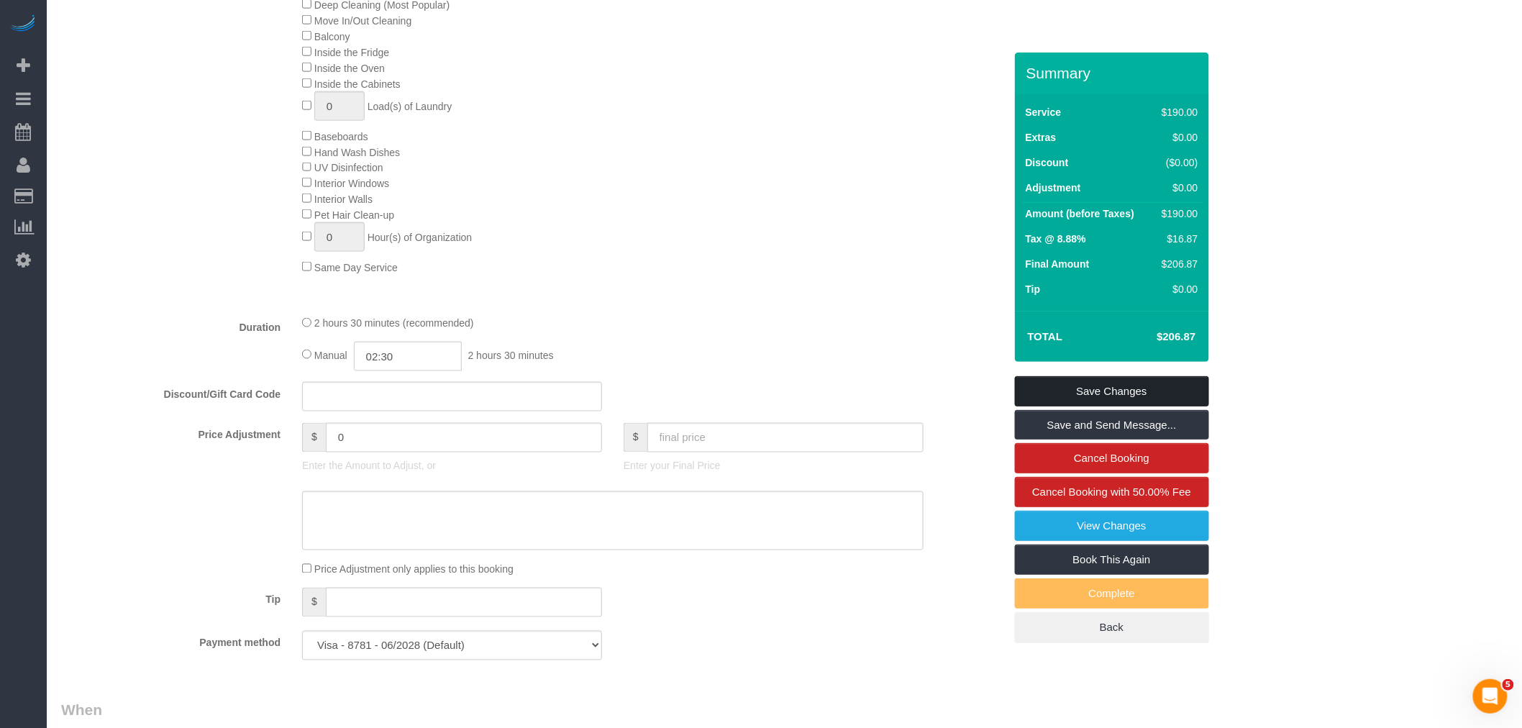
click at [1123, 389] on link "Save Changes" at bounding box center [1112, 391] width 194 height 30
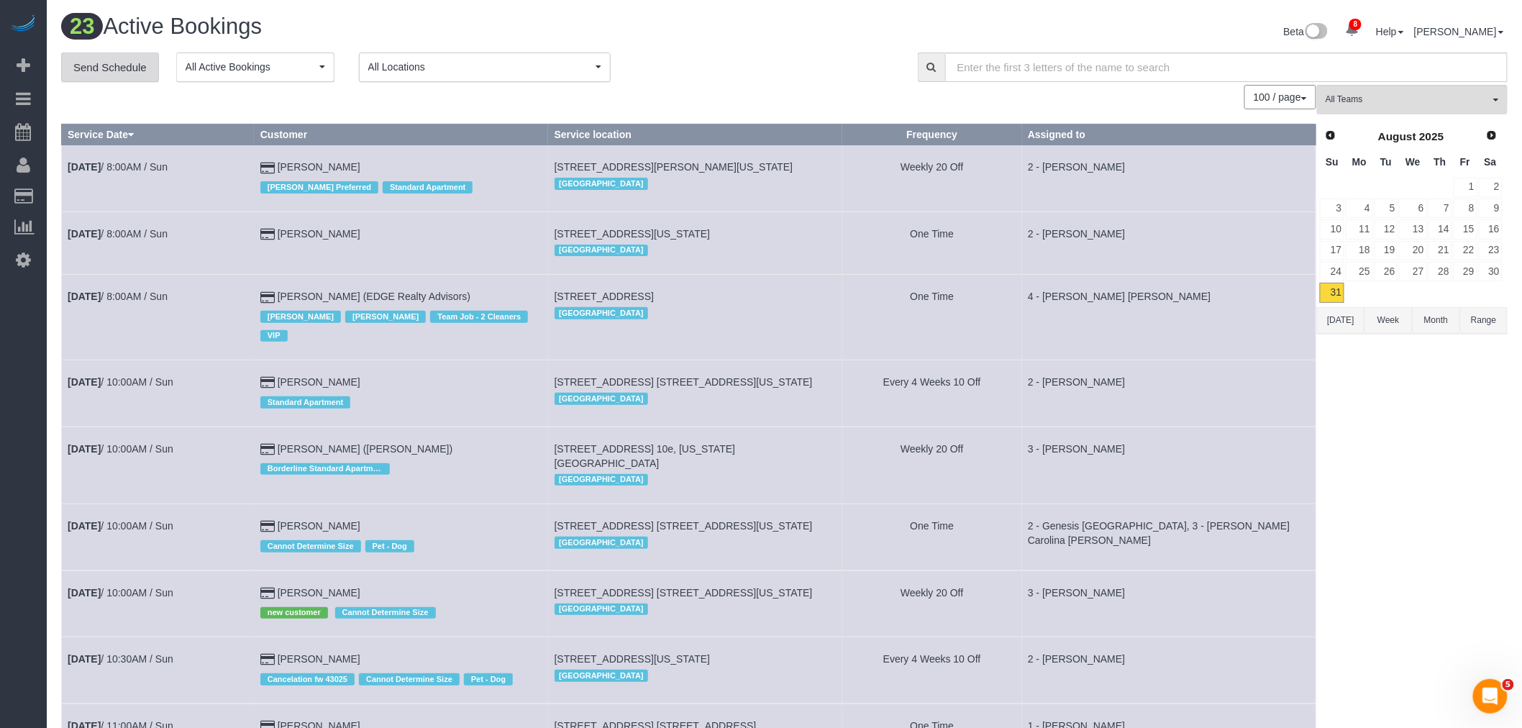
click at [72, 73] on link "Send Schedule" at bounding box center [110, 67] width 98 height 30
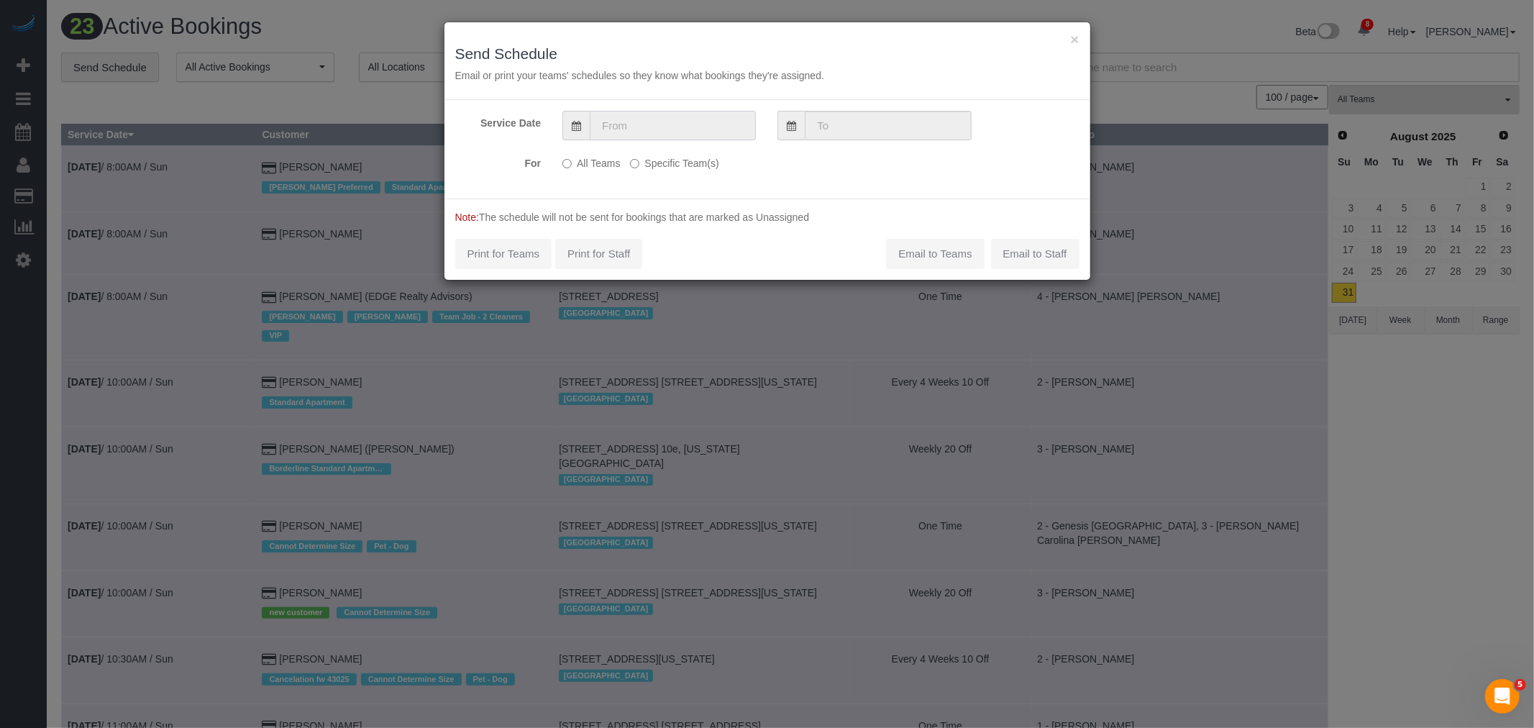
click at [621, 126] on input "text" at bounding box center [673, 125] width 166 height 29
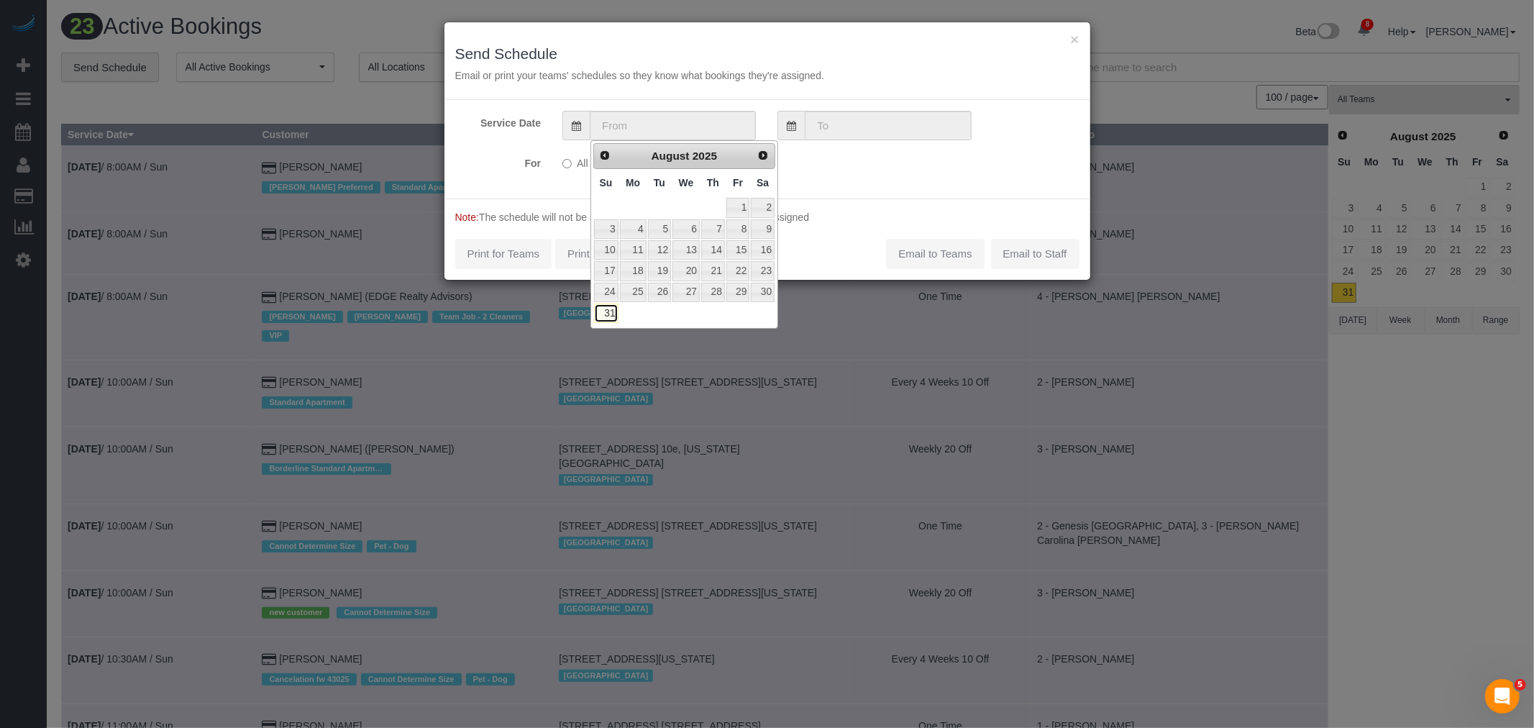
click at [604, 319] on link "31" at bounding box center [606, 312] width 24 height 19
type input "[DATE]"
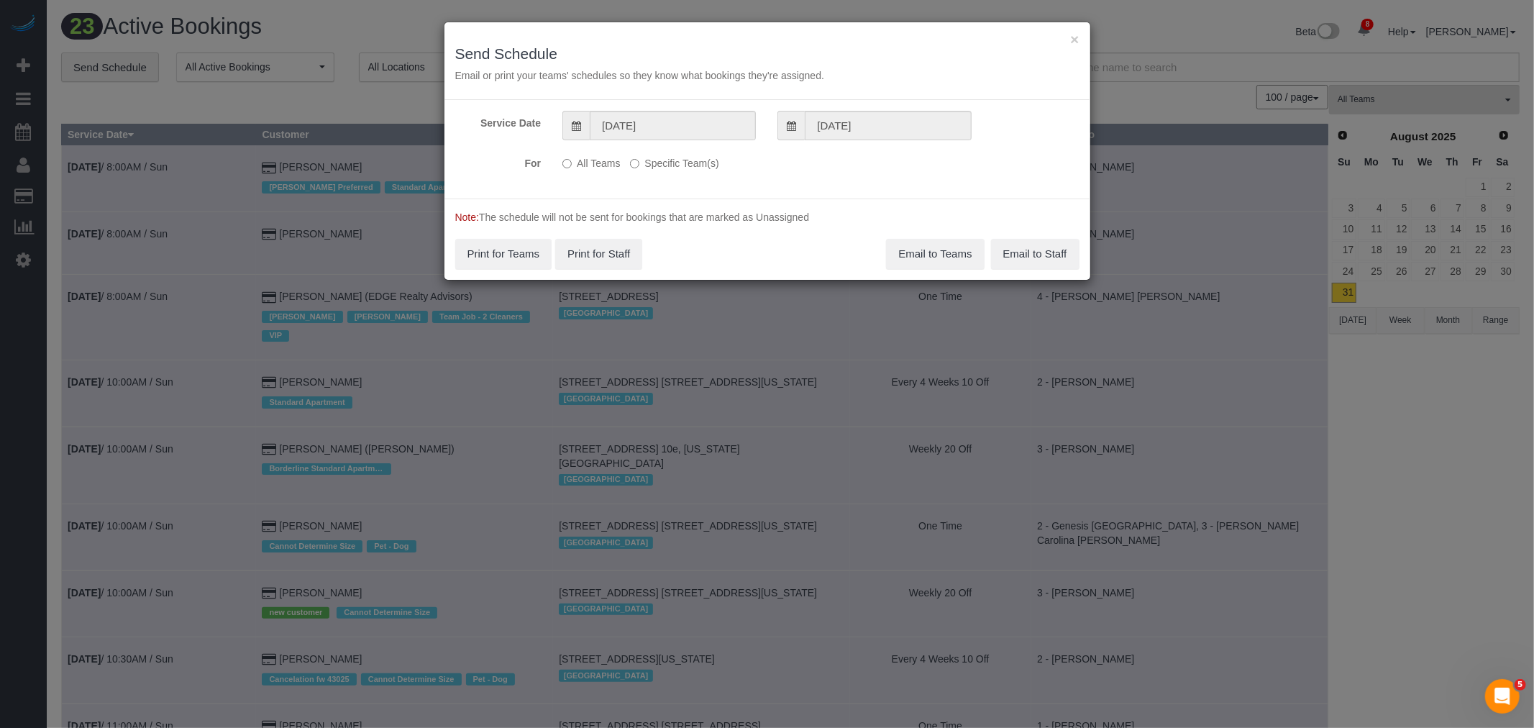
click at [649, 160] on label "Specific Team(s)" at bounding box center [674, 160] width 88 height 19
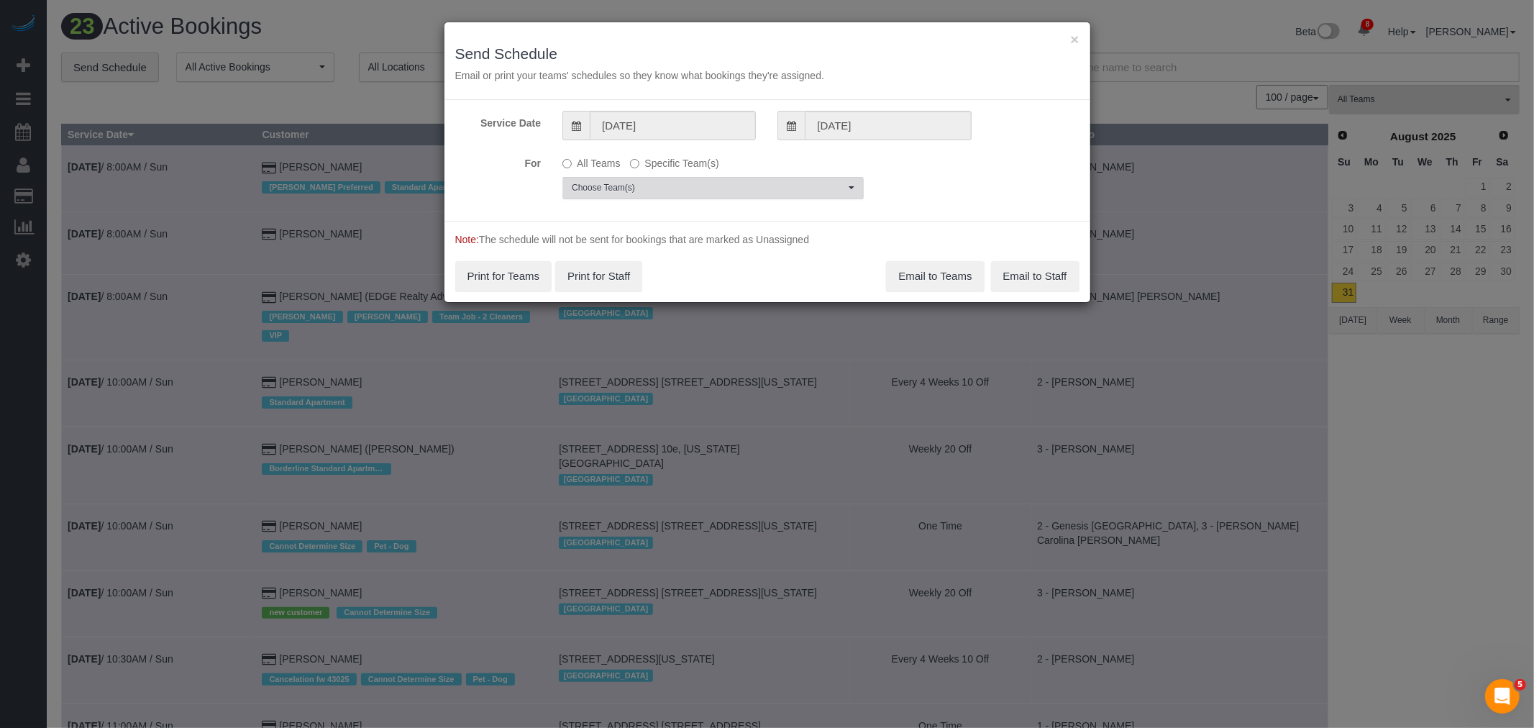
click at [703, 182] on span "Choose Team(s)" at bounding box center [708, 188] width 273 height 12
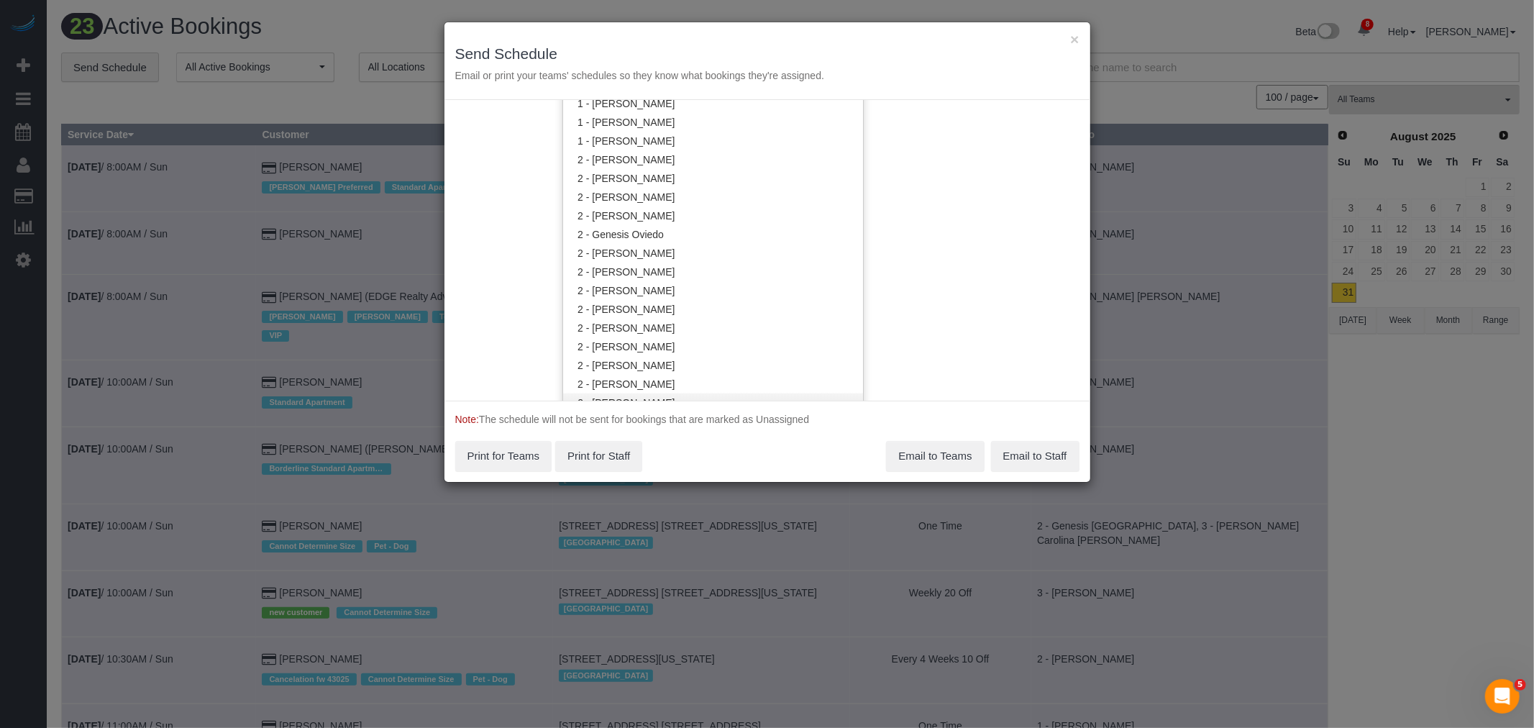
scroll to position [802, 0]
click at [696, 342] on link "2 - [PERSON_NAME]" at bounding box center [713, 347] width 300 height 19
drag, startPoint x: 940, startPoint y: 262, endPoint x: 915, endPoint y: 270, distance: 26.4
click at [940, 261] on div "Service Date [DATE] [DATE] For All Teams Specific Team(s) 2 - [PERSON_NAME] Cho…" at bounding box center [767, 250] width 646 height 301
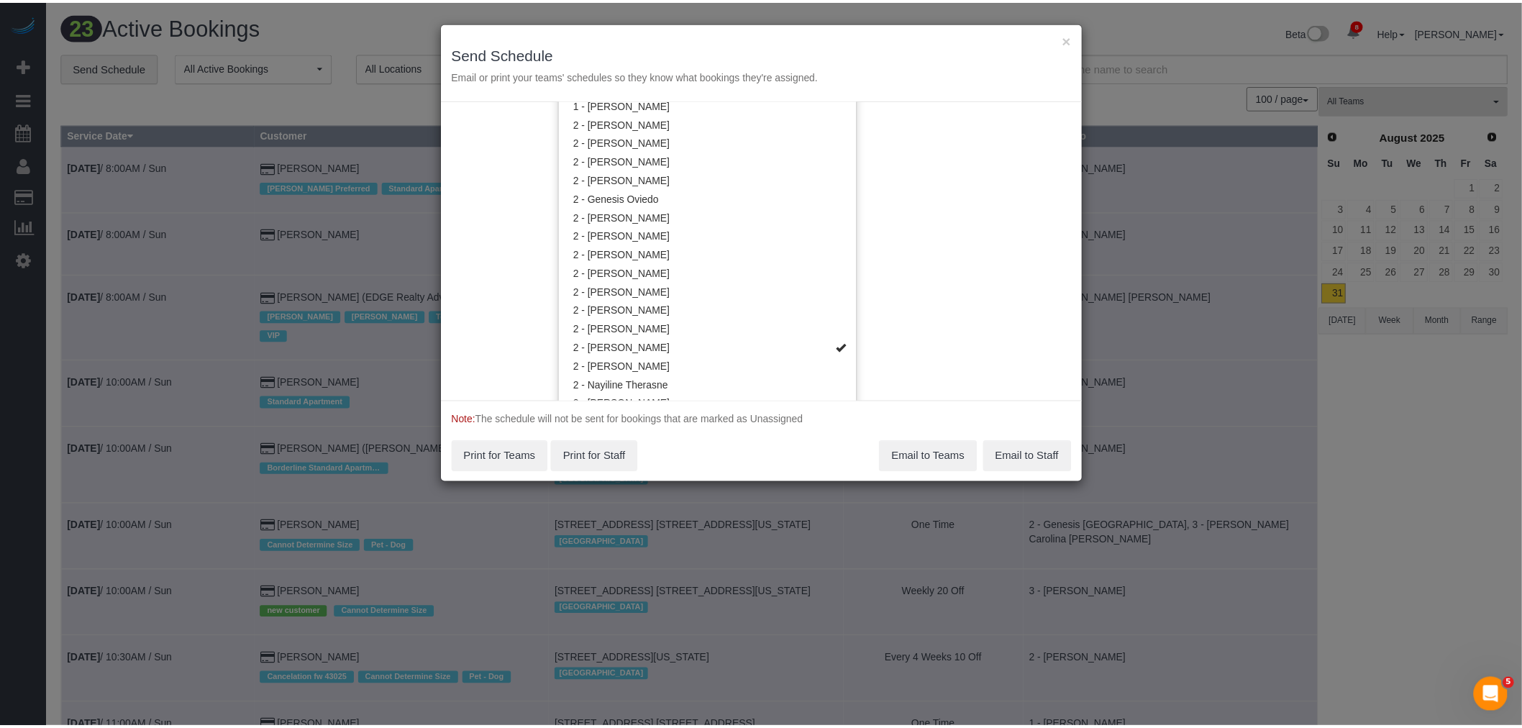
scroll to position [0, 0]
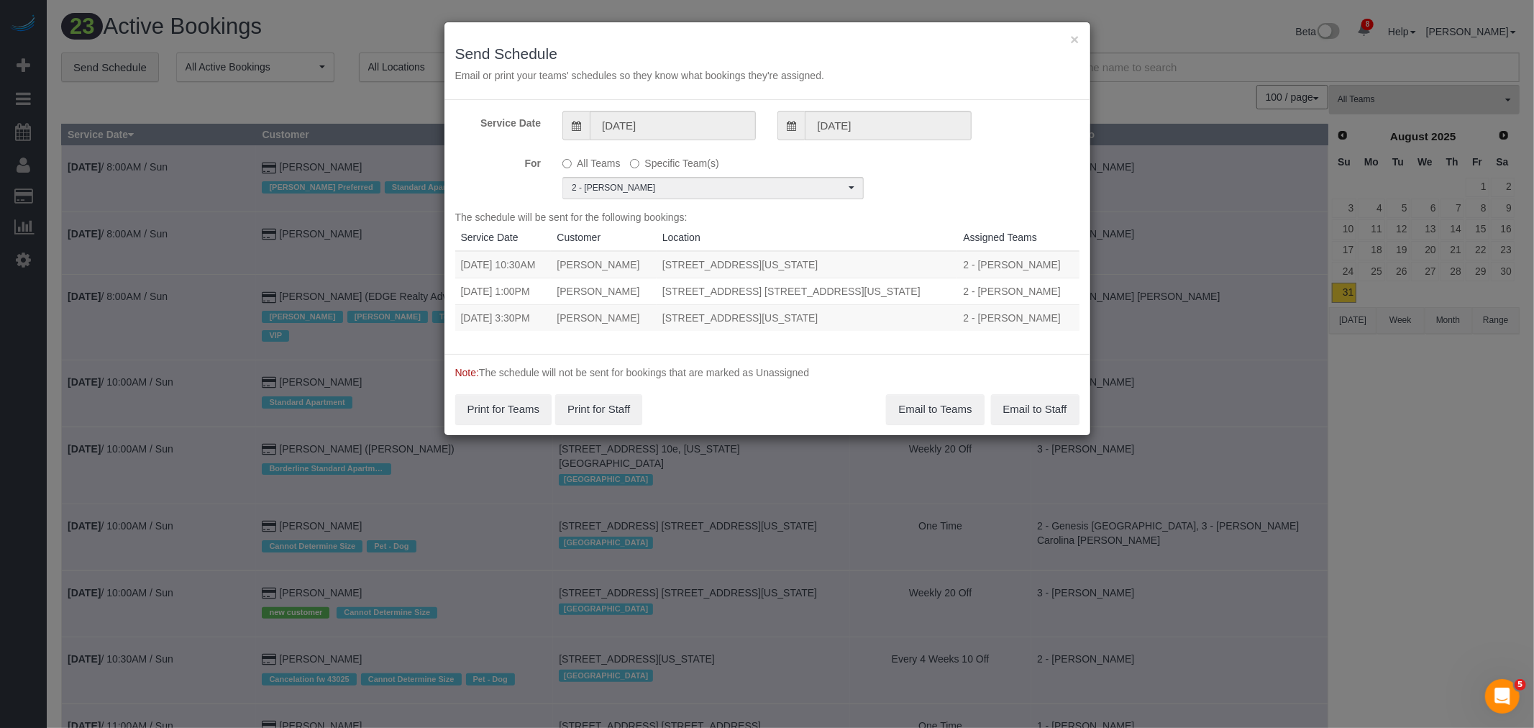
drag, startPoint x: 462, startPoint y: 315, endPoint x: 918, endPoint y: 316, distance: 456.7
click at [918, 316] on tr "[DATE] 3:30PM [PERSON_NAME] [STREET_ADDRESS][US_STATE] 2 - [PERSON_NAME] Unassi…" at bounding box center [767, 317] width 624 height 27
copy tr "[DATE] 3:30PM [PERSON_NAME] [STREET_ADDRESS][US_STATE]"
click at [928, 399] on button "Email to Teams" at bounding box center [935, 409] width 98 height 30
